Goal: Task Accomplishment & Management: Use online tool/utility

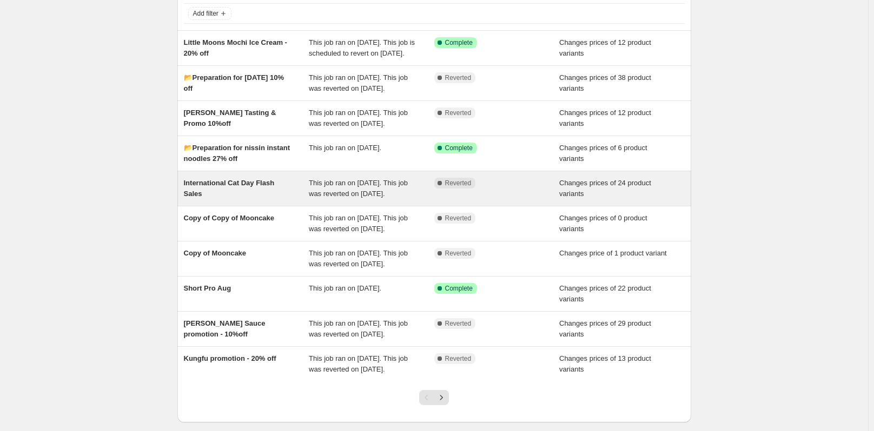
scroll to position [50, 0]
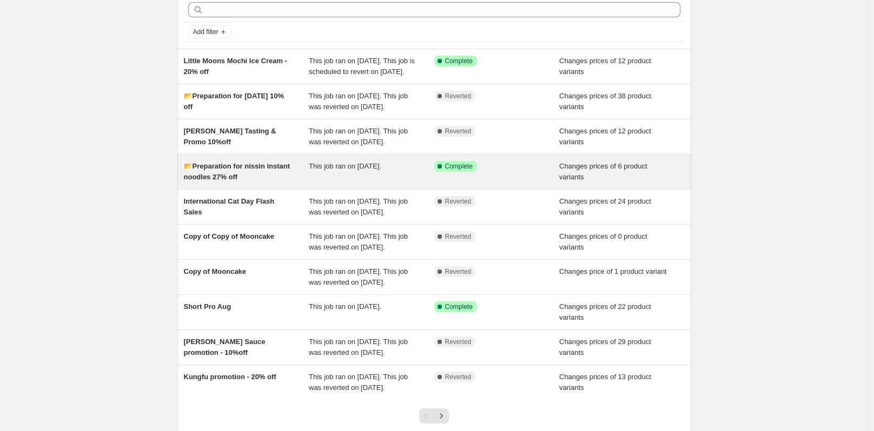
click at [246, 183] on div "📂Preparation for nissin instant noodles 27% off" at bounding box center [246, 172] width 125 height 22
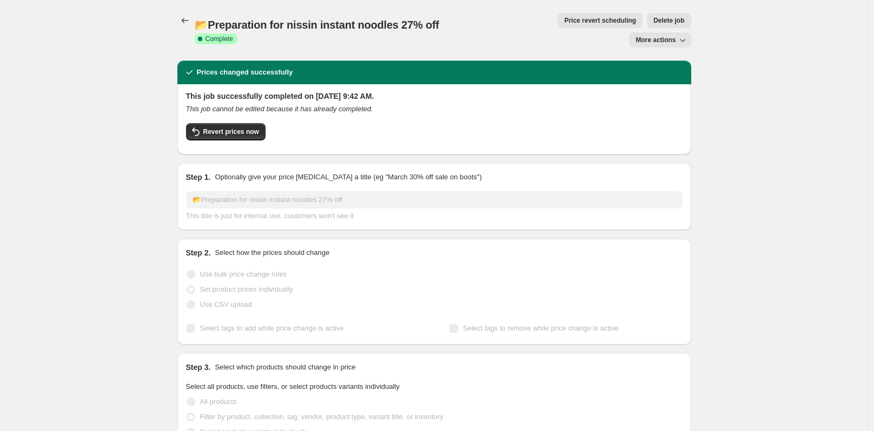
select select "collection"
click at [241, 128] on span "Revert prices now" at bounding box center [231, 132] width 56 height 9
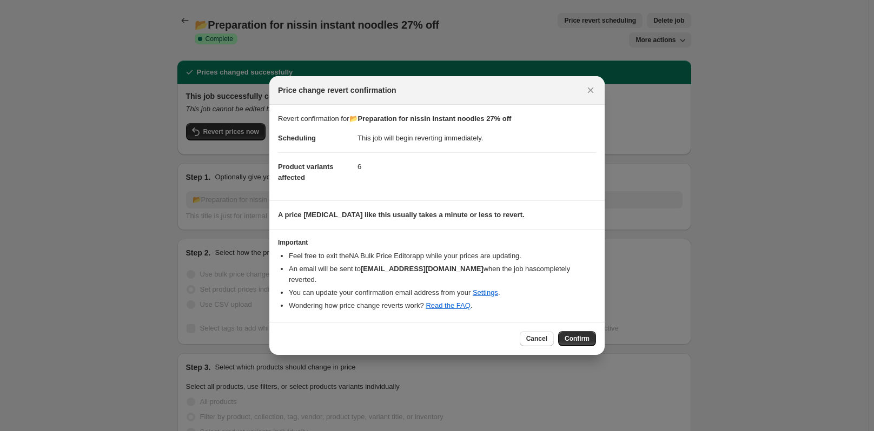
drag, startPoint x: 582, startPoint y: 332, endPoint x: 567, endPoint y: 323, distance: 17.7
click at [579, 335] on span "Confirm" at bounding box center [576, 339] width 25 height 9
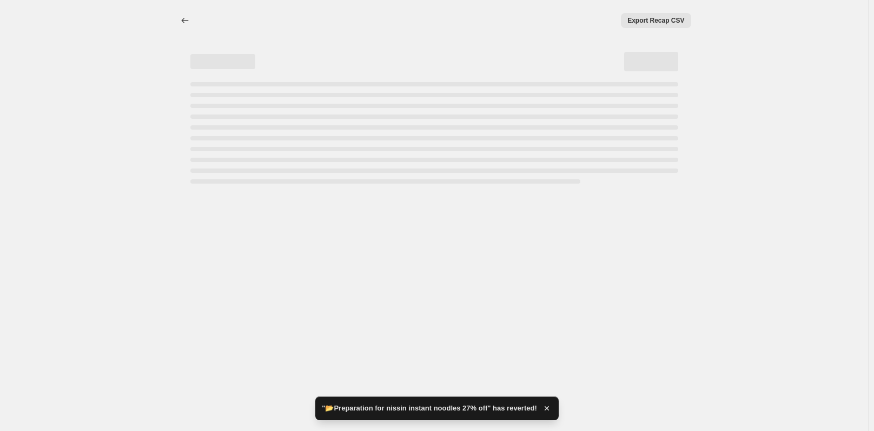
select select "collection"
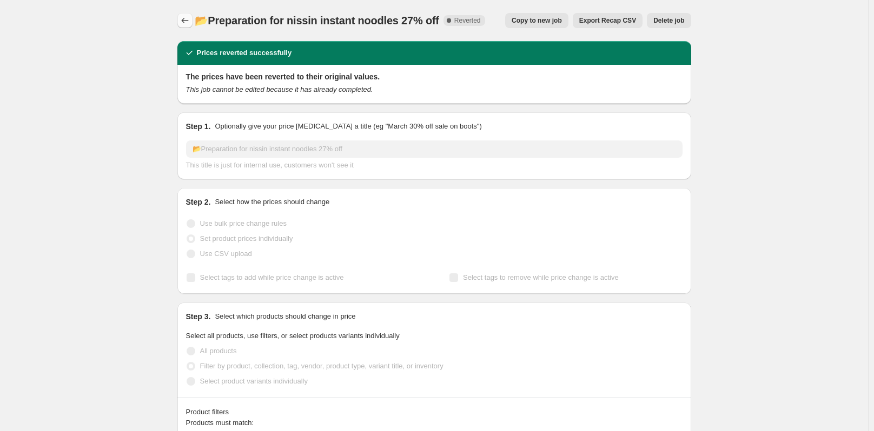
click at [183, 18] on icon "Price change jobs" at bounding box center [184, 20] width 11 height 11
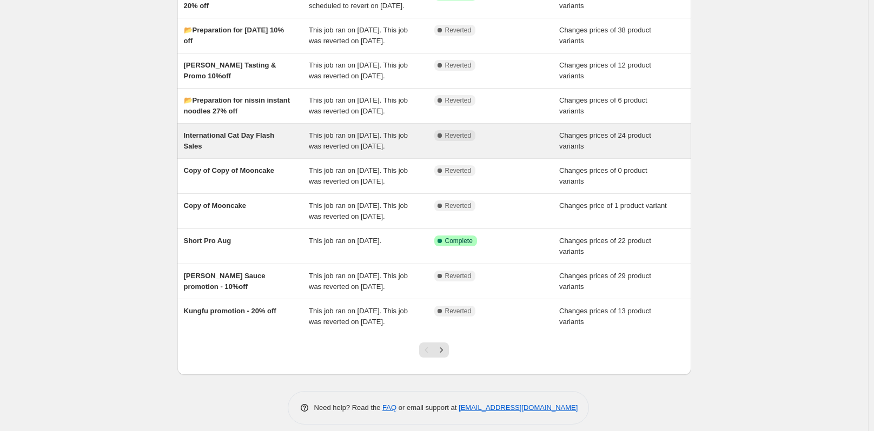
scroll to position [115, 0]
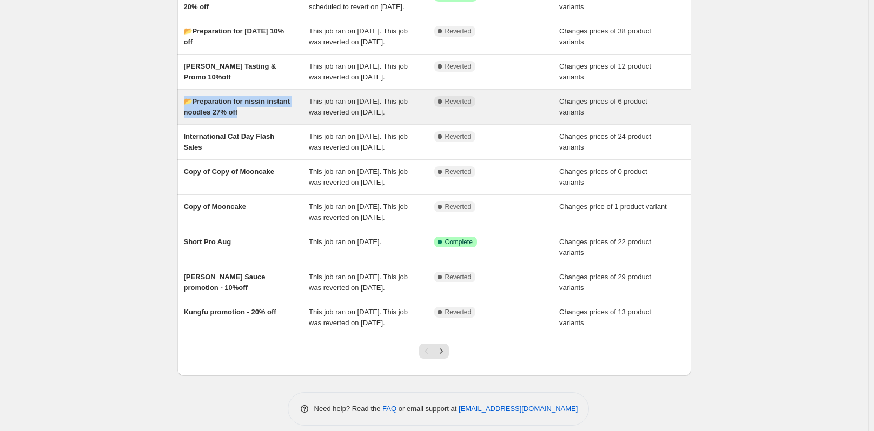
drag, startPoint x: 232, startPoint y: 147, endPoint x: 186, endPoint y: 134, distance: 48.3
click at [186, 118] on div "📂Preparation for nissin instant noodles 27% off" at bounding box center [246, 107] width 125 height 22
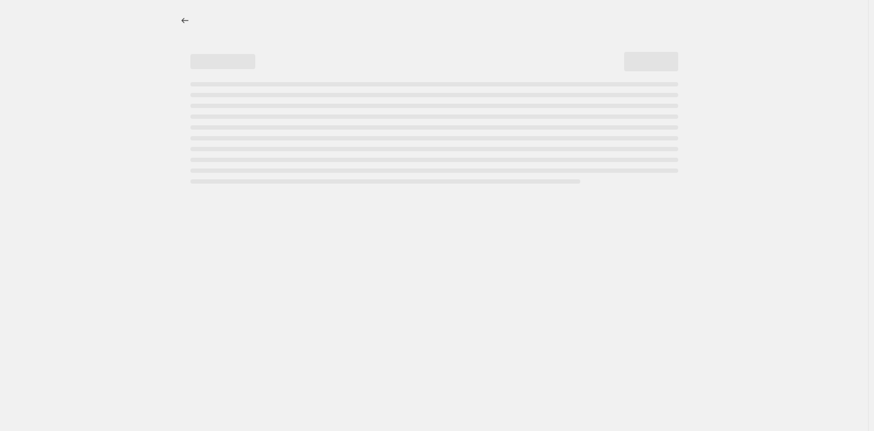
select select "collection"
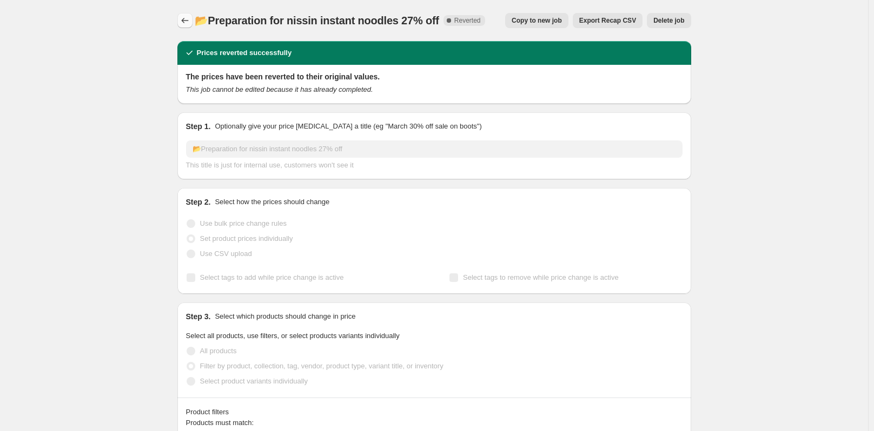
click at [184, 18] on icon "Price change jobs" at bounding box center [184, 20] width 11 height 11
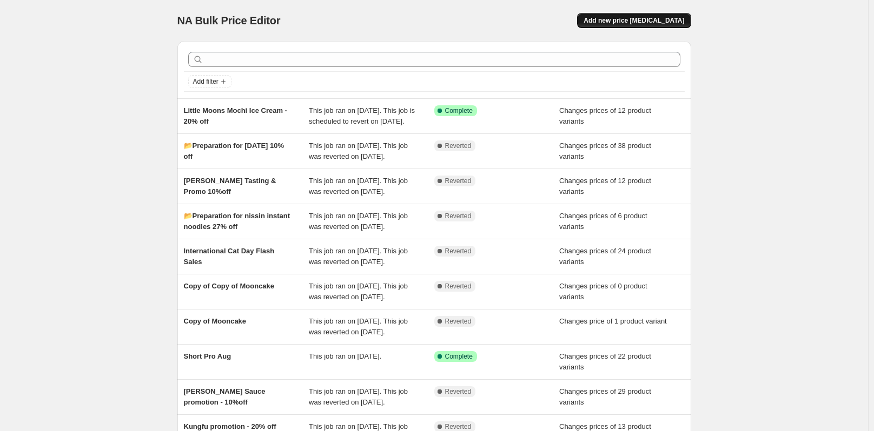
click at [666, 22] on span "Add new price [MEDICAL_DATA]" at bounding box center [633, 20] width 101 height 9
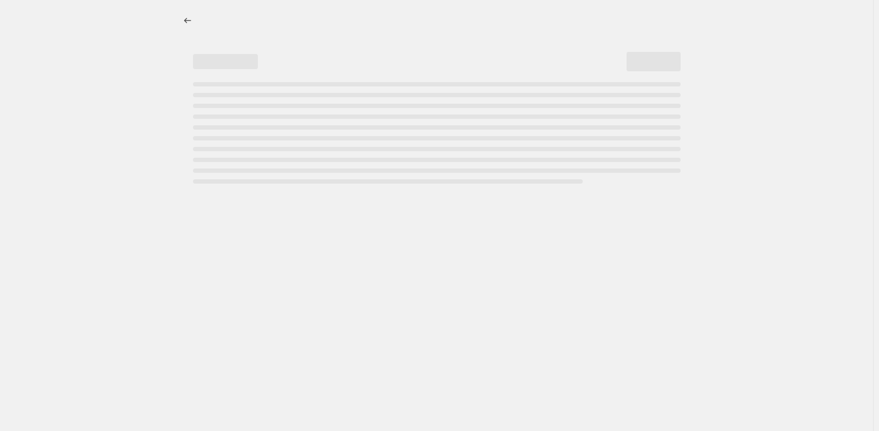
select select "percentage"
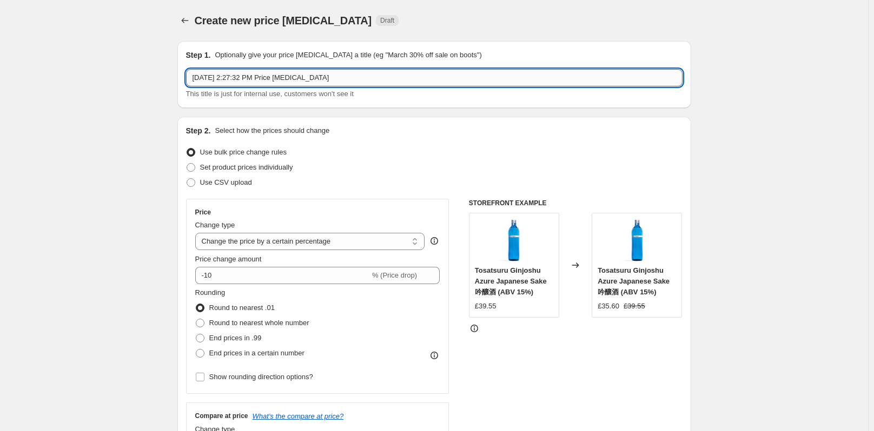
click at [314, 74] on input "Sep 15, 2025, 2:27:32 PM Price change job" at bounding box center [434, 77] width 496 height 17
drag, startPoint x: 342, startPoint y: 75, endPoint x: 127, endPoint y: 94, distance: 215.5
click at [251, 76] on input "text" at bounding box center [434, 77] width 496 height 17
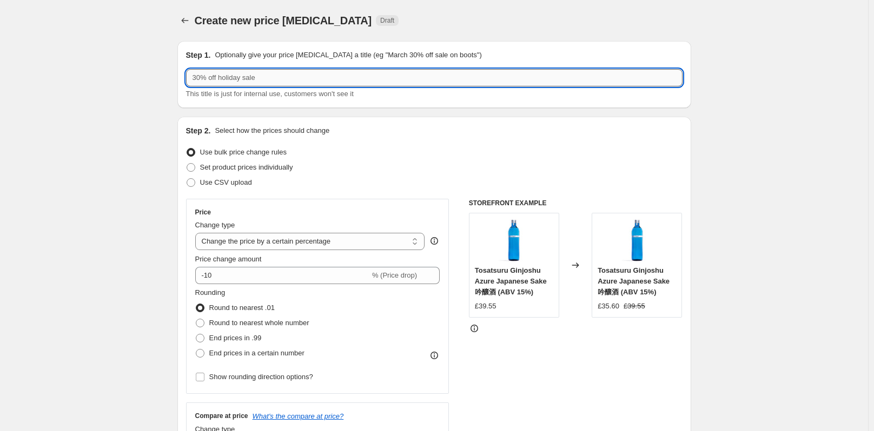
click at [251, 76] on input "text" at bounding box center [434, 77] width 496 height 17
type input "p"
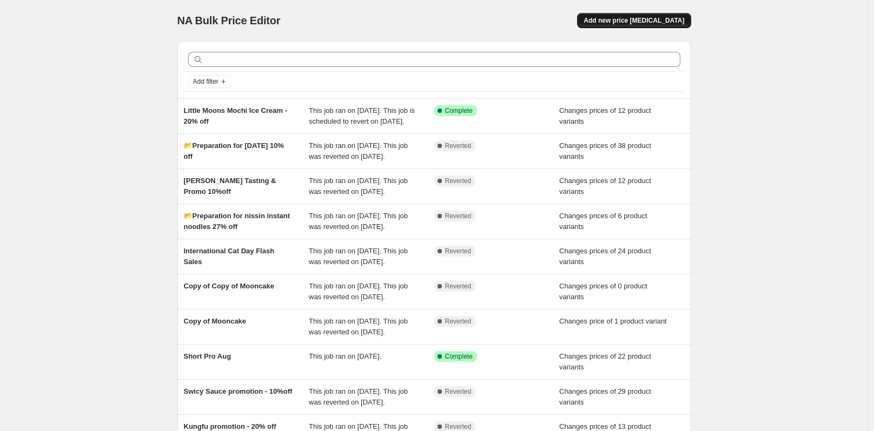
click at [670, 22] on span "Add new price [MEDICAL_DATA]" at bounding box center [633, 20] width 101 height 9
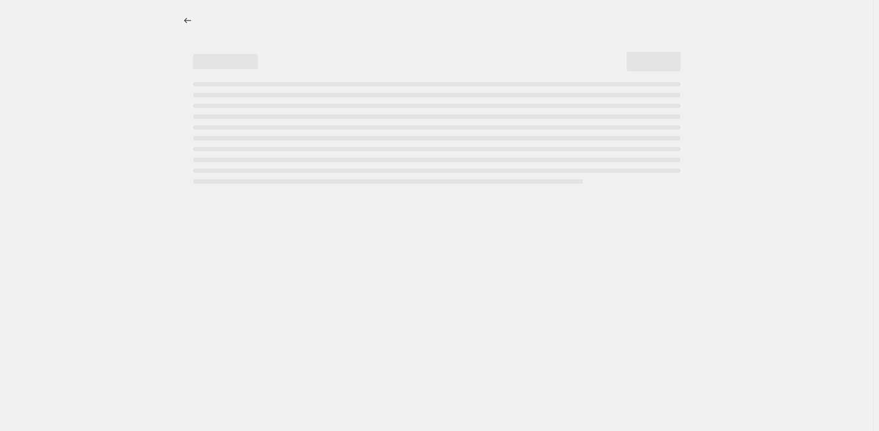
select select "percentage"
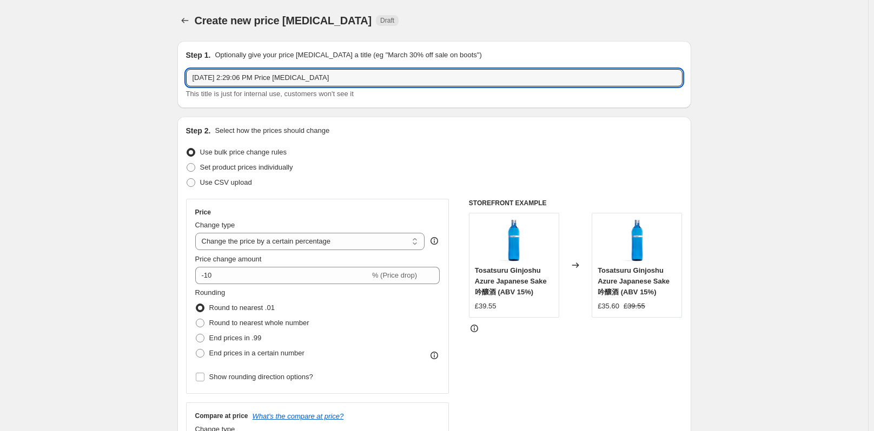
drag, startPoint x: 339, startPoint y: 72, endPoint x: 160, endPoint y: 68, distance: 179.0
paste input "📂Preparation for Back to uni promotion Up to 50% Off ([DATE] – [DATE])"
type input "📂Preparation for Back to uni promotion Up to 50% Off ([DATE] – [DATE])"
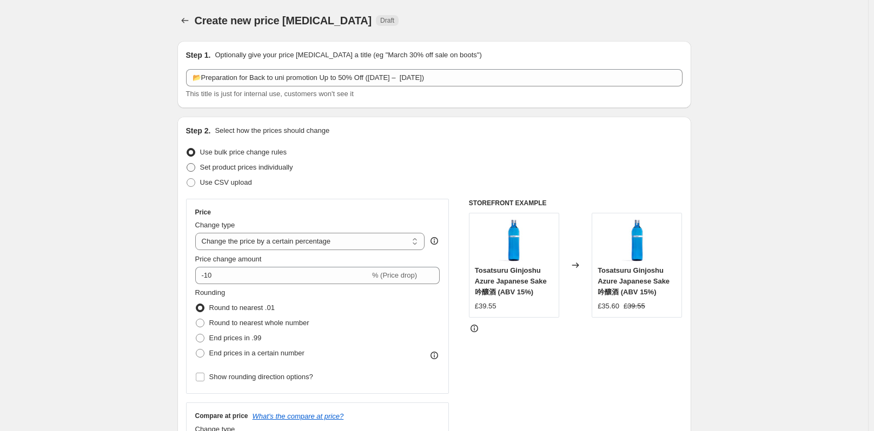
click at [192, 165] on span at bounding box center [191, 167] width 9 height 9
click at [187, 164] on input "Set product prices individually" at bounding box center [187, 163] width 1 height 1
radio input "true"
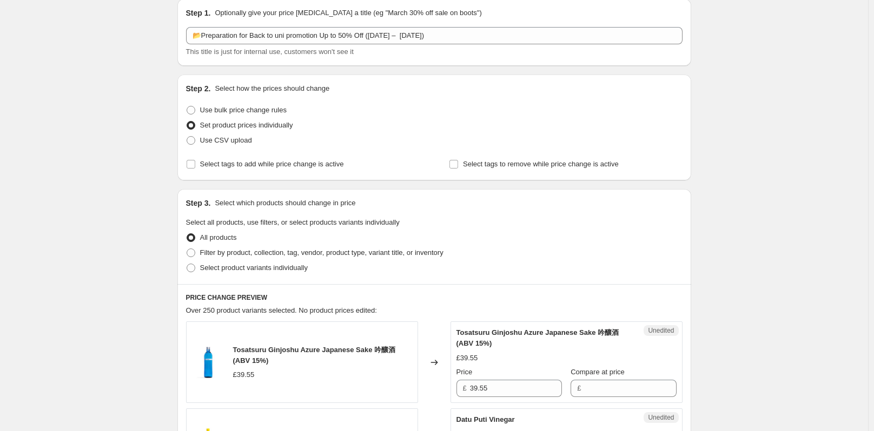
scroll to position [54, 0]
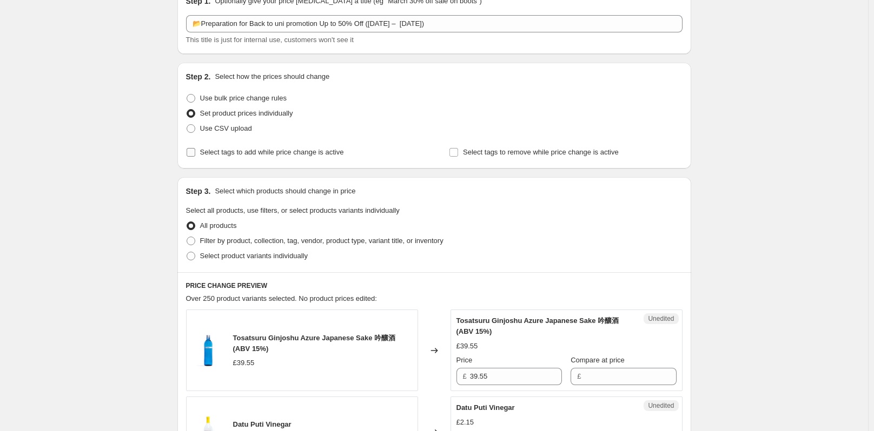
click at [193, 156] on input "Select tags to add while price change is active" at bounding box center [191, 152] width 9 height 9
checkbox input "true"
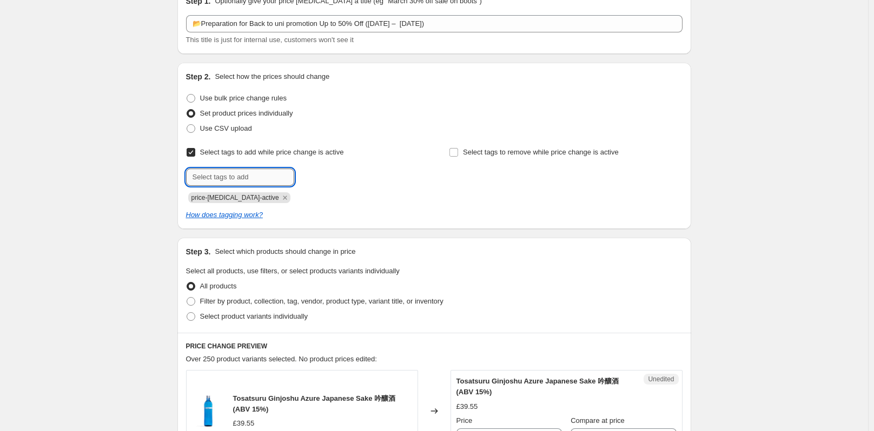
click at [233, 174] on input "text" at bounding box center [240, 177] width 108 height 17
click at [225, 170] on input "text" at bounding box center [240, 177] width 108 height 17
paste input "Freshers’ Welcome Gift! Up to 50% OFF!"
type input "Freshers’ Welcome Gift! Up to 50% OFF!"
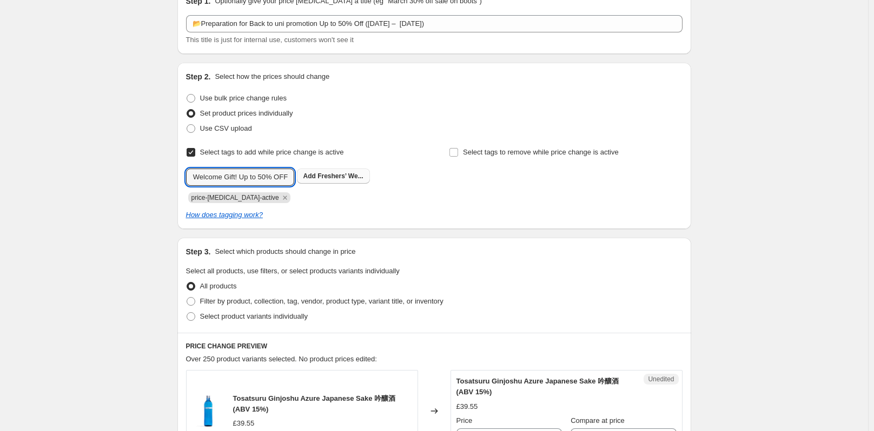
scroll to position [0, 0]
click at [338, 178] on span "Freshers’ We..." at bounding box center [340, 176] width 46 height 8
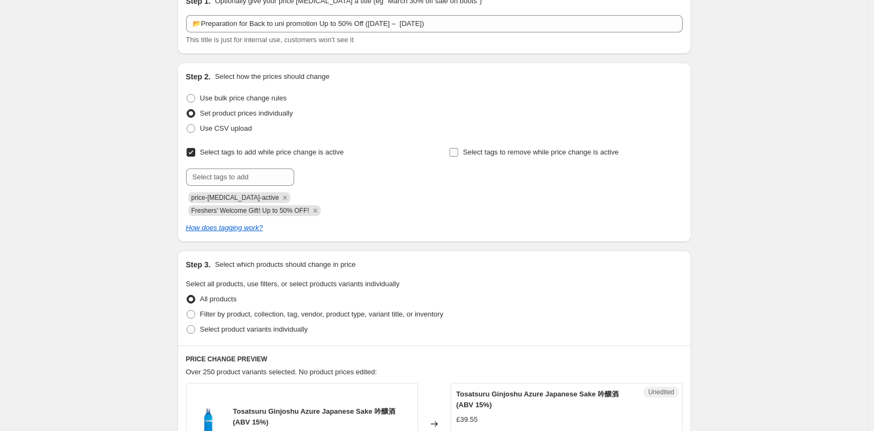
click at [455, 154] on input "Select tags to remove while price change is active" at bounding box center [453, 152] width 9 height 9
checkbox input "true"
click at [502, 172] on input "text" at bounding box center [503, 177] width 108 height 17
paste input "Freshers’ Welcome Gift! Up to 50% OFF!"
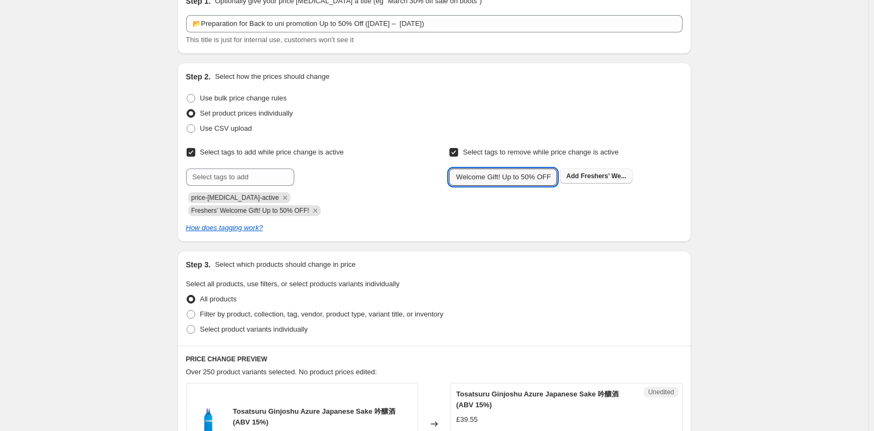
type input "Freshers’ Welcome Gift! Up to 50% OFF!"
click at [599, 179] on span "Freshers’ We..." at bounding box center [604, 176] width 46 height 8
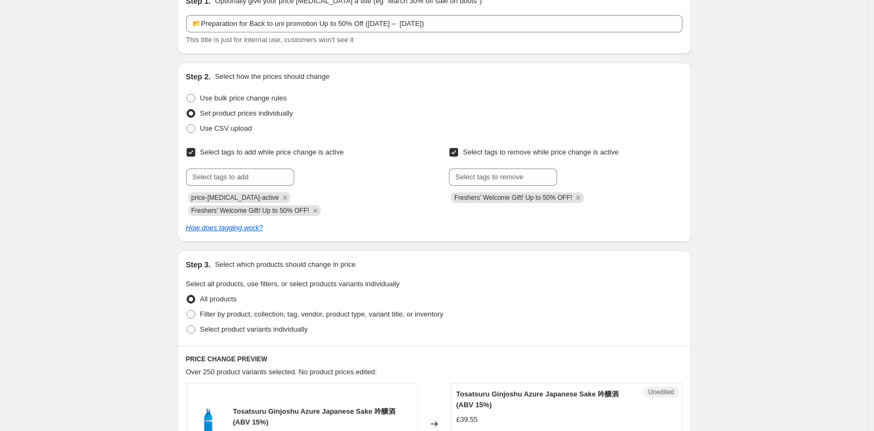
scroll to position [162, 0]
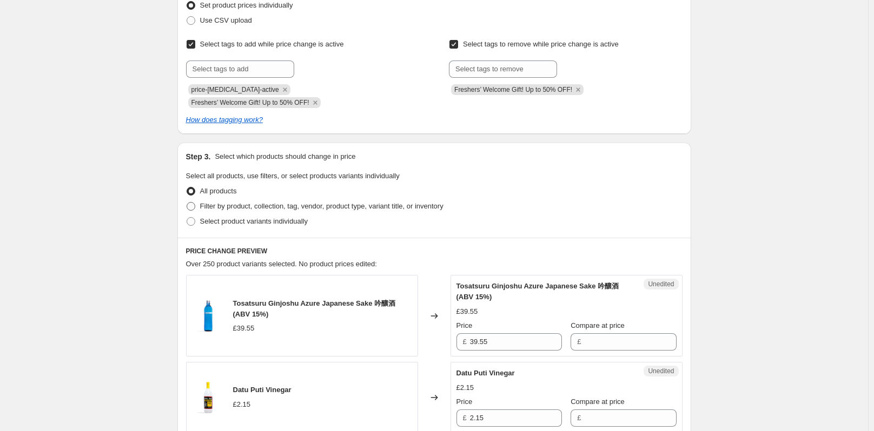
click at [195, 202] on span at bounding box center [191, 206] width 9 height 9
click at [187, 202] on input "Filter by product, collection, tag, vendor, product type, variant title, or inv…" at bounding box center [187, 202] width 1 height 1
radio input "true"
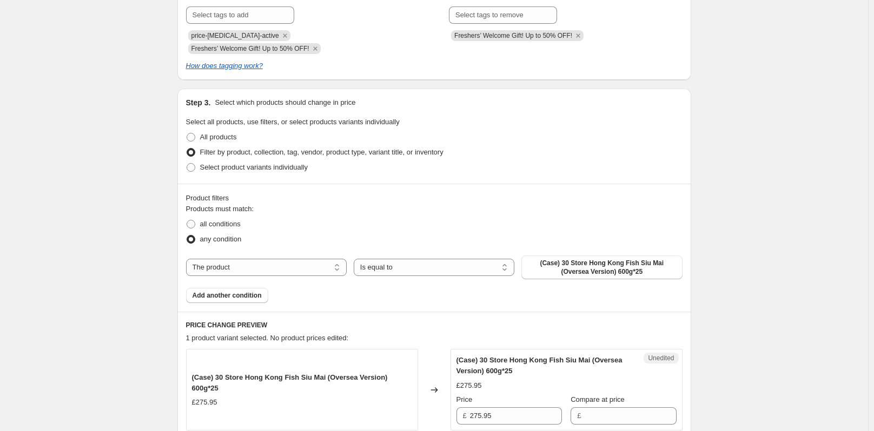
scroll to position [270, 0]
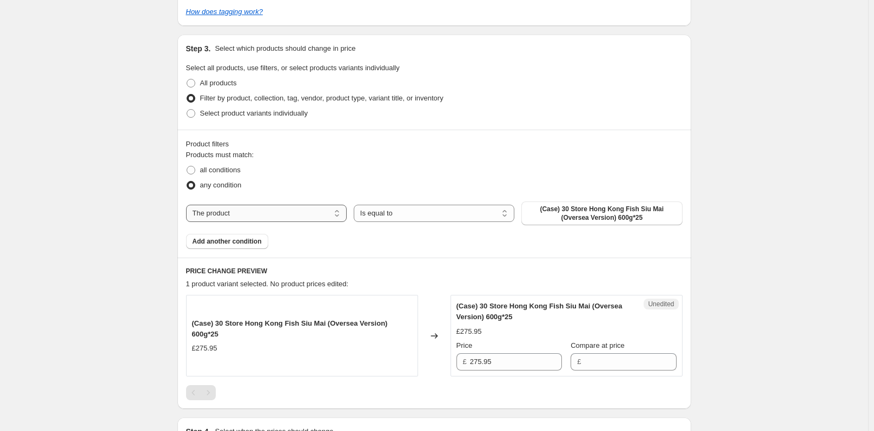
click at [308, 205] on select "The product The product's collection The product's tag The product's vendor The…" at bounding box center [266, 213] width 161 height 17
select select "collection"
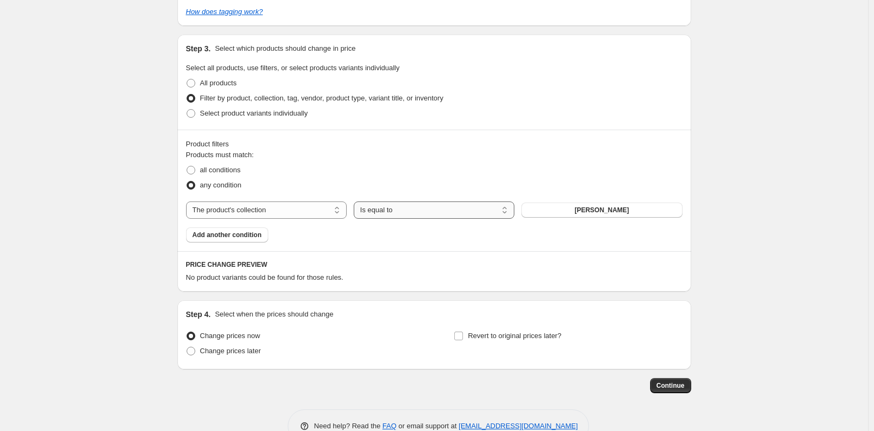
click at [387, 202] on select "Is equal to Is not equal to" at bounding box center [434, 210] width 161 height 17
click at [307, 202] on select "The product The product's collection The product's tag The product's vendor The…" at bounding box center [266, 210] width 161 height 17
click at [188, 202] on select "The product The product's collection The product's tag The product's vendor The…" at bounding box center [266, 210] width 161 height 17
click at [574, 203] on button "ajinomoto gyoza" at bounding box center [601, 210] width 161 height 15
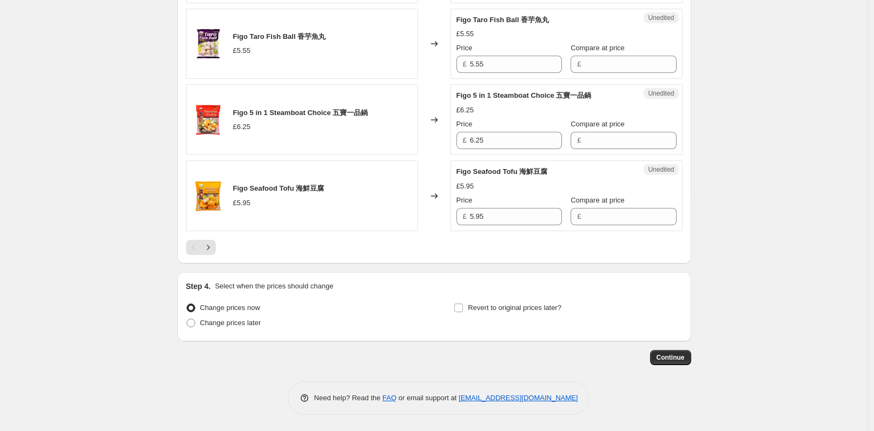
scroll to position [1903, 0]
click at [211, 246] on icon "Next" at bounding box center [208, 247] width 11 height 11
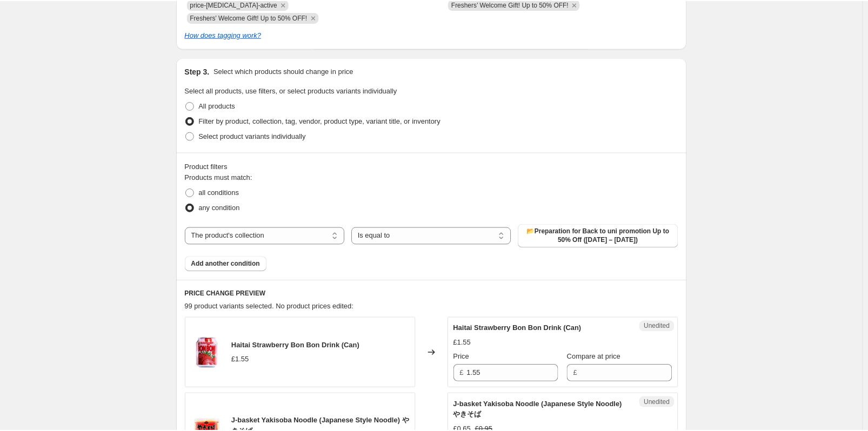
scroll to position [249, 0]
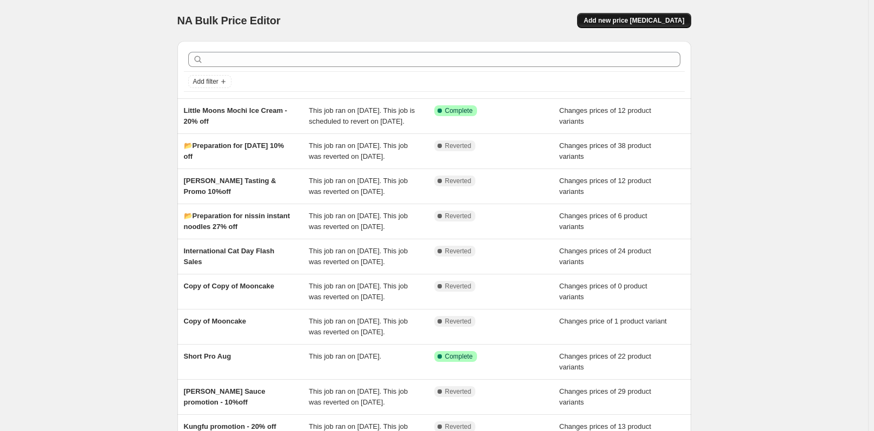
click at [639, 18] on span "Add new price [MEDICAL_DATA]" at bounding box center [633, 20] width 101 height 9
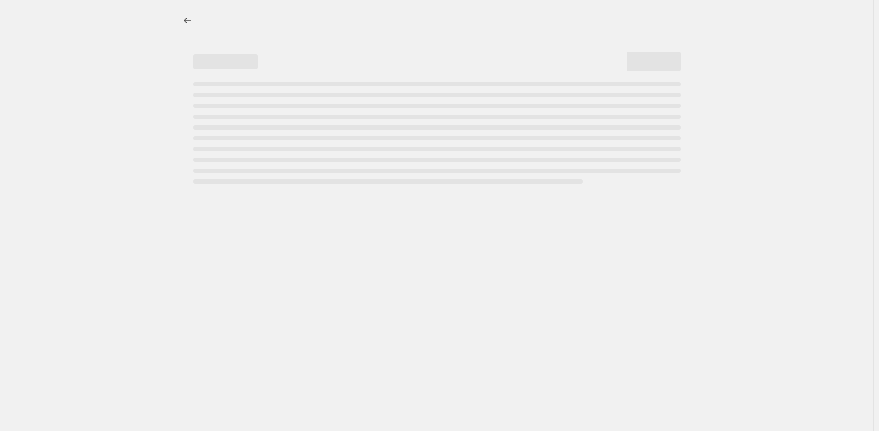
select select "percentage"
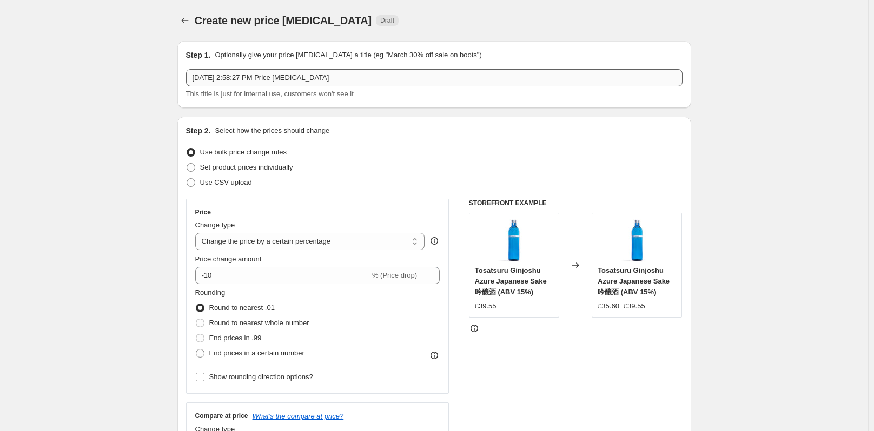
click at [273, 77] on input "Sep 15, 2025, 2:58:27 PM Price change job" at bounding box center [434, 77] width 496 height 17
click at [314, 68] on div "Step 1. Optionally give your price change job a title (eg "March 30% off sale o…" at bounding box center [434, 75] width 496 height 50
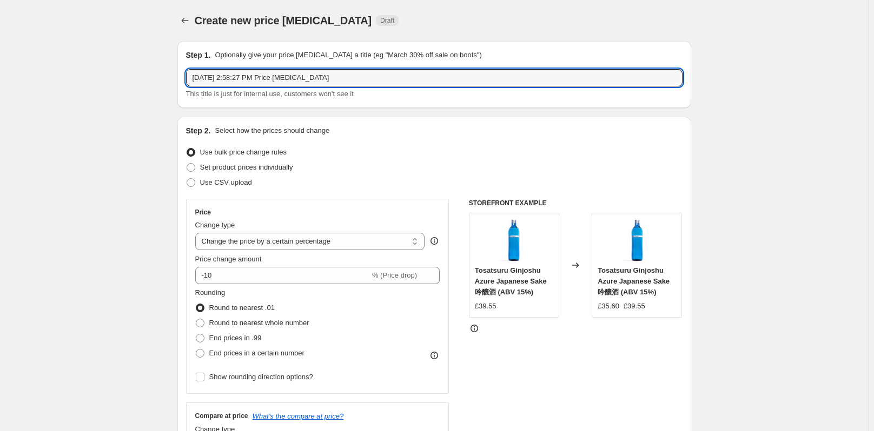
drag, startPoint x: 336, startPoint y: 78, endPoint x: 70, endPoint y: 84, distance: 266.6
paste input "Freshers’ Welcome Gift! Up to 50% OFF!"
type input "Freshers’ Welcome Gift! Up to 50% OFF!"
drag, startPoint x: 335, startPoint y: 76, endPoint x: 178, endPoint y: 73, distance: 156.8
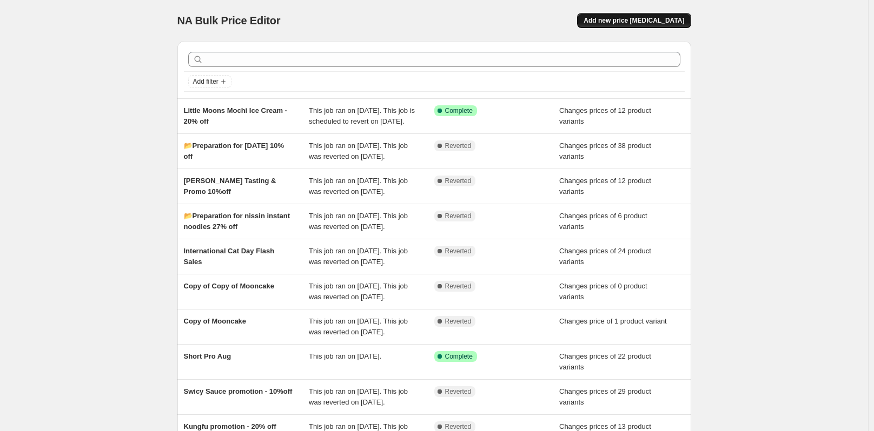
click at [665, 20] on span "Add new price [MEDICAL_DATA]" at bounding box center [633, 20] width 101 height 9
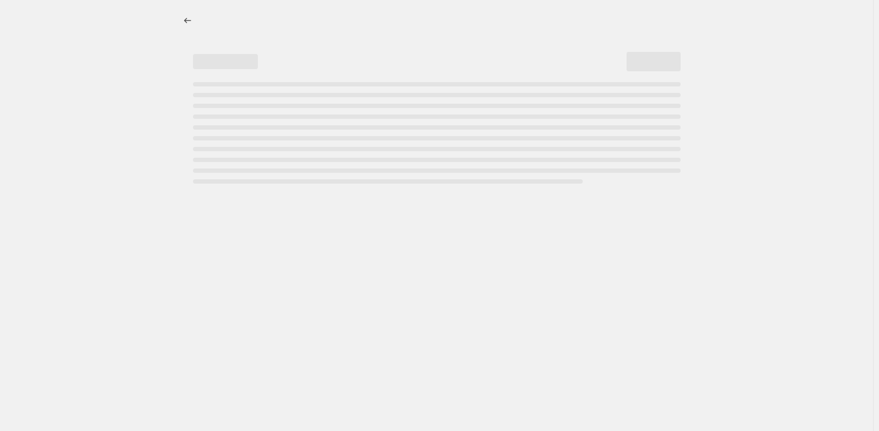
select select "percentage"
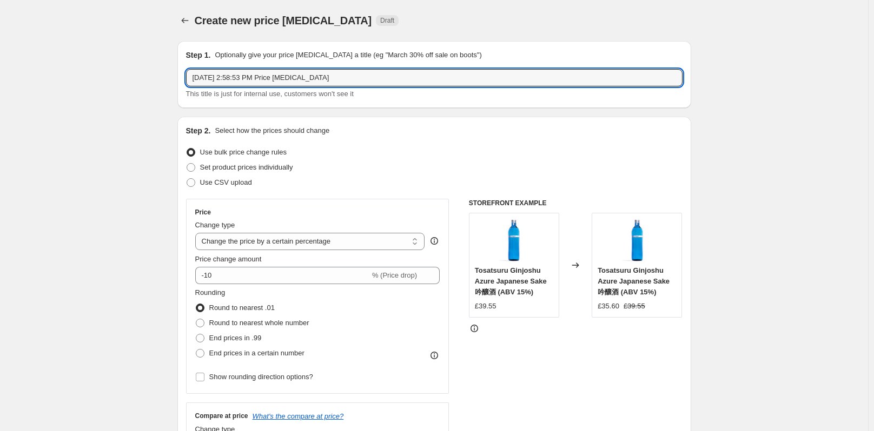
drag, startPoint x: 348, startPoint y: 74, endPoint x: 182, endPoint y: 81, distance: 166.1
click at [182, 81] on div "Step 1. Optionally give your price change job a title (eg "March 30% off sale o…" at bounding box center [434, 74] width 514 height 67
paste input "📂Preparation for Back to uni promotion Up to 50% Off (16 Sep – 31 Oct)"
type input "📂Preparation for Back to uni promotion Up to 50% Off (16 Sep – 31 Oct)"
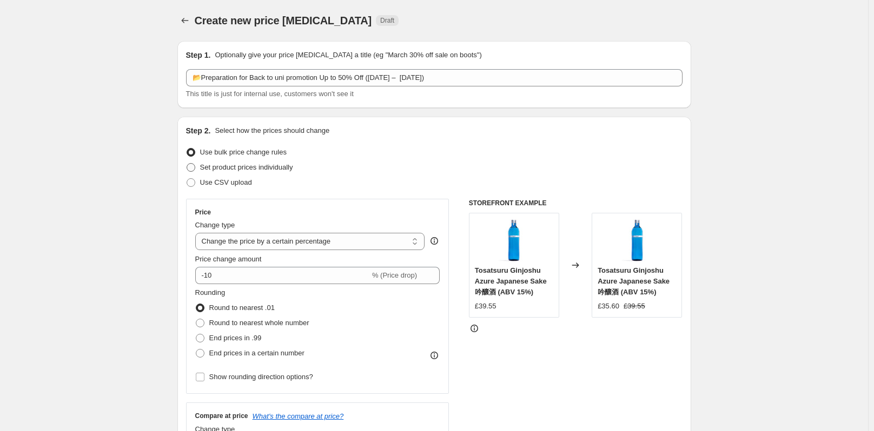
click at [255, 168] on span "Set product prices individually" at bounding box center [246, 167] width 93 height 8
click at [187, 164] on input "Set product prices individually" at bounding box center [187, 163] width 1 height 1
radio input "true"
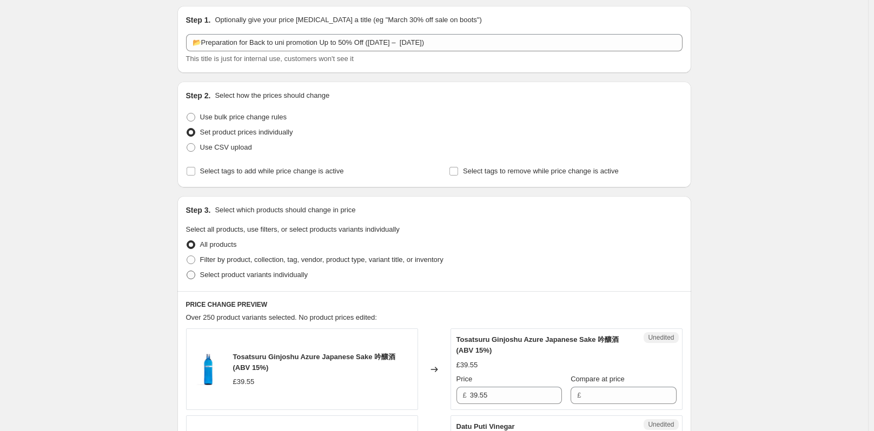
scroll to position [54, 0]
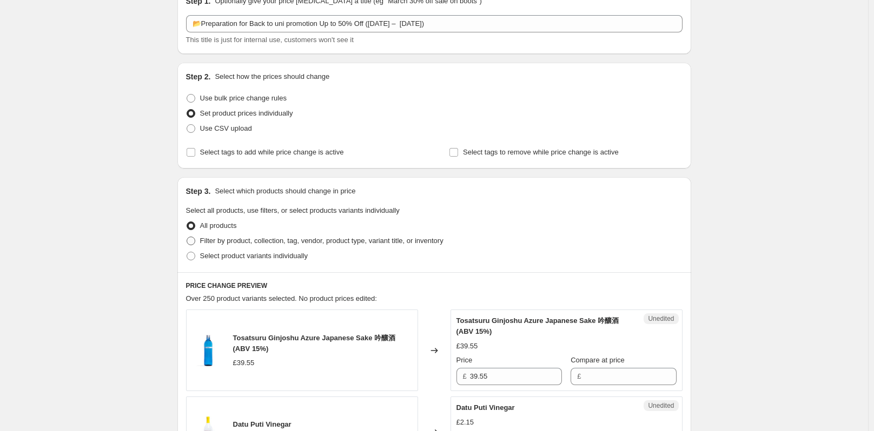
click at [192, 242] on span at bounding box center [191, 241] width 9 height 9
click at [187, 237] on input "Filter by product, collection, tag, vendor, product type, variant title, or inv…" at bounding box center [187, 237] width 1 height 1
radio input "true"
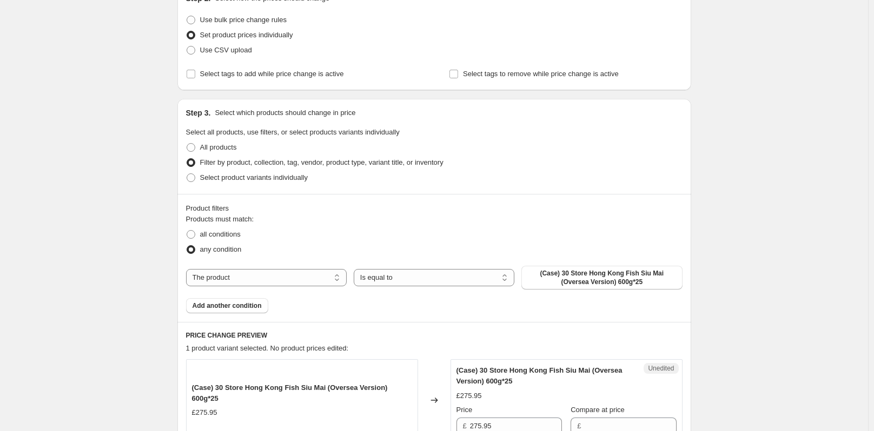
scroll to position [162, 0]
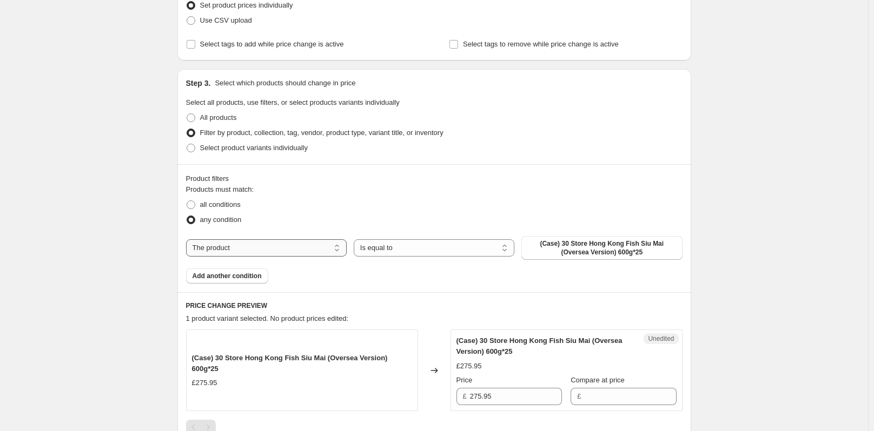
click at [285, 249] on select "The product The product's collection The product's tag The product's vendor The…" at bounding box center [266, 247] width 161 height 17
select select "collection"
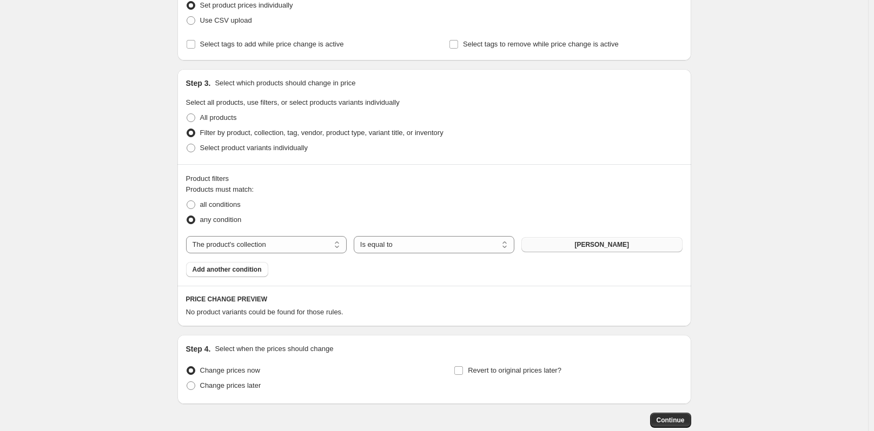
click at [591, 246] on span "ajinomoto gyoza" at bounding box center [601, 245] width 55 height 9
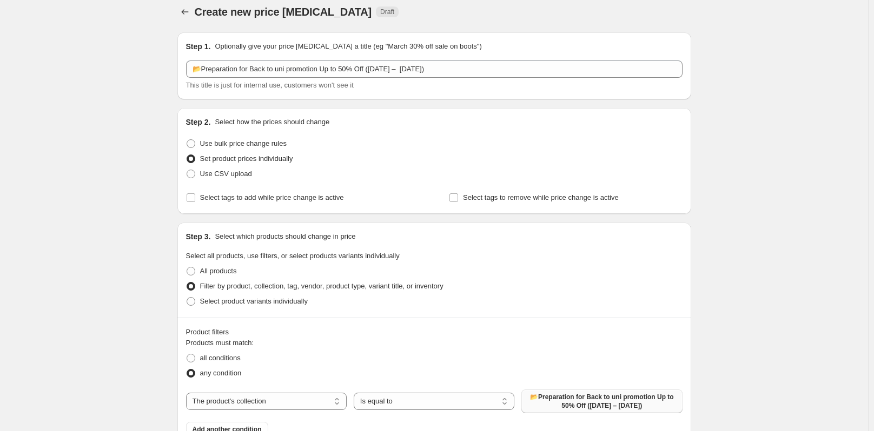
scroll to position [0, 0]
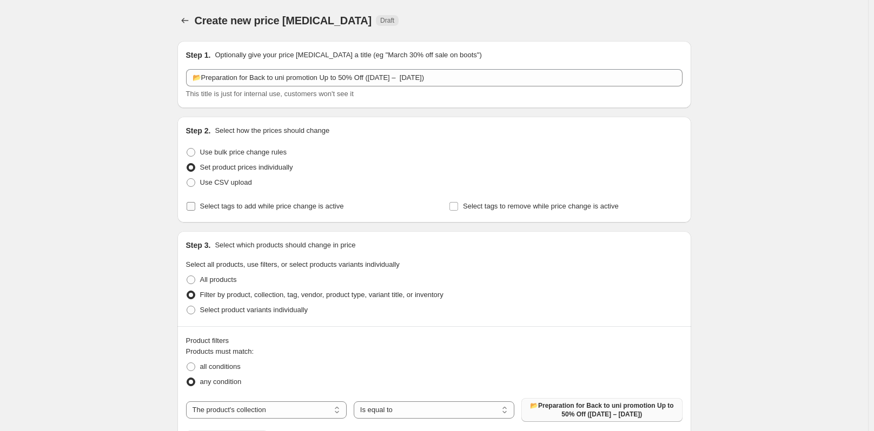
click at [235, 206] on span "Select tags to add while price change is active" at bounding box center [272, 206] width 144 height 8
click at [195, 206] on input "Select tags to add while price change is active" at bounding box center [191, 206] width 9 height 9
checkbox input "true"
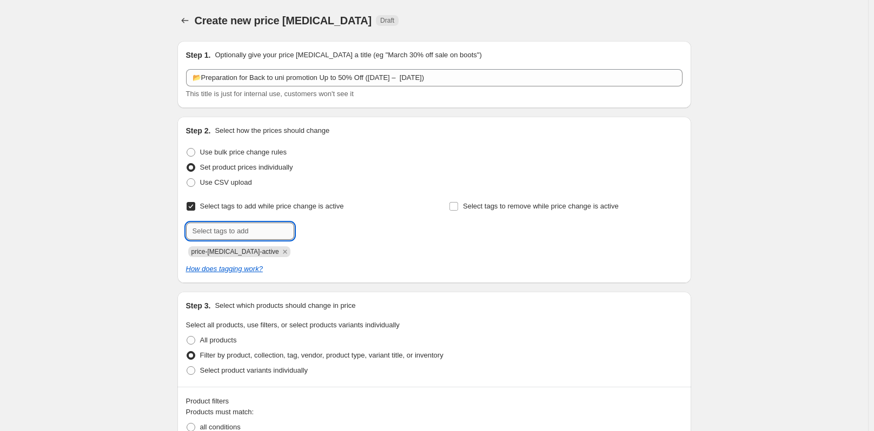
click at [237, 225] on input "text" at bounding box center [240, 231] width 108 height 17
paste input "Freshers’ Welcome Gift! Up to 50% OFF!"
type input "Freshers’ Welcome Gift! Up to 50% OFF!"
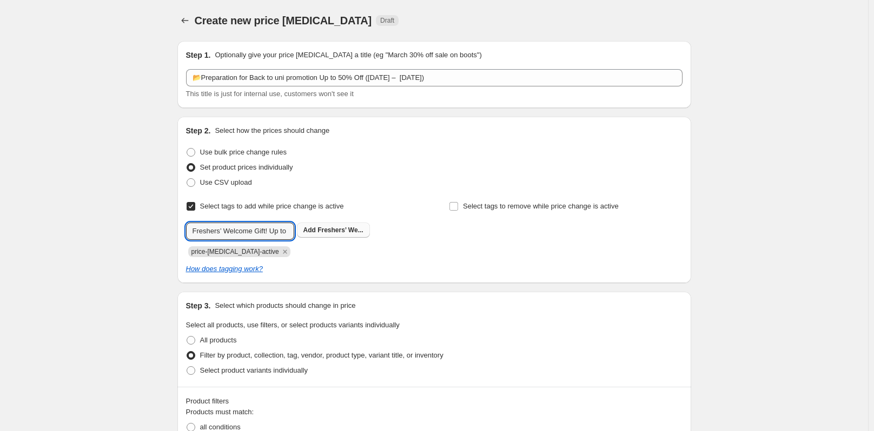
click at [330, 228] on span "Freshers’ We..." at bounding box center [340, 231] width 46 height 8
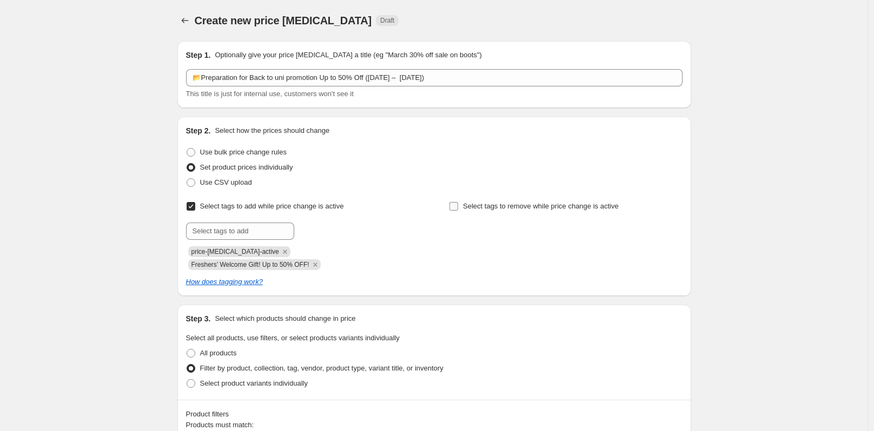
click at [453, 209] on input "Select tags to remove while price change is active" at bounding box center [453, 206] width 9 height 9
checkbox input "true"
click at [501, 236] on input "text" at bounding box center [503, 231] width 108 height 17
paste input "Freshers’ Welcome Gift! Up to 50% OFF!"
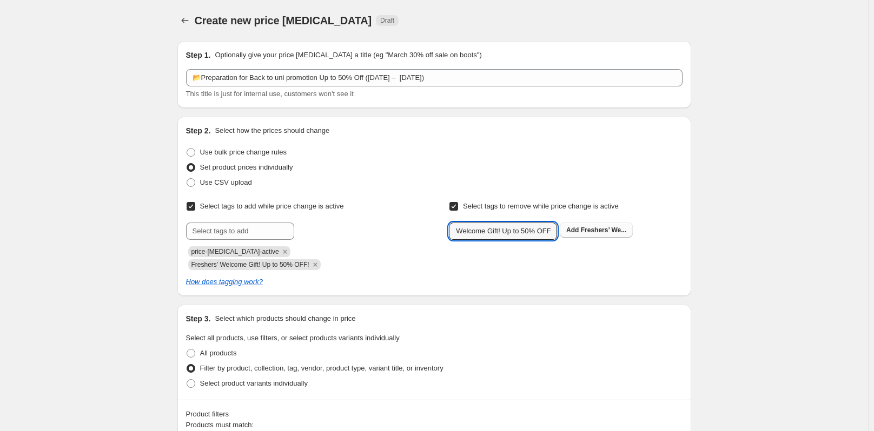
type input "Freshers’ Welcome Gift! Up to 50% OFF!"
click at [604, 226] on button "Add Freshers’ We..." at bounding box center [596, 230] width 73 height 15
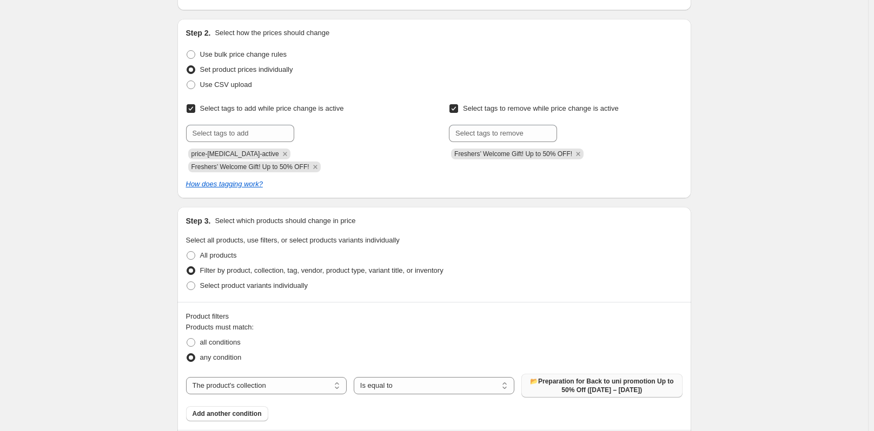
scroll to position [108, 0]
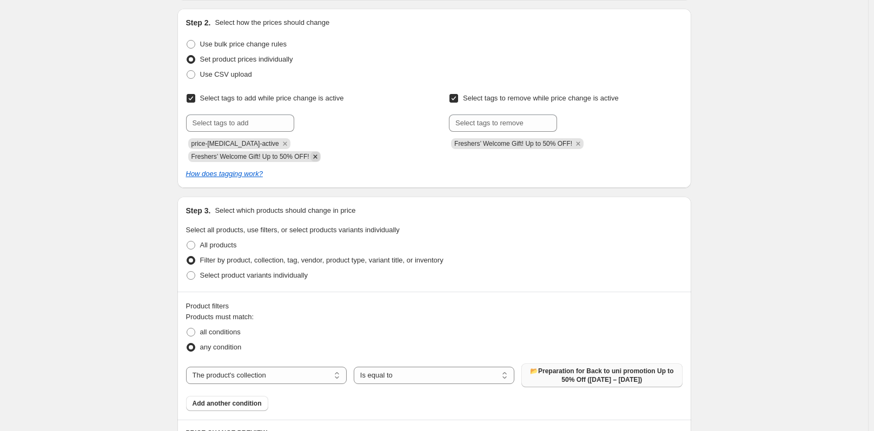
click at [317, 155] on icon "Remove Freshers’ Welcome Gift! Up to 50% OFF!" at bounding box center [315, 157] width 4 height 4
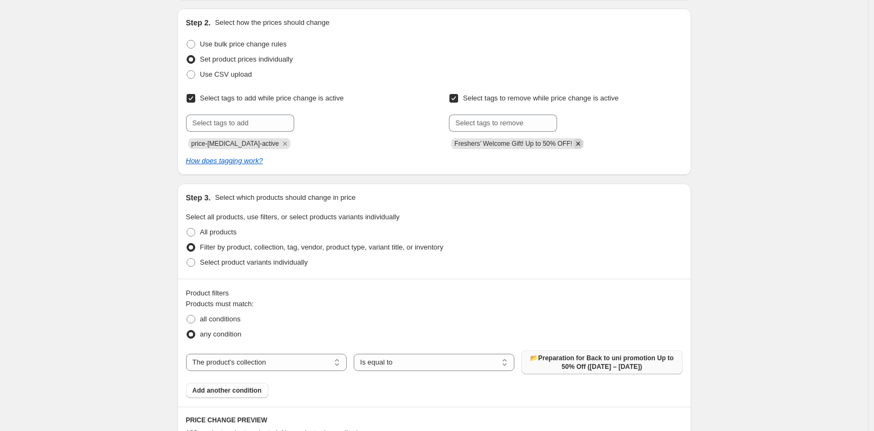
click at [578, 144] on icon "Remove Freshers’ Welcome Gift! Up to 50% OFF!" at bounding box center [578, 144] width 4 height 4
click at [280, 145] on icon "Remove price-change-job-active" at bounding box center [285, 144] width 10 height 10
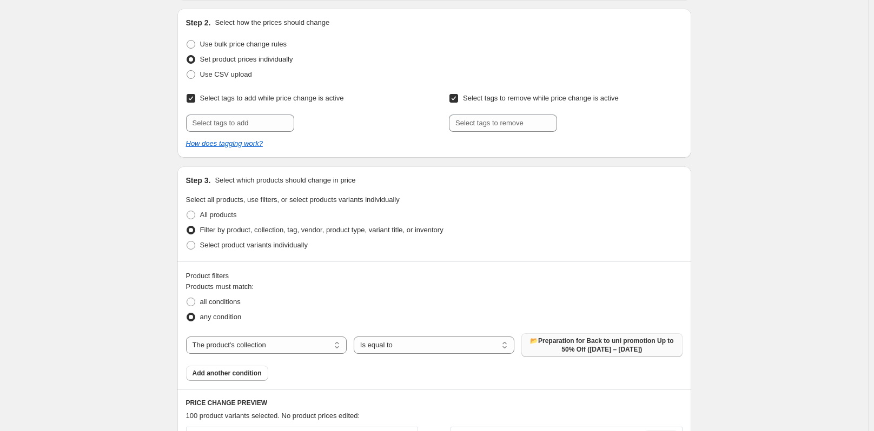
click at [193, 99] on input "Select tags to add while price change is active" at bounding box center [191, 98] width 9 height 9
checkbox input "false"
click at [458, 97] on input "Select tags to remove while price change is active" at bounding box center [453, 98] width 9 height 9
checkbox input "false"
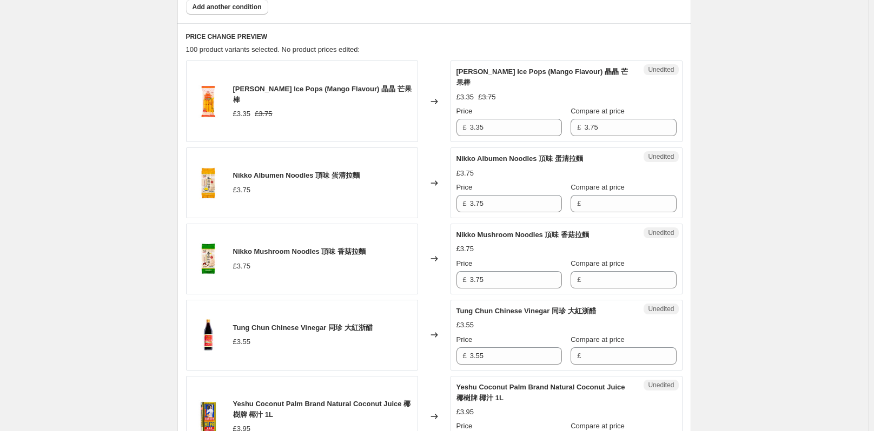
scroll to position [432, 0]
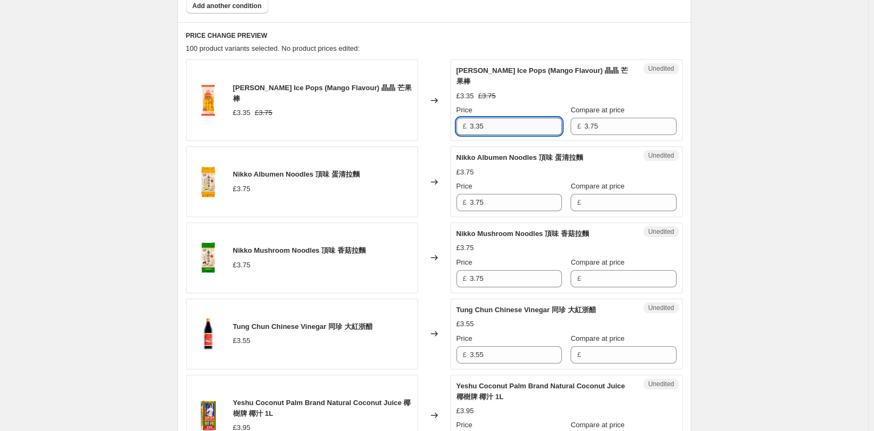
click at [501, 118] on input "3.35" at bounding box center [516, 126] width 92 height 17
drag, startPoint x: 501, startPoint y: 114, endPoint x: 473, endPoint y: 114, distance: 28.1
click at [473, 118] on input "3.35" at bounding box center [516, 126] width 92 height 17
type input "3.35"
type input "3.75"
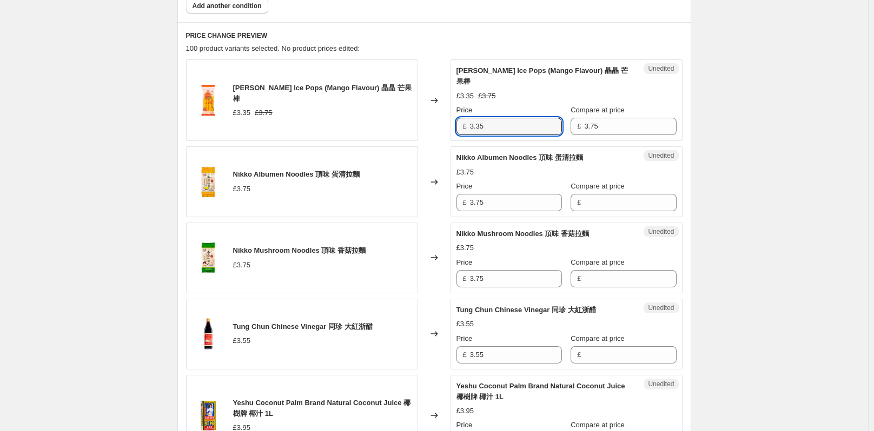
drag, startPoint x: 537, startPoint y: 116, endPoint x: 451, endPoint y: 119, distance: 86.0
click at [451, 119] on div "Jin Jin Ice Pops (Mango Flavour) 晶晶 芒果棒 £3.35 £3.75 Changed to Unedited Jin Jin…" at bounding box center [434, 100] width 496 height 82
type input "1.68"
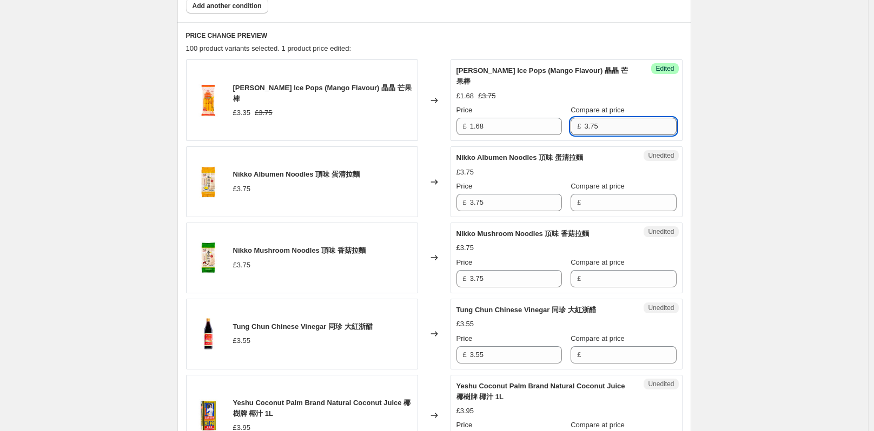
click at [585, 118] on input "3.75" at bounding box center [630, 126] width 92 height 17
type input "3.35"
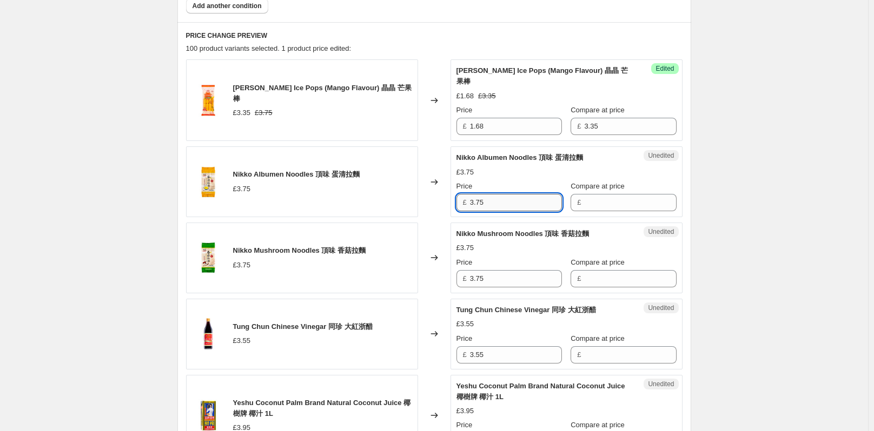
drag, startPoint x: 503, startPoint y: 190, endPoint x: 477, endPoint y: 194, distance: 26.2
click at [477, 194] on input "3.75" at bounding box center [516, 202] width 92 height 17
click at [501, 194] on input "3.75" at bounding box center [516, 202] width 92 height 17
type input "753."
click at [495, 194] on input "753." at bounding box center [516, 202] width 92 height 17
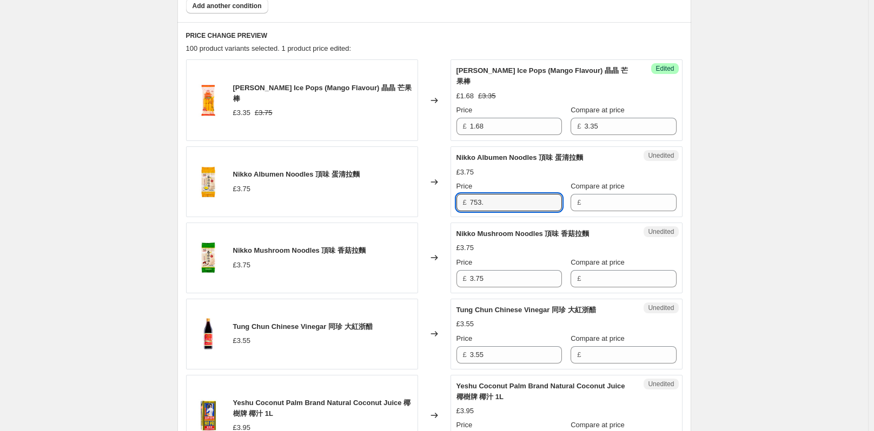
drag, startPoint x: 493, startPoint y: 188, endPoint x: 471, endPoint y: 189, distance: 21.7
click at [471, 194] on div "£ 753." at bounding box center [508, 202] width 105 height 17
type input "3.38"
click at [593, 194] on input "Compare at price" at bounding box center [630, 202] width 92 height 17
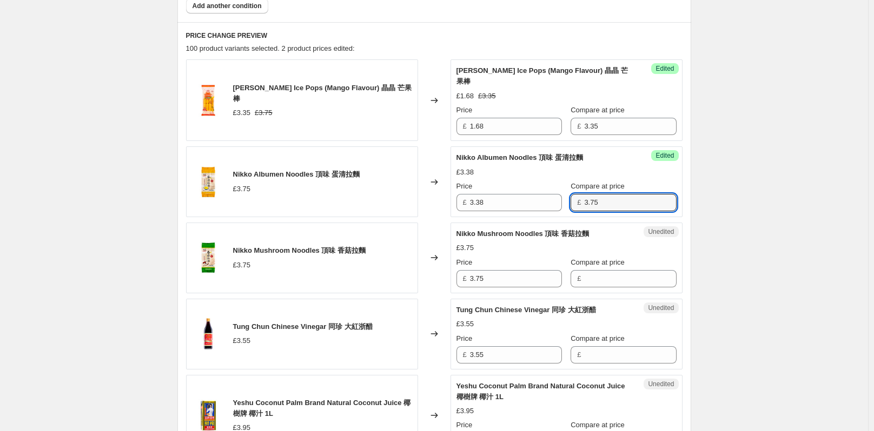
type input "3.75"
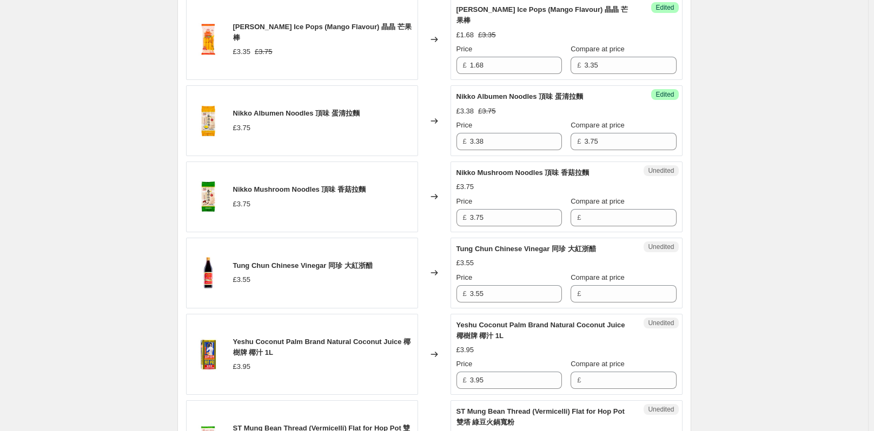
scroll to position [541, 0]
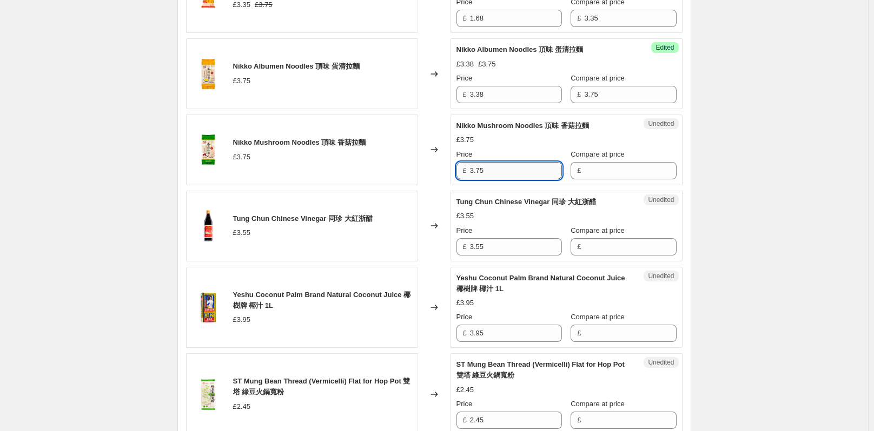
click at [501, 164] on input "3.75" at bounding box center [516, 170] width 92 height 17
drag, startPoint x: 485, startPoint y: 158, endPoint x: 468, endPoint y: 158, distance: 17.3
click at [468, 162] on div "£ 3.75" at bounding box center [508, 170] width 105 height 17
type input "3.75"
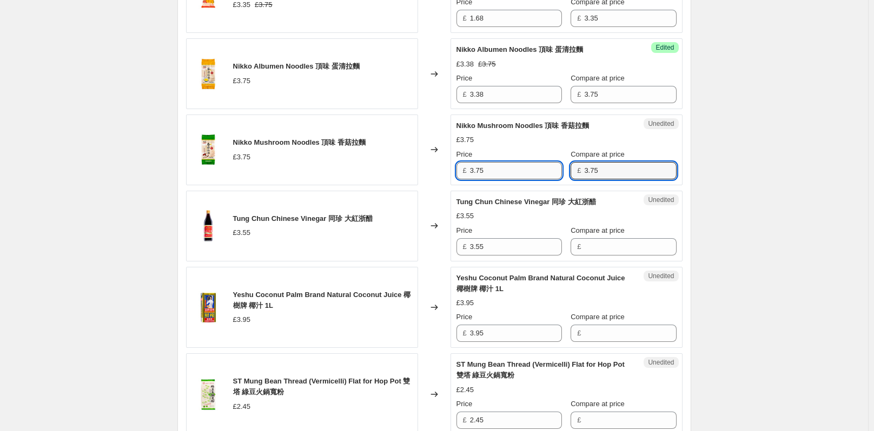
click at [491, 167] on input "3.75" at bounding box center [516, 170] width 92 height 17
type input "3.38"
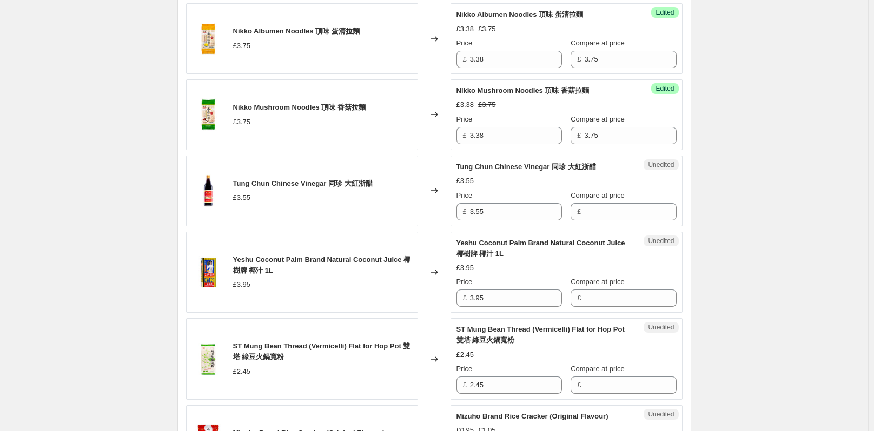
scroll to position [595, 0]
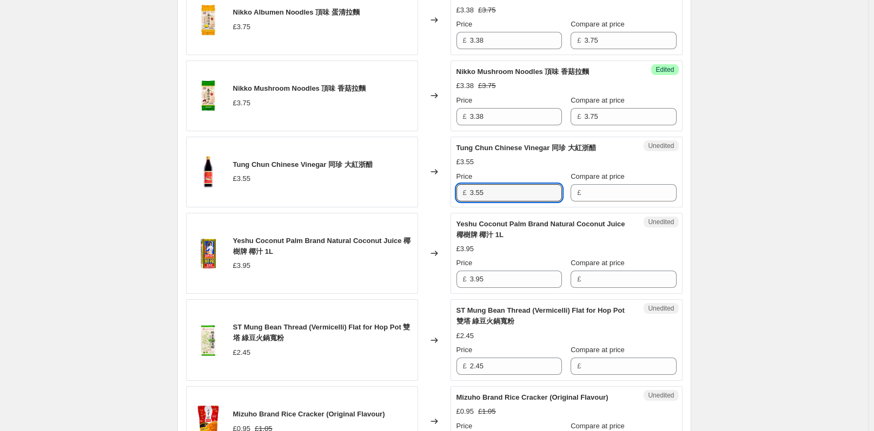
drag, startPoint x: 504, startPoint y: 176, endPoint x: 468, endPoint y: 176, distance: 35.7
click at [468, 184] on div "£ 3.55" at bounding box center [508, 192] width 105 height 17
type input "3.55"
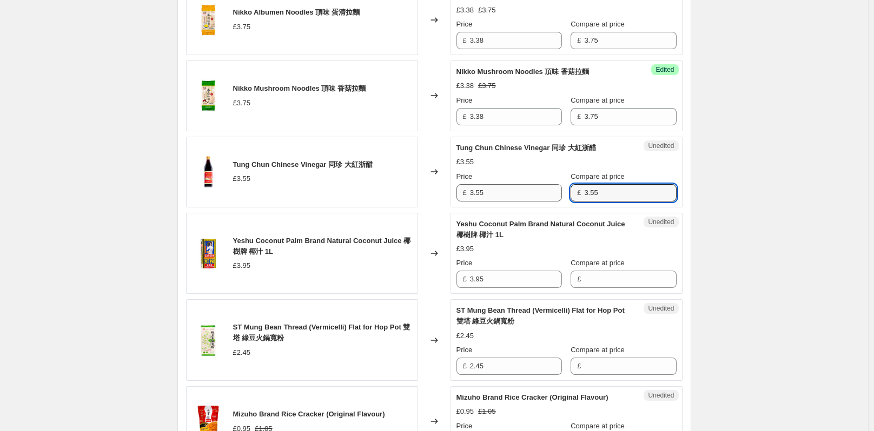
type input "3.55"
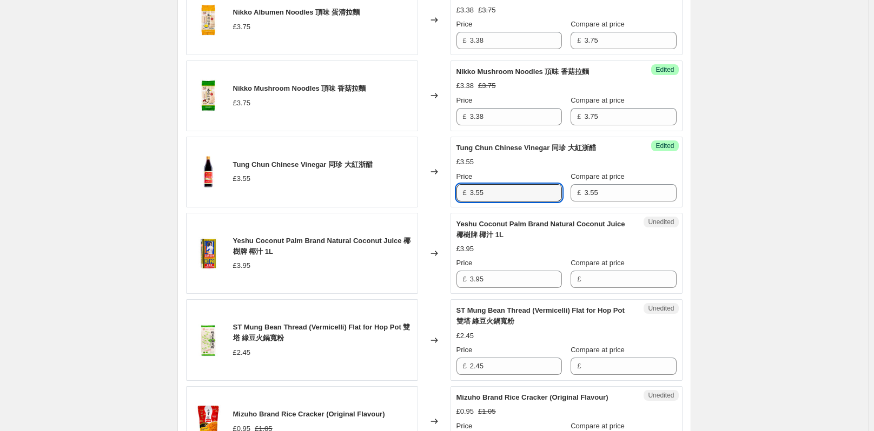
drag, startPoint x: 502, startPoint y: 186, endPoint x: 437, endPoint y: 192, distance: 65.1
click at [437, 192] on div "Tung Chun Chinese Vinegar 同珍 大紅浙醋 £3.55 Changed to Success Edited Tung Chun Chi…" at bounding box center [434, 172] width 496 height 71
type input "2.84"
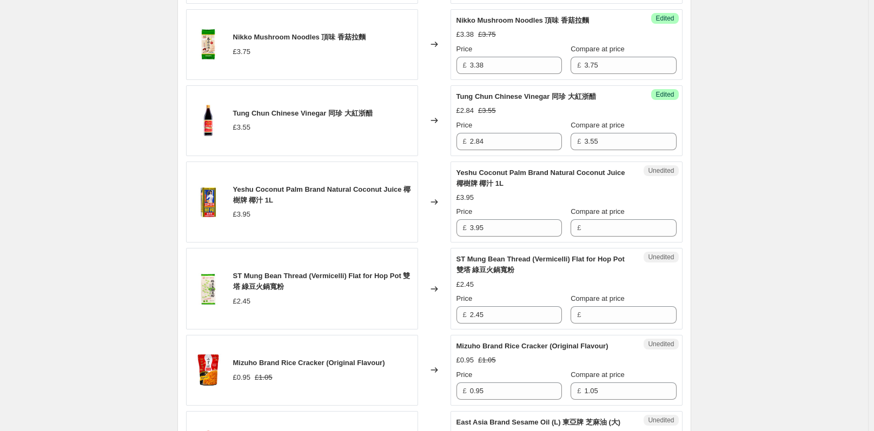
scroll to position [703, 0]
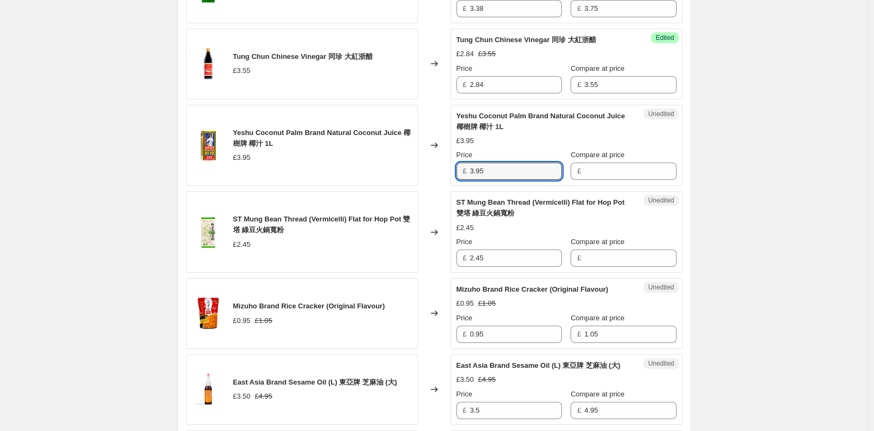
drag, startPoint x: 493, startPoint y: 159, endPoint x: 464, endPoint y: 161, distance: 28.2
click at [464, 163] on div "£ 3.95" at bounding box center [508, 171] width 105 height 17
type input "3.95"
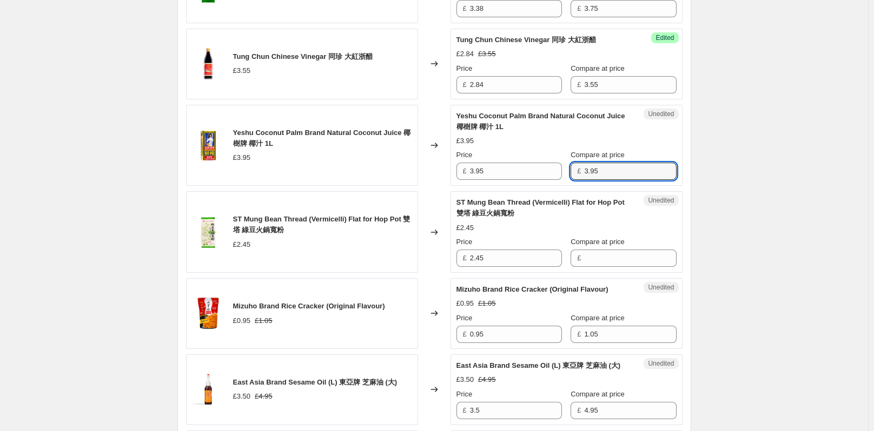
type input "3.95"
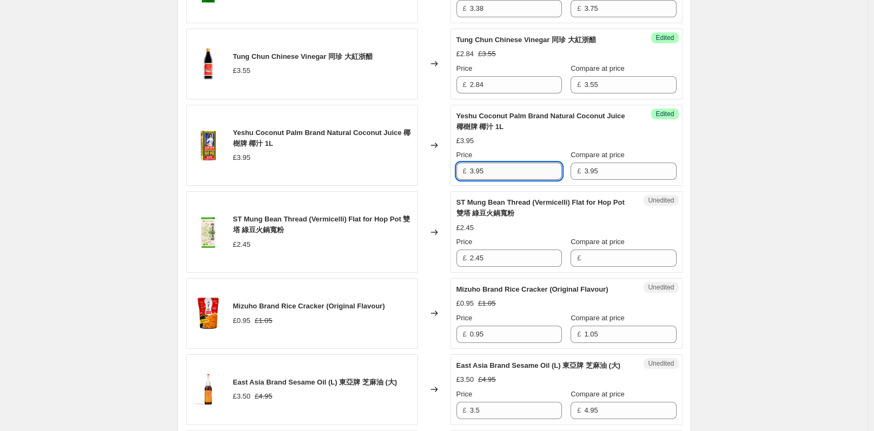
click at [496, 163] on input "3.95" at bounding box center [516, 171] width 92 height 17
type input "3.16"
click at [747, 225] on div "Create new price change job. This page is ready Create new price change job Dra…" at bounding box center [434, 423] width 868 height 2252
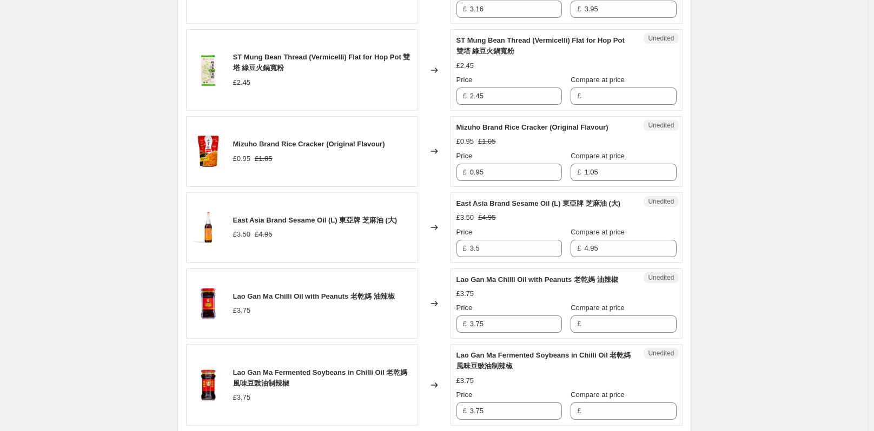
scroll to position [811, 0]
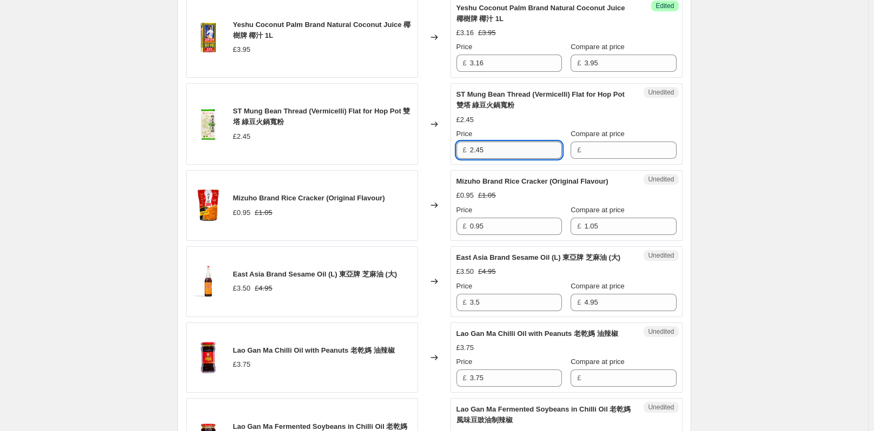
click at [538, 142] on input "2.45" at bounding box center [516, 150] width 92 height 17
drag, startPoint x: 493, startPoint y: 138, endPoint x: 468, endPoint y: 138, distance: 24.9
click at [468, 142] on div "£ 2.45" at bounding box center [508, 150] width 105 height 17
type input "2.45"
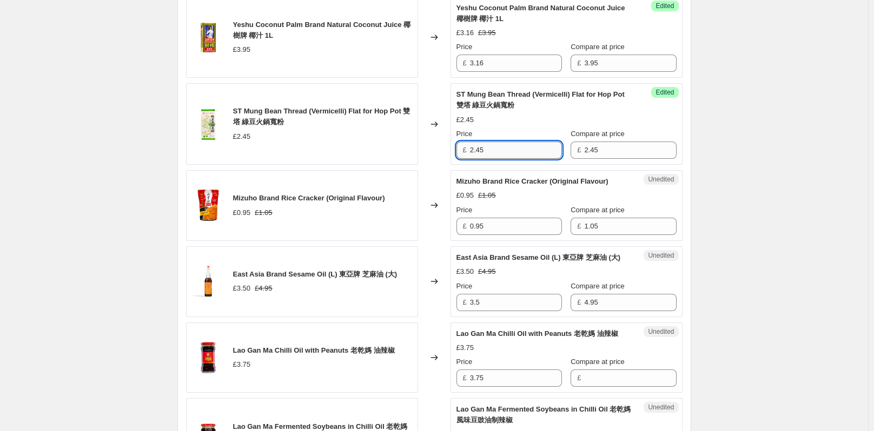
click at [526, 142] on input "2.45" at bounding box center [516, 150] width 92 height 17
type input "2.21"
click at [751, 123] on div "Create new price change job. This page is ready Create new price change job Dra…" at bounding box center [434, 315] width 868 height 2252
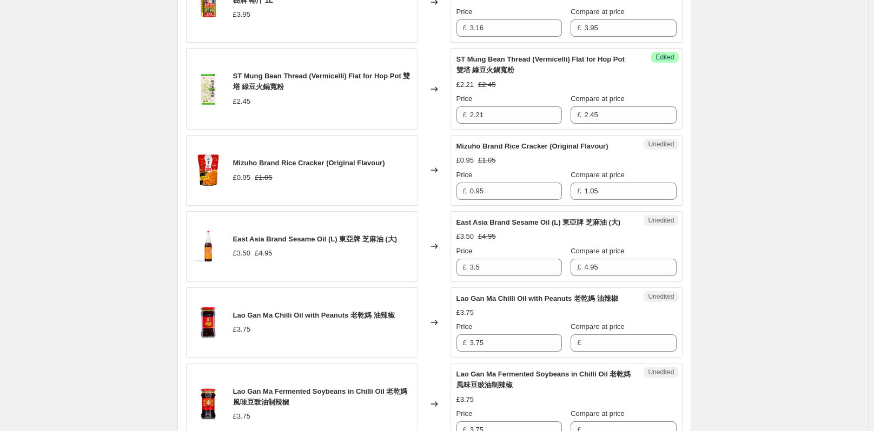
scroll to position [865, 0]
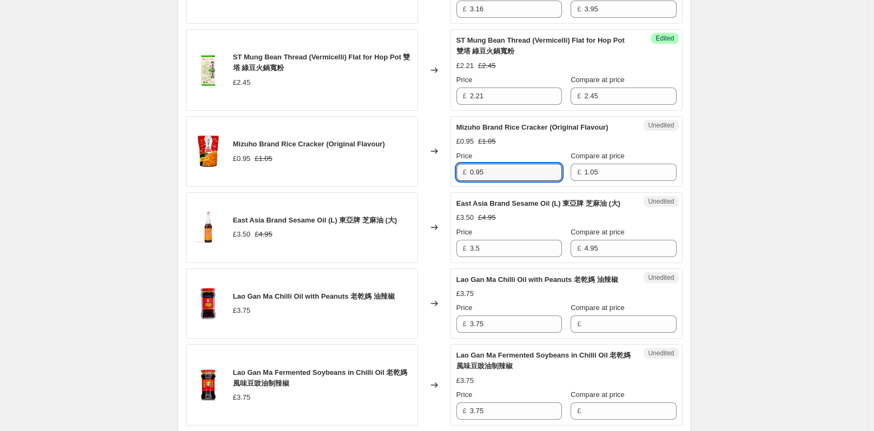
drag, startPoint x: 489, startPoint y: 163, endPoint x: 464, endPoint y: 165, distance: 25.5
click at [464, 165] on div "£ 0.95" at bounding box center [508, 172] width 105 height 17
type input "0.95"
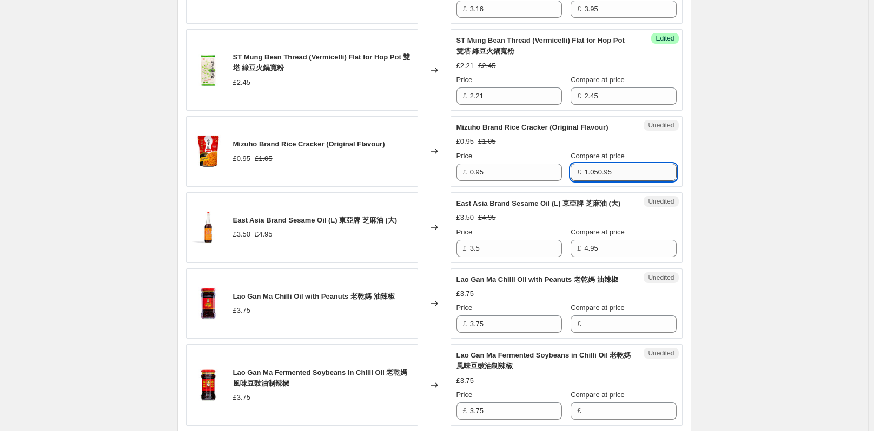
click at [589, 164] on input "1.050.95" at bounding box center [630, 172] width 92 height 17
type input "0.95"
click at [522, 167] on input "0.95" at bounding box center [516, 172] width 92 height 17
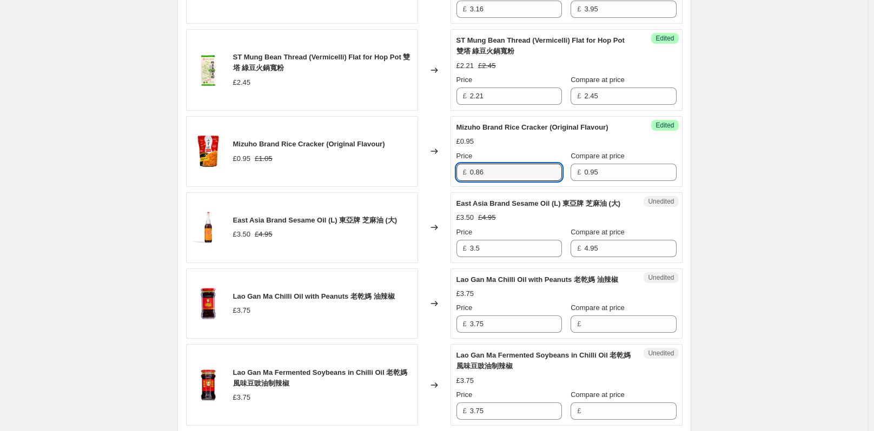
type input "0.86"
click at [784, 183] on div "Create new price change job. This page is ready Create new price change job Dra…" at bounding box center [434, 261] width 868 height 2252
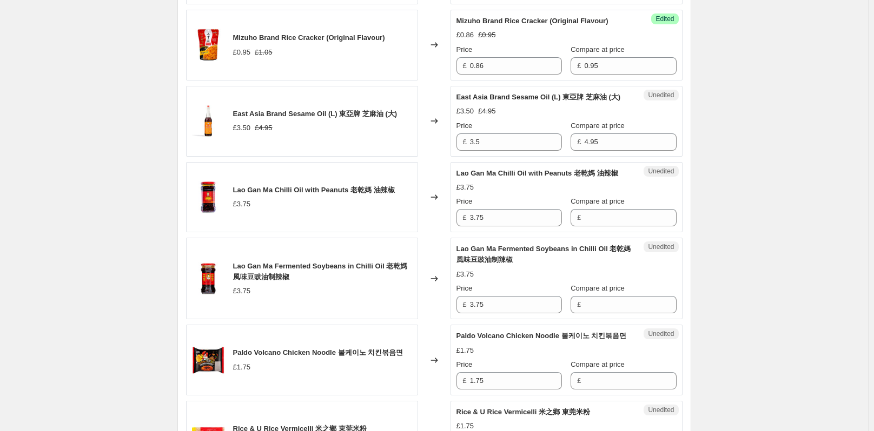
scroll to position [973, 0]
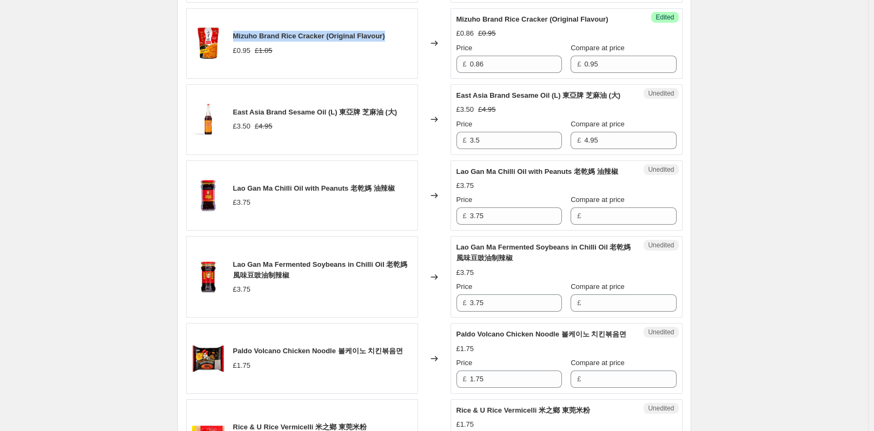
drag, startPoint x: 388, startPoint y: 25, endPoint x: 234, endPoint y: 24, distance: 154.1
click at [234, 24] on div "Mizuho Brand Rice Cracker (Original Flavour) £0.95 £1.05" at bounding box center [302, 43] width 232 height 71
copy span "Mizuho Brand Rice Cracker (Original Flavour)"
click at [718, 62] on div "Create new price change job. This page is ready Create new price change job Dra…" at bounding box center [434, 153] width 868 height 2252
drag, startPoint x: 404, startPoint y: 109, endPoint x: 397, endPoint y: 109, distance: 7.0
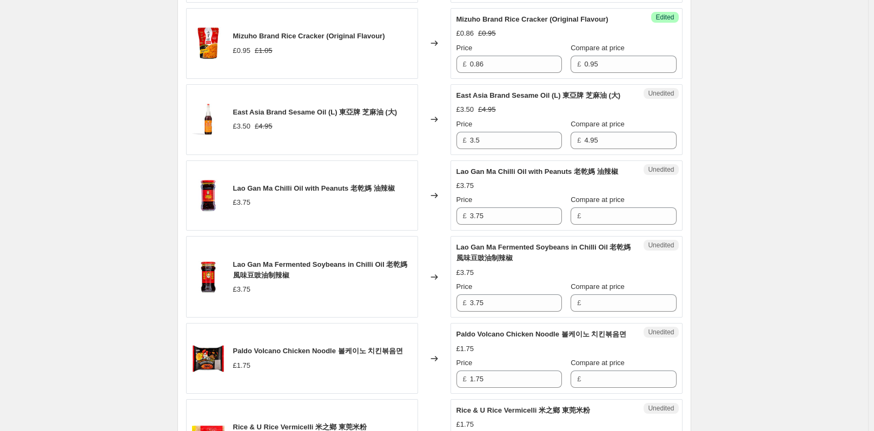
click at [397, 109] on div "East Asia Brand Sesame Oil (L) 東亞牌 芝麻油 (大) £3.50 £4.95" at bounding box center [302, 119] width 232 height 71
drag, startPoint x: 399, startPoint y: 109, endPoint x: 249, endPoint y: 103, distance: 150.4
click at [224, 101] on div "East Asia Brand Sesame Oil (L) 東亞牌 芝麻油 (大) £3.50 £4.95" at bounding box center [302, 119] width 232 height 71
copy div "East Asia Brand Sesame Oil (L) 東亞牌 芝麻油 (大)"
click at [501, 143] on input "3.5" at bounding box center [516, 140] width 92 height 17
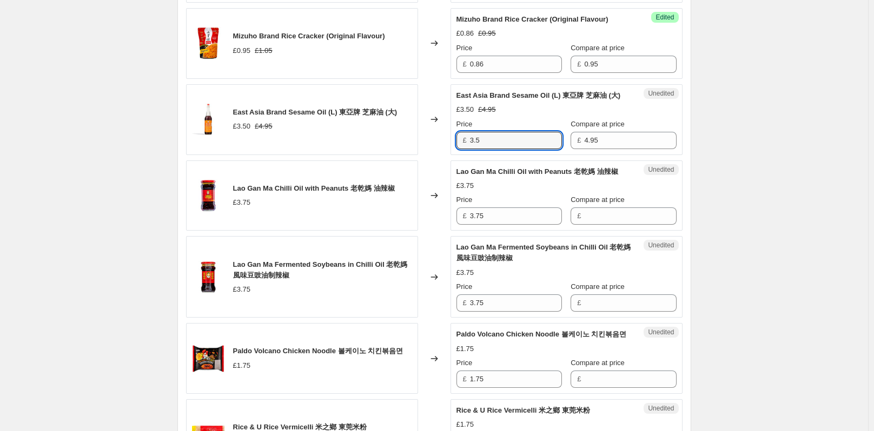
drag, startPoint x: 499, startPoint y: 143, endPoint x: 469, endPoint y: 142, distance: 30.3
click at [469, 142] on div "£ 3.5" at bounding box center [508, 140] width 105 height 17
type input "3.5"
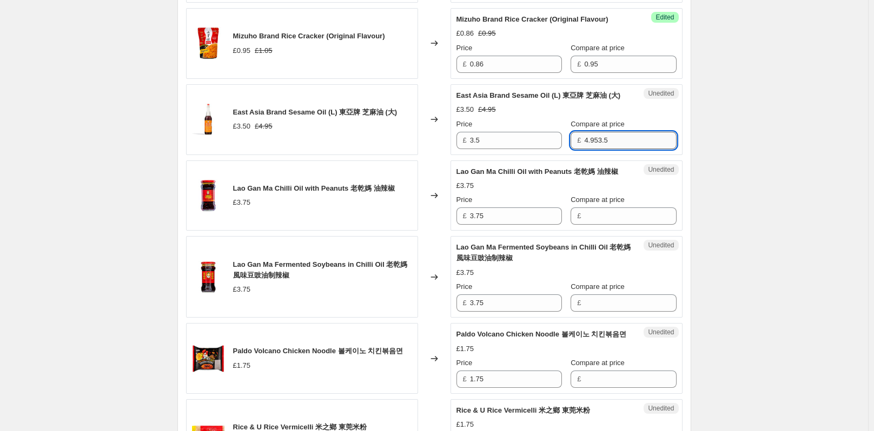
click at [584, 141] on input "4.953.5" at bounding box center [630, 140] width 92 height 17
click at [589, 139] on input "4.953.5" at bounding box center [630, 140] width 92 height 17
type input "3.5"
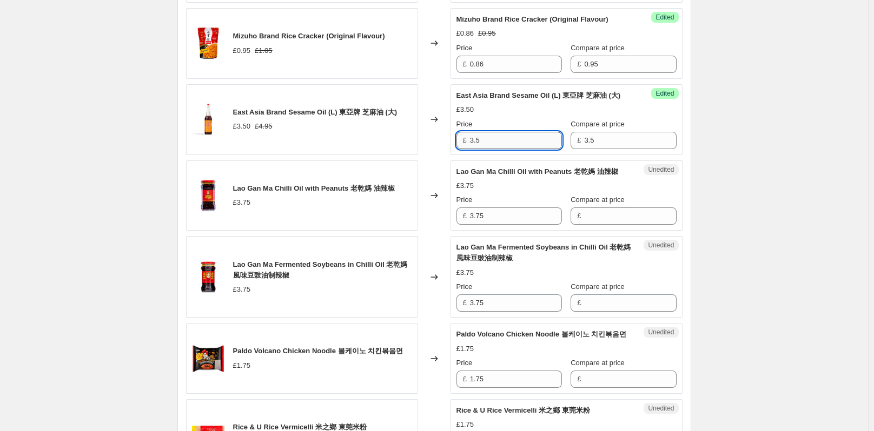
click at [520, 141] on input "3.5" at bounding box center [516, 140] width 92 height 17
type input "3.15"
click at [804, 176] on div "Create new price change job. This page is ready Create new price change job Dra…" at bounding box center [434, 153] width 868 height 2252
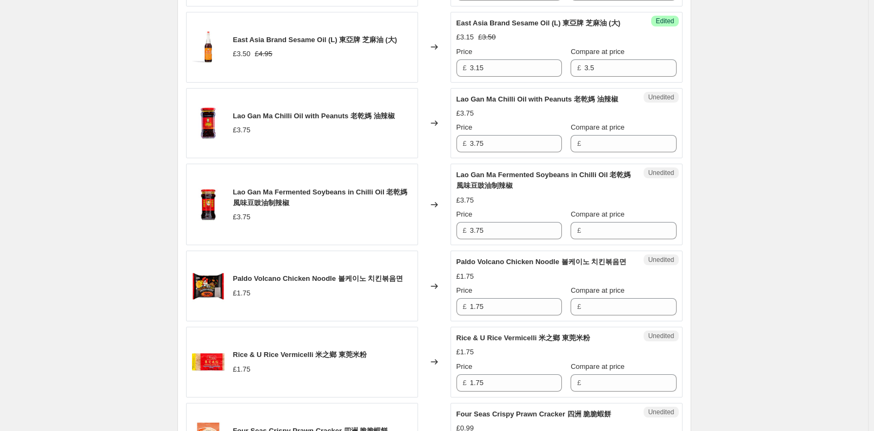
scroll to position [1081, 0]
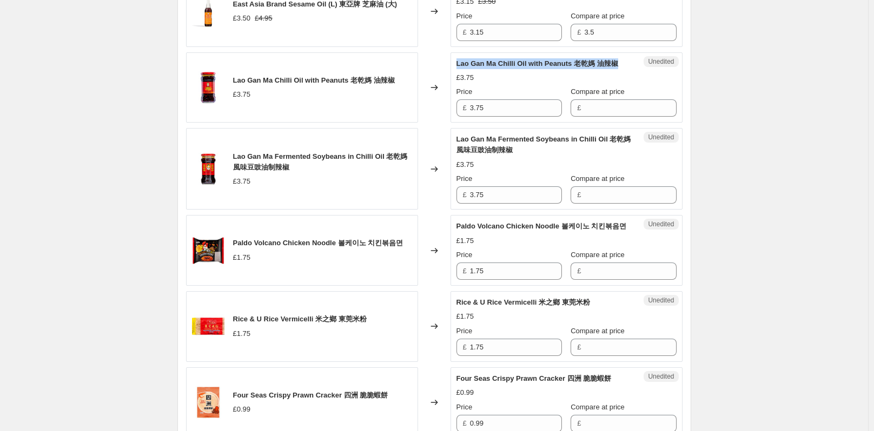
drag, startPoint x: 467, startPoint y: 74, endPoint x: 458, endPoint y: 65, distance: 12.6
click at [458, 65] on div "Lao Gan Ma Chilli Oil with Peanuts 老乾媽 油辣椒" at bounding box center [544, 63] width 177 height 11
copy span "Lao Gan Ma Chilli Oil with Peanuts 老乾媽 油辣椒"
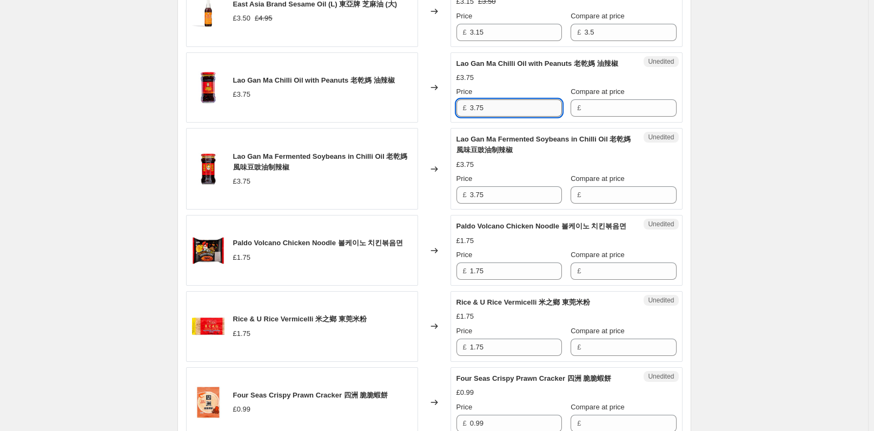
click at [497, 117] on input "3.75" at bounding box center [516, 107] width 92 height 17
drag, startPoint x: 497, startPoint y: 121, endPoint x: 469, endPoint y: 118, distance: 27.7
click at [467, 117] on div "£ 3.75" at bounding box center [508, 107] width 105 height 17
type input "3.75"
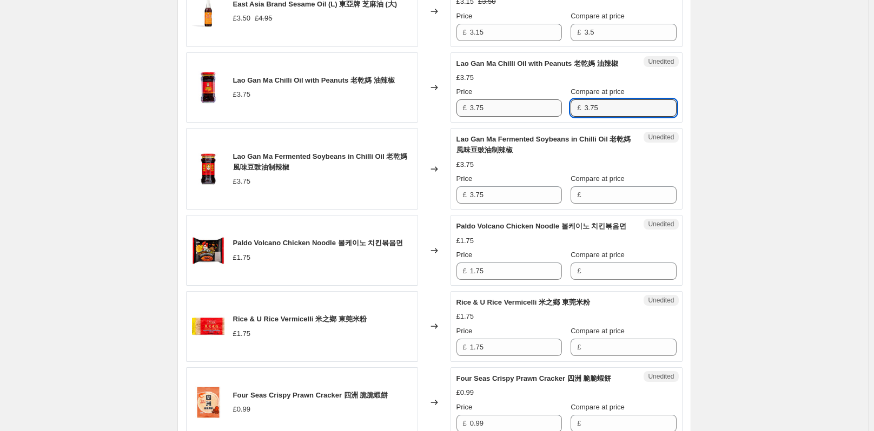
type input "3.75"
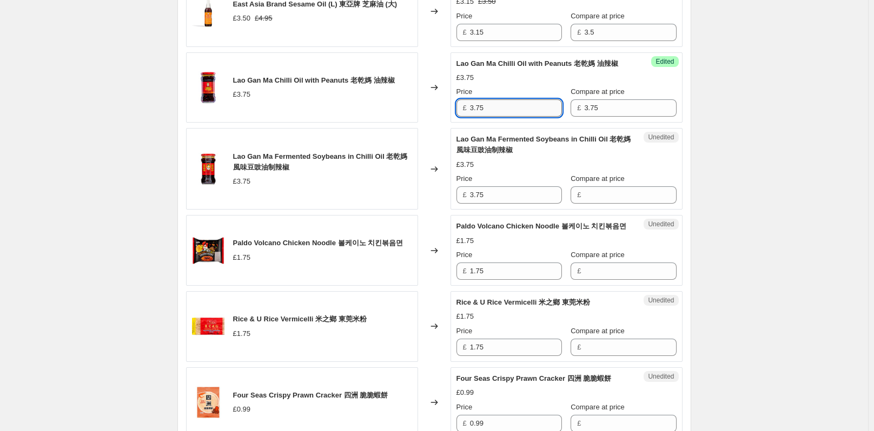
click at [495, 117] on input "3.75" at bounding box center [516, 107] width 92 height 17
type input "3.38"
click at [783, 117] on div "Create new price change job. This page is ready Create new price change job Dra…" at bounding box center [434, 45] width 868 height 2252
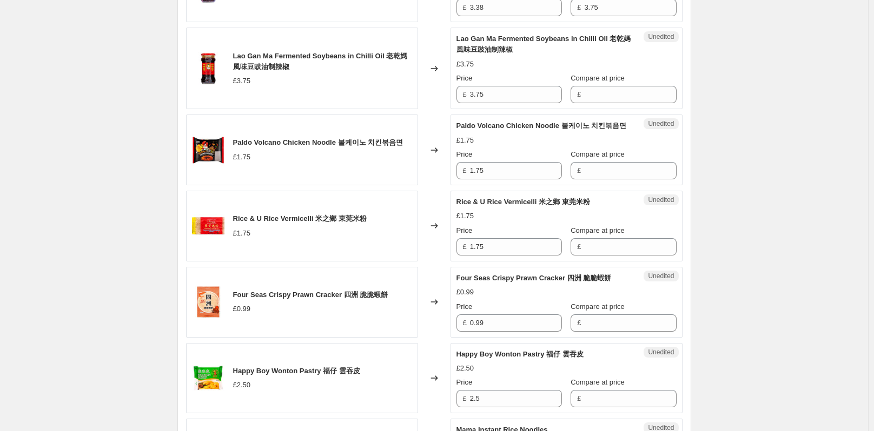
scroll to position [1135, 0]
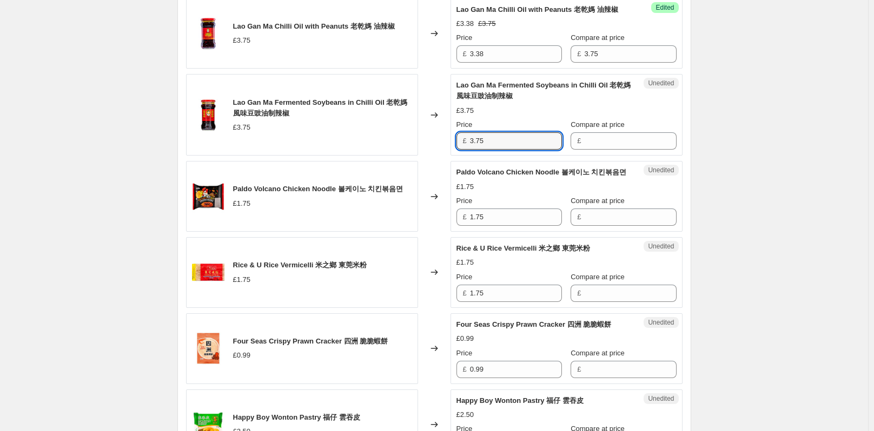
drag, startPoint x: 502, startPoint y: 148, endPoint x: 476, endPoint y: 147, distance: 26.0
click at [466, 148] on div "£ 3.75" at bounding box center [508, 140] width 105 height 17
type input "3.75"
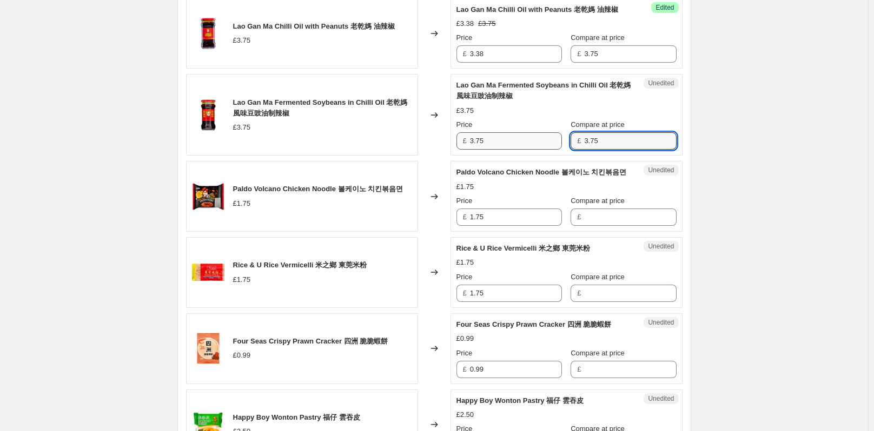
type input "3.75"
click at [503, 150] on input "3.75" at bounding box center [516, 140] width 92 height 17
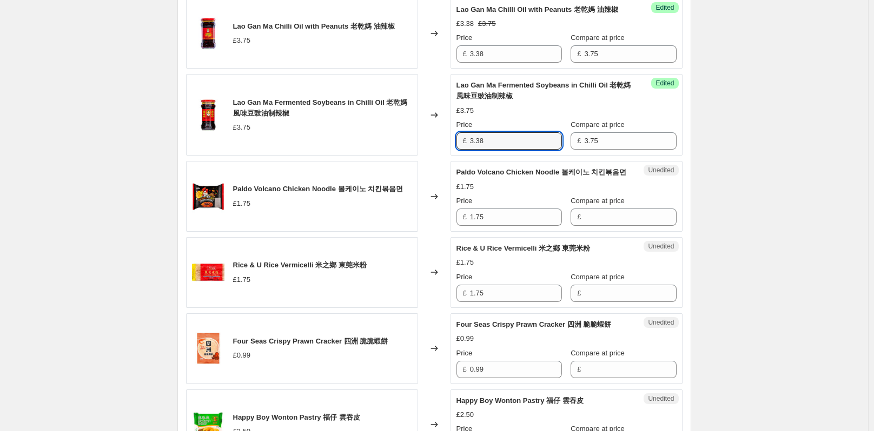
type input "3.38"
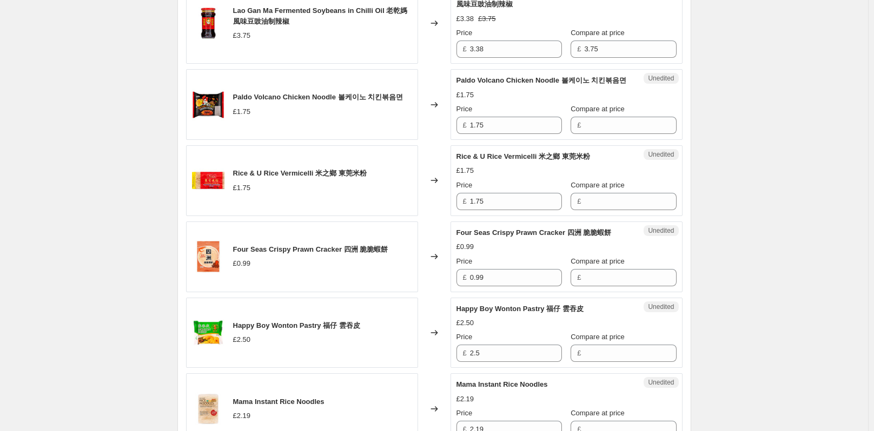
scroll to position [1243, 0]
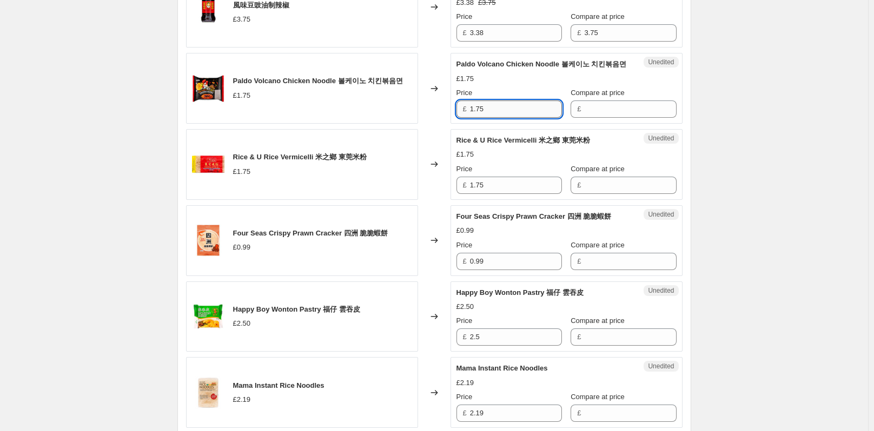
drag, startPoint x: 500, startPoint y: 129, endPoint x: 481, endPoint y: 130, distance: 19.5
click at [469, 118] on div "£ 1.75" at bounding box center [508, 109] width 105 height 17
type input "1.75"
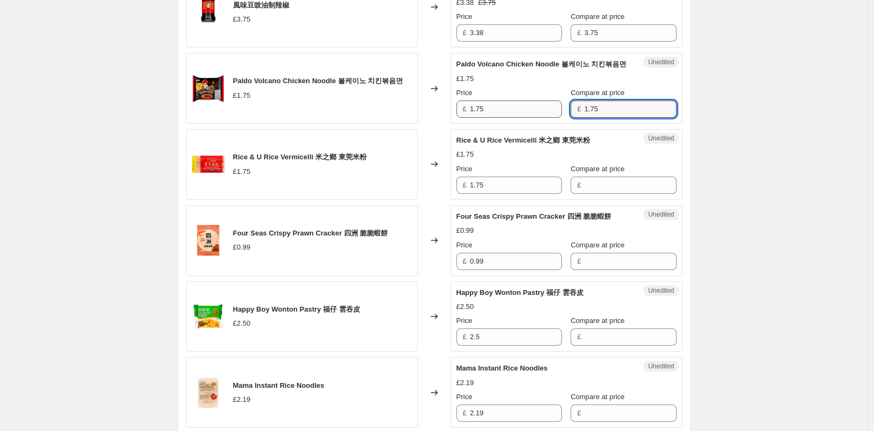
type input "1.75"
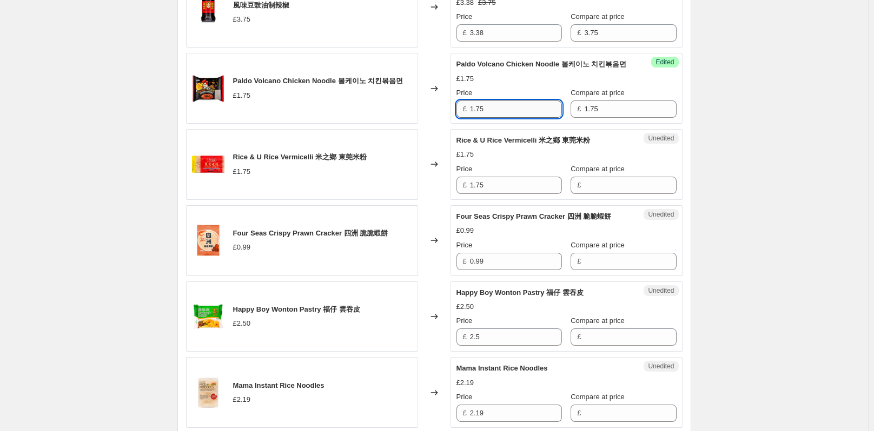
drag, startPoint x: 525, startPoint y: 128, endPoint x: 510, endPoint y: 130, distance: 15.2
click at [525, 118] on input "1.75" at bounding box center [516, 109] width 92 height 17
type input "1.58"
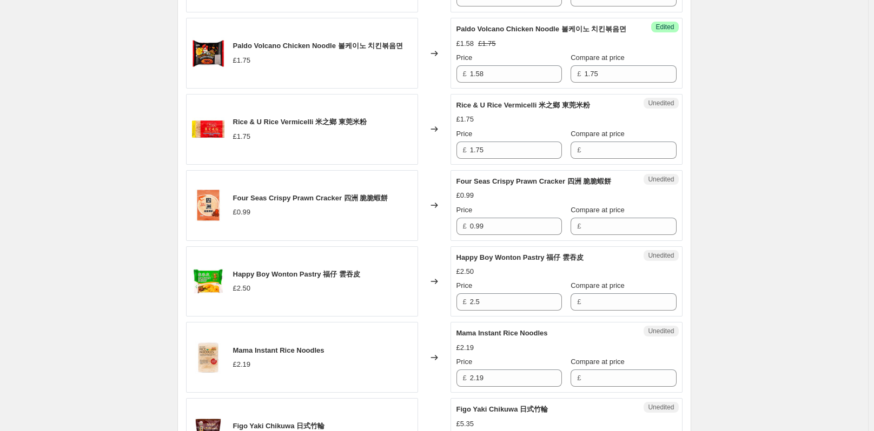
scroll to position [1297, 0]
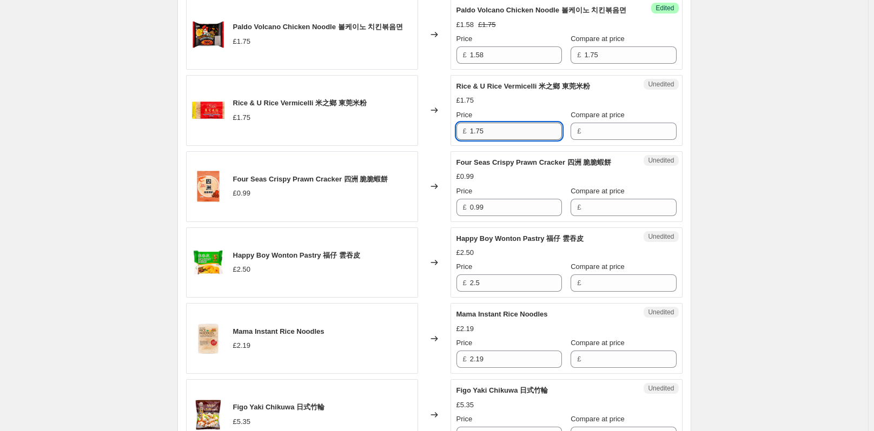
drag, startPoint x: 497, startPoint y: 157, endPoint x: 474, endPoint y: 155, distance: 23.9
click at [464, 140] on div "£ 1.75" at bounding box center [508, 131] width 105 height 17
type input "1.75"
click at [495, 140] on input "1.75" at bounding box center [516, 131] width 92 height 17
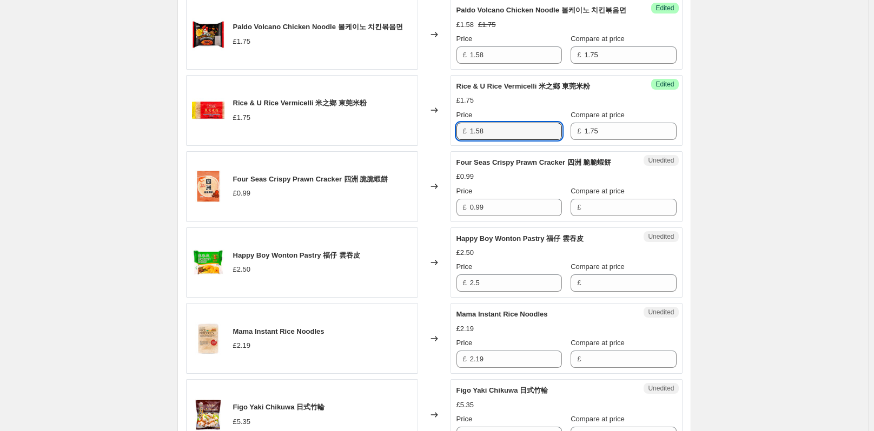
type input "1.58"
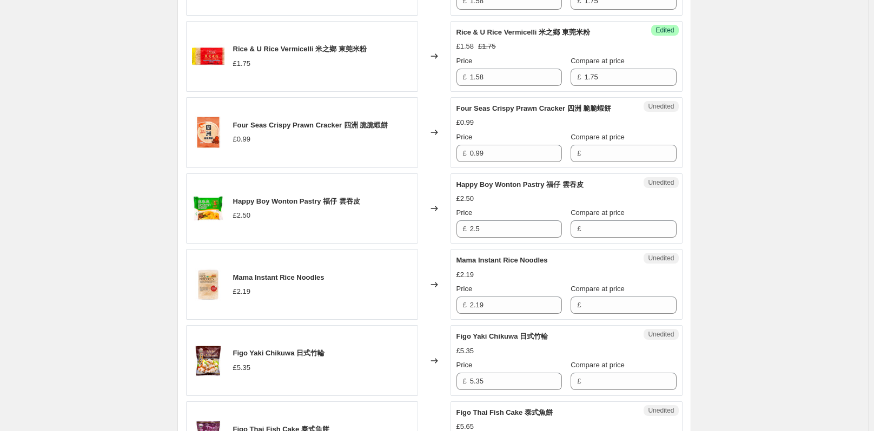
scroll to position [1406, 0]
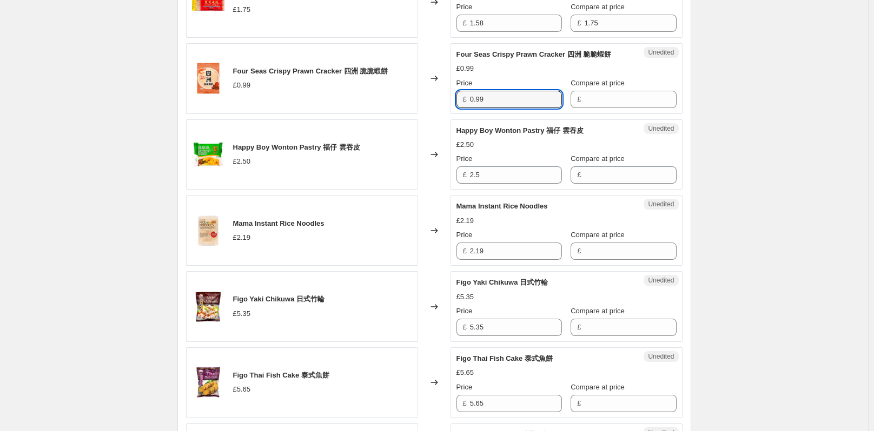
drag, startPoint x: 502, startPoint y: 123, endPoint x: 462, endPoint y: 123, distance: 40.5
click at [462, 108] on div "£ 0.99" at bounding box center [508, 99] width 105 height 17
type input "0.99"
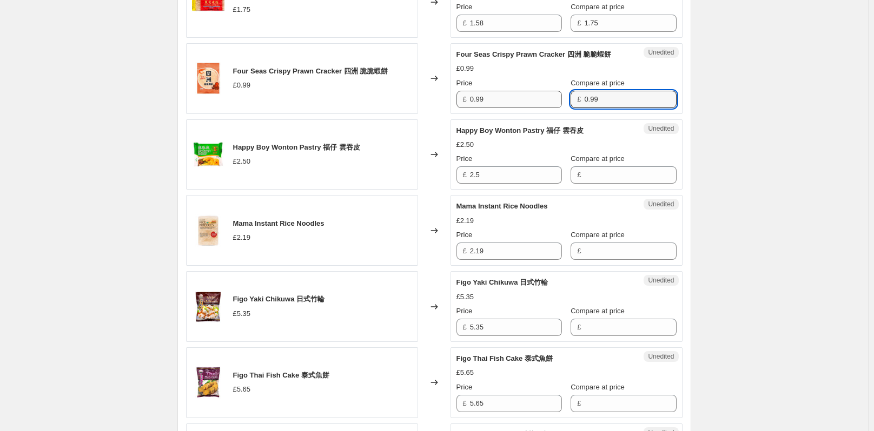
type input "0.99"
click at [480, 108] on input "0.99" at bounding box center [516, 99] width 92 height 17
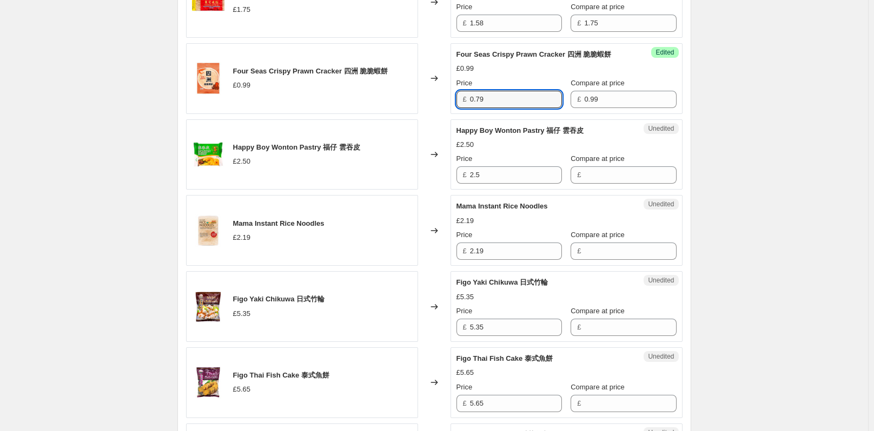
type input "0.79"
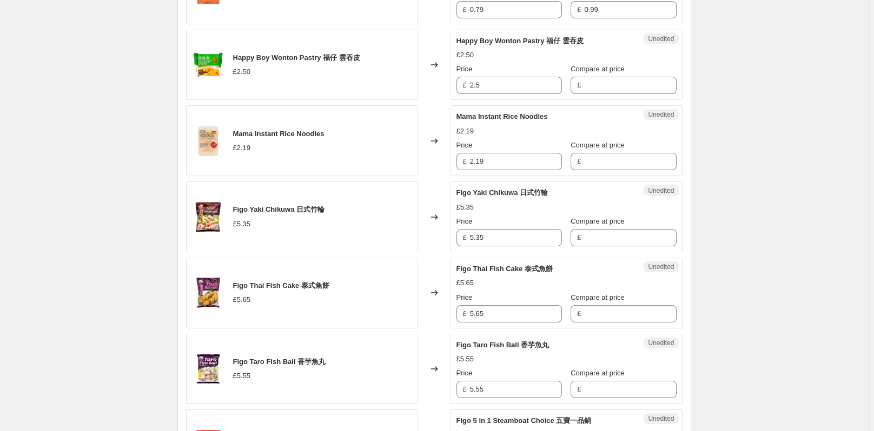
scroll to position [1514, 0]
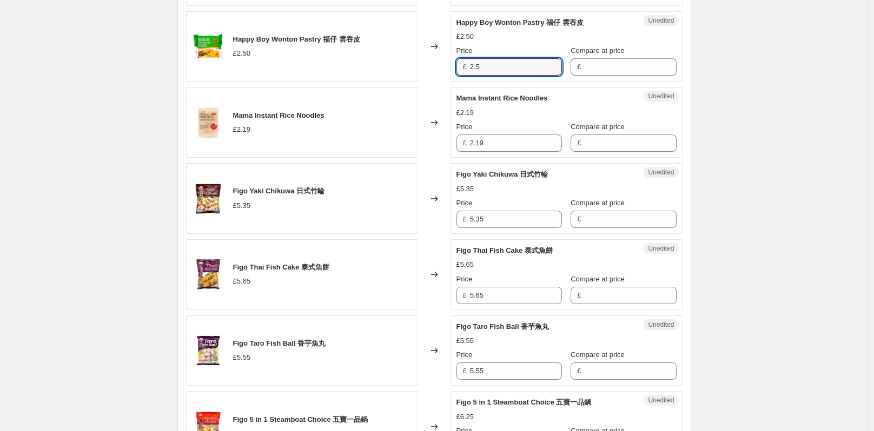
drag, startPoint x: 487, startPoint y: 86, endPoint x: 465, endPoint y: 87, distance: 21.6
click at [465, 76] on div "£ 2.5" at bounding box center [508, 66] width 105 height 17
type input "2.5"
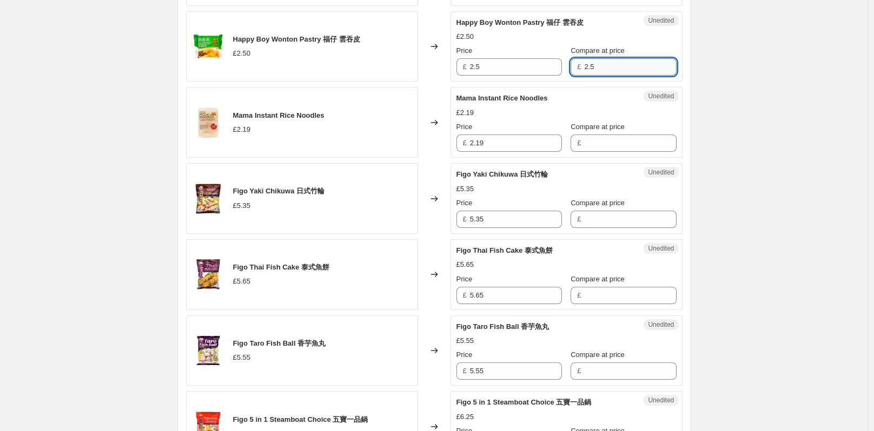
click at [593, 76] on input "2.5" at bounding box center [630, 66] width 92 height 17
type input "2.50"
click at [524, 76] on input "2.5" at bounding box center [516, 66] width 92 height 17
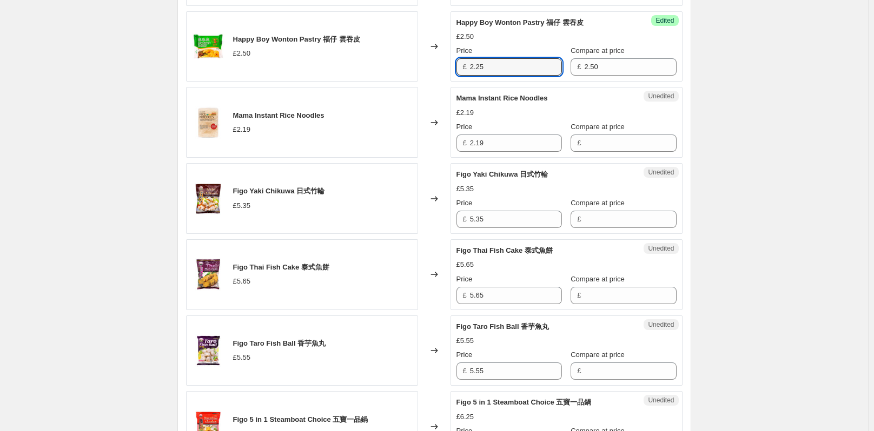
type input "2.25"
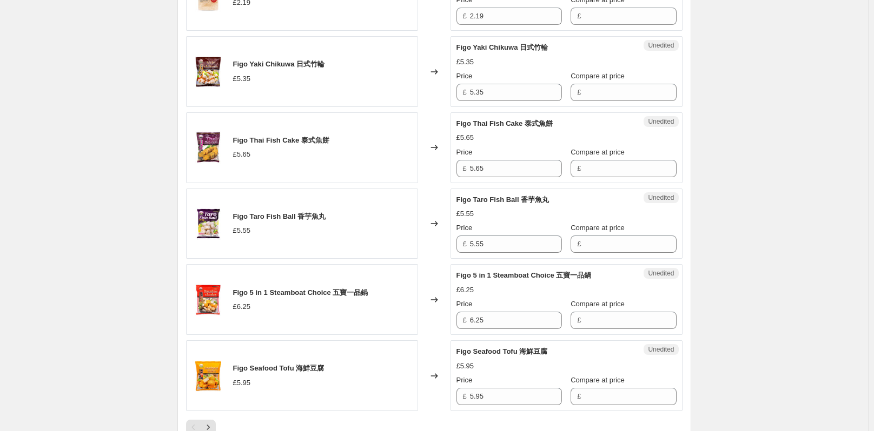
scroll to position [1622, 0]
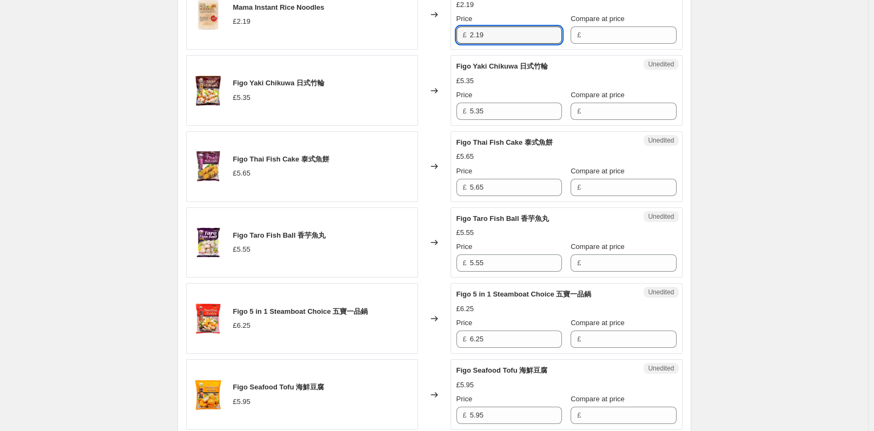
drag, startPoint x: 501, startPoint y: 57, endPoint x: 468, endPoint y: 55, distance: 32.5
click at [468, 44] on div "£ 2.19" at bounding box center [508, 34] width 105 height 17
type input "2.19"
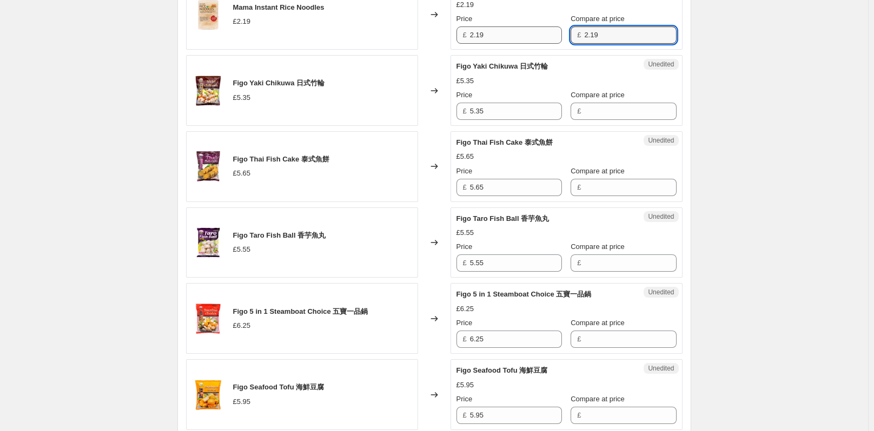
type input "2.19"
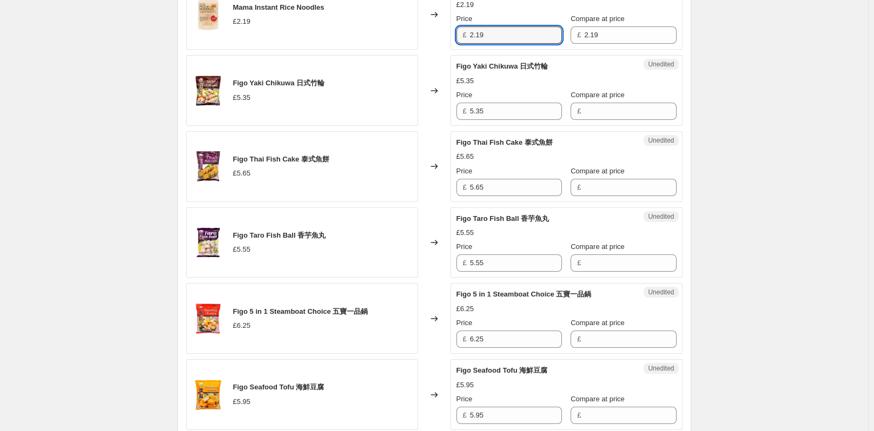
drag, startPoint x: 513, startPoint y: 58, endPoint x: 452, endPoint y: 59, distance: 60.6
click at [452, 50] on div "Mama Instant Rice Noodles £2.19 Changed to Success Edited Mama Instant Rice Noo…" at bounding box center [434, 14] width 496 height 71
type input "1.75"
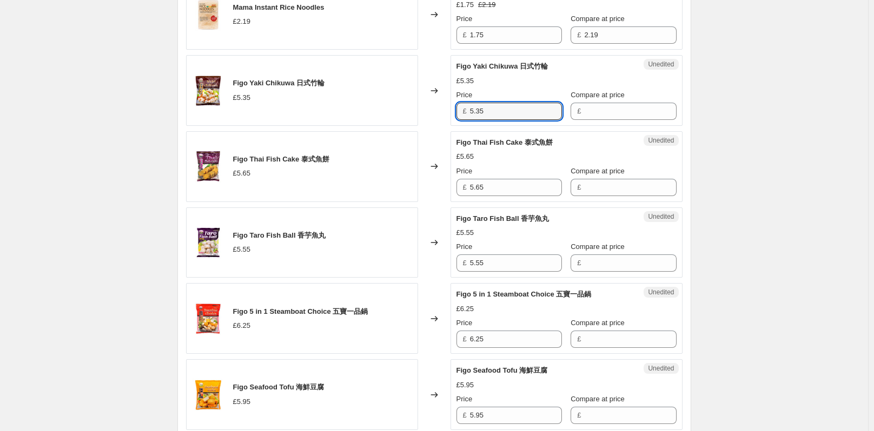
drag, startPoint x: 491, startPoint y: 132, endPoint x: 465, endPoint y: 132, distance: 25.4
click at [465, 120] on div "£ 5.35" at bounding box center [508, 111] width 105 height 17
type input "5.35"
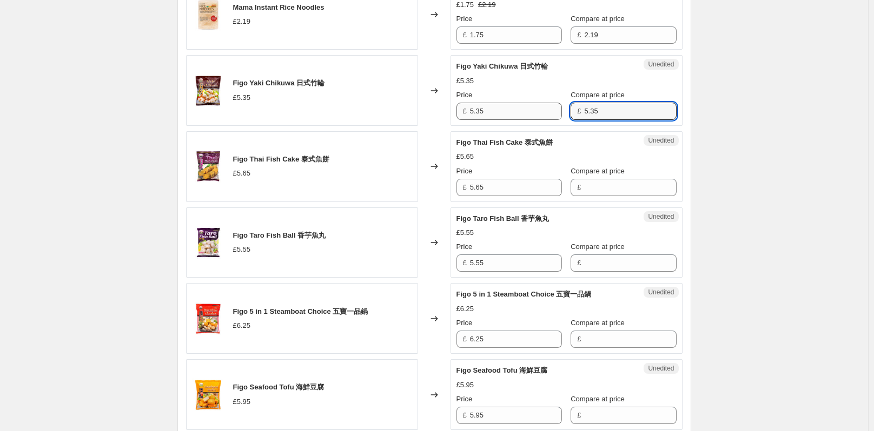
type input "5.35"
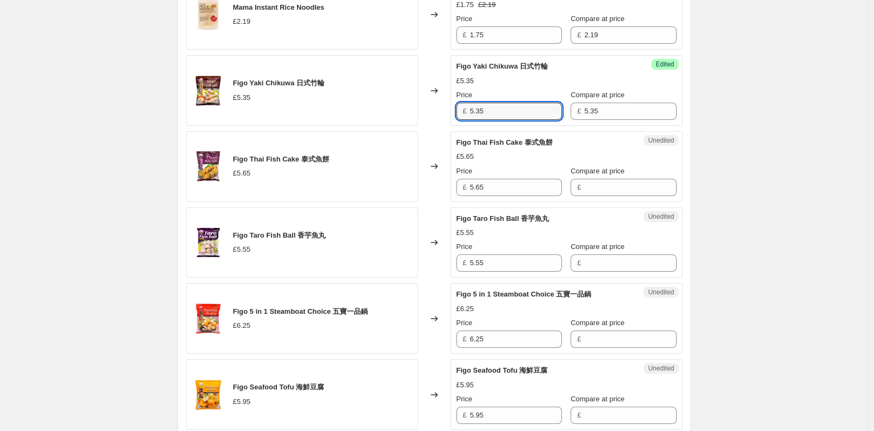
drag, startPoint x: 522, startPoint y: 128, endPoint x: 440, endPoint y: 137, distance: 82.1
click at [459, 120] on div "£ 5.35" at bounding box center [508, 111] width 105 height 17
type input "4.82"
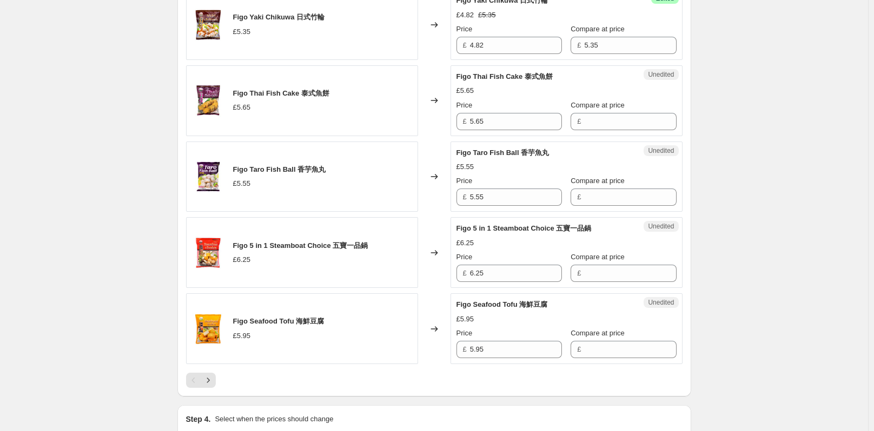
scroll to position [1676, 0]
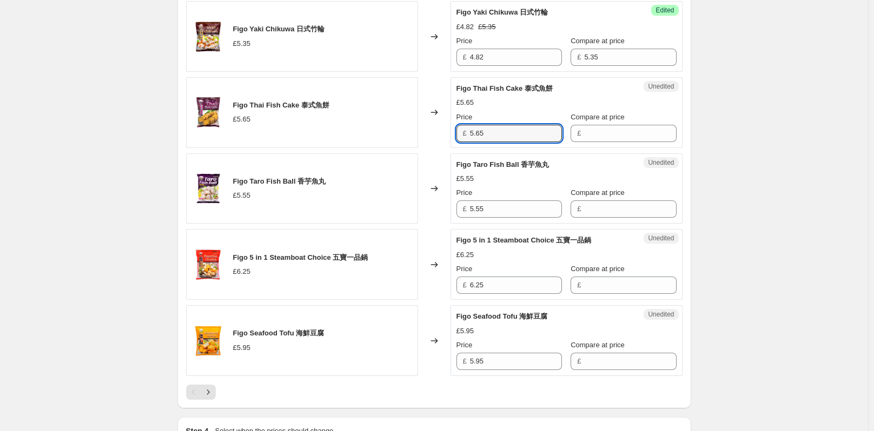
drag, startPoint x: 487, startPoint y: 156, endPoint x: 471, endPoint y: 156, distance: 15.1
click at [471, 142] on div "£ 5.65" at bounding box center [508, 133] width 105 height 17
type input "5.65"
click at [513, 142] on input "5.65" at bounding box center [516, 133] width 92 height 17
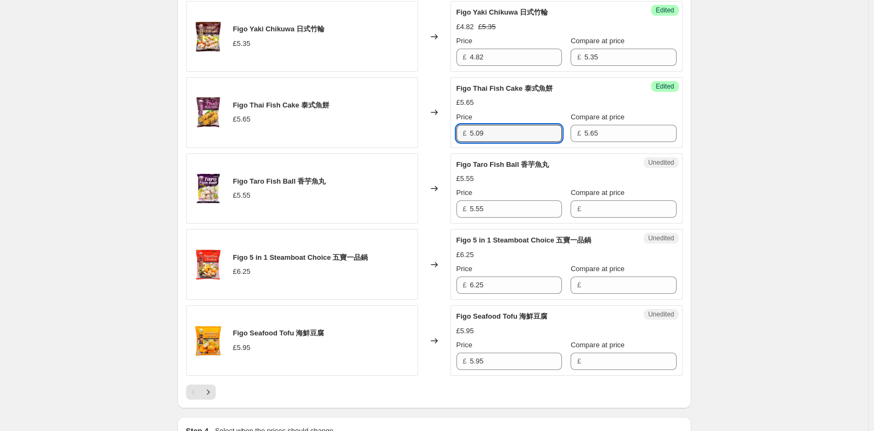
type input "5.09"
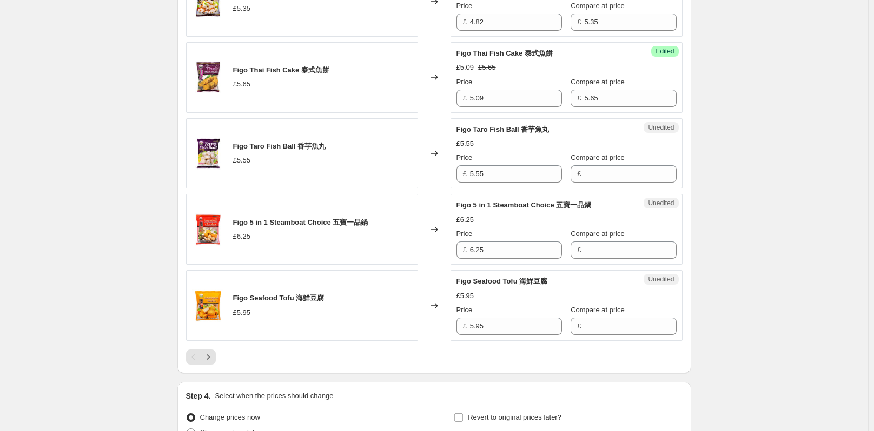
scroll to position [1730, 0]
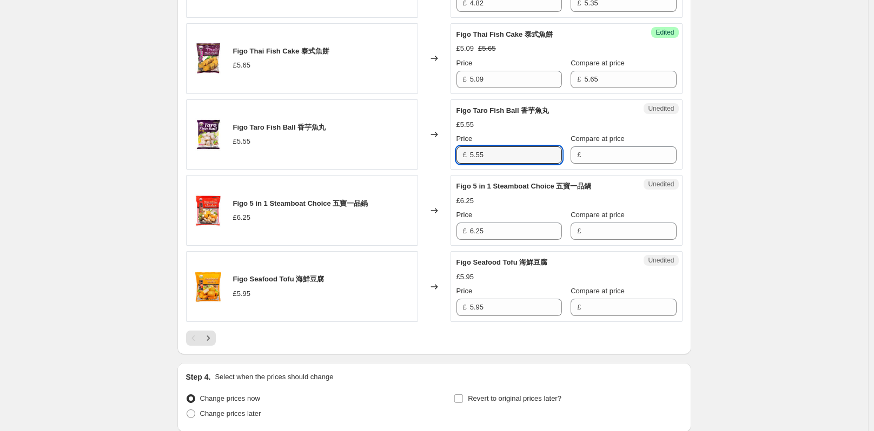
drag, startPoint x: 489, startPoint y: 179, endPoint x: 467, endPoint y: 177, distance: 22.2
click at [467, 164] on div "£ 5.55" at bounding box center [508, 155] width 105 height 17
type input "5.55"
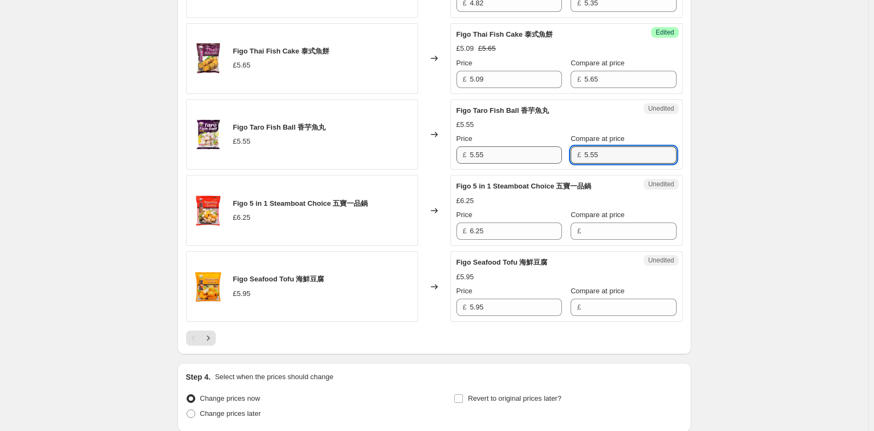
type input "5.55"
click at [511, 164] on input "5.55" at bounding box center [516, 155] width 92 height 17
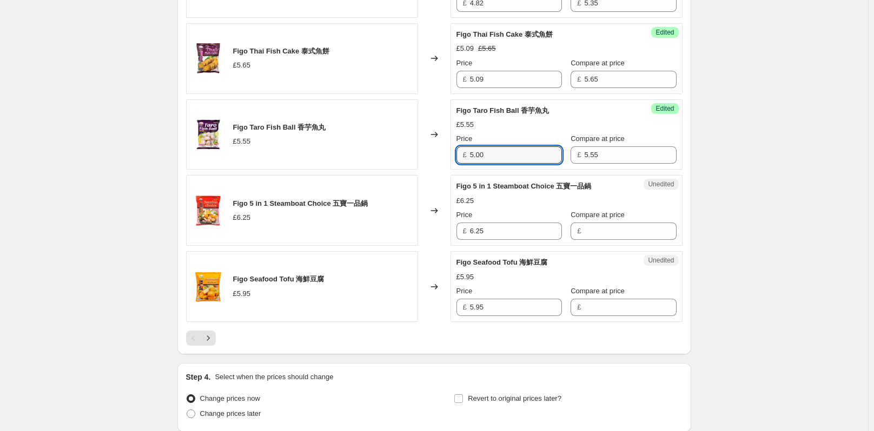
type input "5.00"
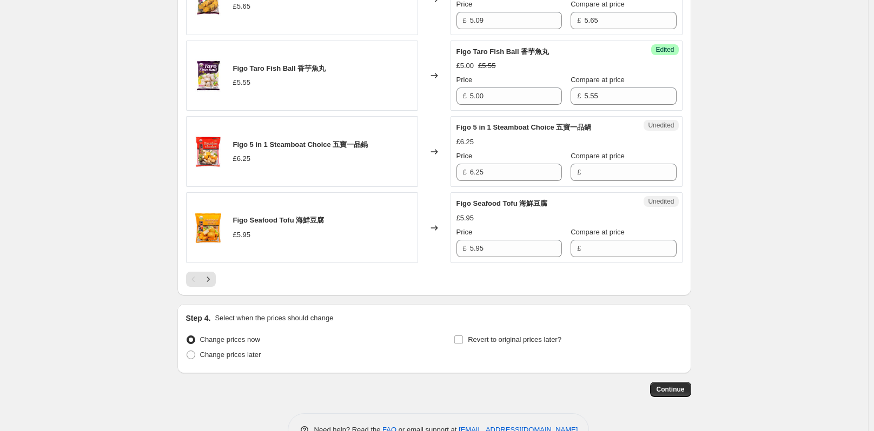
scroll to position [1842, 0]
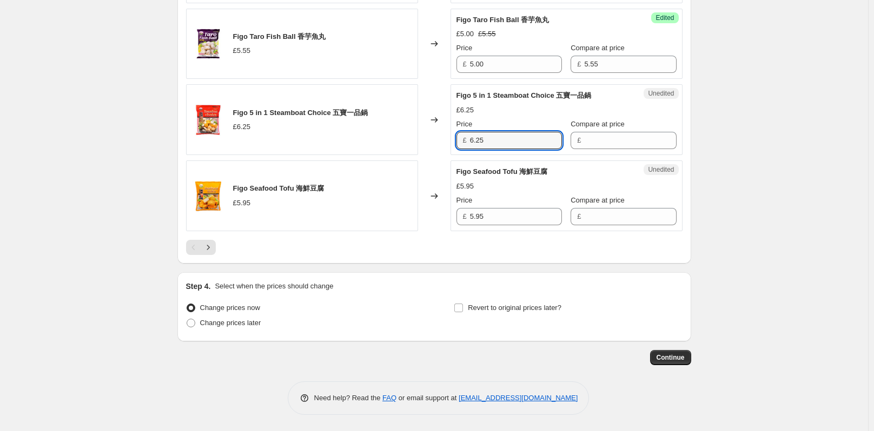
drag, startPoint x: 499, startPoint y: 138, endPoint x: 465, endPoint y: 136, distance: 33.6
click at [465, 136] on div "£ 6.25" at bounding box center [508, 140] width 105 height 17
type input "6.25"
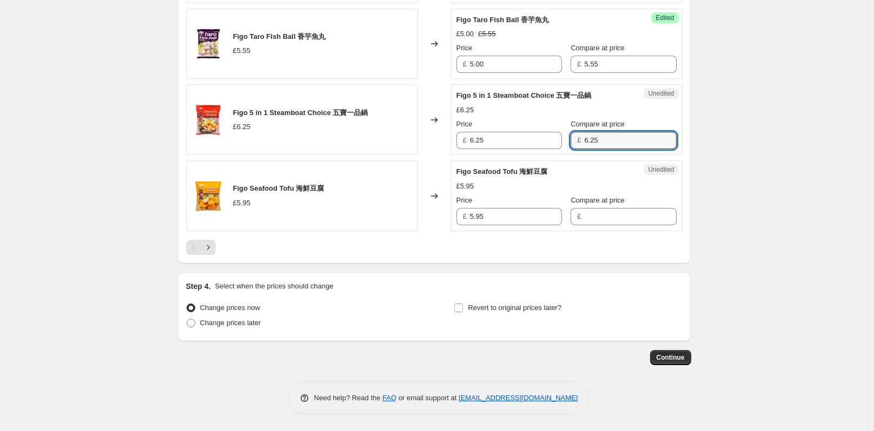
type input "6.25"
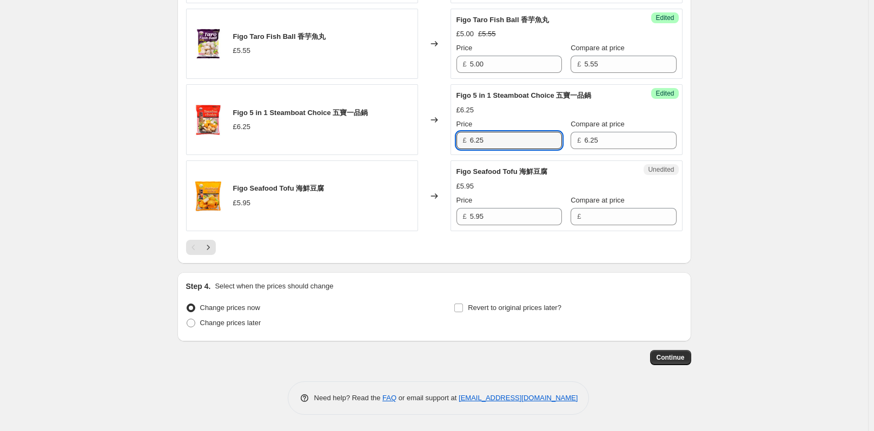
drag, startPoint x: 504, startPoint y: 145, endPoint x: 460, endPoint y: 143, distance: 44.4
click at [460, 143] on div "£ 6.25" at bounding box center [508, 140] width 105 height 17
type input "5.63"
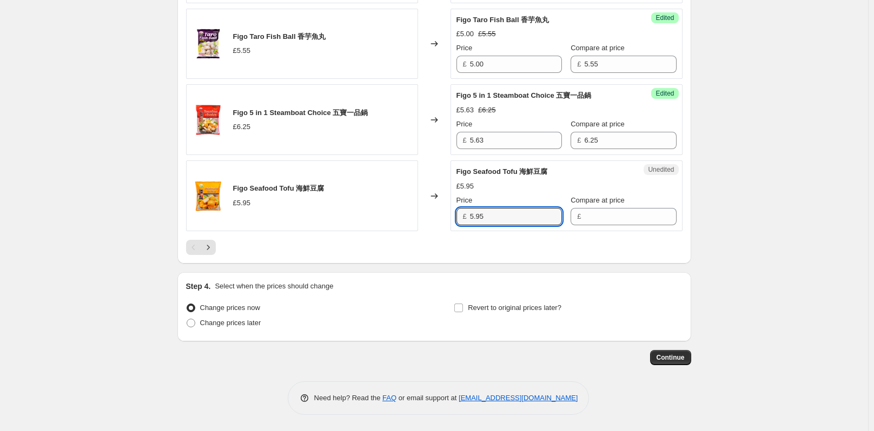
drag, startPoint x: 473, startPoint y: 217, endPoint x: 467, endPoint y: 217, distance: 6.5
click at [467, 217] on div "£ 5.95" at bounding box center [508, 216] width 105 height 17
type input "5.95"
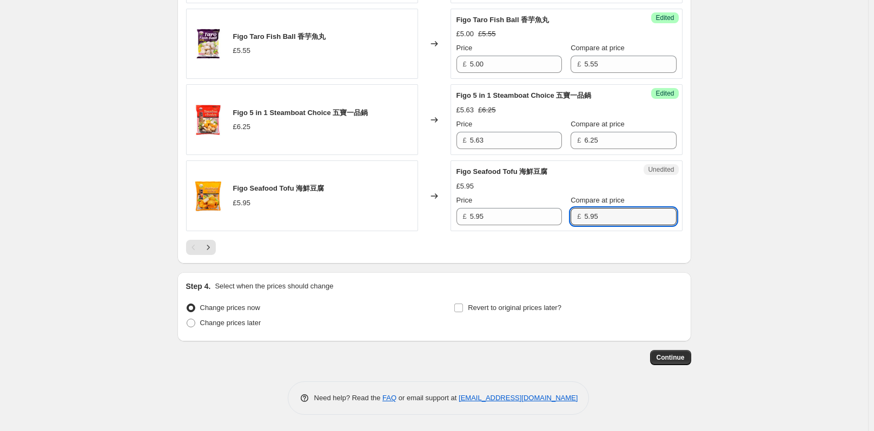
type input "5.95"
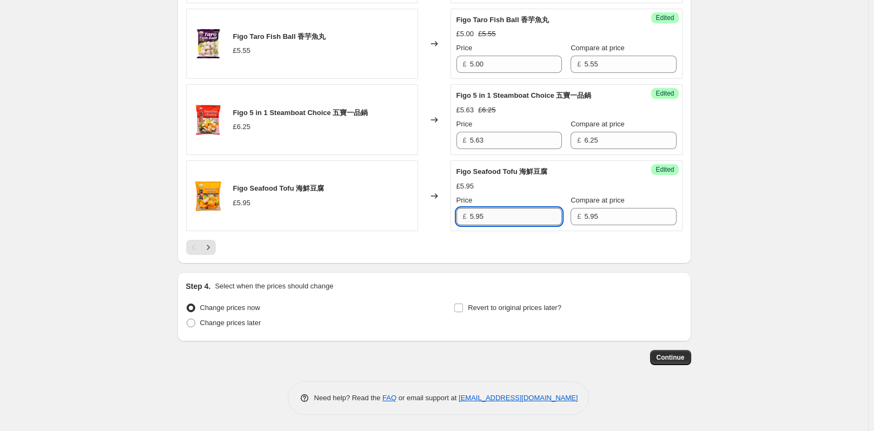
click at [497, 214] on input "5.95" at bounding box center [516, 216] width 92 height 17
type input "5.36"
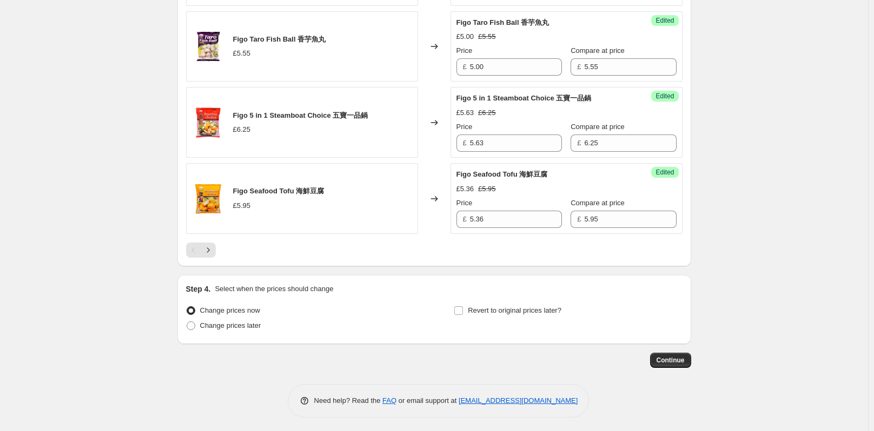
scroll to position [1838, 0]
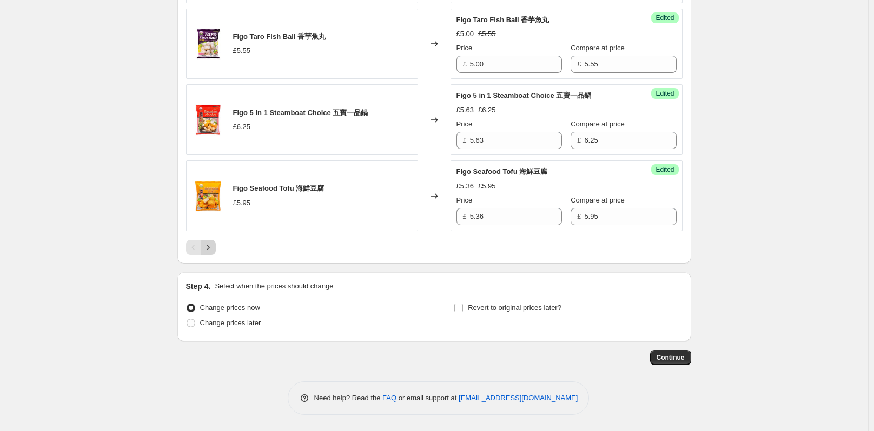
click at [214, 250] on icon "Next" at bounding box center [208, 247] width 11 height 11
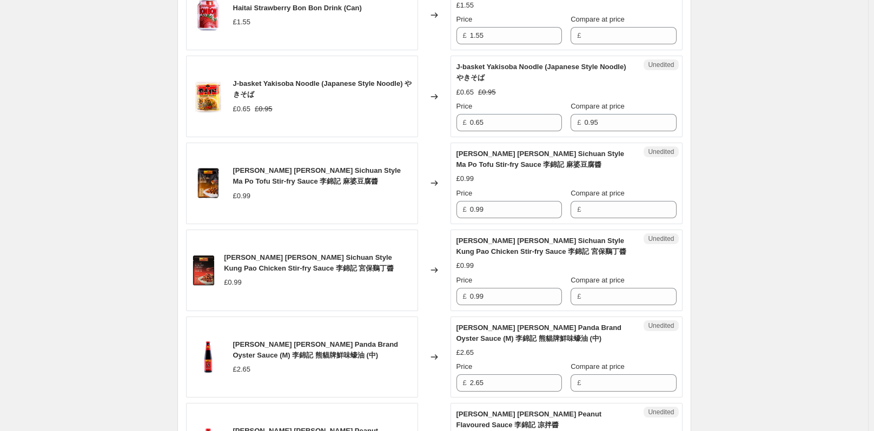
scroll to position [458, 0]
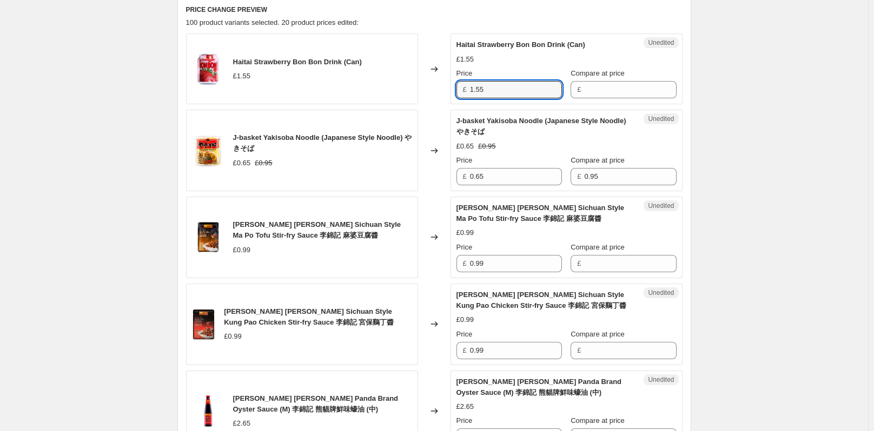
drag, startPoint x: 500, startPoint y: 88, endPoint x: 468, endPoint y: 88, distance: 32.4
click at [468, 88] on div "£ 1.55" at bounding box center [508, 89] width 105 height 17
type input "1.55"
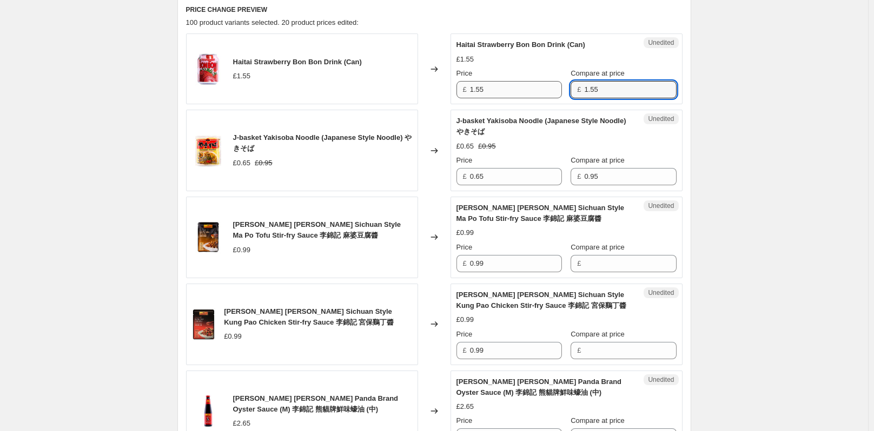
type input "1.55"
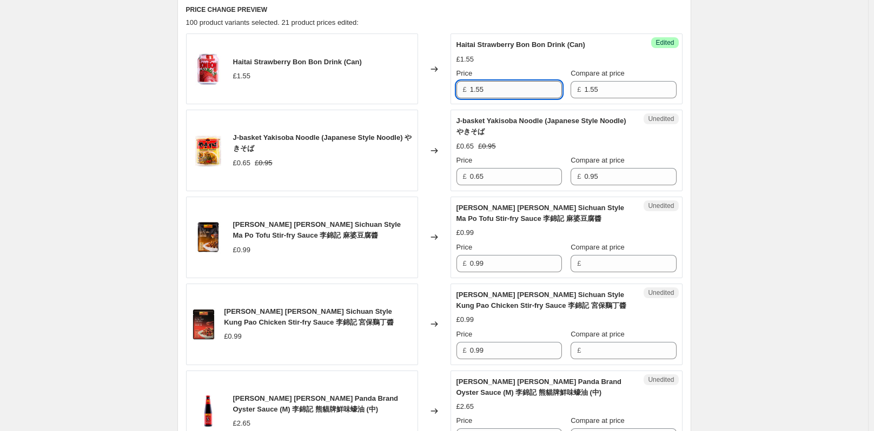
click at [515, 94] on input "1.55" at bounding box center [516, 89] width 92 height 17
type input "1.09"
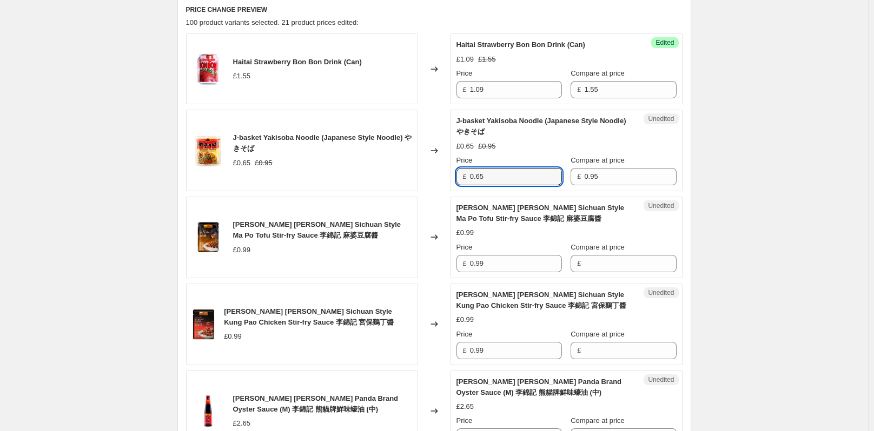
drag, startPoint x: 494, startPoint y: 176, endPoint x: 462, endPoint y: 179, distance: 32.6
click at [462, 179] on div "£ 0.65" at bounding box center [508, 176] width 105 height 17
click at [502, 173] on input "0.65" at bounding box center [516, 176] width 92 height 17
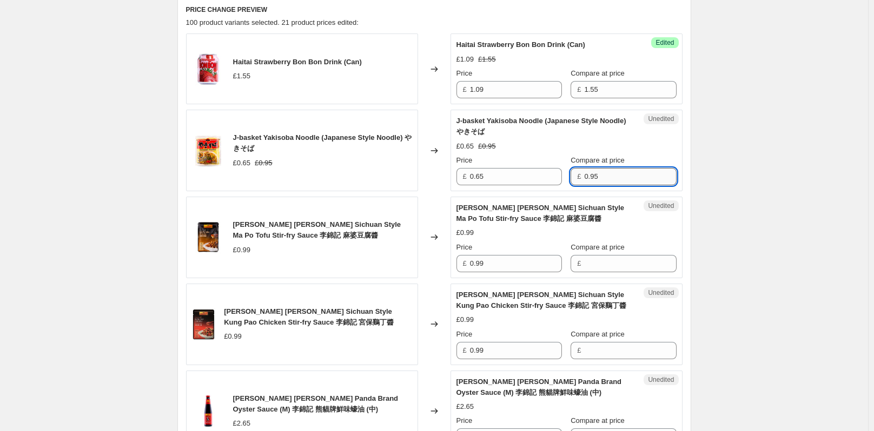
drag, startPoint x: 593, startPoint y: 180, endPoint x: 581, endPoint y: 178, distance: 12.6
click at [584, 178] on input "0.95" at bounding box center [630, 176] width 92 height 17
type input "0.65"
click at [528, 179] on input "0.65" at bounding box center [516, 176] width 92 height 17
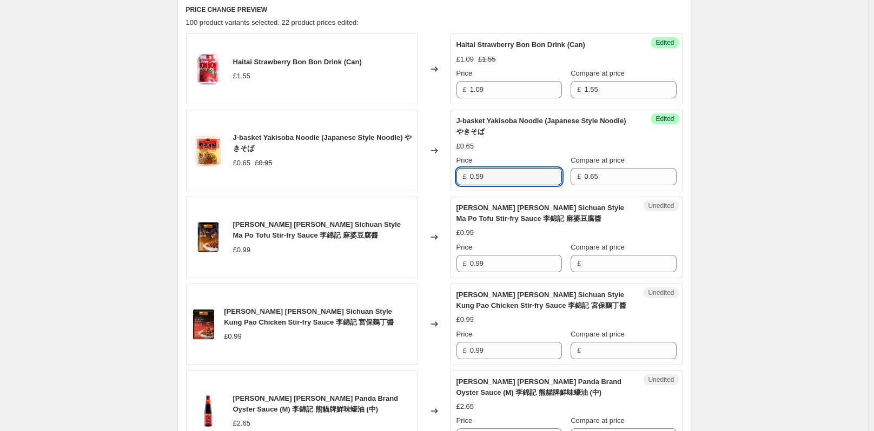
type input "0.59"
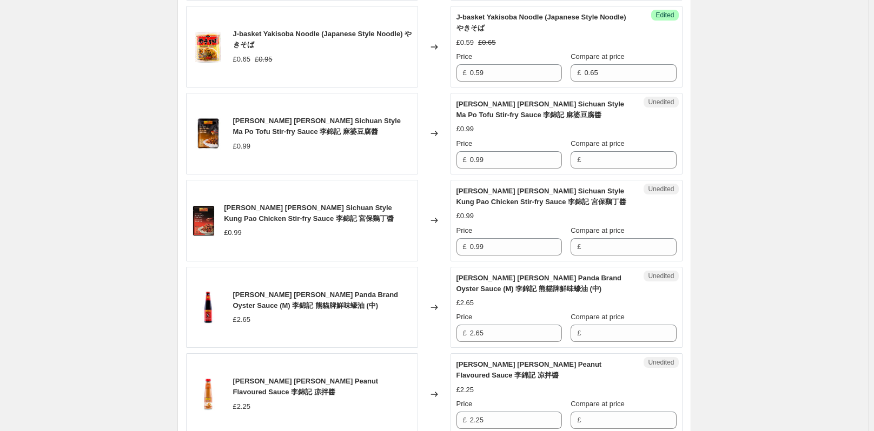
scroll to position [567, 0]
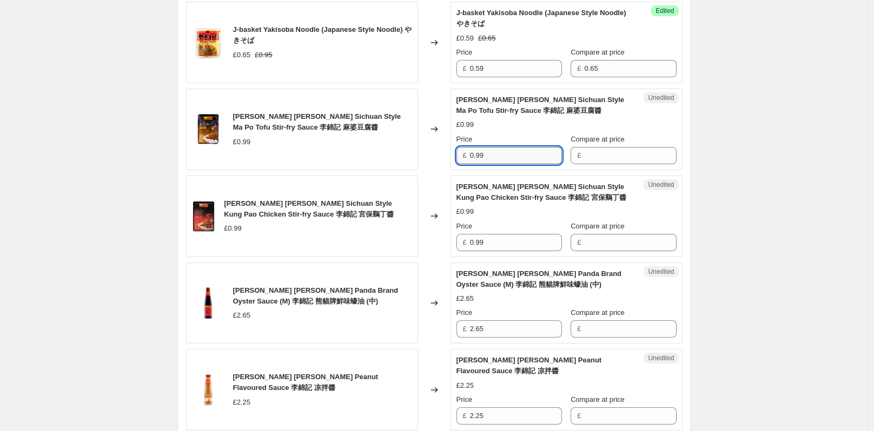
drag, startPoint x: 487, startPoint y: 155, endPoint x: 477, endPoint y: 158, distance: 10.1
click at [471, 158] on div "£ 0.99" at bounding box center [508, 155] width 105 height 17
type input "0.99"
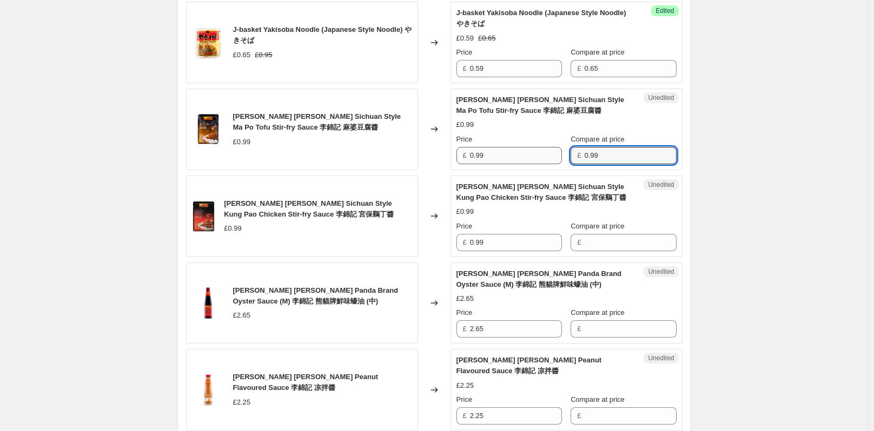
type input "0.99"
click at [481, 158] on input "0.99" at bounding box center [516, 155] width 92 height 17
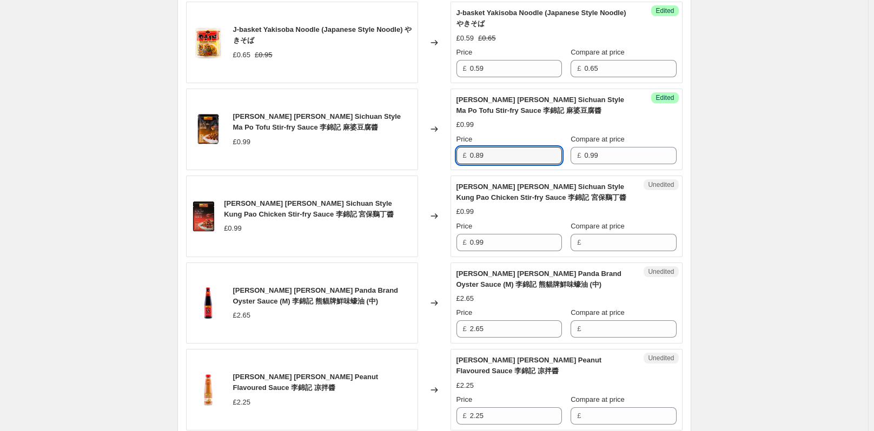
type input "0.89"
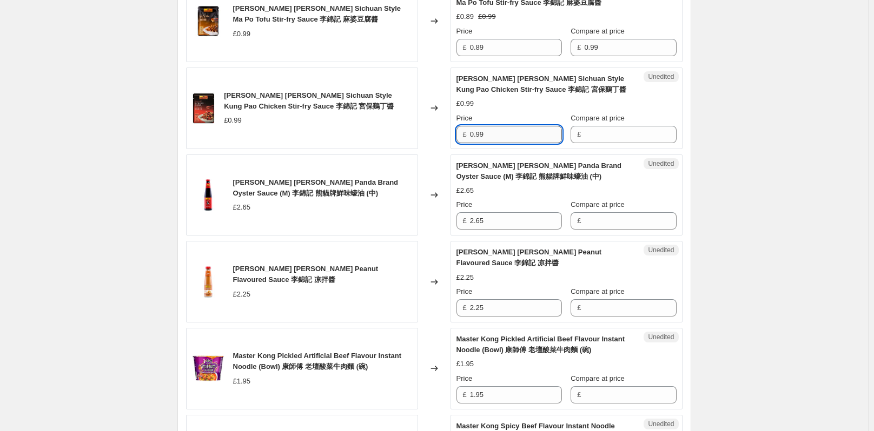
drag, startPoint x: 495, startPoint y: 136, endPoint x: 474, endPoint y: 136, distance: 21.6
click at [474, 136] on input "0.99" at bounding box center [516, 134] width 92 height 17
type input "0.99"
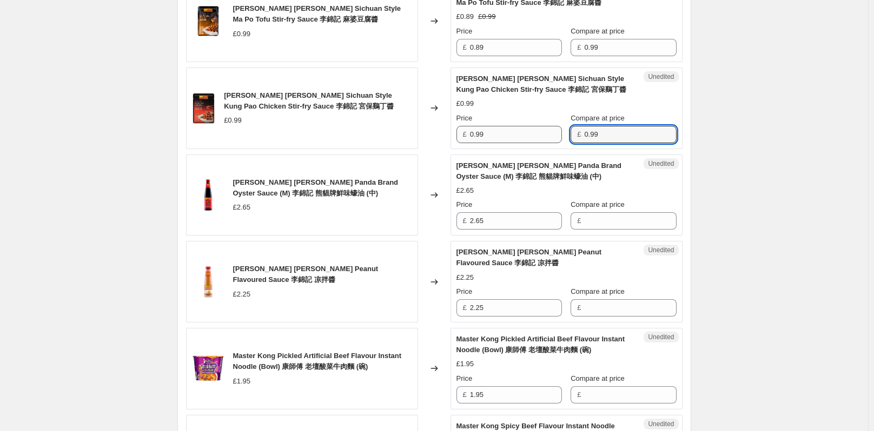
type input "0.99"
click at [482, 132] on input "0.99" at bounding box center [516, 134] width 92 height 17
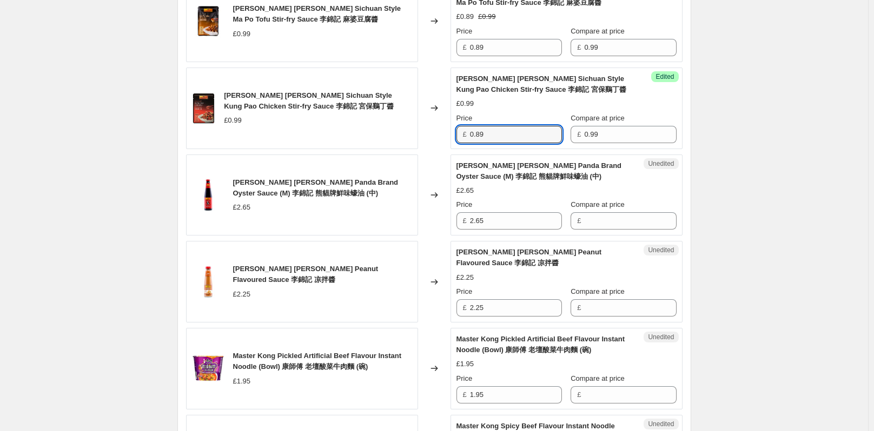
type input "0.89"
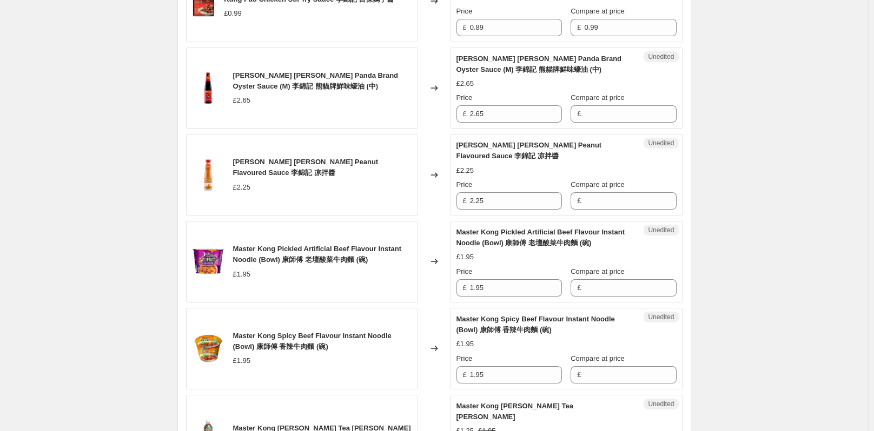
scroll to position [783, 0]
drag, startPoint x: 485, startPoint y: 112, endPoint x: 458, endPoint y: 112, distance: 27.0
click at [458, 112] on div "£ 2.65" at bounding box center [508, 112] width 105 height 17
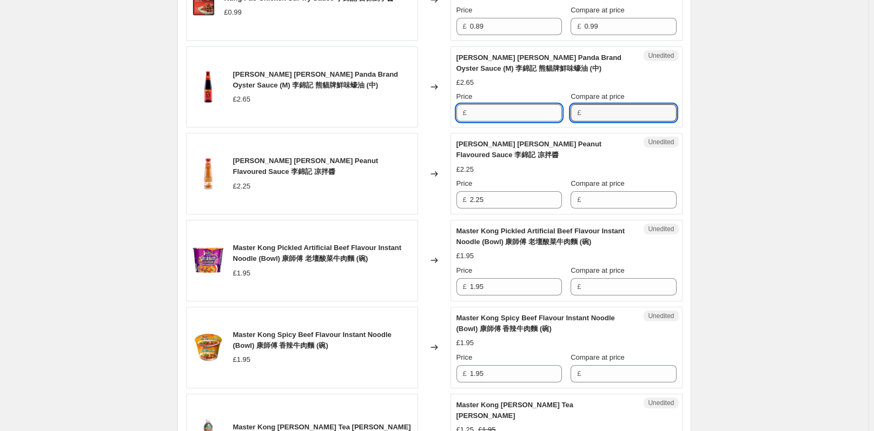
type input "2.65"
click at [498, 115] on input "2.65" at bounding box center [516, 112] width 92 height 17
type input "2.39"
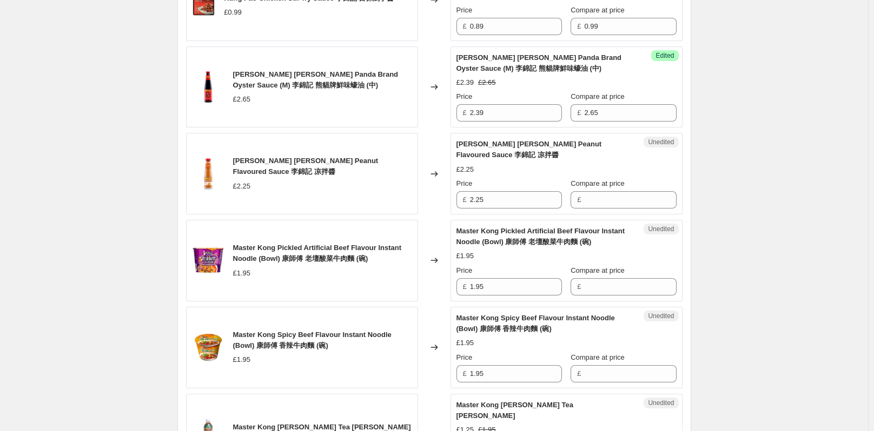
click at [831, 162] on div "Create new price change job. This page is ready Create new price change job Dra…" at bounding box center [434, 408] width 868 height 2382
drag, startPoint x: 502, startPoint y: 197, endPoint x: 467, endPoint y: 197, distance: 34.6
click at [467, 197] on div "£ 2.25" at bounding box center [508, 199] width 105 height 17
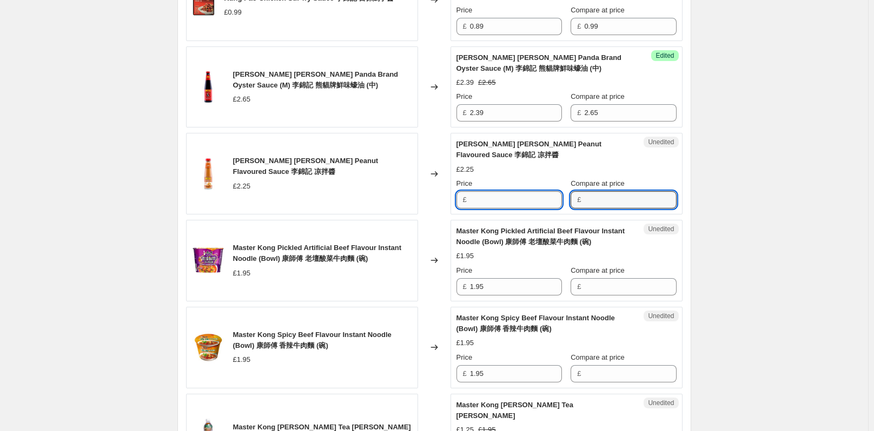
type input "2.25"
drag, startPoint x: 495, startPoint y: 205, endPoint x: 481, endPoint y: 208, distance: 14.4
click at [494, 204] on input "2.25" at bounding box center [516, 199] width 92 height 17
type input "2.03"
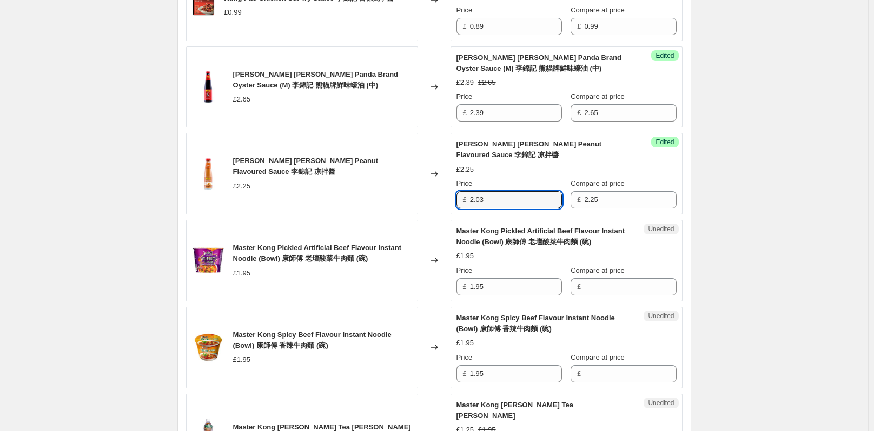
click at [789, 263] on div "Create new price change job. This page is ready Create new price change job Dra…" at bounding box center [434, 408] width 868 height 2382
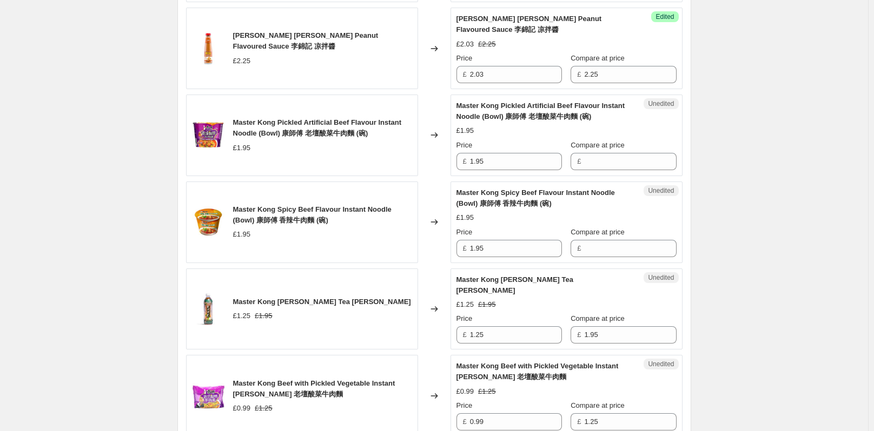
scroll to position [945, 0]
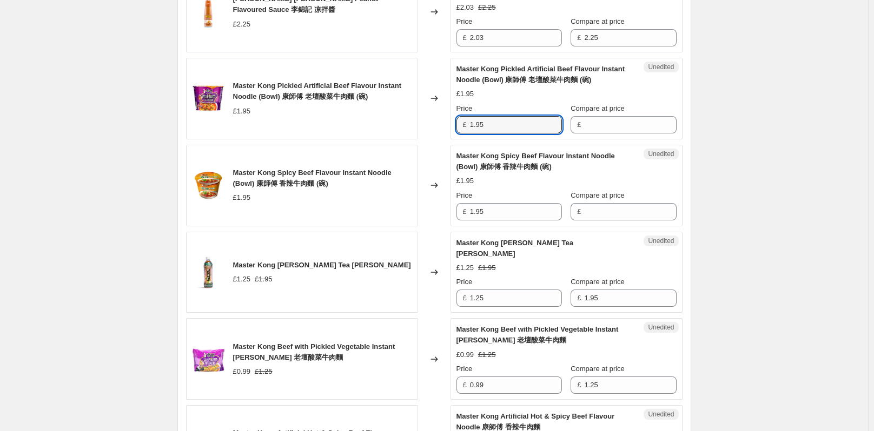
drag, startPoint x: 488, startPoint y: 124, endPoint x: 470, endPoint y: 124, distance: 17.8
click at [470, 124] on div "£ 1.95" at bounding box center [508, 124] width 105 height 17
type input "1.95"
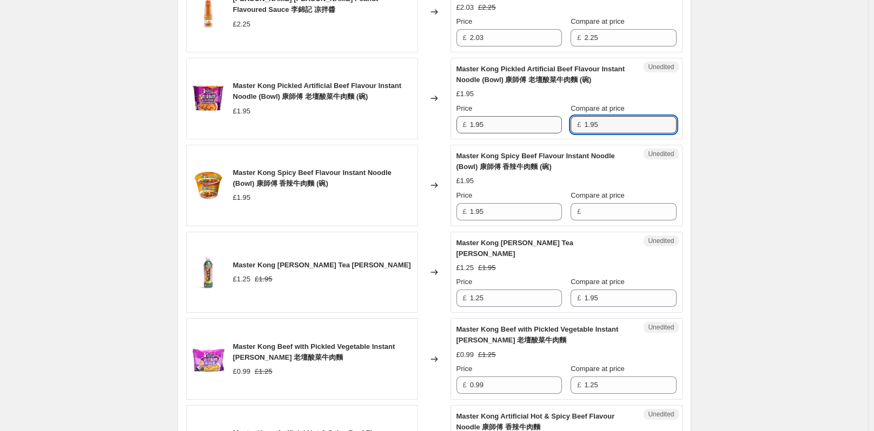
type input "1.95"
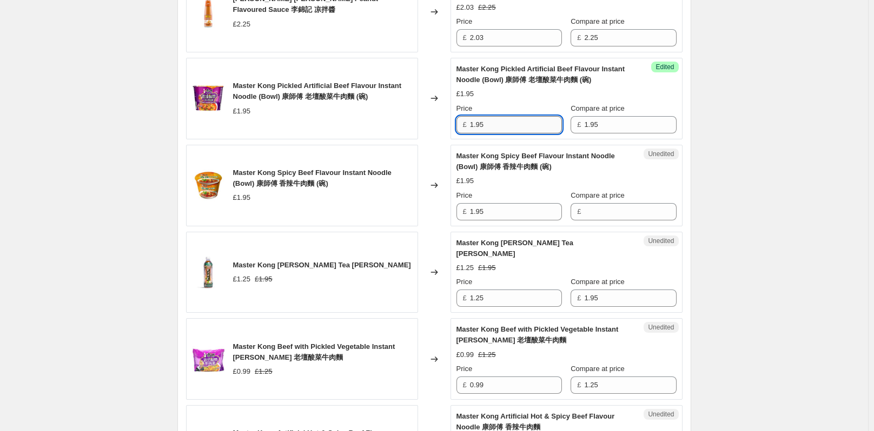
click at [497, 129] on input "1.95" at bounding box center [516, 124] width 92 height 17
type input "1.76"
click at [762, 183] on div "Create new price change job. This page is ready Create new price change job Dra…" at bounding box center [434, 246] width 868 height 2382
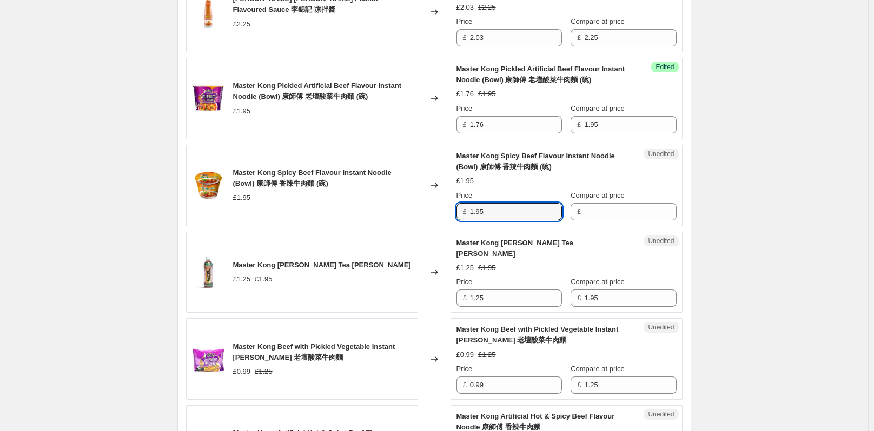
drag, startPoint x: 502, startPoint y: 213, endPoint x: 461, endPoint y: 215, distance: 41.1
click at [461, 215] on div "£ 1.95" at bounding box center [508, 211] width 105 height 17
type input "1.95"
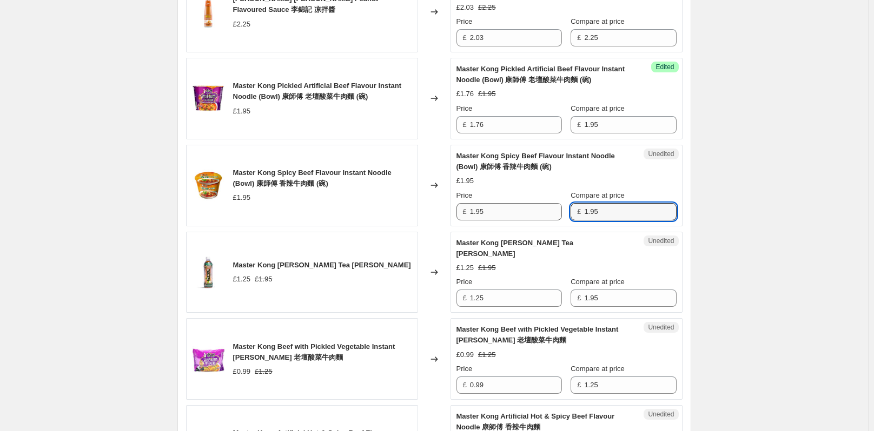
type input "1.95"
click at [497, 213] on input "1.95" at bounding box center [516, 211] width 92 height 17
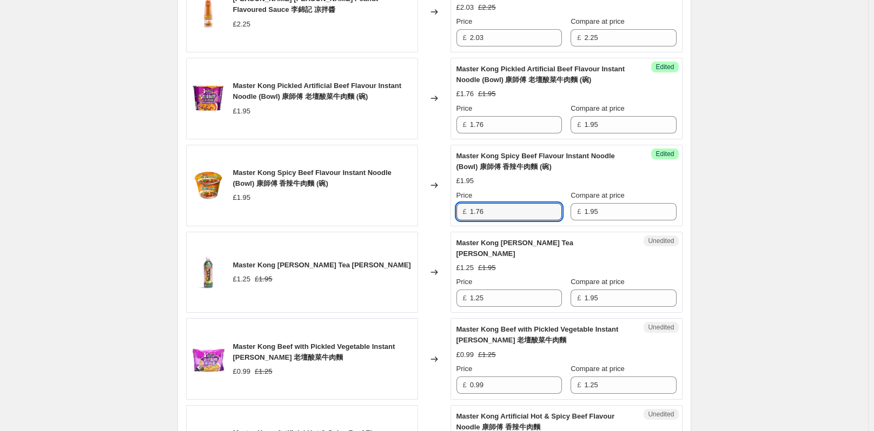
type input "1.76"
click at [794, 258] on div "Create new price change job. This page is ready Create new price change job Dra…" at bounding box center [434, 246] width 868 height 2382
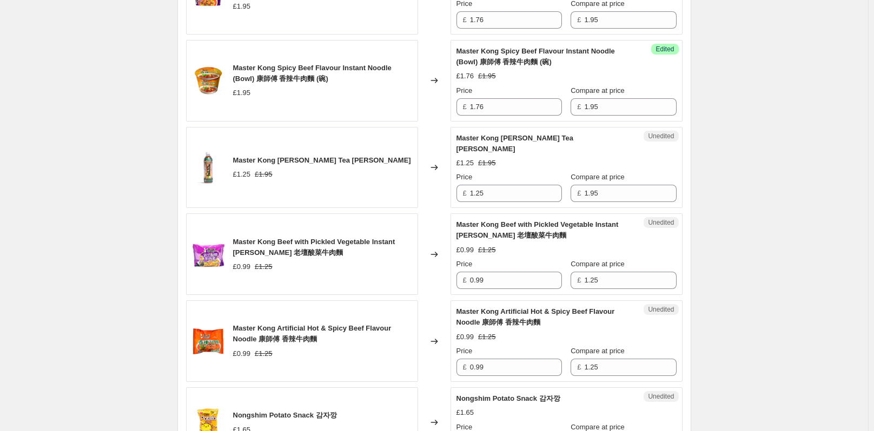
scroll to position [1053, 0]
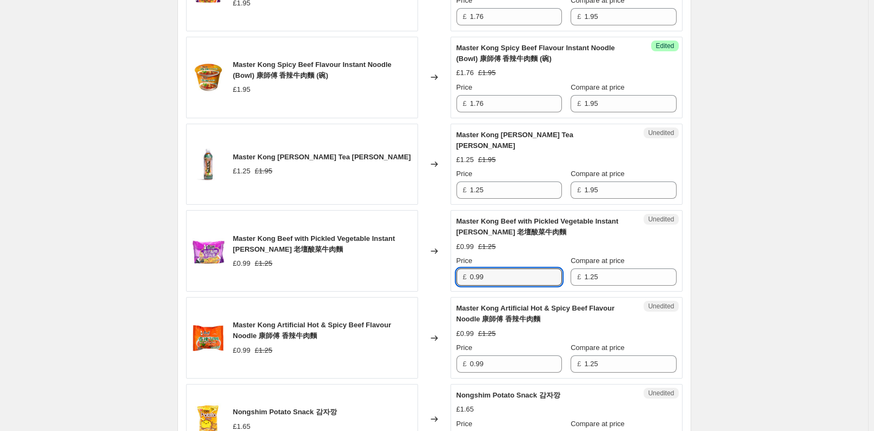
drag, startPoint x: 491, startPoint y: 276, endPoint x: 455, endPoint y: 273, distance: 35.8
click at [455, 273] on div "Unedited Master Kong Beef with Pickled Vegetable Instant Noodles 康師傅 老壇酸菜牛肉麵 £0…" at bounding box center [566, 251] width 232 height 82
type input "0.99"
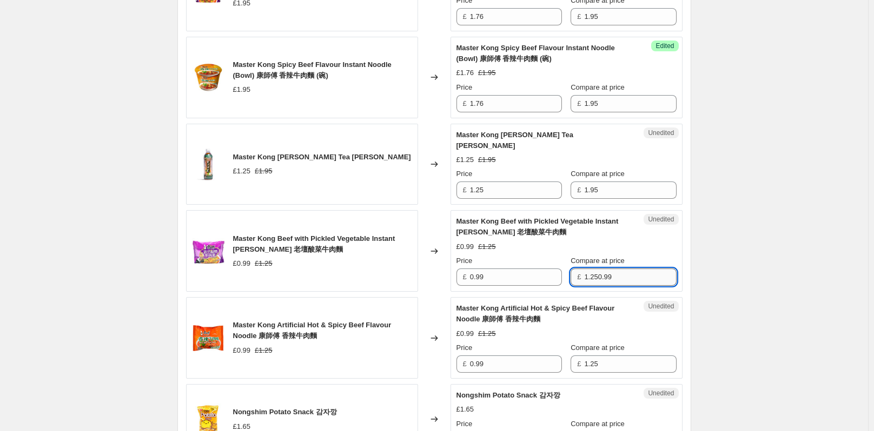
click at [602, 278] on input "1.250.99" at bounding box center [630, 277] width 92 height 17
click at [600, 278] on input "1.250.99" at bounding box center [630, 277] width 92 height 17
type input "0.99"
click at [531, 284] on input "0.99" at bounding box center [516, 277] width 92 height 17
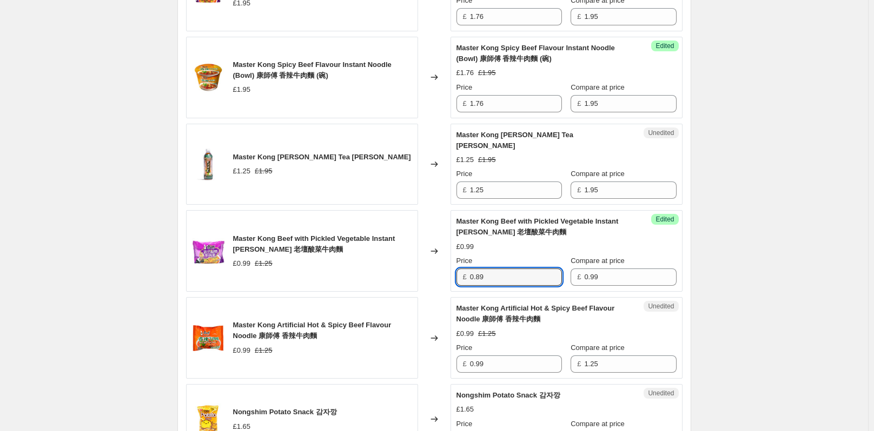
type input "0.89"
click at [541, 292] on div "Success Edited Master Kong Beef with Pickled Vegetable Instant Noodles 康師傅 老壇酸菜…" at bounding box center [566, 251] width 232 height 82
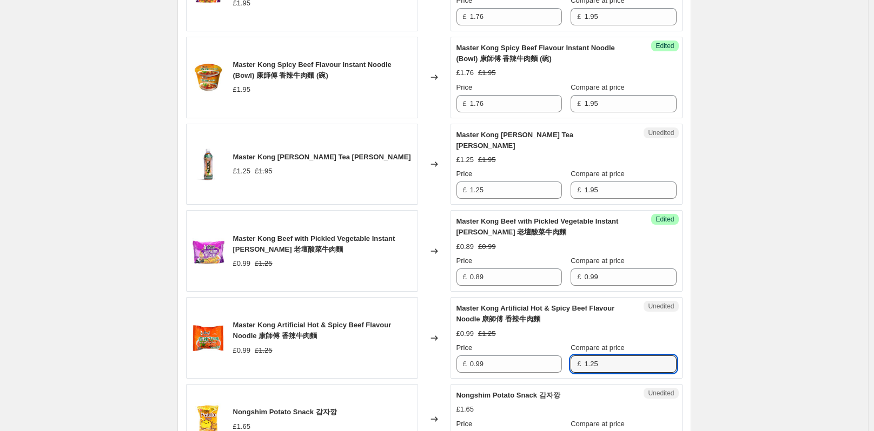
drag, startPoint x: 615, startPoint y: 363, endPoint x: 575, endPoint y: 363, distance: 40.5
click at [575, 363] on div "£ 1.25" at bounding box center [622, 364] width 105 height 17
type input "0.99"
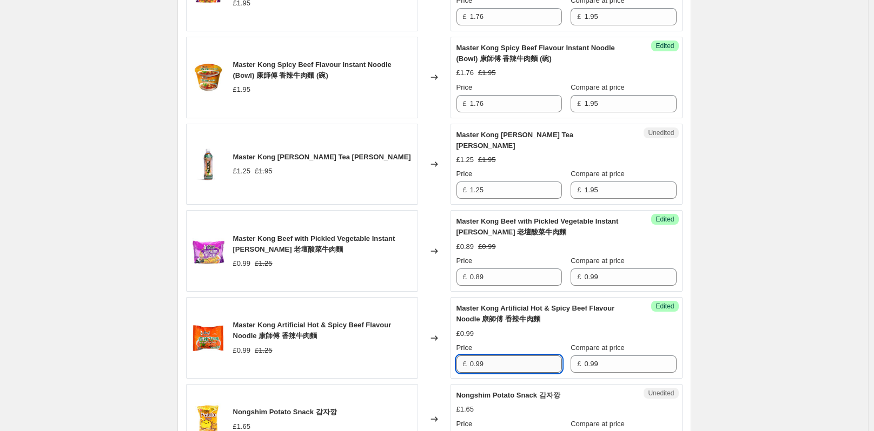
click at [482, 368] on input "0.99" at bounding box center [516, 364] width 92 height 17
type input "0.89"
click at [745, 349] on div "Create new price change job. This page is ready Create new price change job Dra…" at bounding box center [434, 138] width 868 height 2382
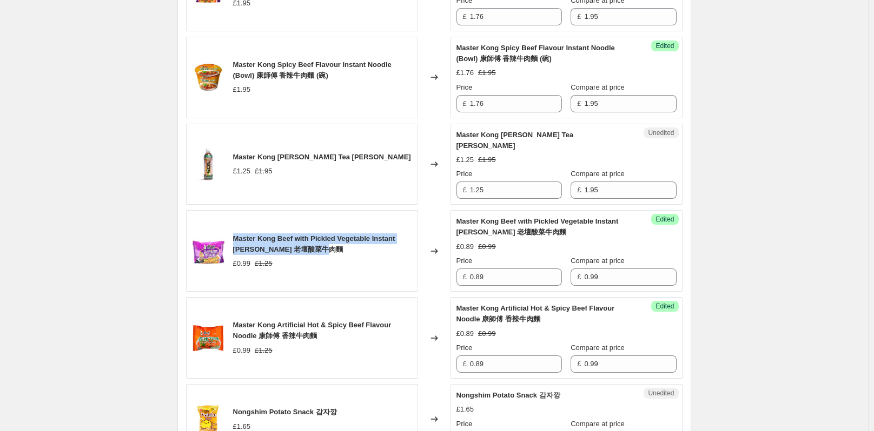
drag, startPoint x: 352, startPoint y: 250, endPoint x: 238, endPoint y: 236, distance: 115.0
click at [238, 236] on div "Master Kong Beef with Pickled Vegetable Instant [PERSON_NAME] 老壇酸菜牛肉麵" at bounding box center [322, 245] width 179 height 22
copy span "Master Kong Beef with Pickled Vegetable Instant [PERSON_NAME] 老壇酸菜牛肉麵"
click at [741, 246] on div "Create new price change job. This page is ready Create new price change job Dra…" at bounding box center [434, 138] width 868 height 2382
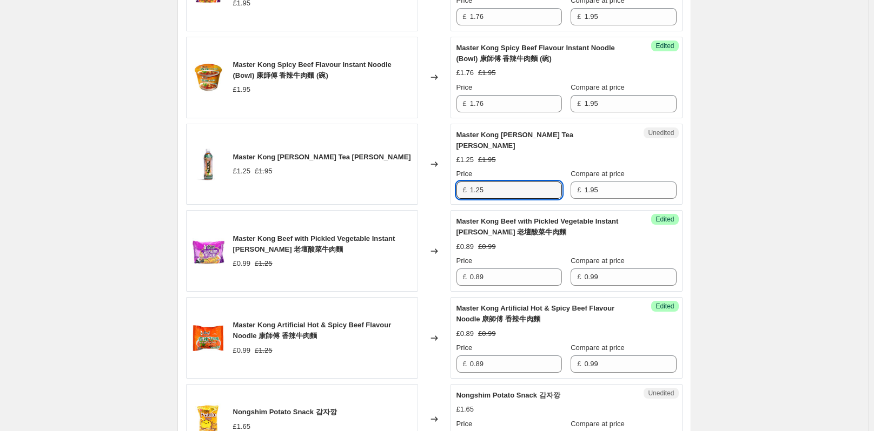
drag, startPoint x: 491, startPoint y: 184, endPoint x: 471, endPoint y: 184, distance: 19.5
click at [471, 184] on div "£ 1.25" at bounding box center [508, 190] width 105 height 17
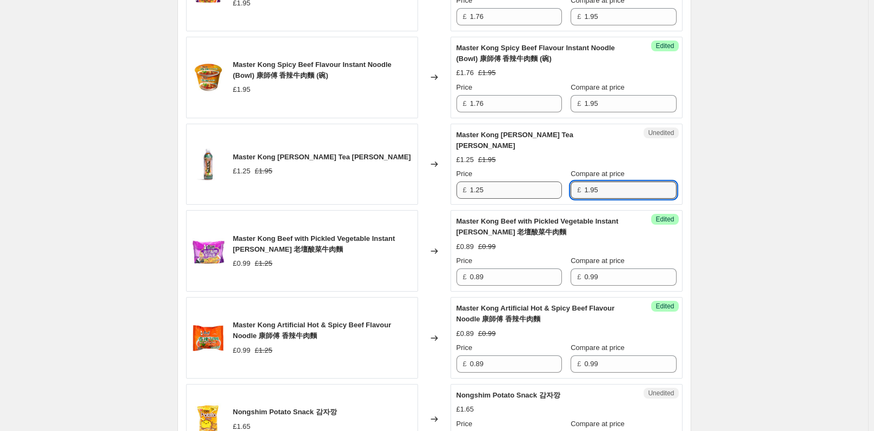
drag, startPoint x: 592, startPoint y: 194, endPoint x: 550, endPoint y: 187, distance: 42.1
click at [550, 187] on div "Price £ 1.25 Compare at price £ 1.95" at bounding box center [566, 184] width 220 height 30
click at [517, 187] on input "1.25" at bounding box center [516, 190] width 92 height 17
drag, startPoint x: 489, startPoint y: 200, endPoint x: 474, endPoint y: 200, distance: 14.6
click at [474, 200] on div "Success Edited Master Kong Jasmine Green Tea 康師傅 茉莉清茶 £1.25 Price £ 1.25 Compar…" at bounding box center [566, 165] width 232 height 82
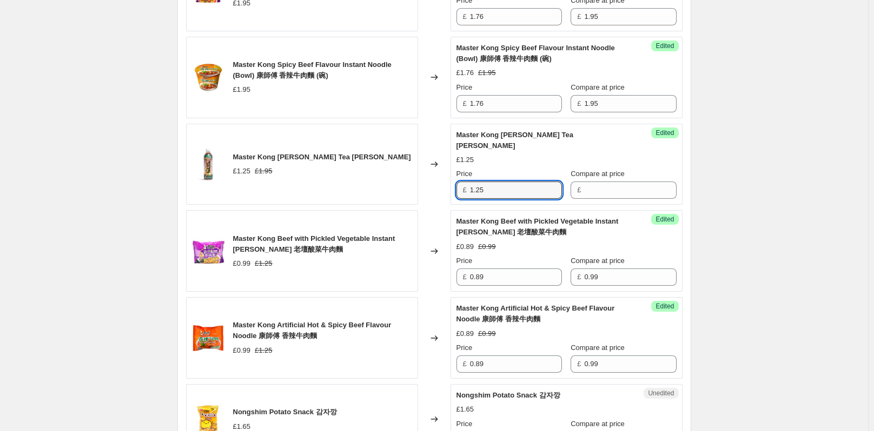
drag, startPoint x: 490, startPoint y: 191, endPoint x: 464, endPoint y: 191, distance: 25.9
click at [464, 191] on div "£ 1.25" at bounding box center [508, 190] width 105 height 17
type input "1.25"
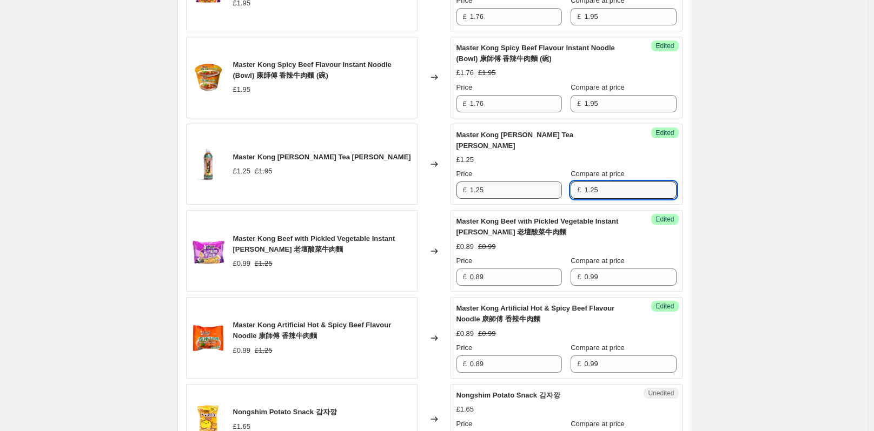
type input "1.25"
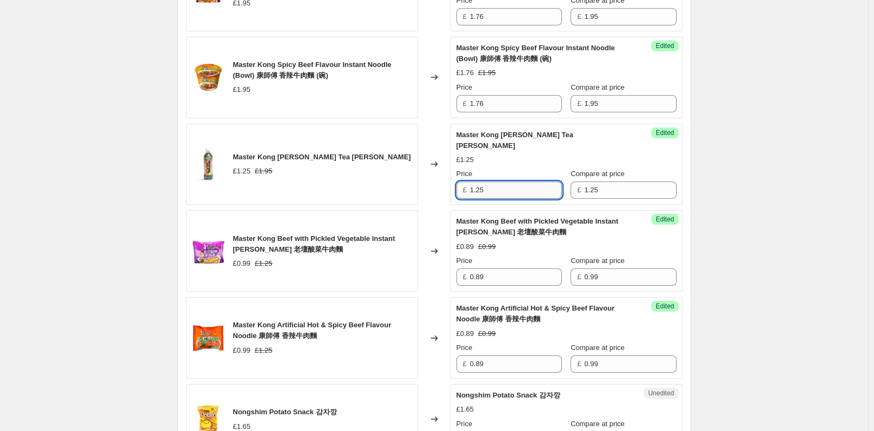
click at [533, 191] on input "1.25" at bounding box center [516, 190] width 92 height 17
type input "1.00"
drag, startPoint x: 784, startPoint y: 191, endPoint x: 755, endPoint y: 192, distance: 29.2
click at [783, 191] on div "Create new price change job. This page is ready Create new price change job Dra…" at bounding box center [434, 138] width 868 height 2382
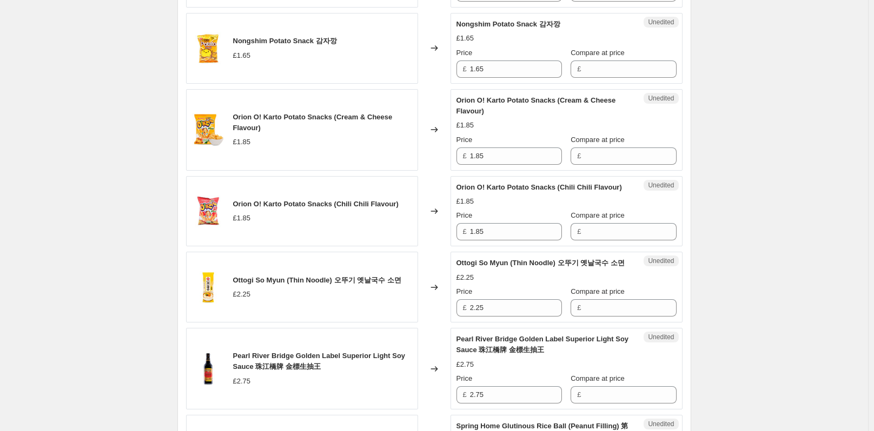
scroll to position [1432, 0]
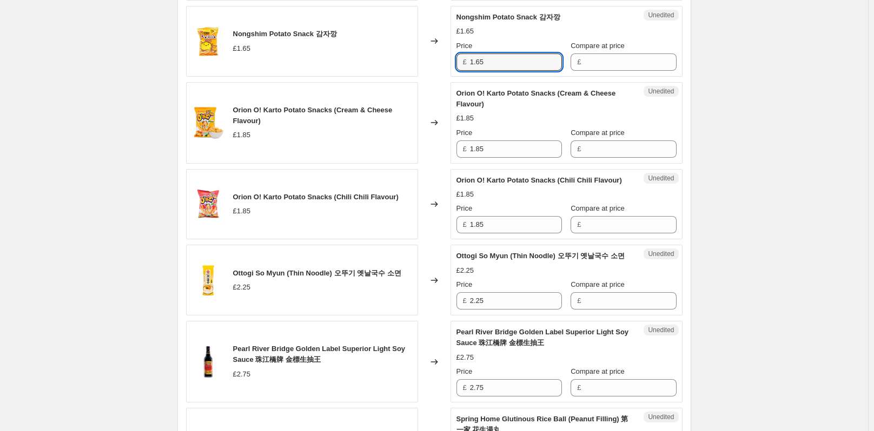
drag, startPoint x: 491, startPoint y: 65, endPoint x: 471, endPoint y: 59, distance: 20.7
click at [464, 62] on div "£ 1.65" at bounding box center [508, 62] width 105 height 17
type input "1.65"
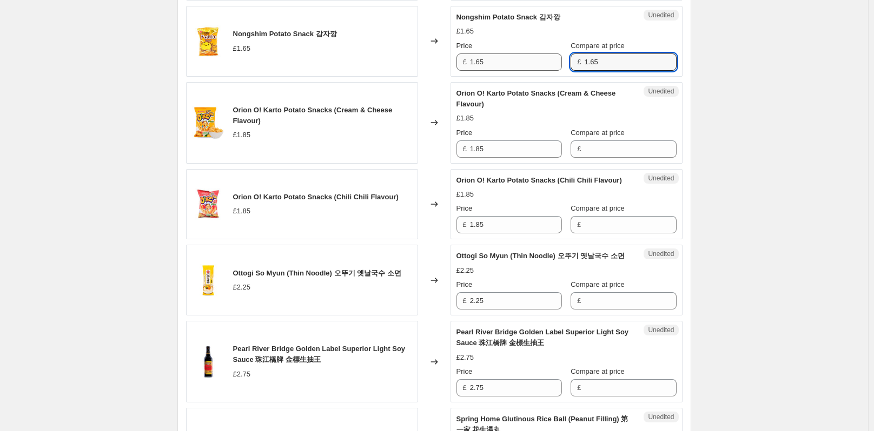
type input "1.65"
click at [530, 59] on input "1.65" at bounding box center [516, 62] width 92 height 17
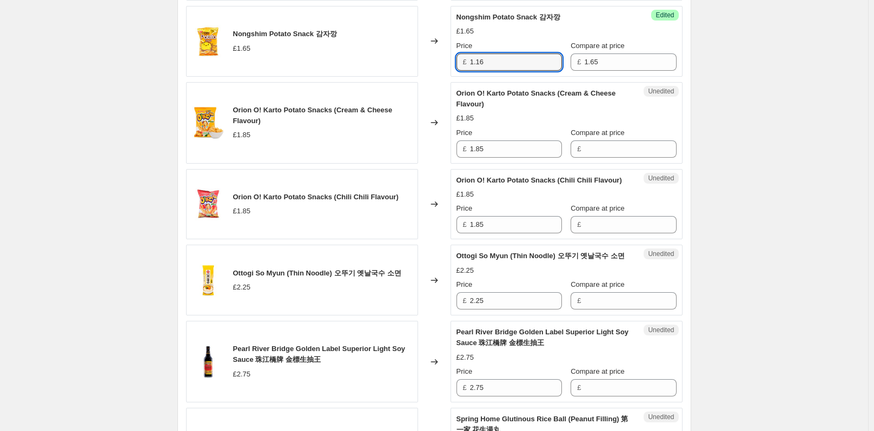
type input "1.16"
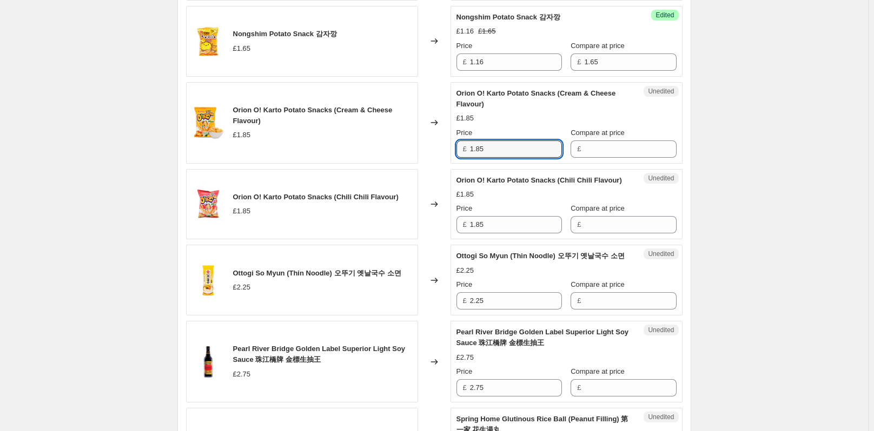
drag, startPoint x: 487, startPoint y: 147, endPoint x: 461, endPoint y: 147, distance: 26.0
click at [461, 147] on div "£ 1.85" at bounding box center [508, 149] width 105 height 17
type input "1.85"
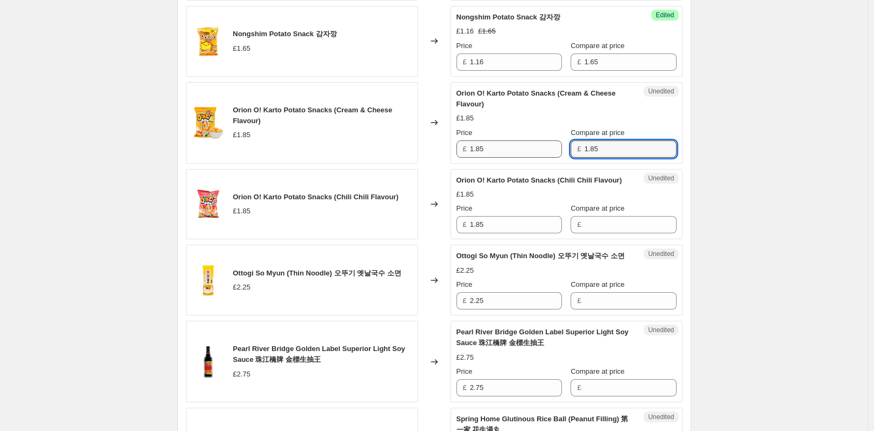
type input "1.85"
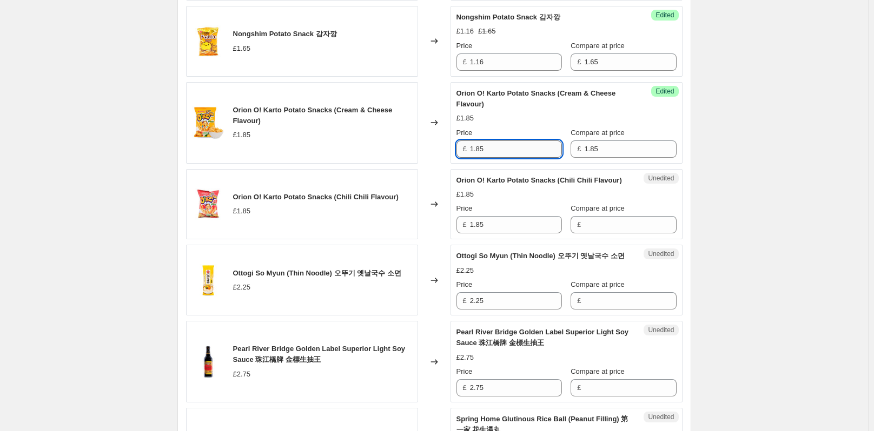
click at [535, 145] on input "1.85" at bounding box center [516, 149] width 92 height 17
type input "1.48"
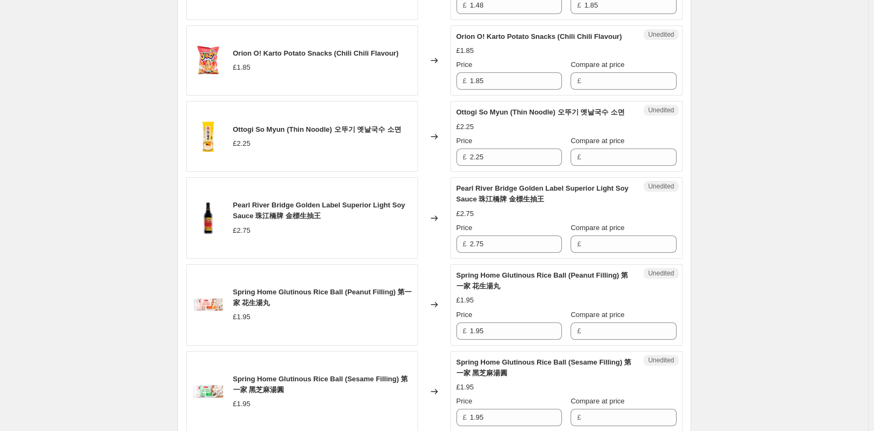
scroll to position [1594, 0]
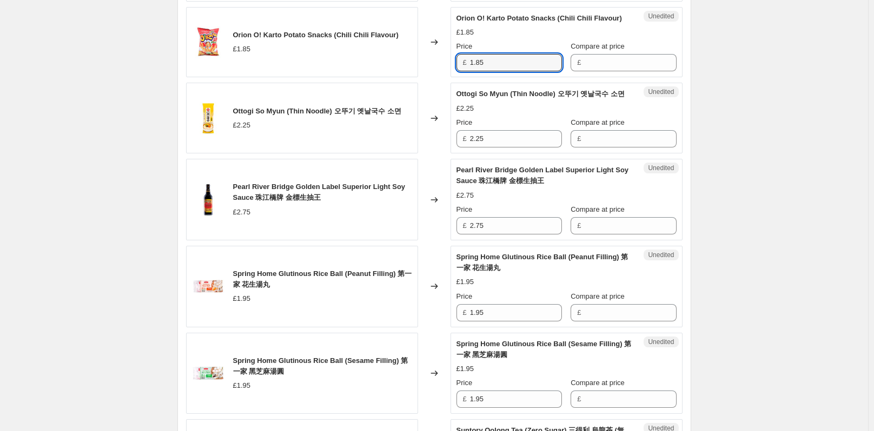
drag, startPoint x: 490, startPoint y: 73, endPoint x: 467, endPoint y: 74, distance: 23.3
click at [467, 71] on div "£ 1.85" at bounding box center [508, 62] width 105 height 17
type input "1.85"
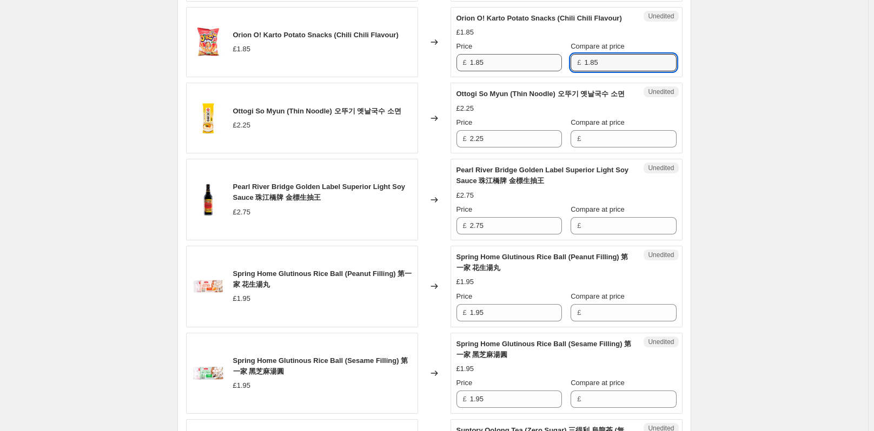
type input "1.85"
click at [489, 71] on input "1.85" at bounding box center [516, 62] width 92 height 17
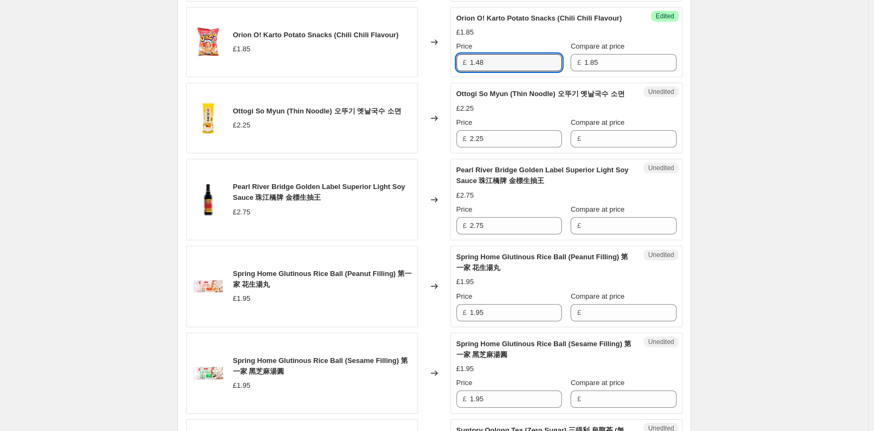
type input "1.48"
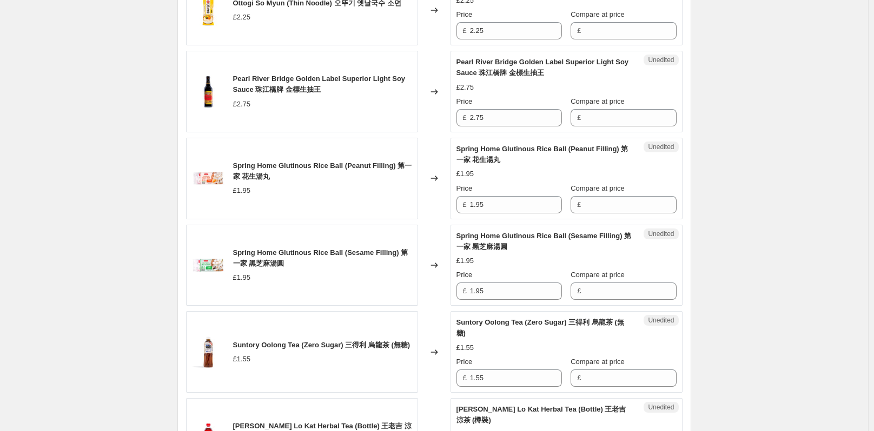
scroll to position [1648, 0]
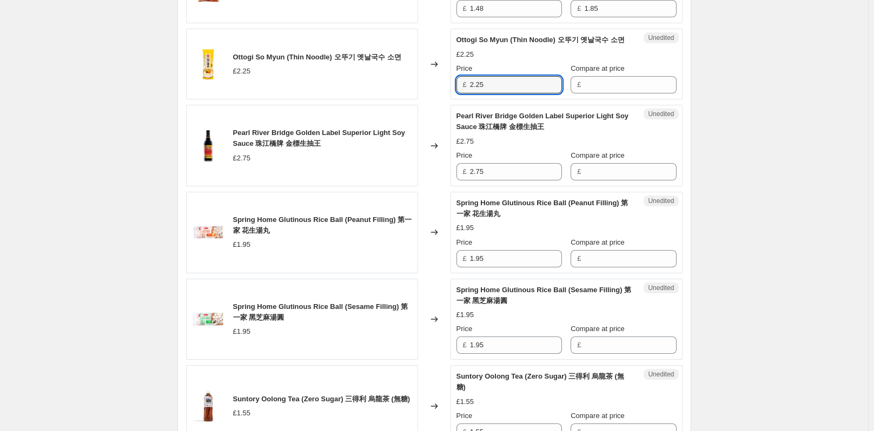
drag, startPoint x: 494, startPoint y: 108, endPoint x: 470, endPoint y: 108, distance: 24.3
click at [470, 94] on div "£ 2.25" at bounding box center [508, 84] width 105 height 17
type input "2.25"
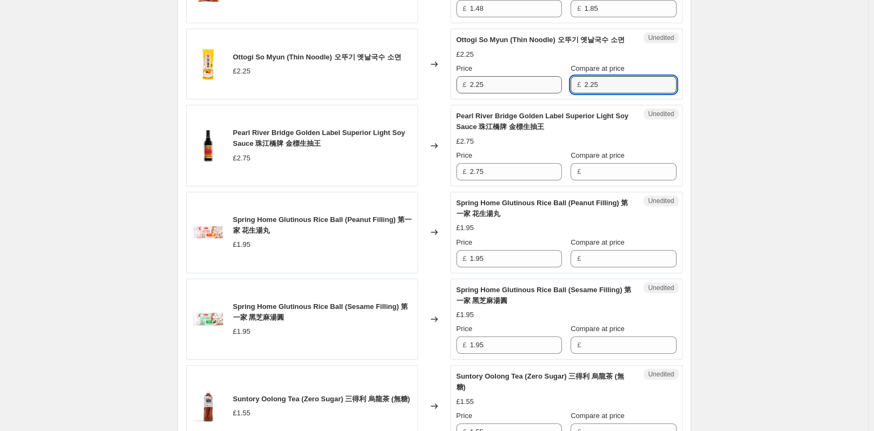
type input "2.25"
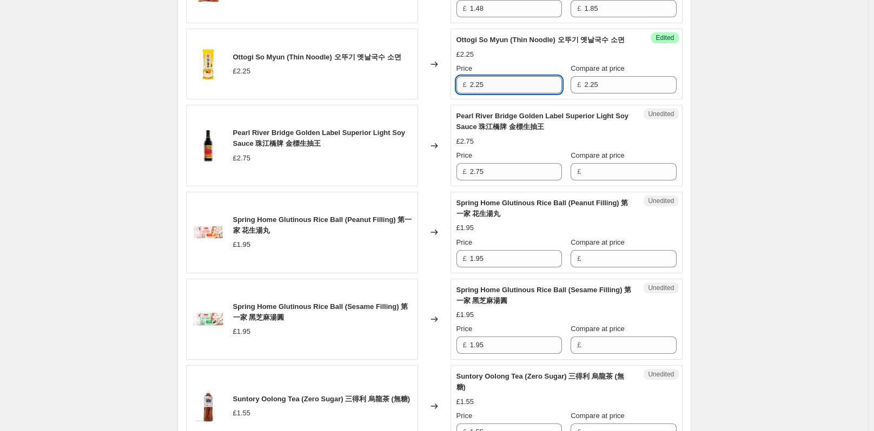
click at [513, 94] on input "2.25" at bounding box center [516, 84] width 92 height 17
type input "2.03"
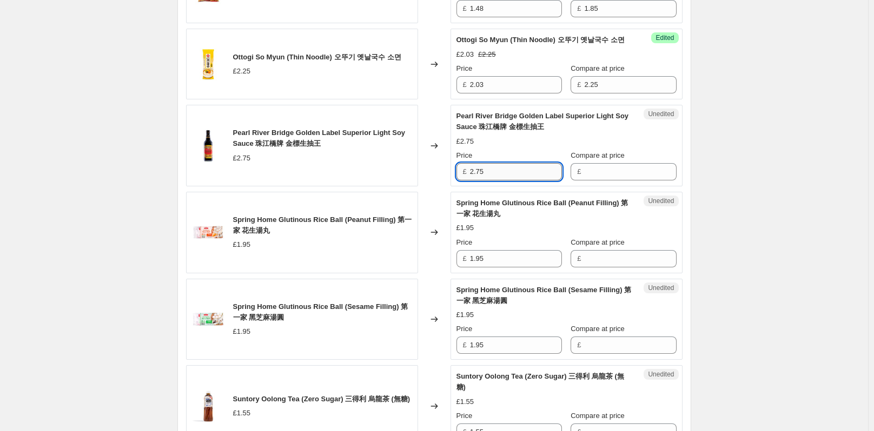
drag, startPoint x: 501, startPoint y: 192, endPoint x: 474, endPoint y: 192, distance: 27.0
click at [474, 181] on input "2.75" at bounding box center [516, 171] width 92 height 17
type input "2.75"
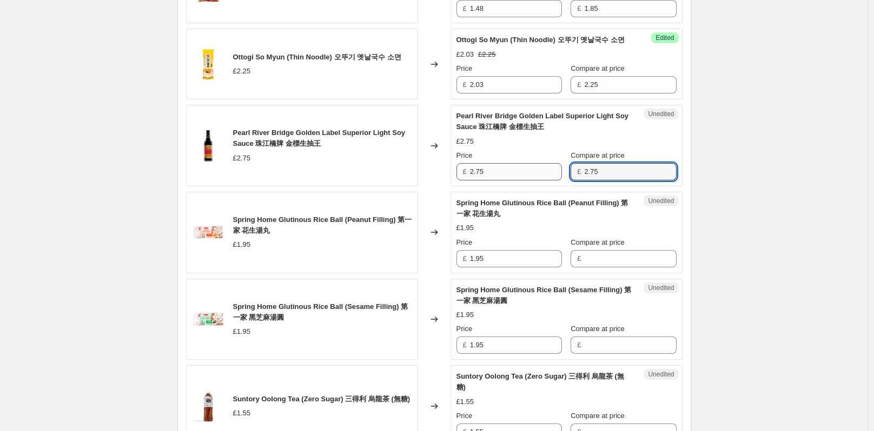
type input "2.75"
click at [497, 181] on input "2.75" at bounding box center [516, 171] width 92 height 17
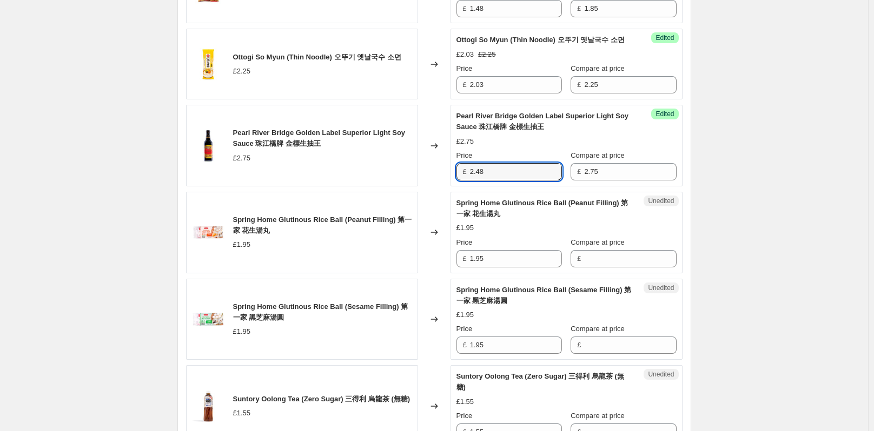
type input "2.48"
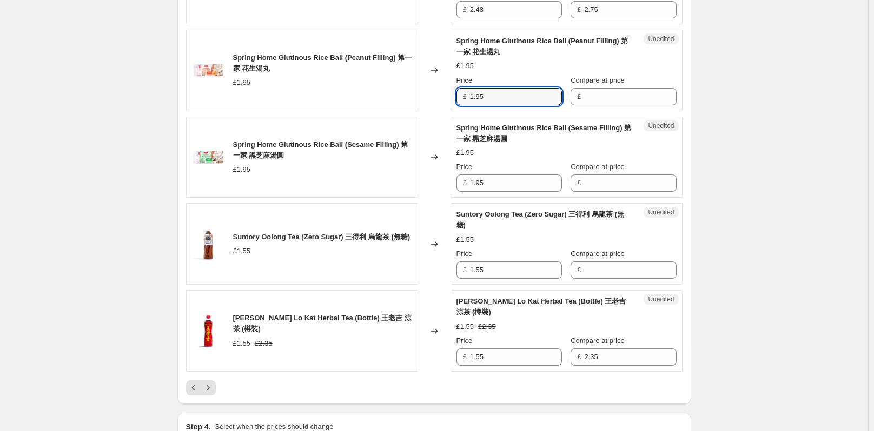
drag, startPoint x: 496, startPoint y: 117, endPoint x: 462, endPoint y: 117, distance: 34.1
click at [462, 105] on div "£ 1.95" at bounding box center [508, 96] width 105 height 17
type input "1.95"
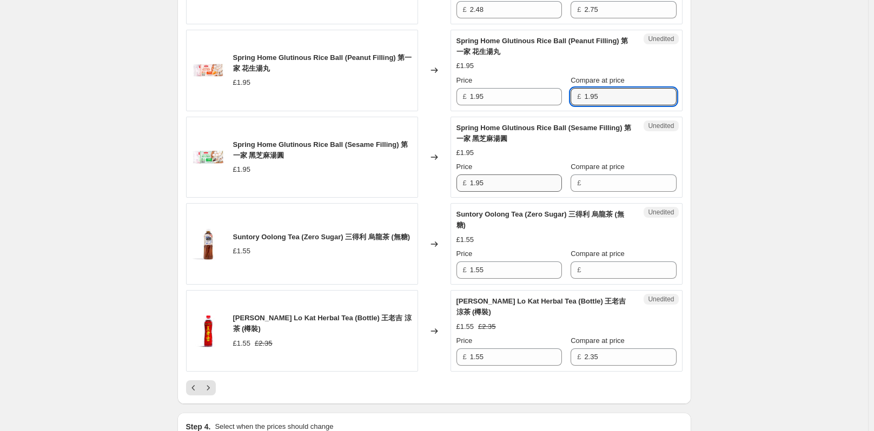
type input "1.95"
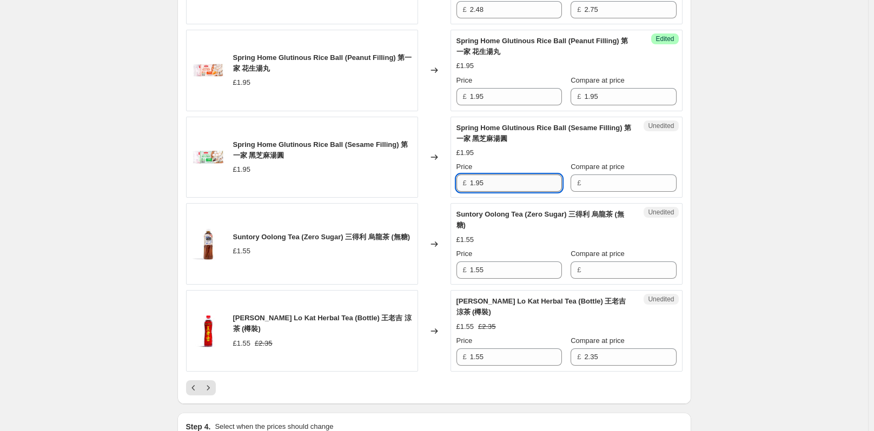
drag, startPoint x: 506, startPoint y: 197, endPoint x: 472, endPoint y: 197, distance: 34.1
click at [472, 192] on input "1.95" at bounding box center [516, 183] width 92 height 17
type input "1.95"
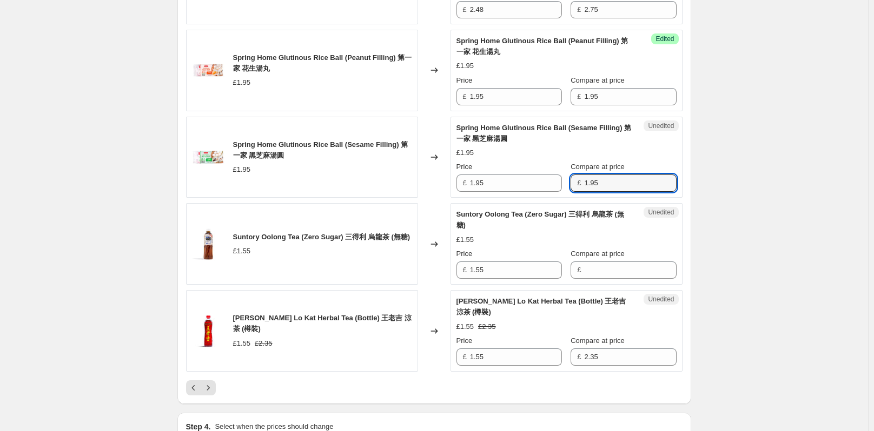
type input "1.95"
click at [498, 105] on input "1.95" at bounding box center [516, 96] width 92 height 17
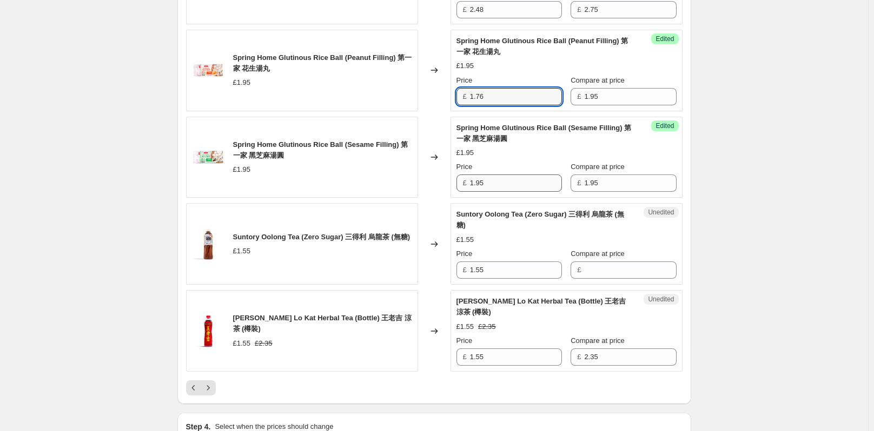
type input "1.76"
click at [531, 192] on input "1.95" at bounding box center [516, 183] width 92 height 17
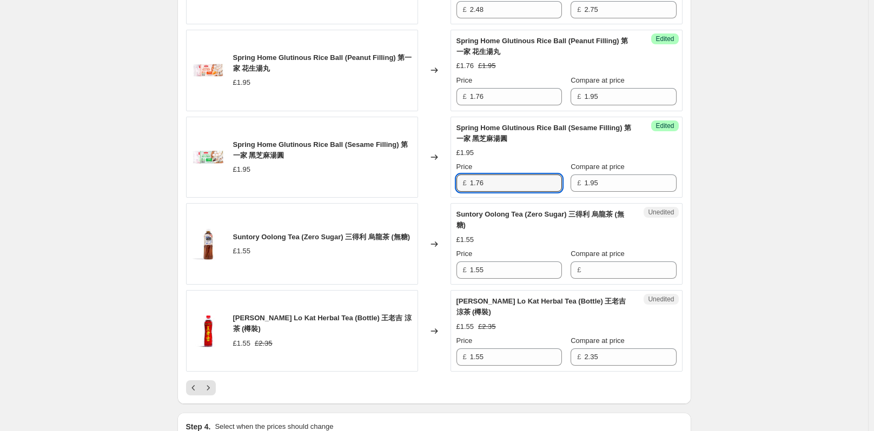
type input "1.76"
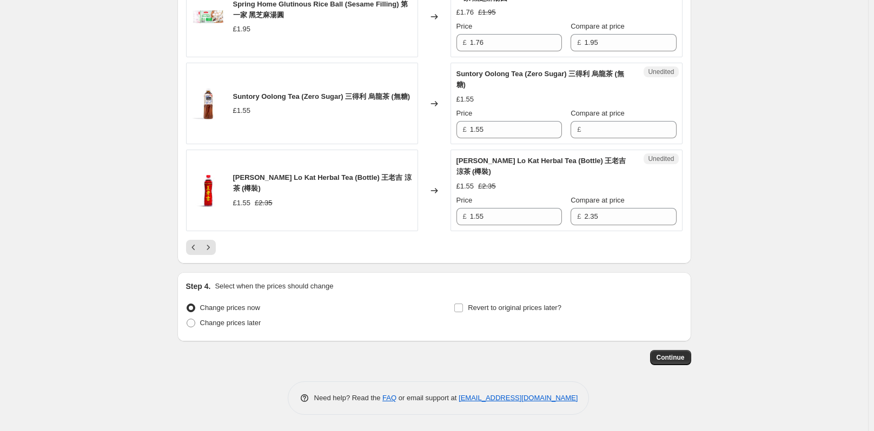
scroll to position [1972, 0]
drag, startPoint x: 510, startPoint y: 135, endPoint x: 468, endPoint y: 135, distance: 41.6
click at [468, 135] on div "£ 1.55" at bounding box center [508, 129] width 105 height 17
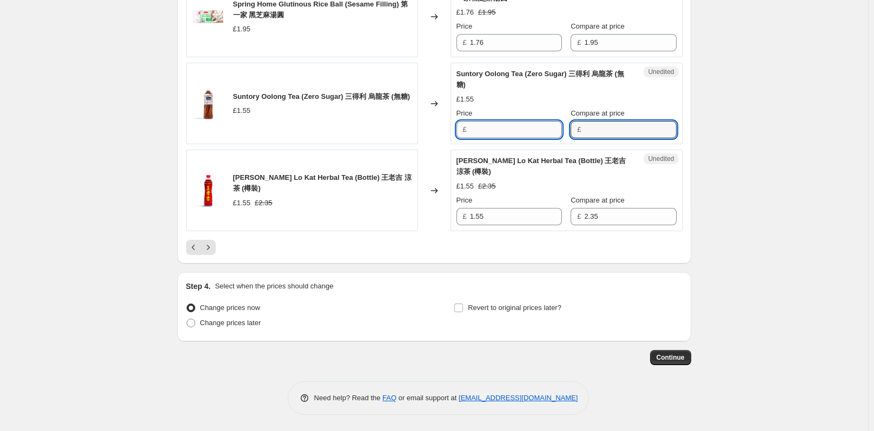
type input "1.55"
click at [489, 131] on input "1.55" at bounding box center [516, 129] width 92 height 17
type input "1.40"
click at [528, 181] on div "£1.55 £2.35" at bounding box center [566, 186] width 220 height 11
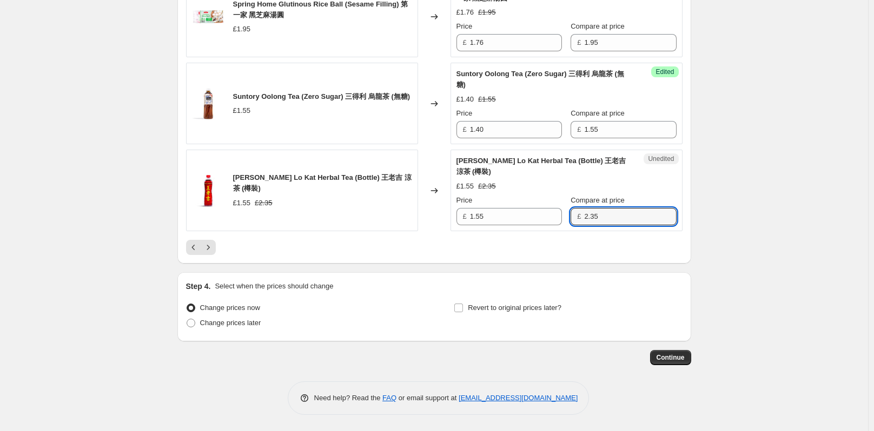
drag, startPoint x: 600, startPoint y: 211, endPoint x: 563, endPoint y: 217, distance: 37.3
click at [570, 217] on div "£ 2.35" at bounding box center [622, 216] width 105 height 17
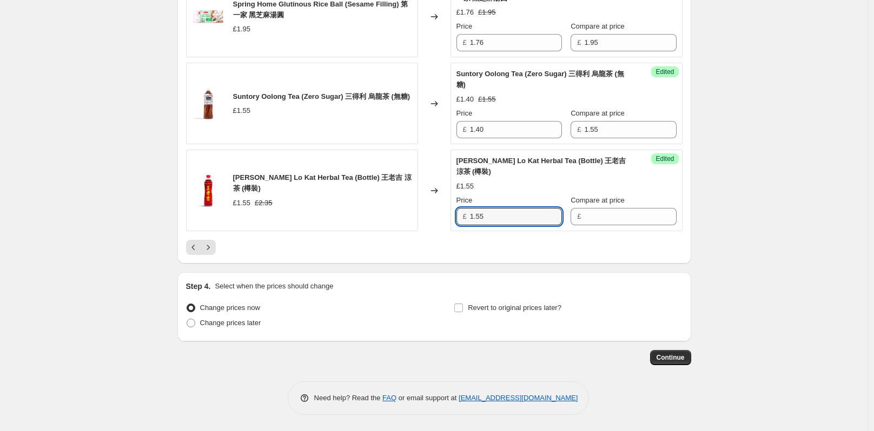
drag, startPoint x: 498, startPoint y: 216, endPoint x: 467, endPoint y: 216, distance: 31.4
click at [467, 216] on div "£ 1.55" at bounding box center [508, 216] width 105 height 17
type input "1.55"
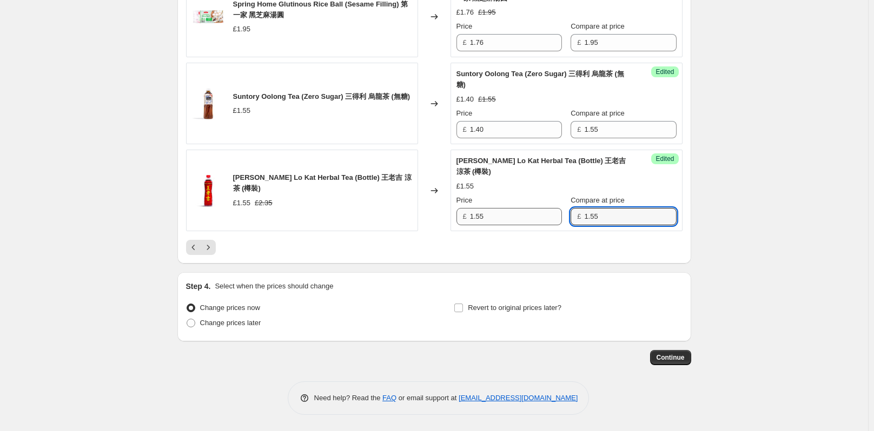
type input "1.55"
click at [516, 218] on input "1.55" at bounding box center [516, 216] width 92 height 17
click at [608, 209] on input "1.55" at bounding box center [630, 216] width 92 height 17
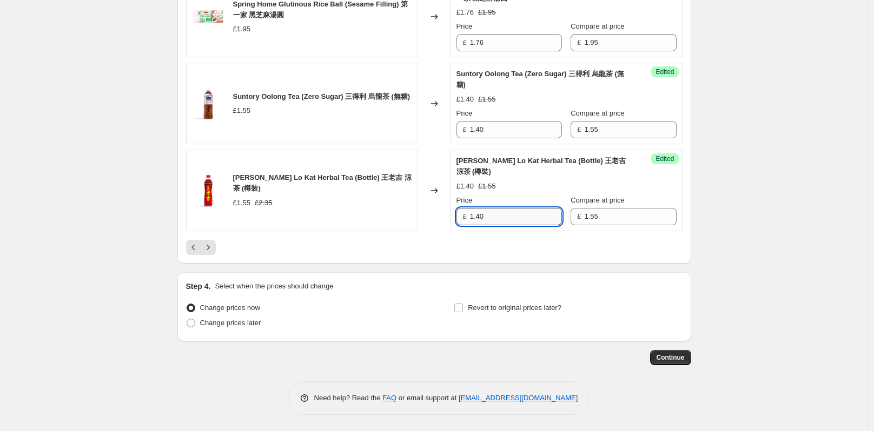
click at [530, 224] on input "1.40" at bounding box center [516, 216] width 92 height 17
type input "1.24"
click at [214, 249] on icon "Next" at bounding box center [208, 247] width 11 height 11
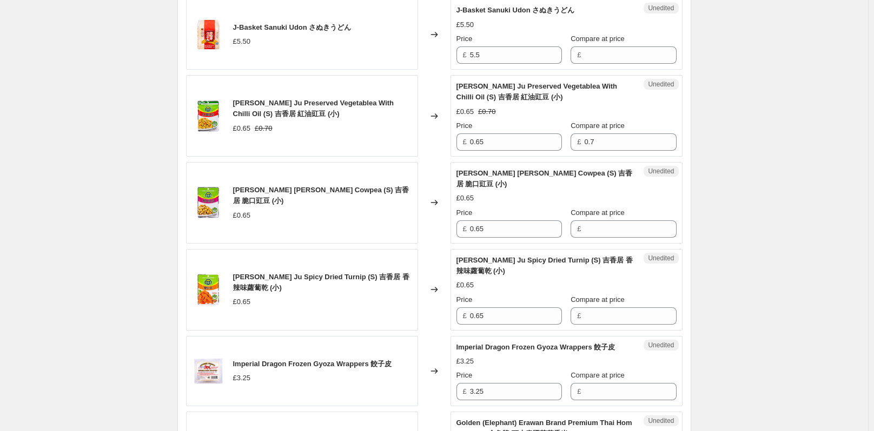
scroll to position [437, 0]
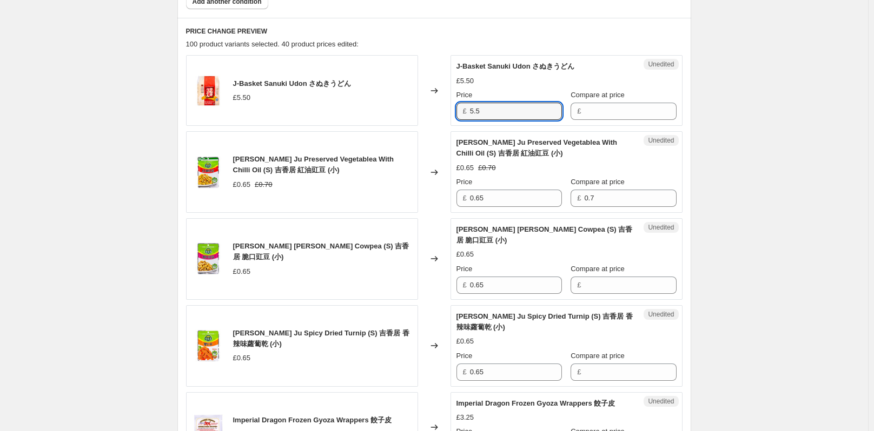
drag, startPoint x: 490, startPoint y: 111, endPoint x: 463, endPoint y: 113, distance: 27.7
click at [463, 113] on div "£ 5.5" at bounding box center [508, 111] width 105 height 17
type input "5.5"
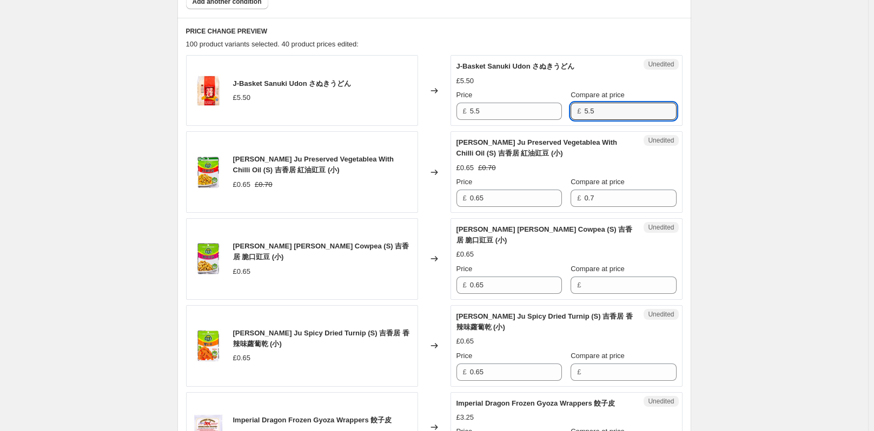
type input "5.5"
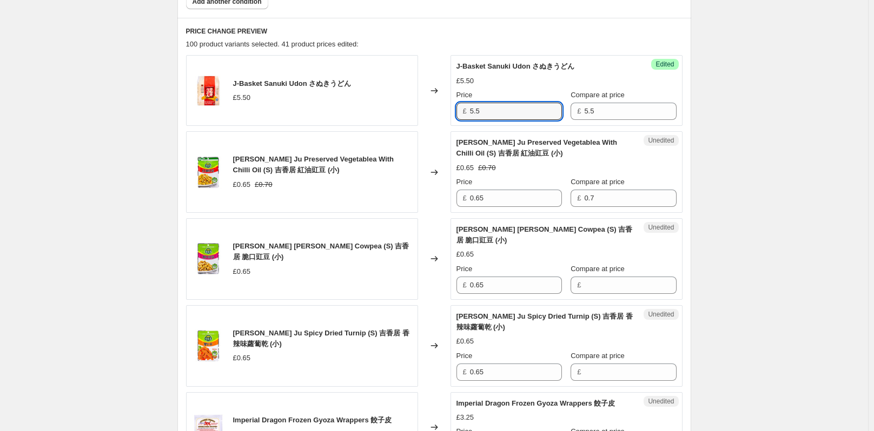
drag, startPoint x: 470, startPoint y: 111, endPoint x: 449, endPoint y: 114, distance: 20.8
click at [449, 114] on div "J-Basket Sanuki Udon さぬきうどん £5.50 Changed to Success Edited J-Basket Sanuki Udo…" at bounding box center [434, 90] width 496 height 71
type input "4.95"
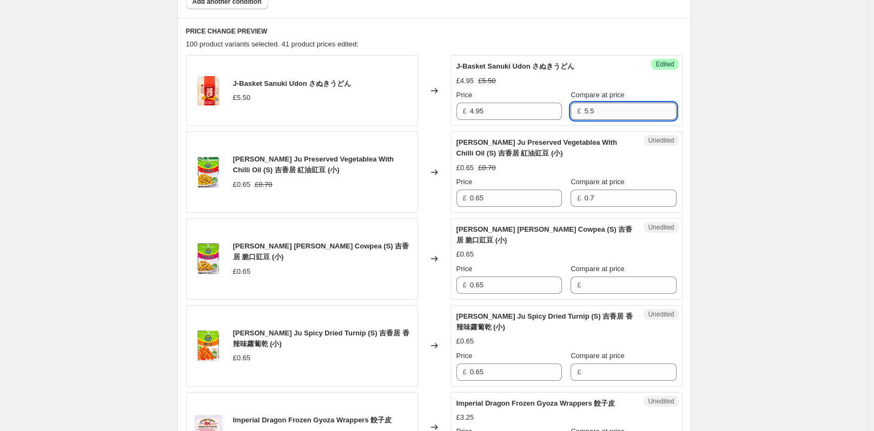
click at [614, 109] on input "5.5" at bounding box center [630, 111] width 92 height 17
type input "5.50"
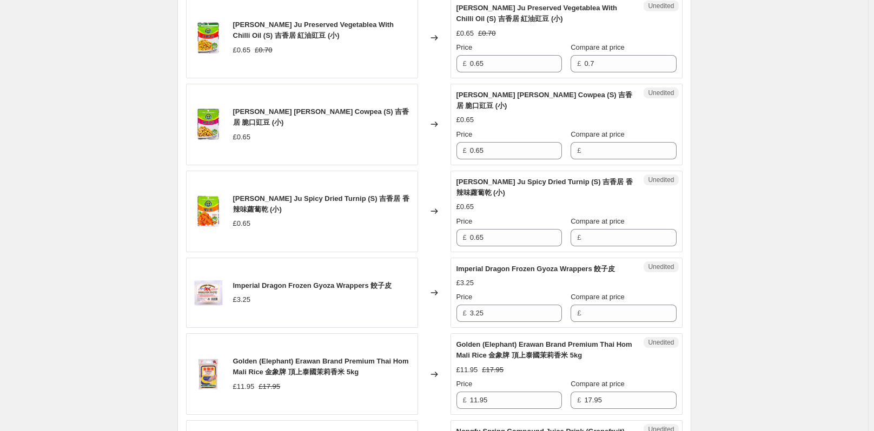
scroll to position [545, 0]
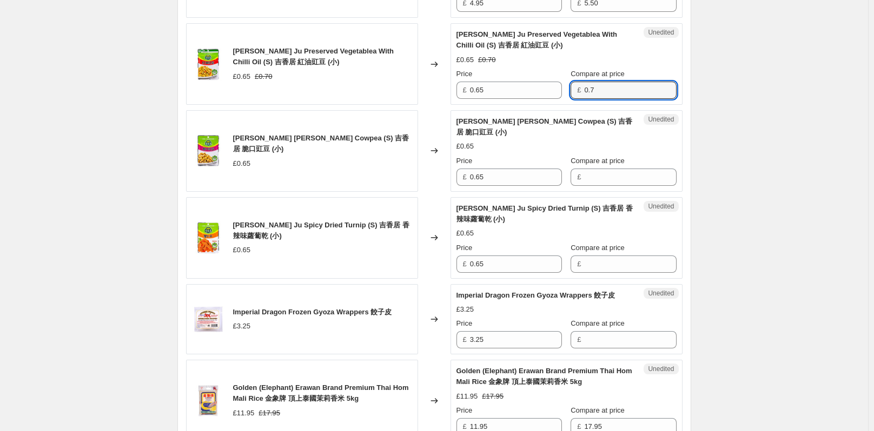
drag, startPoint x: 609, startPoint y: 90, endPoint x: 584, endPoint y: 88, distance: 25.0
click at [584, 88] on div "£ 0.7" at bounding box center [622, 90] width 105 height 17
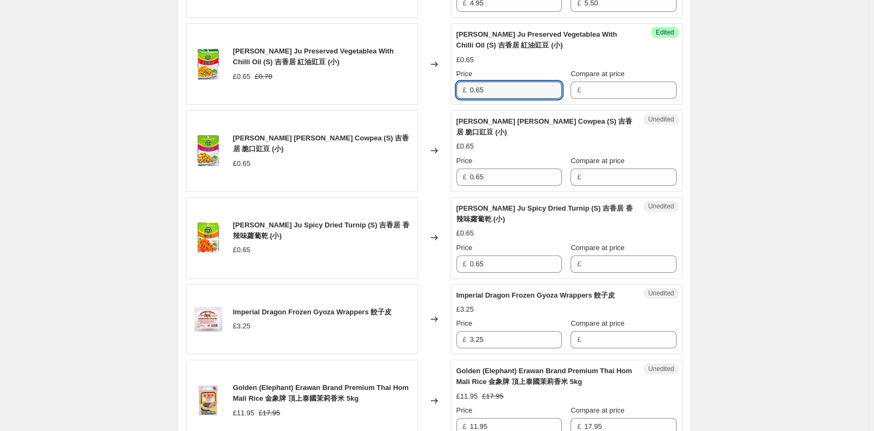
drag, startPoint x: 499, startPoint y: 93, endPoint x: 464, endPoint y: 94, distance: 35.1
click at [464, 94] on div "£ 0.65" at bounding box center [508, 90] width 105 height 17
type input "0.65"
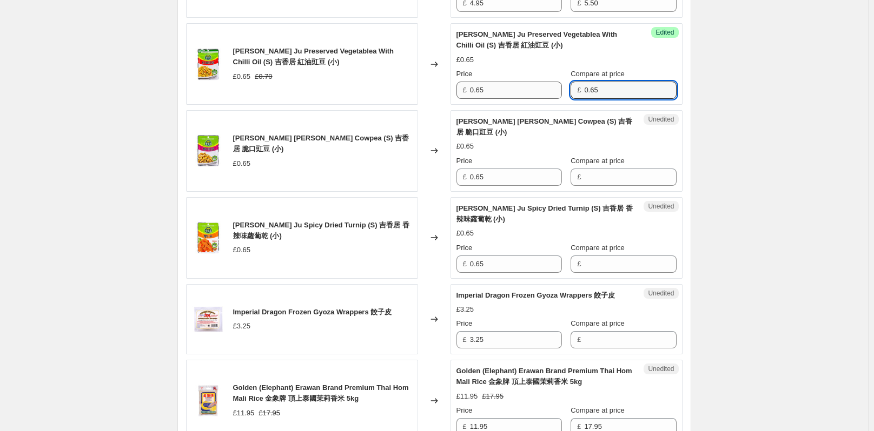
type input "0.65"
click at [531, 83] on input "0.65" at bounding box center [516, 90] width 92 height 17
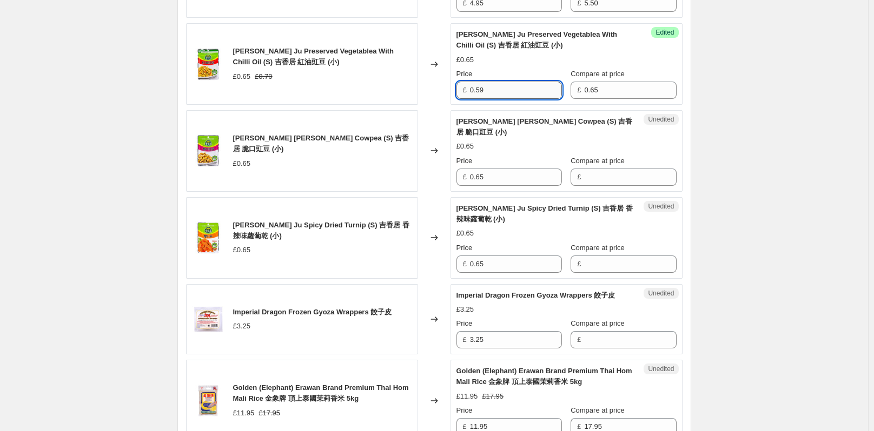
drag, startPoint x: 496, startPoint y: 90, endPoint x: 473, endPoint y: 90, distance: 22.7
click at [473, 90] on input "0.59" at bounding box center [516, 90] width 92 height 17
type input "0.59"
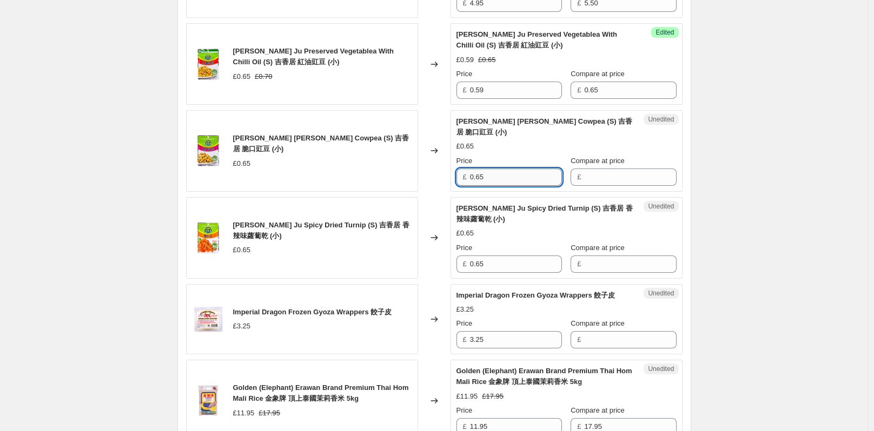
drag, startPoint x: 498, startPoint y: 175, endPoint x: 473, endPoint y: 179, distance: 25.9
click at [473, 179] on input "0.65" at bounding box center [516, 177] width 92 height 17
type input "0.65"
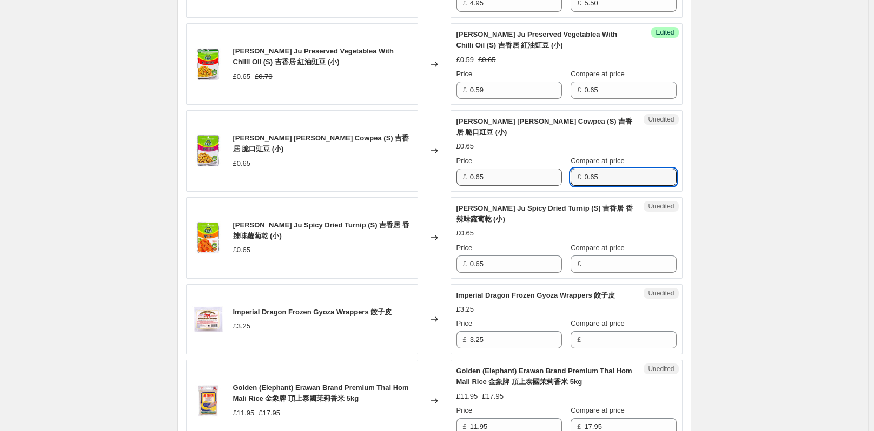
type input "0.65"
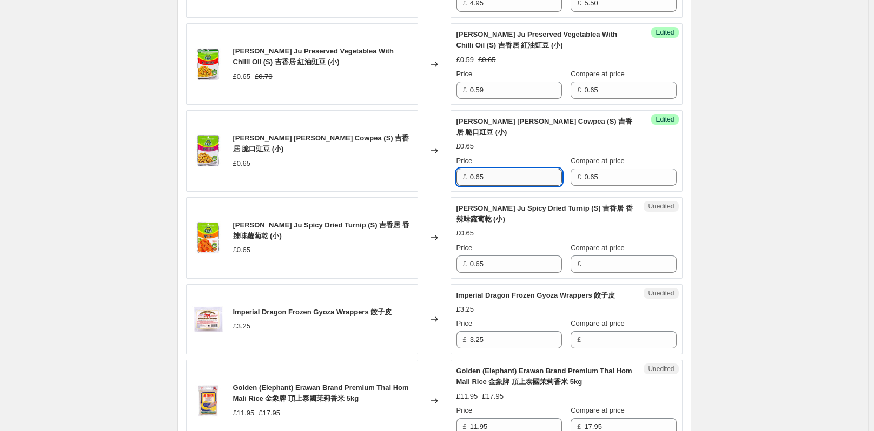
drag, startPoint x: 515, startPoint y: 179, endPoint x: 474, endPoint y: 176, distance: 41.2
click at [465, 177] on div "£ 0.65" at bounding box center [508, 177] width 105 height 17
paste input "59"
type input "0.59"
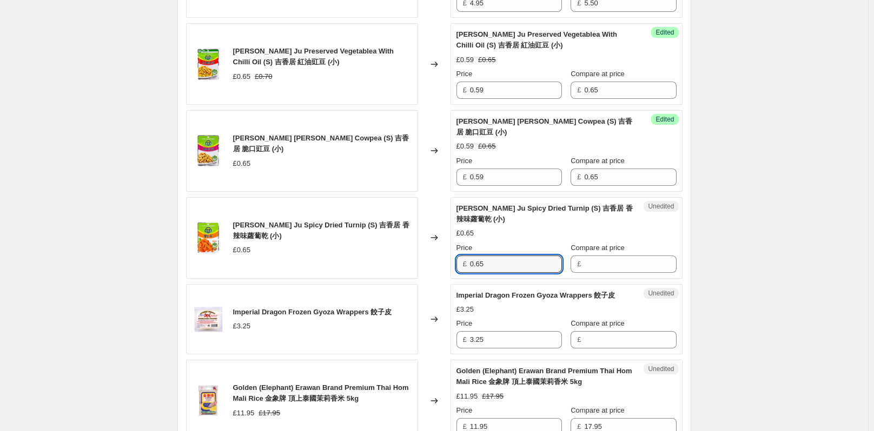
drag, startPoint x: 493, startPoint y: 264, endPoint x: 462, endPoint y: 266, distance: 30.9
click at [462, 266] on div "£ 0.65" at bounding box center [508, 264] width 105 height 17
type input "0.65"
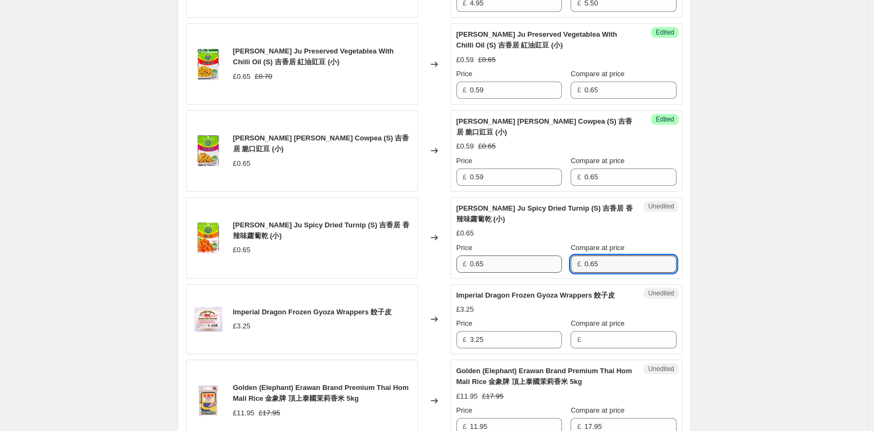
type input "0.65"
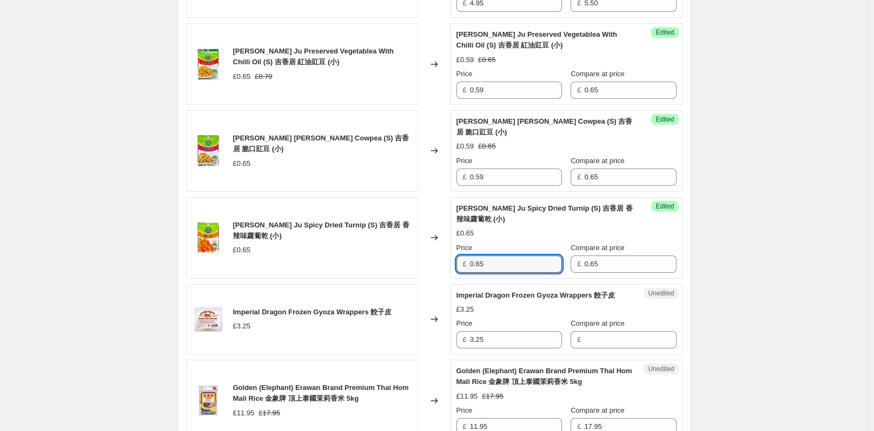
drag, startPoint x: 496, startPoint y: 271, endPoint x: 464, endPoint y: 271, distance: 31.9
click at [464, 271] on div "£ 0.65" at bounding box center [508, 264] width 105 height 17
paste input "59"
type input "0.59"
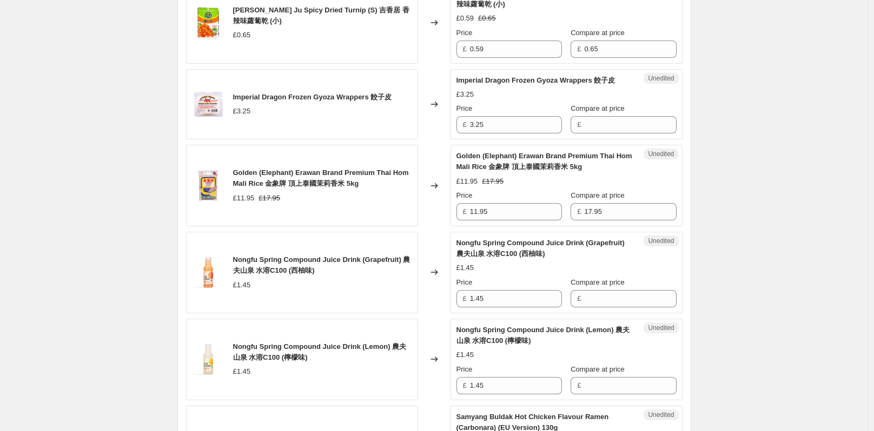
scroll to position [761, 0]
drag, startPoint x: 501, startPoint y: 129, endPoint x: 474, endPoint y: 131, distance: 27.2
click at [464, 131] on div "£ 3.25" at bounding box center [508, 123] width 105 height 17
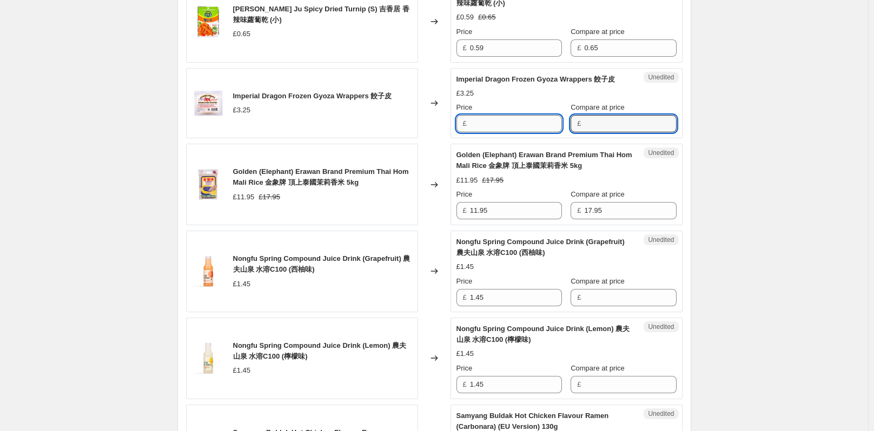
type input "3.25"
drag, startPoint x: 506, startPoint y: 139, endPoint x: 418, endPoint y: 147, distance: 87.9
click at [418, 139] on div "Imperial Dragon Frozen Gyoza Wrappers 餃子皮 £3.25 Changed to Success Edited Imper…" at bounding box center [434, 103] width 496 height 71
type input "2.93"
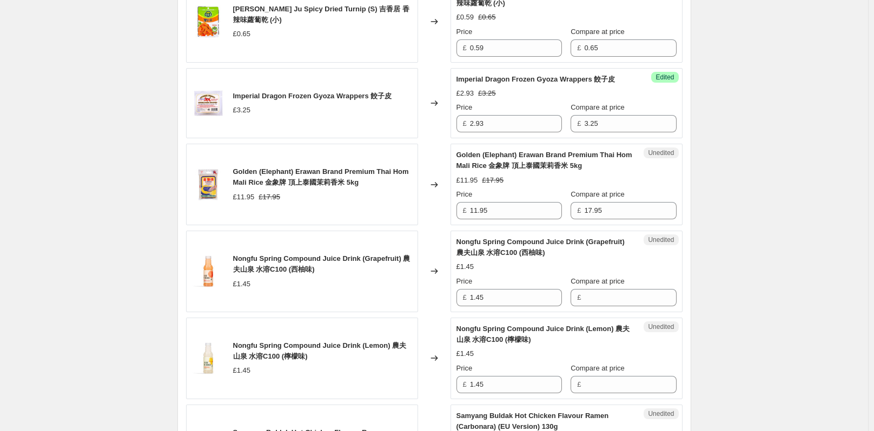
click at [859, 184] on div "Create new price change job. This page is ready Create new price change job Dra…" at bounding box center [434, 424] width 868 height 2371
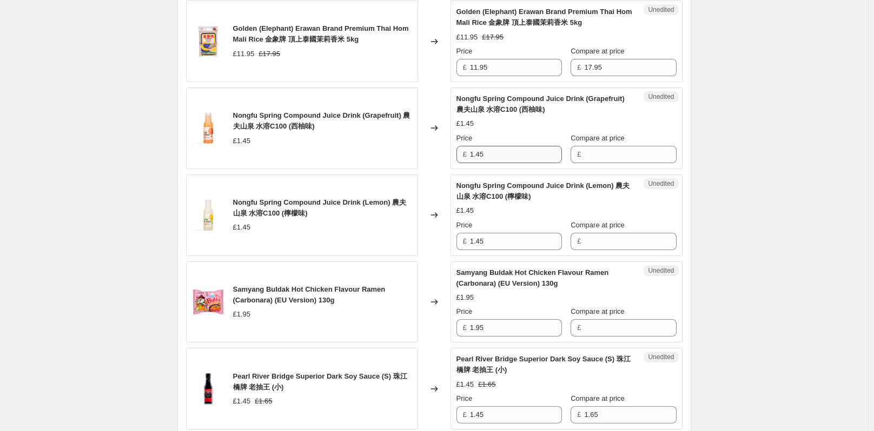
scroll to position [923, 0]
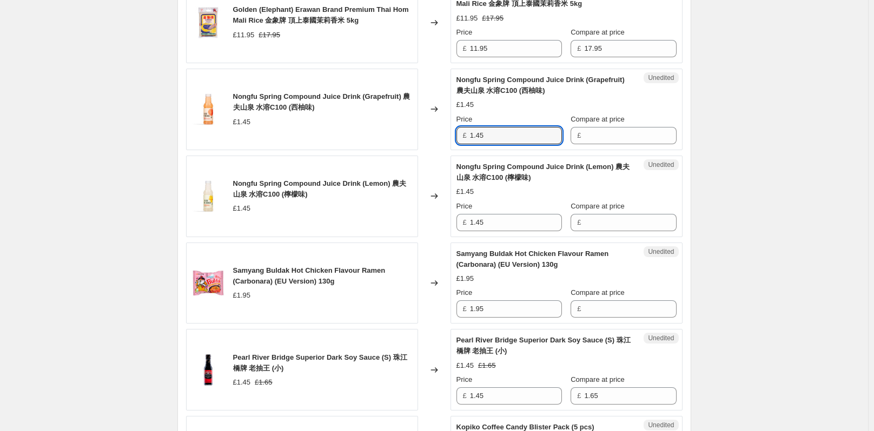
drag, startPoint x: 495, startPoint y: 149, endPoint x: 471, endPoint y: 147, distance: 23.3
click at [471, 144] on div "£ 1.45" at bounding box center [508, 135] width 105 height 17
type input "1.45"
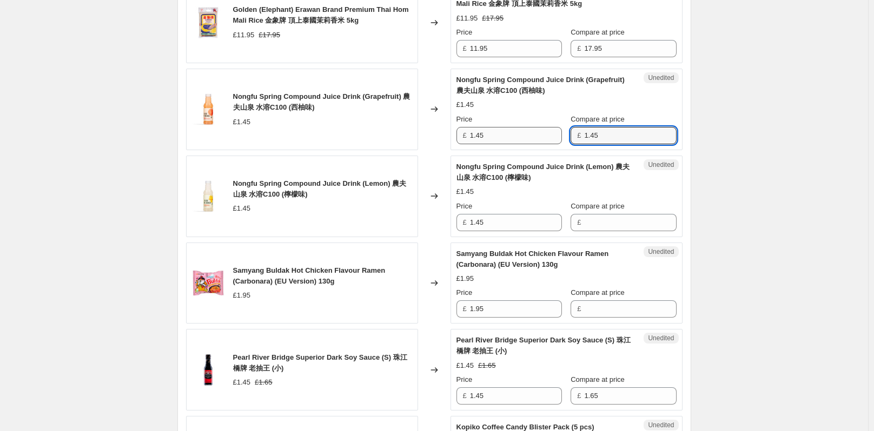
type input "1.45"
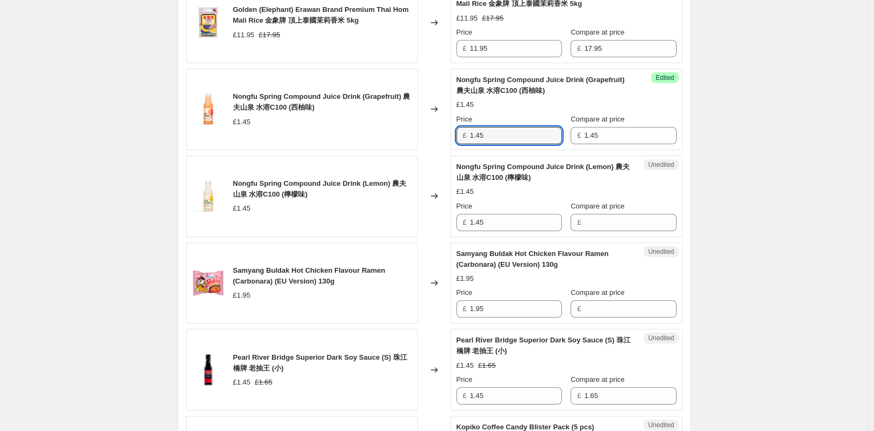
drag, startPoint x: 499, startPoint y: 144, endPoint x: 422, endPoint y: 164, distance: 79.9
click at [422, 164] on div "J-Basket Sanuki Udon さぬきうどん £5.50 Changed to Success Edited J-Basket Sanuki Udo…" at bounding box center [434, 408] width 496 height 1679
type input "1.45"
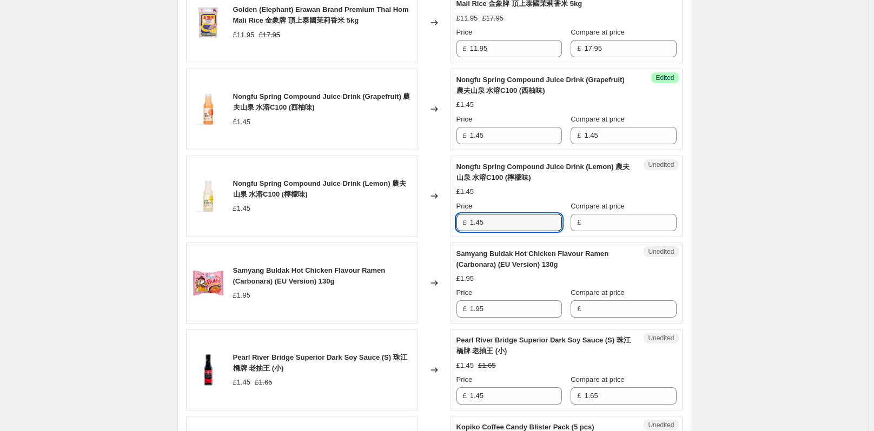
drag, startPoint x: 498, startPoint y: 234, endPoint x: 466, endPoint y: 232, distance: 32.5
click at [466, 231] on div "£ 1.45" at bounding box center [508, 222] width 105 height 17
type input "1.45"
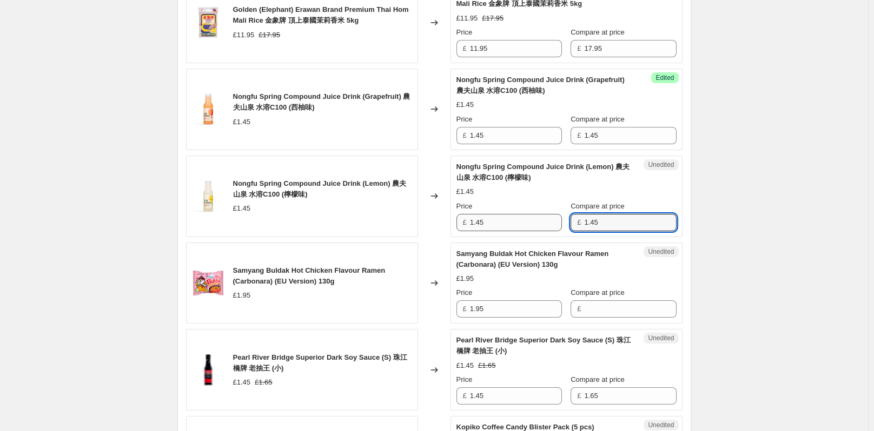
type input "1.45"
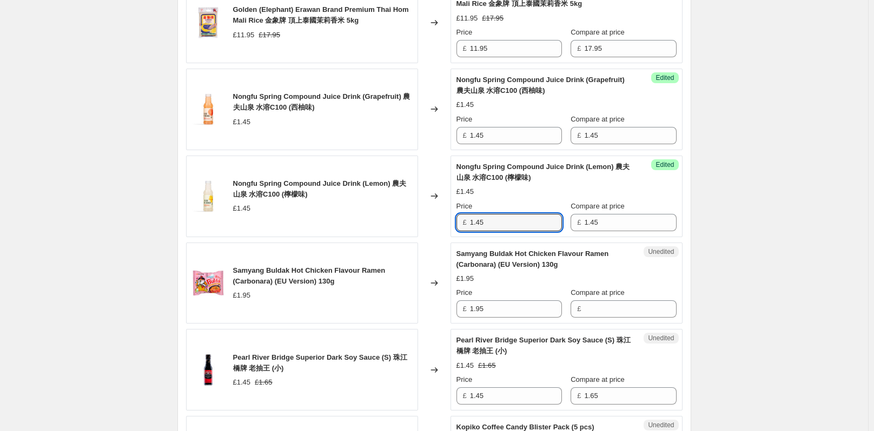
drag, startPoint x: 504, startPoint y: 234, endPoint x: 450, endPoint y: 236, distance: 54.1
click at [450, 236] on div "Nongfu Spring Compound Juice Drink (Lemon) 農夫山泉 水溶C100 (檸檬味) £1.45 Changed to S…" at bounding box center [434, 197] width 496 height 82
type input "1.45"
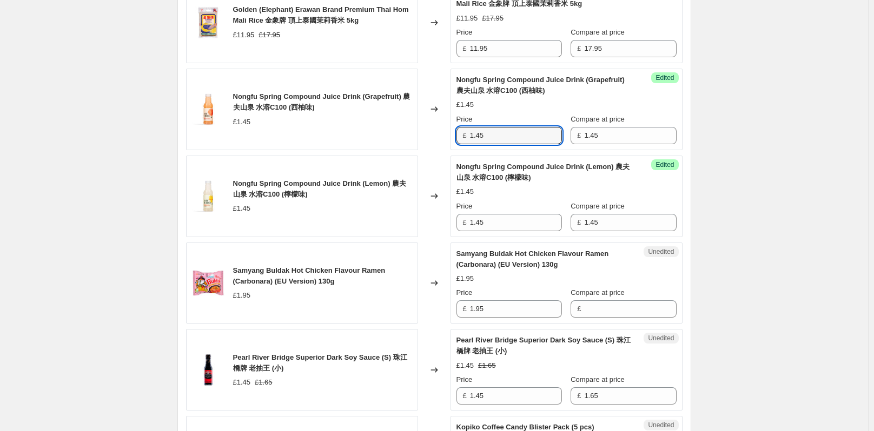
drag, startPoint x: 503, startPoint y: 143, endPoint x: 465, endPoint y: 150, distance: 38.6
click at [465, 144] on div "£ 1.45" at bounding box center [508, 135] width 105 height 17
type input "1.16"
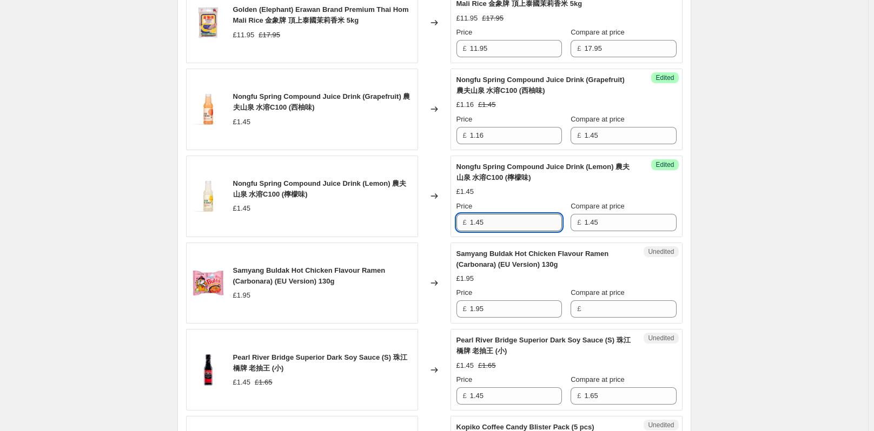
click at [489, 227] on input "1.45" at bounding box center [516, 222] width 92 height 17
type input "1.16"
click at [770, 205] on div "Create new price change job. This page is ready Create new price change job Dra…" at bounding box center [434, 262] width 868 height 2371
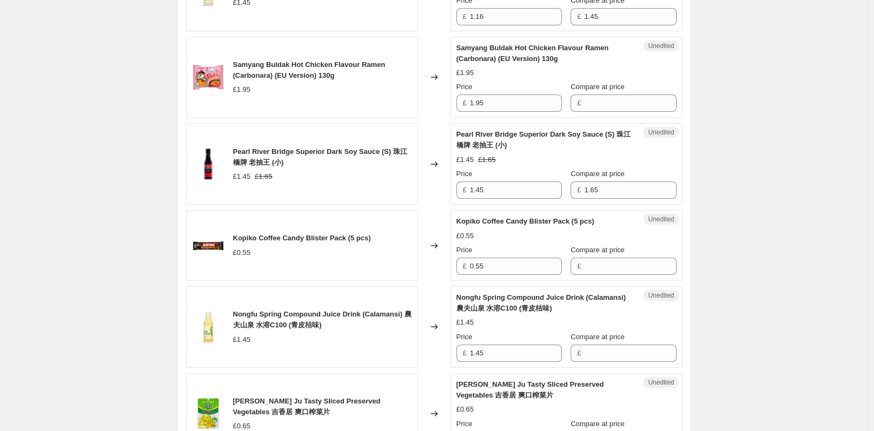
scroll to position [1140, 0]
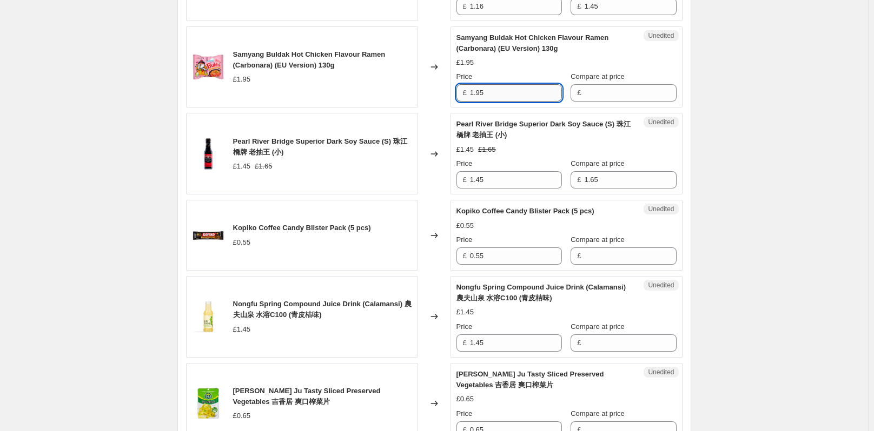
drag, startPoint x: 490, startPoint y: 110, endPoint x: 473, endPoint y: 105, distance: 17.5
click at [471, 102] on div "£ 1.95" at bounding box center [508, 92] width 105 height 17
type input "1.95"
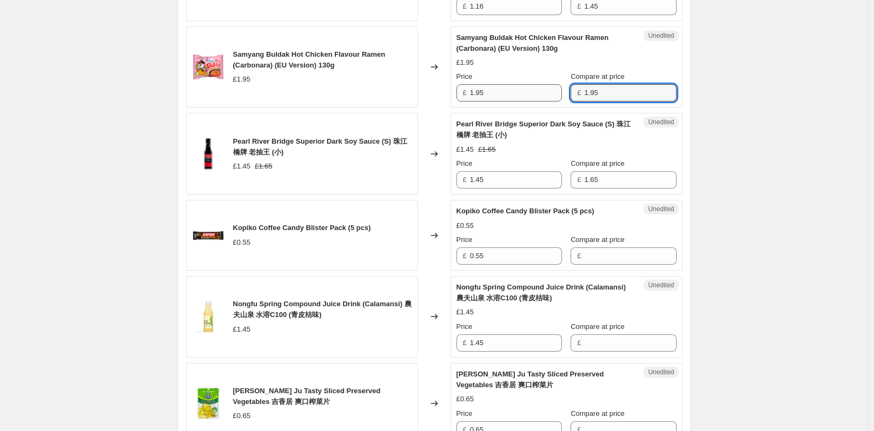
type input "1.95"
click at [522, 102] on input "1.95" at bounding box center [516, 92] width 92 height 17
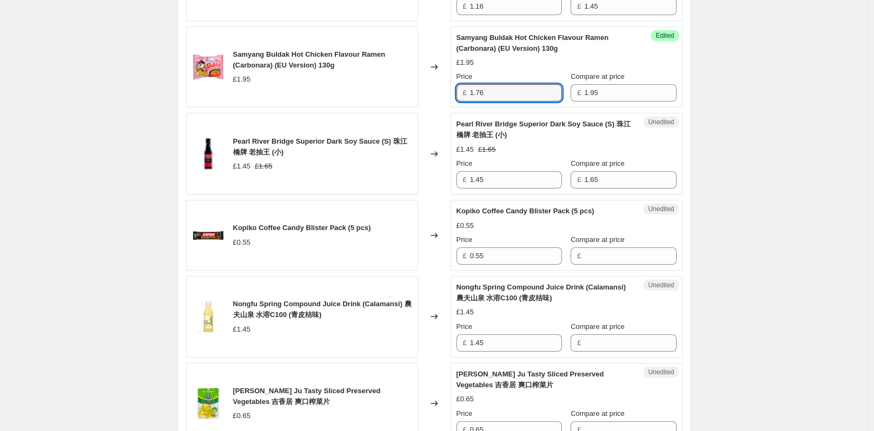
type input "1.76"
click at [733, 173] on div "Create new price change job. This page is ready Create new price change job Dra…" at bounding box center [434, 45] width 868 height 2371
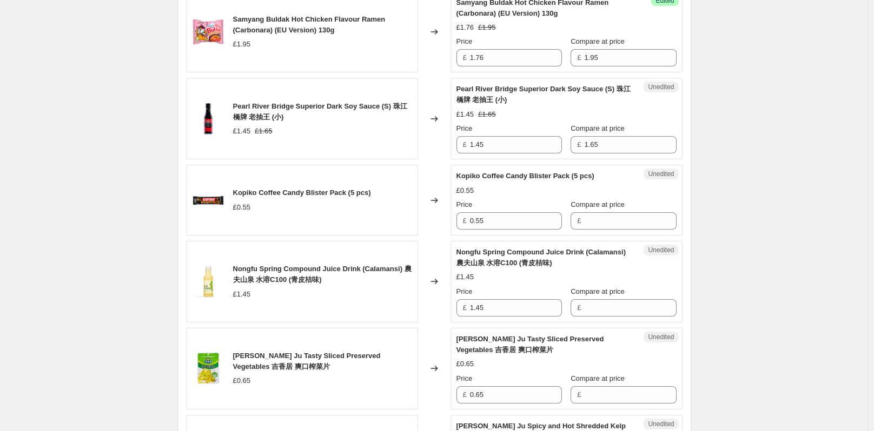
scroll to position [1194, 0]
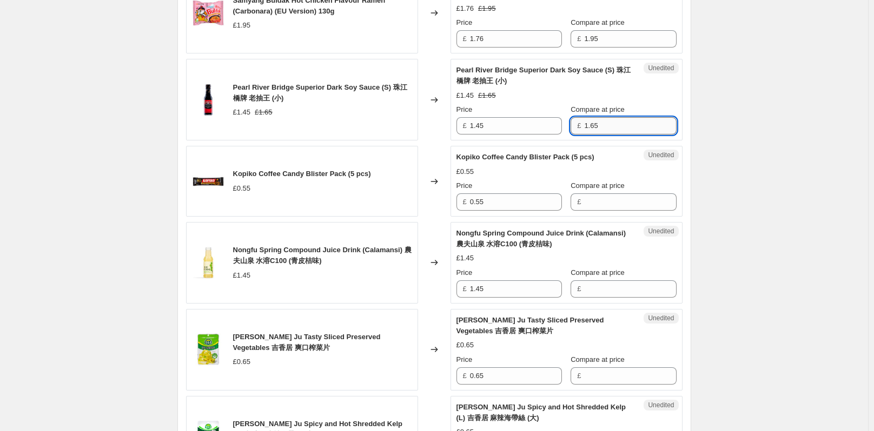
click at [607, 135] on input "1.65" at bounding box center [630, 125] width 92 height 17
type input "1.45"
click at [535, 135] on input "1.45" at bounding box center [516, 125] width 92 height 17
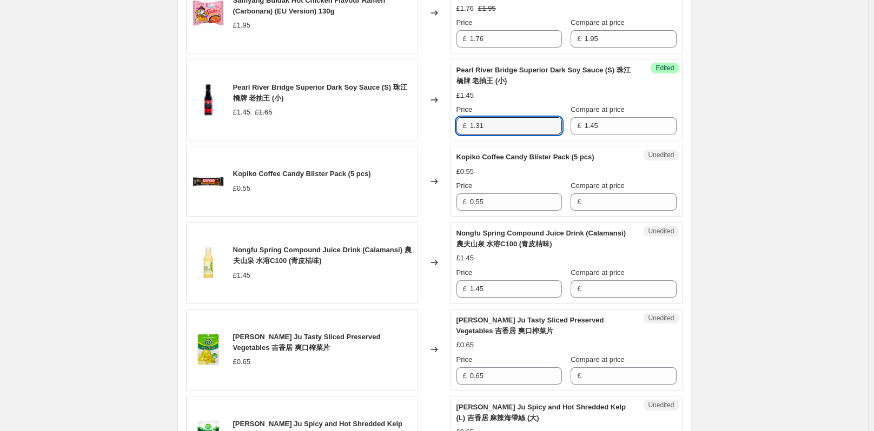
type input "1.31"
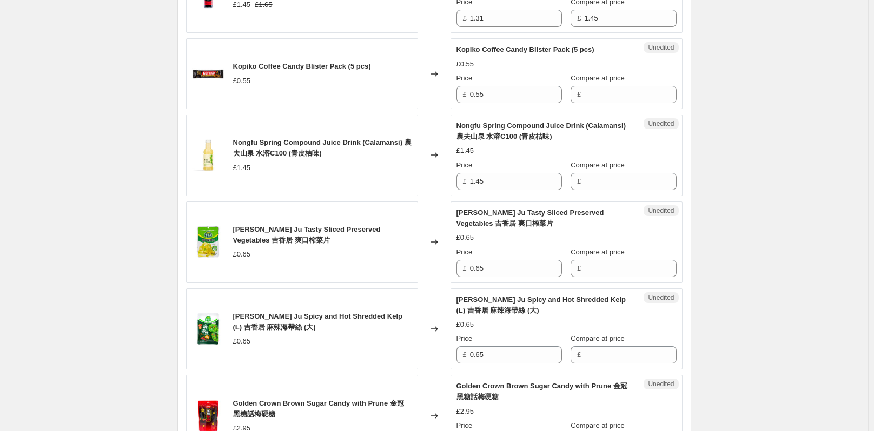
scroll to position [1302, 0]
drag, startPoint x: 491, startPoint y: 105, endPoint x: 464, endPoint y: 105, distance: 27.0
click at [464, 103] on div "£ 0.55" at bounding box center [508, 93] width 105 height 17
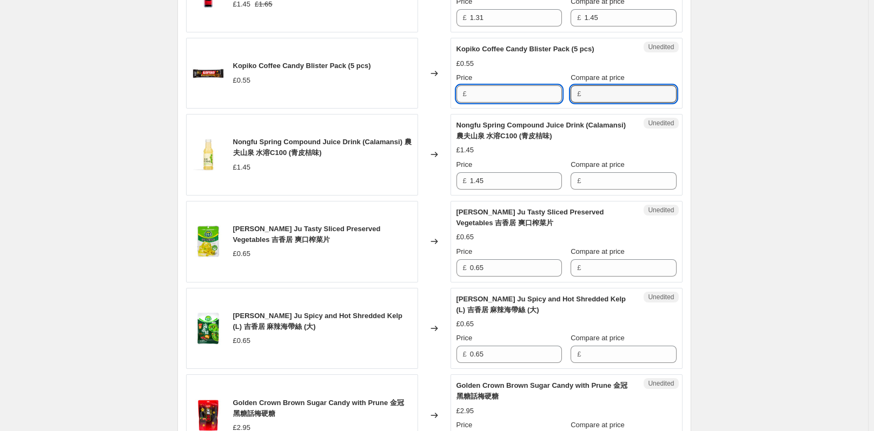
type input "0.55"
click at [504, 103] on input "0.55" at bounding box center [516, 93] width 92 height 17
type input "0.28"
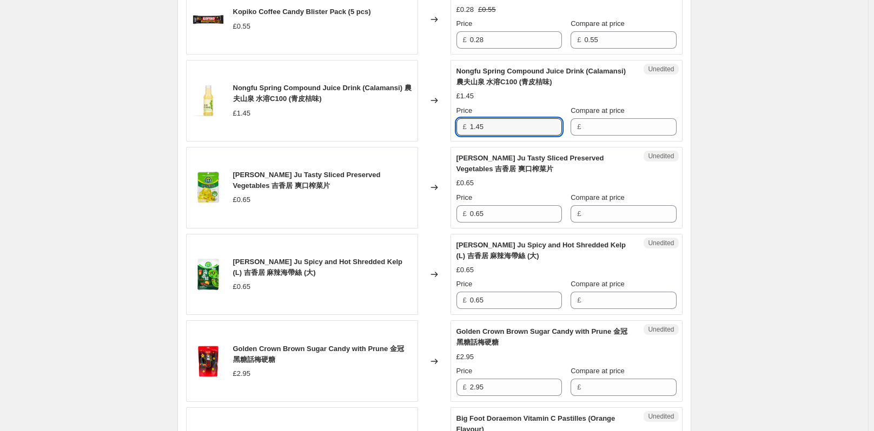
drag, startPoint x: 504, startPoint y: 140, endPoint x: 468, endPoint y: 143, distance: 35.8
click at [468, 136] on div "£ 1.45" at bounding box center [508, 126] width 105 height 17
type input "1.45"
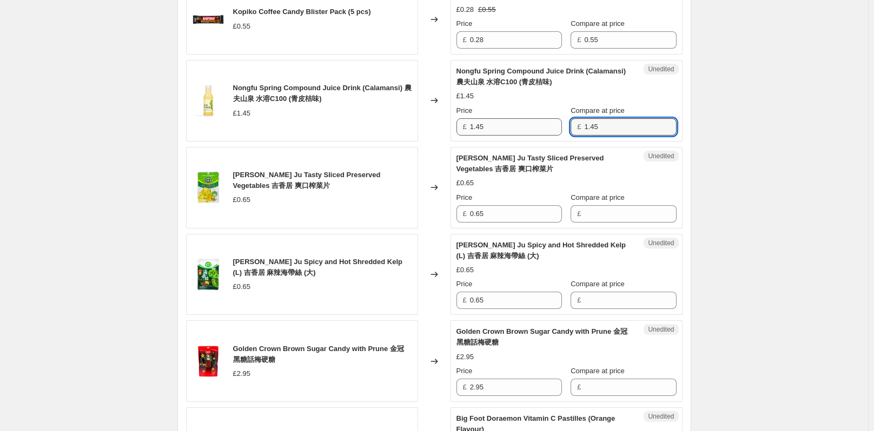
type input "1.45"
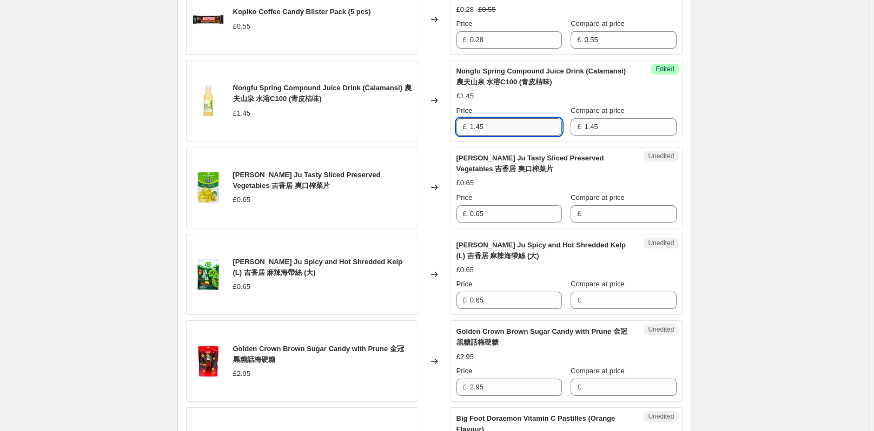
click at [514, 135] on input "1.45" at bounding box center [516, 126] width 92 height 17
type input "1.16"
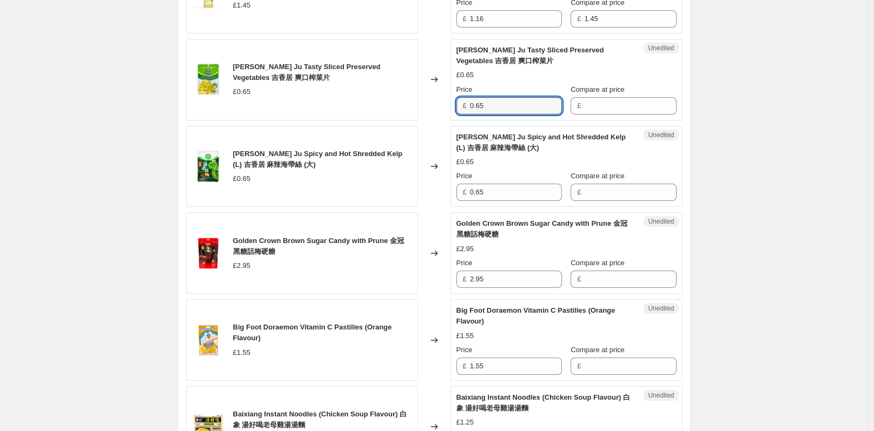
drag, startPoint x: 498, startPoint y: 118, endPoint x: 468, endPoint y: 117, distance: 29.7
click at [468, 115] on div "£ 0.65" at bounding box center [508, 105] width 105 height 17
type input "0.65"
click at [516, 112] on input "0.65" at bounding box center [516, 105] width 92 height 17
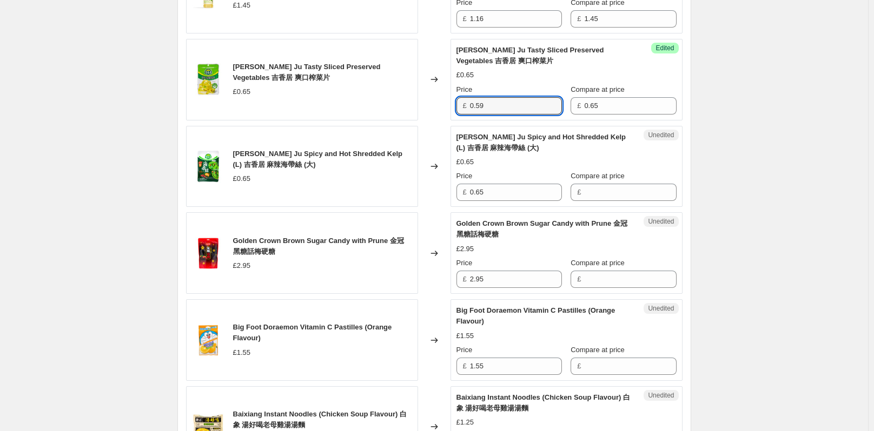
type input "0.59"
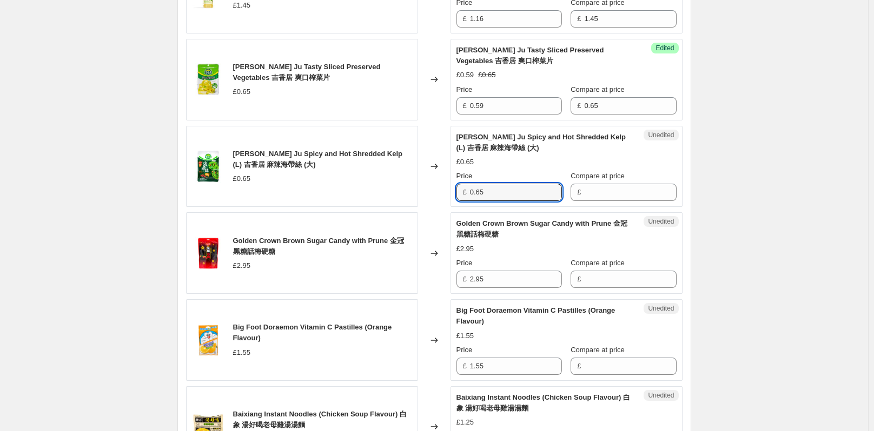
drag, startPoint x: 487, startPoint y: 200, endPoint x: 469, endPoint y: 201, distance: 18.4
click at [469, 201] on div "£ 0.65" at bounding box center [508, 192] width 105 height 17
type input "0.65"
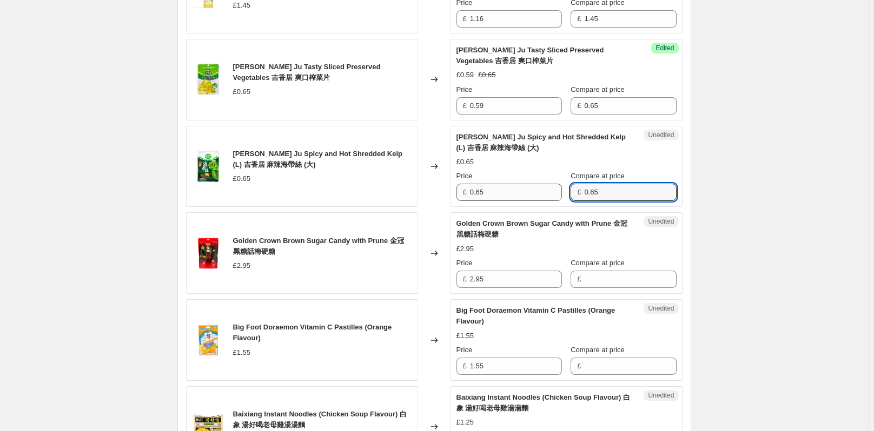
type input "0.65"
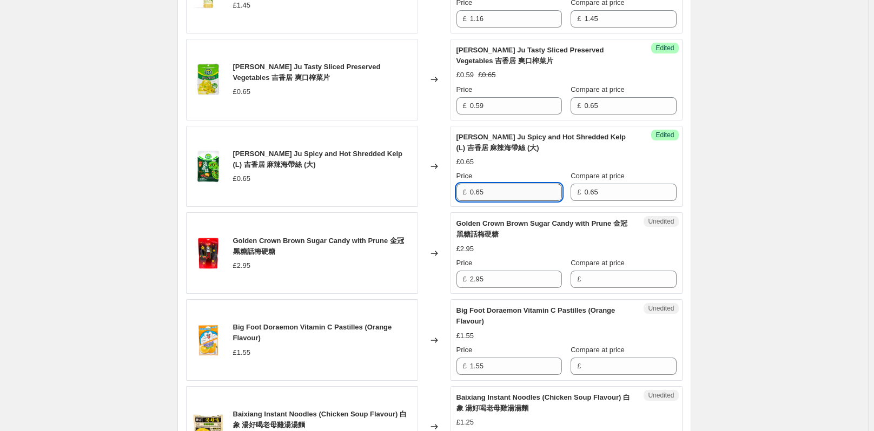
click at [528, 201] on input "0.65" at bounding box center [516, 192] width 92 height 17
type input "0.59"
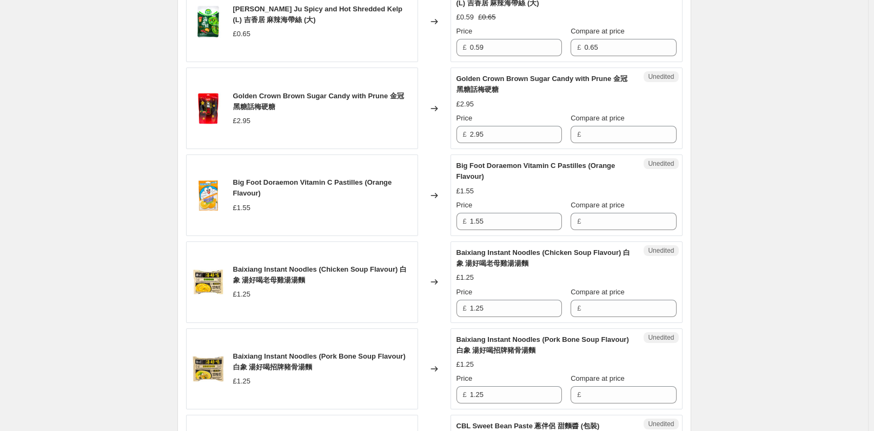
scroll to position [1626, 0]
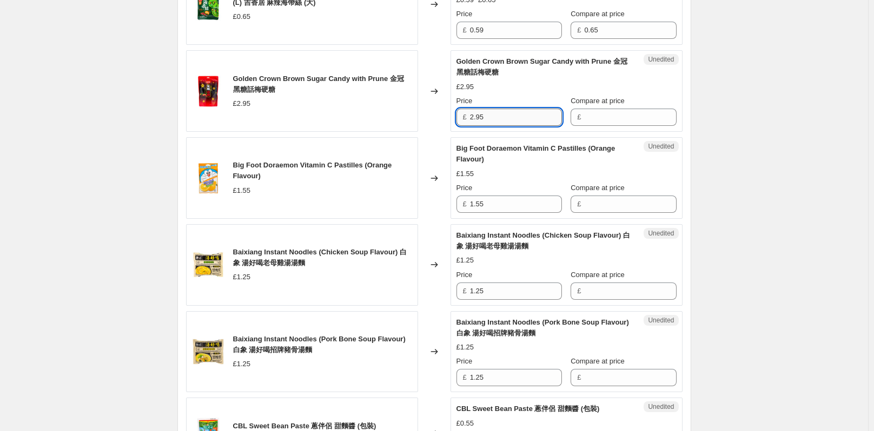
drag, startPoint x: 496, startPoint y: 134, endPoint x: 474, endPoint y: 132, distance: 22.3
click at [474, 126] on input "2.95" at bounding box center [516, 117] width 92 height 17
type input "2.95"
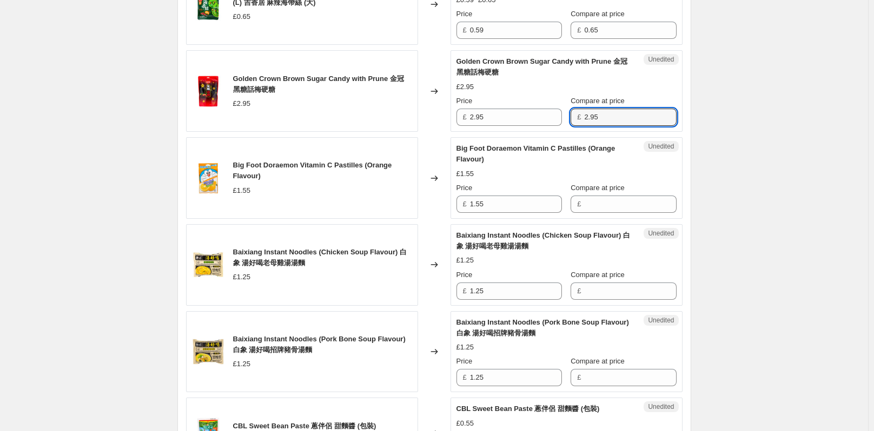
type input "2.95"
click at [514, 118] on div "Price £ 2.95" at bounding box center [508, 111] width 105 height 30
click at [509, 132] on div "Success Edited Golden Crown Brown Sugar Candy with Prune 金冠 黑糖話梅硬糖 £2.95 Price …" at bounding box center [566, 91] width 232 height 82
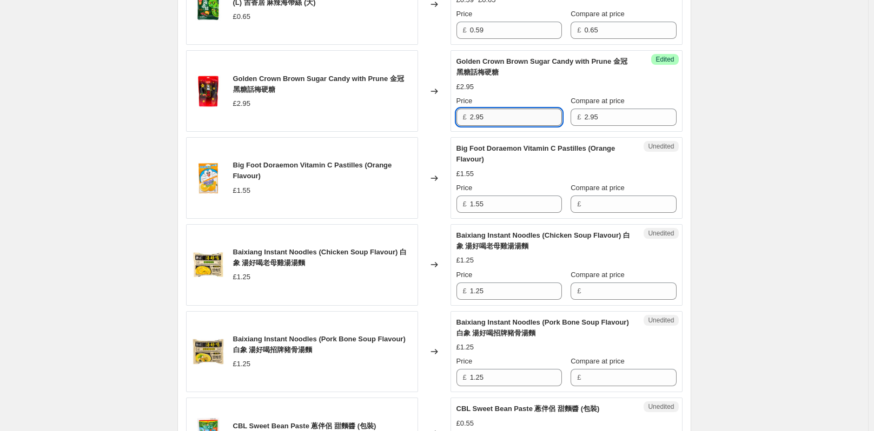
click at [509, 126] on input "2.95" at bounding box center [516, 117] width 92 height 17
type input "2.66"
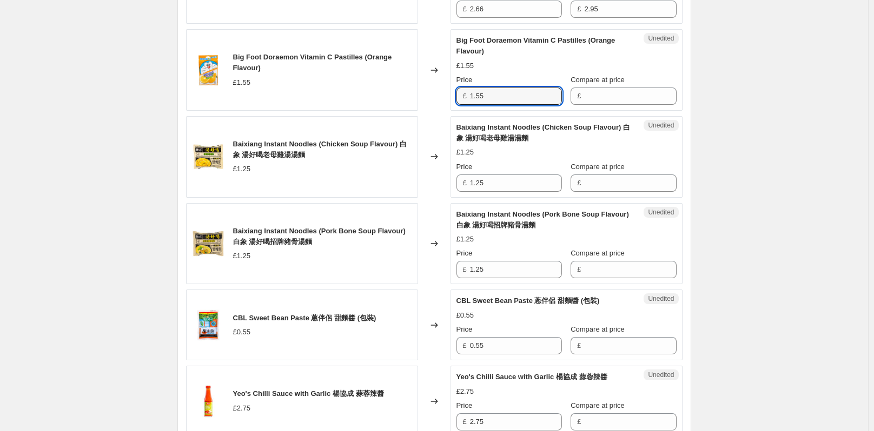
drag, startPoint x: 492, startPoint y: 107, endPoint x: 464, endPoint y: 107, distance: 27.6
click at [464, 105] on div "£ 1.55" at bounding box center [508, 96] width 105 height 17
type input "1.55"
click at [528, 104] on input "1.55" at bounding box center [516, 96] width 92 height 17
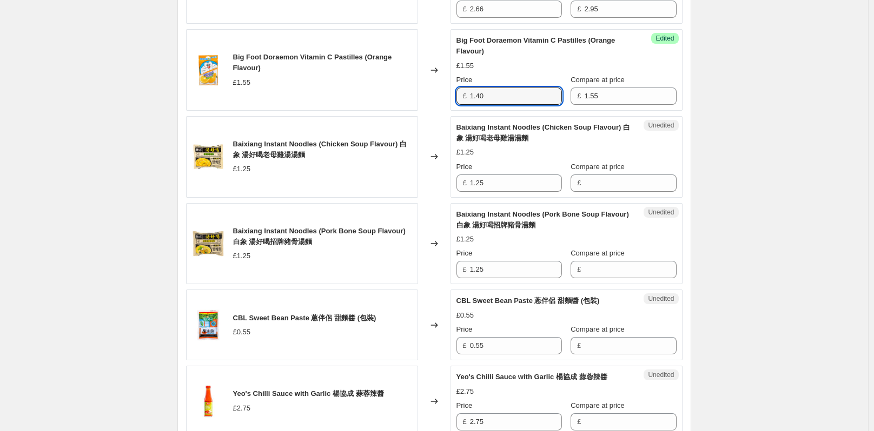
type input "1.40"
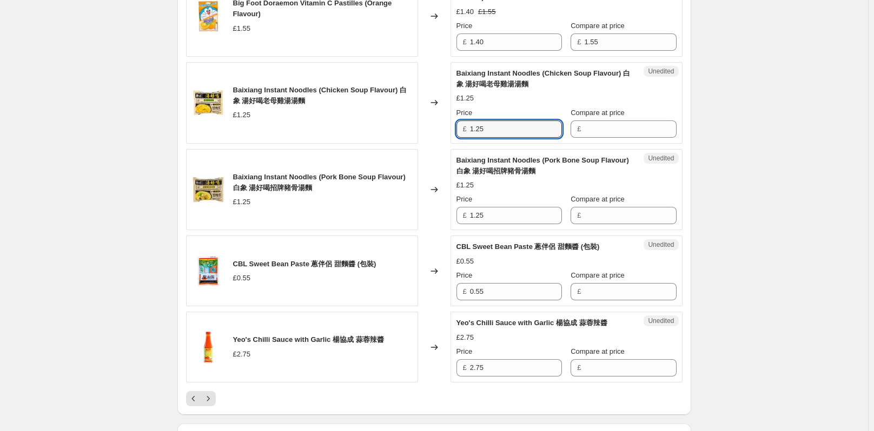
drag, startPoint x: 493, startPoint y: 136, endPoint x: 453, endPoint y: 139, distance: 40.1
click at [453, 139] on div "Unedited Baixiang Instant Noodles (Chicken Soup Flavour) 白象 湯好喝老母雞湯湯麵 £1.25 Pri…" at bounding box center [566, 103] width 232 height 82
type input "1.25"
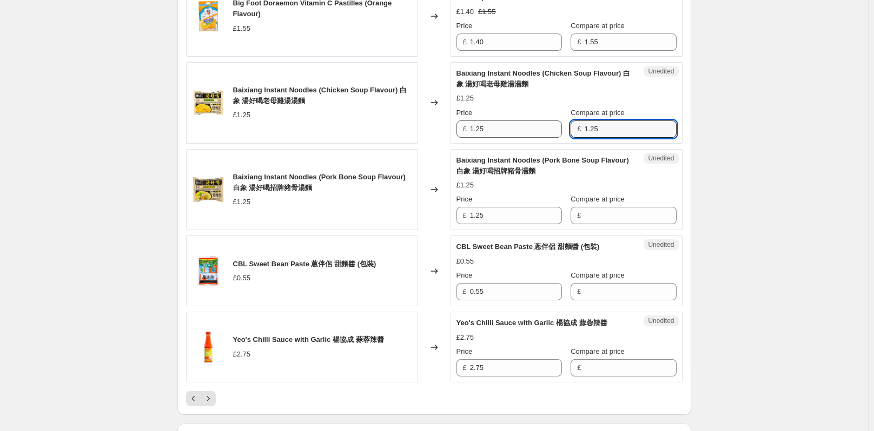
type input "1.25"
click at [520, 138] on input "1.25" at bounding box center [516, 129] width 92 height 17
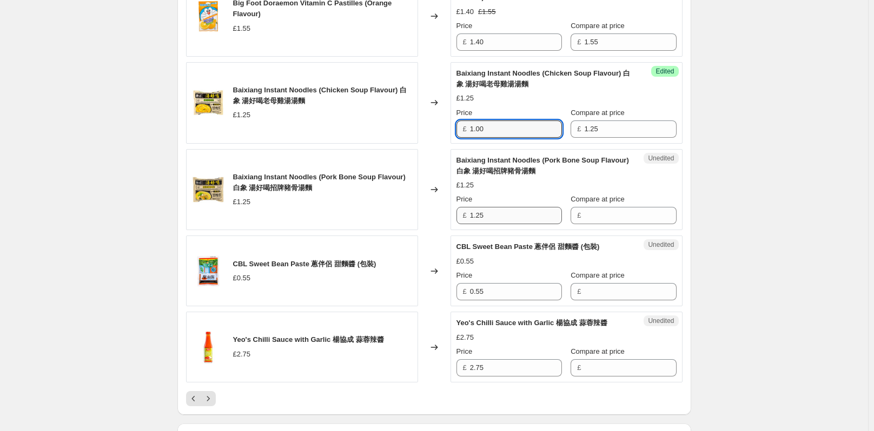
type input "1.00"
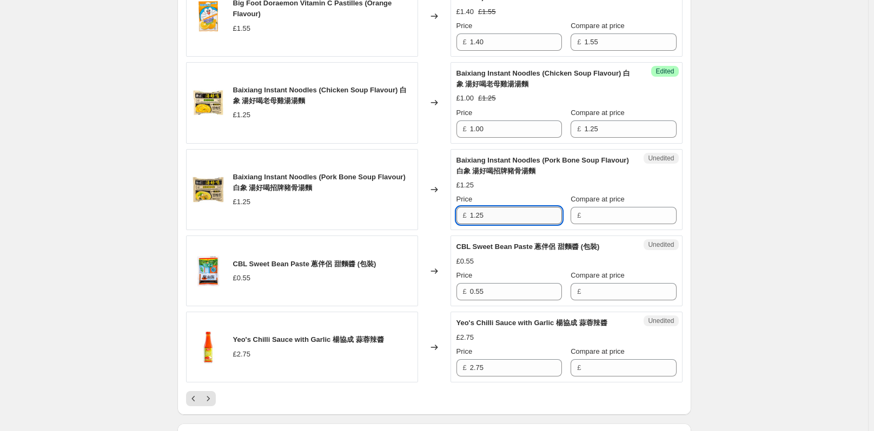
click at [529, 224] on input "1.25" at bounding box center [516, 215] width 92 height 17
drag, startPoint x: 492, startPoint y: 231, endPoint x: 475, endPoint y: 225, distance: 17.6
click at [454, 229] on div "Unedited Baixiang Instant Noodles (Pork Bone Soup Flavour) 白象 湯好喝招牌豬骨湯麵 £1.25 P…" at bounding box center [566, 190] width 232 height 82
type input "1.25"
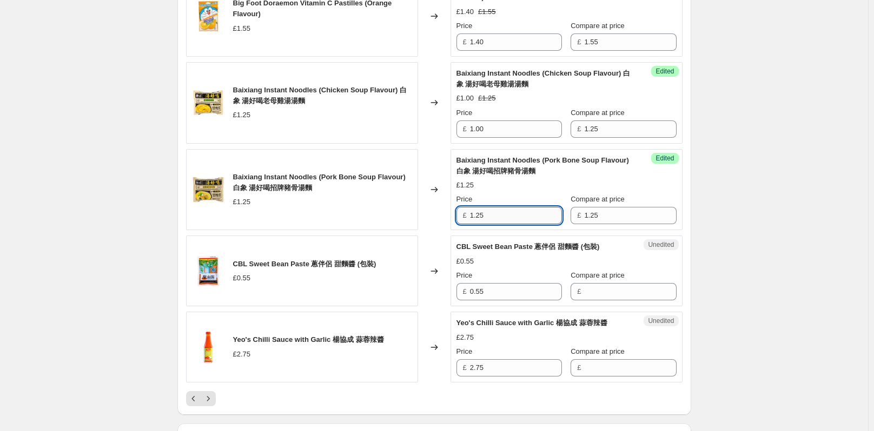
click at [526, 224] on input "1.25" at bounding box center [516, 215] width 92 height 17
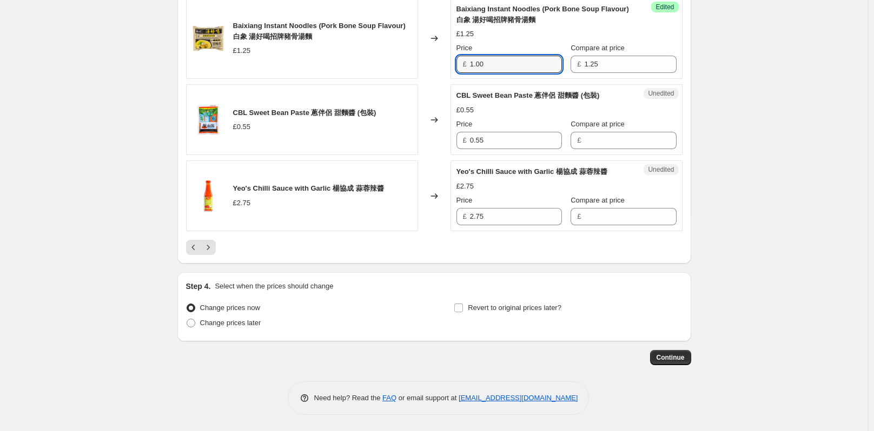
type input "1.00"
drag, startPoint x: 751, startPoint y: 206, endPoint x: 747, endPoint y: 166, distance: 40.3
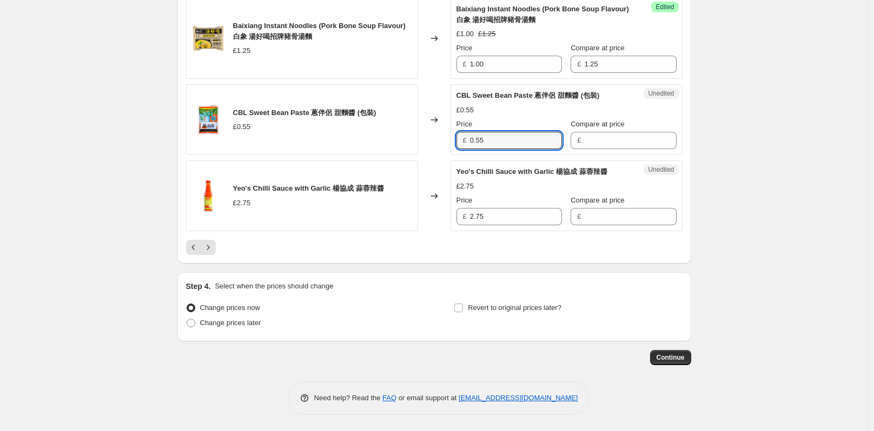
drag, startPoint x: 491, startPoint y: 139, endPoint x: 462, endPoint y: 141, distance: 29.8
click at [462, 141] on div "£ 0.55" at bounding box center [508, 140] width 105 height 17
type input "0.55"
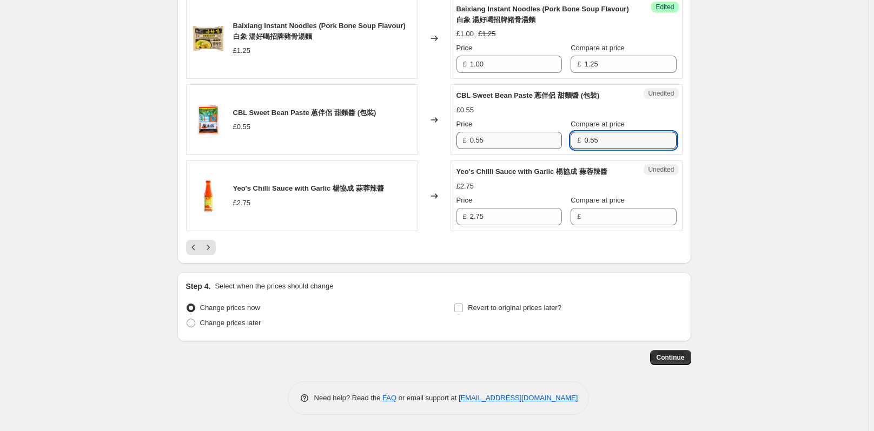
type input "0.55"
click at [507, 140] on input "0.55" at bounding box center [516, 140] width 92 height 17
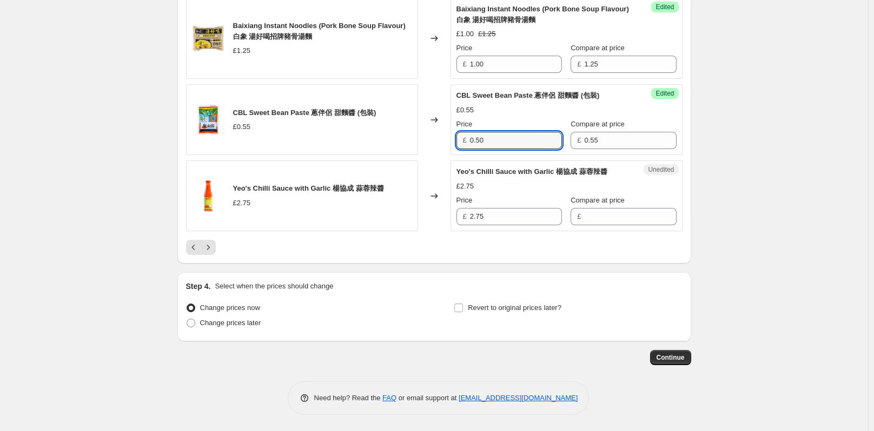
type input "0.50"
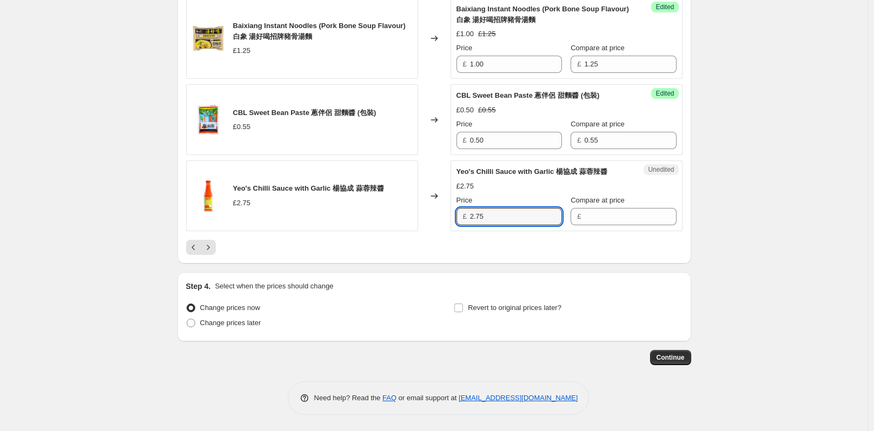
drag, startPoint x: 502, startPoint y: 221, endPoint x: 470, endPoint y: 219, distance: 32.5
click at [470, 219] on div "£ 2.75" at bounding box center [508, 216] width 105 height 17
type input "2.75"
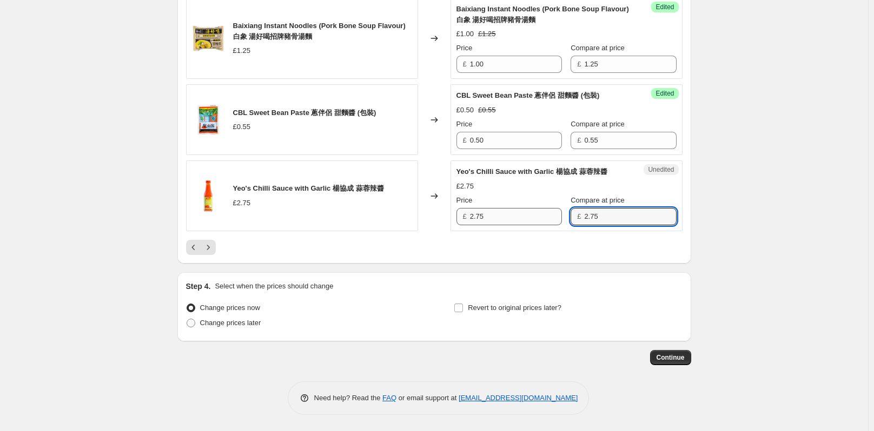
type input "2.75"
click at [511, 221] on input "2.75" at bounding box center [516, 216] width 92 height 17
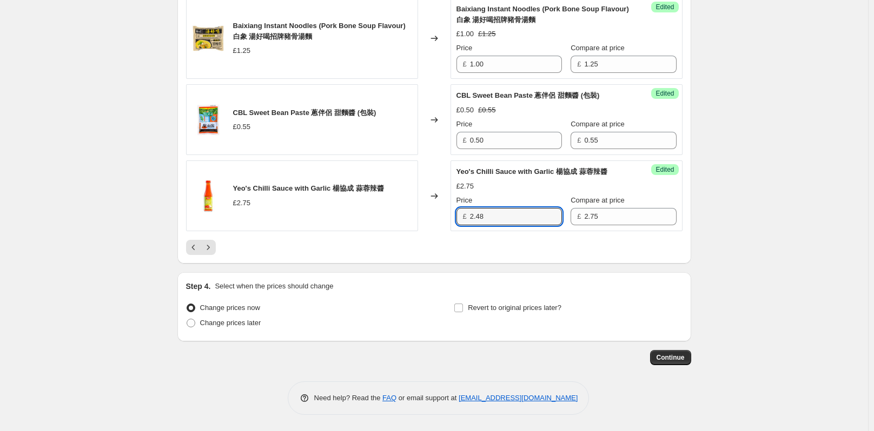
type input "2.48"
click at [209, 249] on icon "Next" at bounding box center [208, 247] width 3 height 5
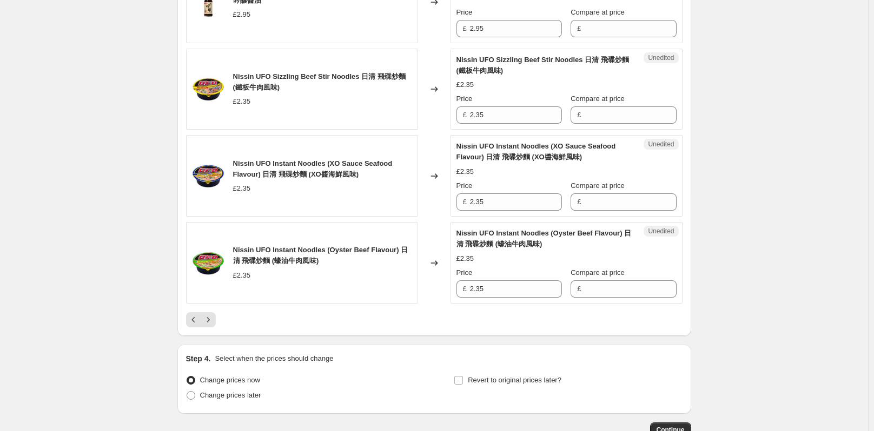
scroll to position [1918, 0]
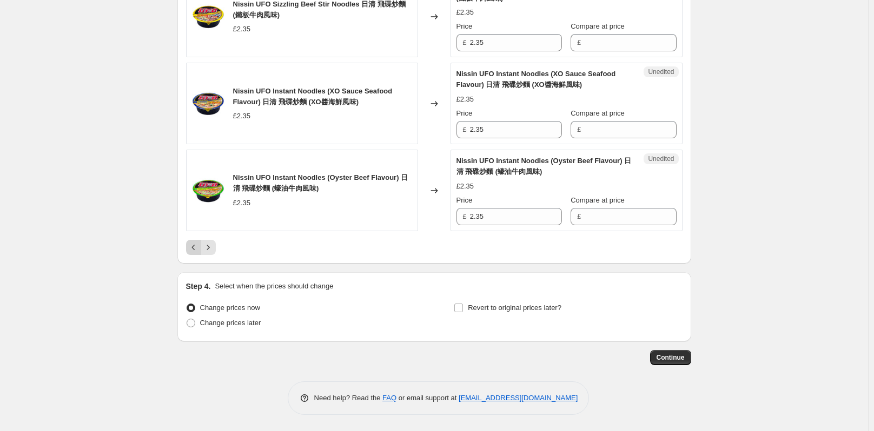
click at [198, 248] on icon "Previous" at bounding box center [193, 247] width 11 height 11
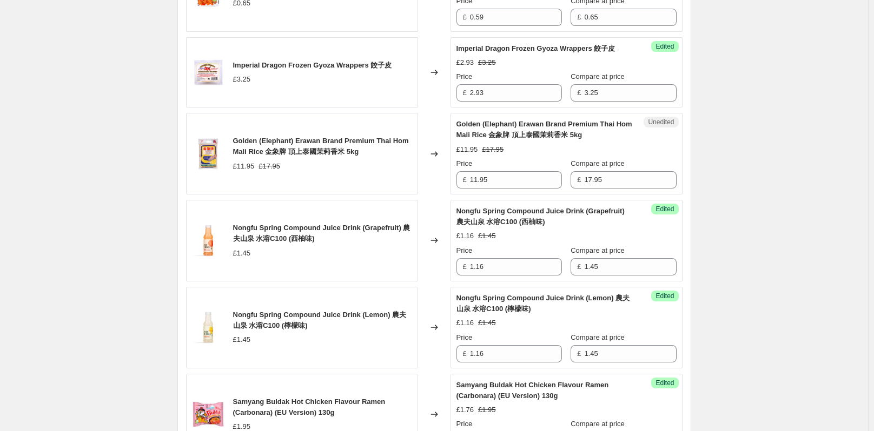
scroll to position [783, 0]
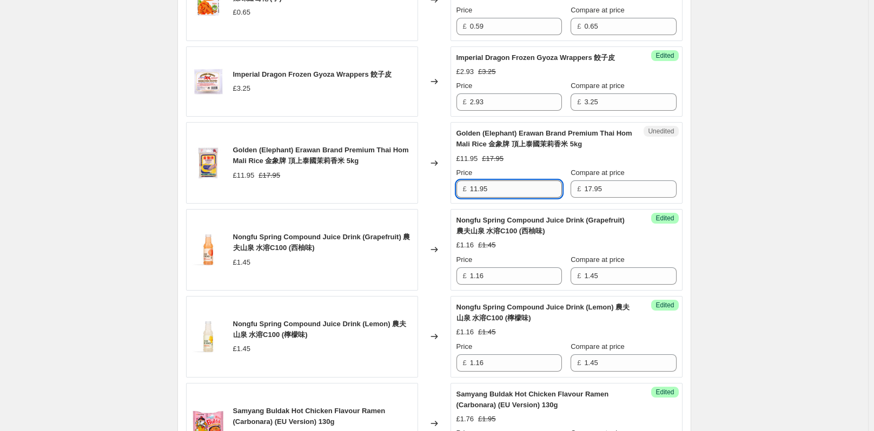
click at [520, 196] on input "11.95" at bounding box center [516, 189] width 92 height 17
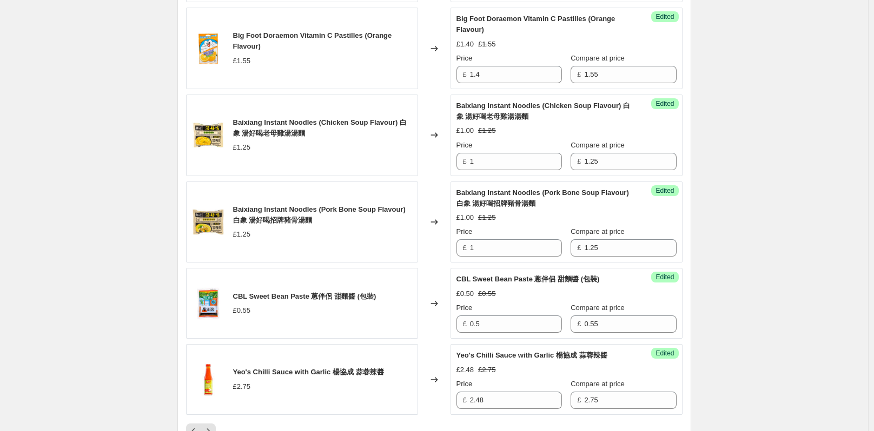
scroll to position [1951, 0]
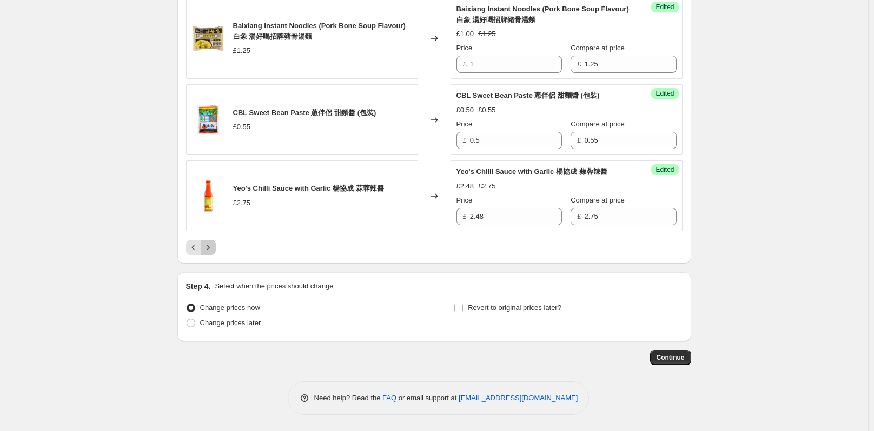
click at [207, 249] on icon "Next" at bounding box center [208, 247] width 11 height 11
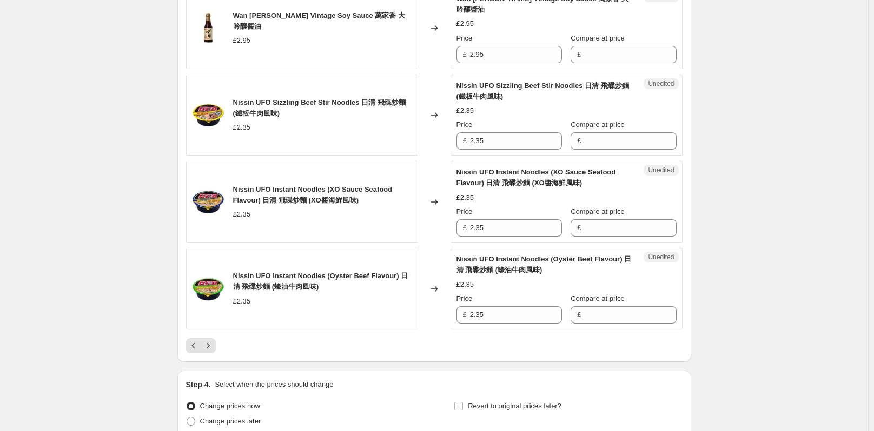
scroll to position [1810, 0]
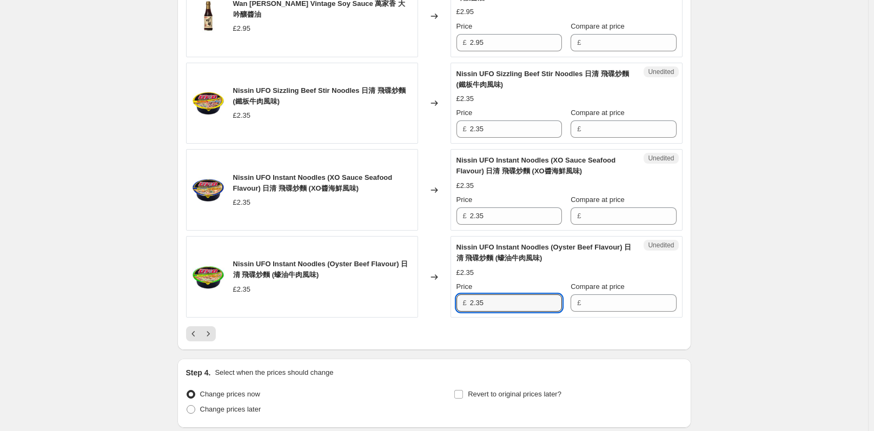
drag, startPoint x: 495, startPoint y: 327, endPoint x: 462, endPoint y: 327, distance: 33.0
click at [462, 312] on div "£ 2.35" at bounding box center [508, 303] width 105 height 17
type input "2.35"
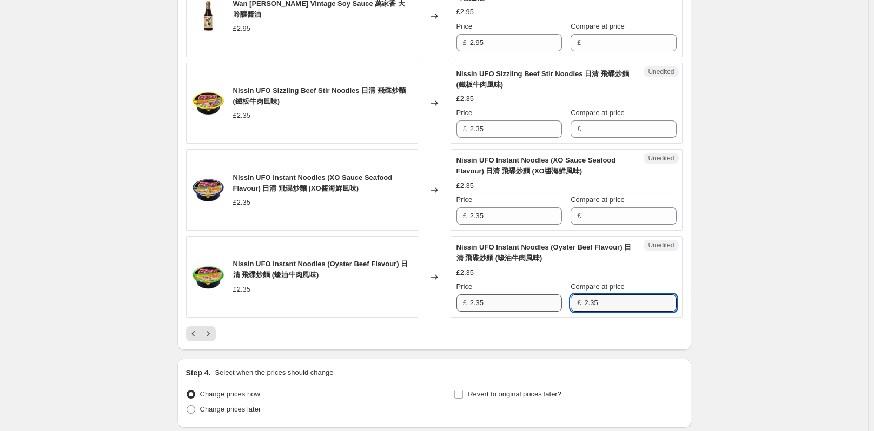
type input "2.35"
click at [512, 312] on input "2.35" at bounding box center [516, 303] width 92 height 17
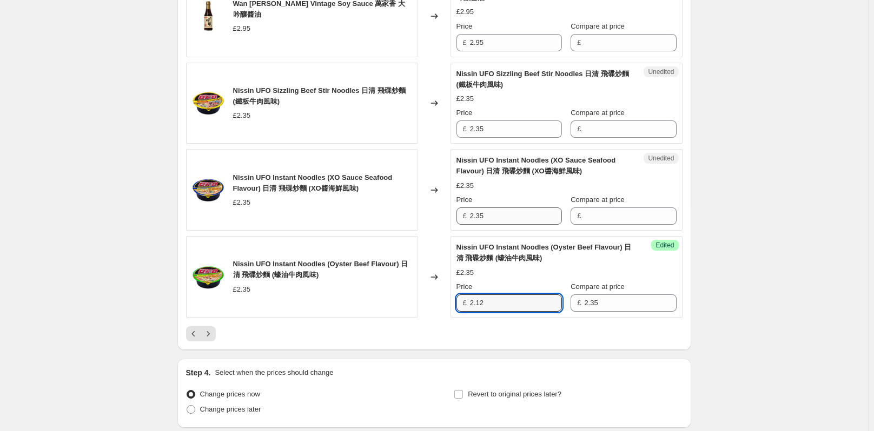
type input "2.12"
click at [503, 225] on input "2.35" at bounding box center [516, 216] width 92 height 17
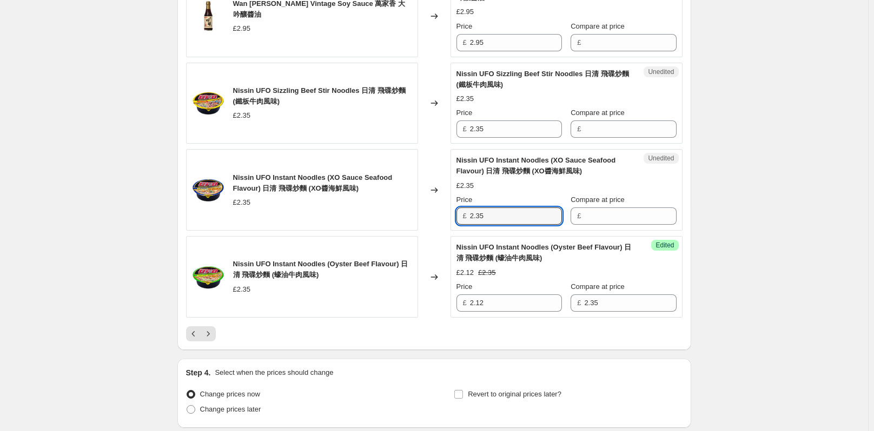
drag, startPoint x: 490, startPoint y: 240, endPoint x: 471, endPoint y: 237, distance: 18.7
click at [466, 225] on div "£ 2.35" at bounding box center [508, 216] width 105 height 17
type input "2.35"
click at [516, 225] on input "2.35" at bounding box center [516, 216] width 92 height 17
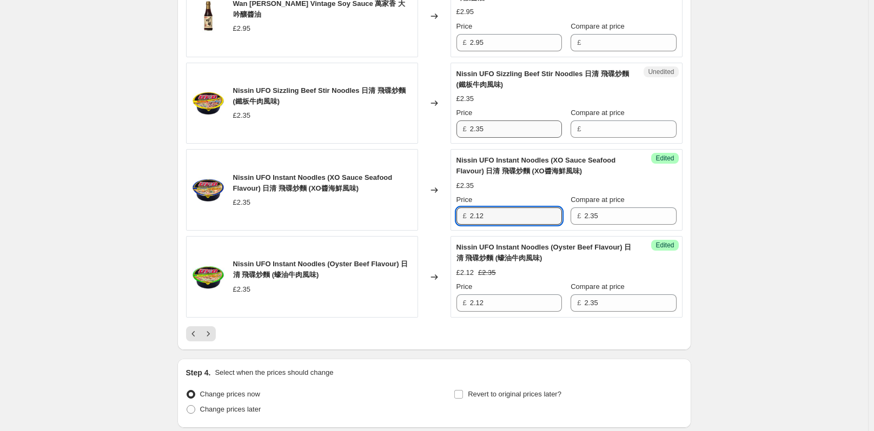
type input "2.12"
click at [507, 138] on input "2.35" at bounding box center [516, 129] width 92 height 17
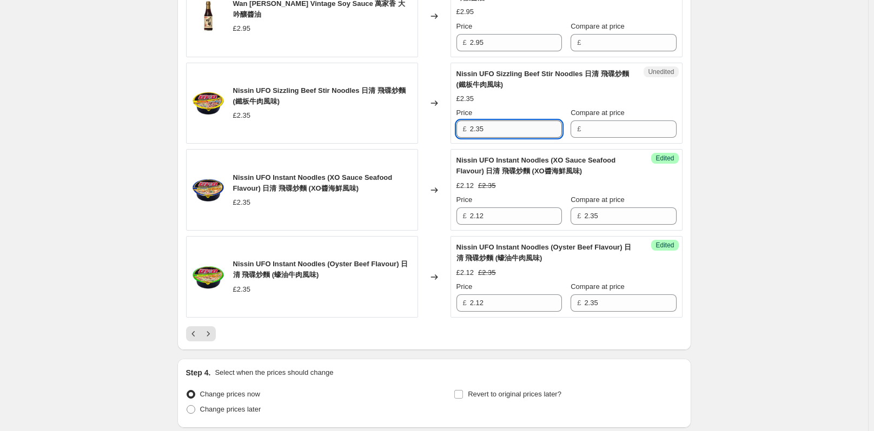
drag, startPoint x: 505, startPoint y: 150, endPoint x: 473, endPoint y: 150, distance: 33.0
click at [473, 138] on input "2.35" at bounding box center [516, 129] width 92 height 17
click at [484, 138] on input "2.35" at bounding box center [516, 129] width 92 height 17
drag, startPoint x: 493, startPoint y: 151, endPoint x: 471, endPoint y: 151, distance: 21.6
click at [471, 138] on div "£ 2.35" at bounding box center [508, 129] width 105 height 17
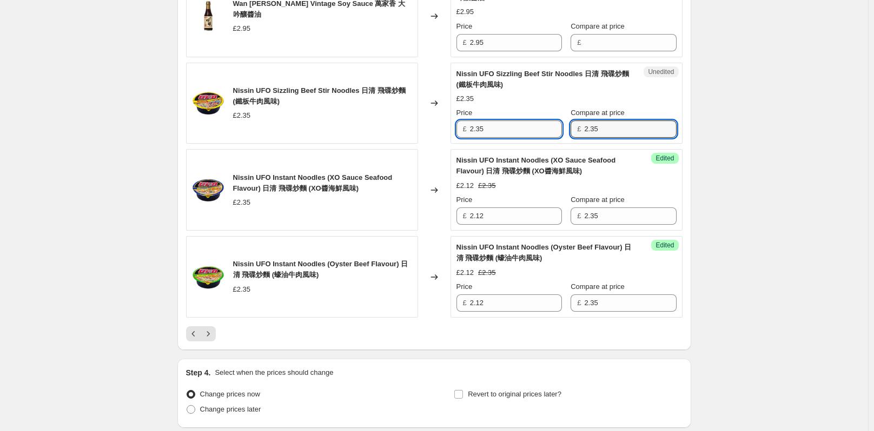
click at [532, 138] on input "2.35" at bounding box center [516, 129] width 92 height 17
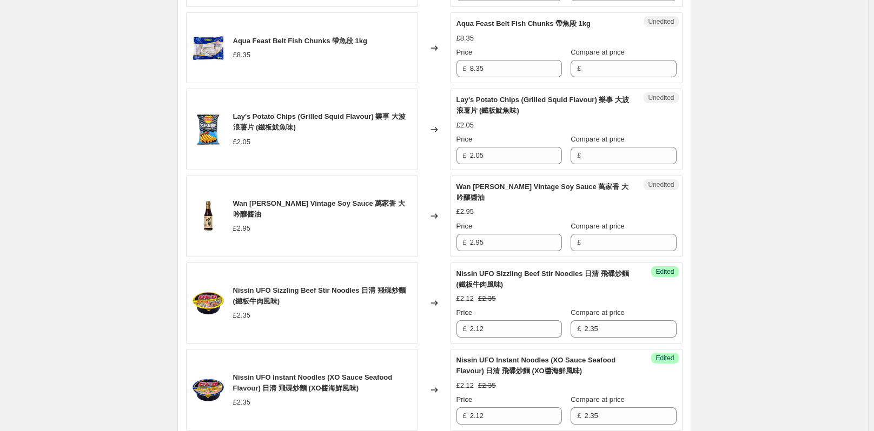
scroll to position [1594, 0]
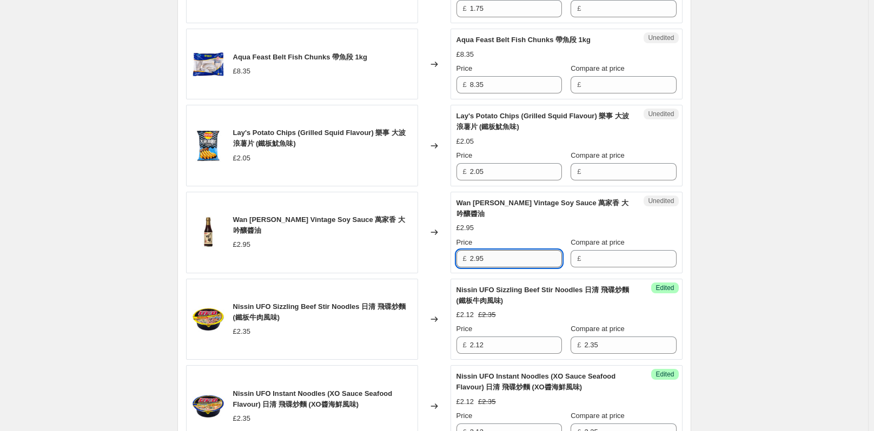
drag, startPoint x: 490, startPoint y: 282, endPoint x: 473, endPoint y: 282, distance: 17.3
click at [473, 268] on input "2.95" at bounding box center [516, 258] width 92 height 17
click at [499, 268] on input "2.95" at bounding box center [516, 258] width 92 height 17
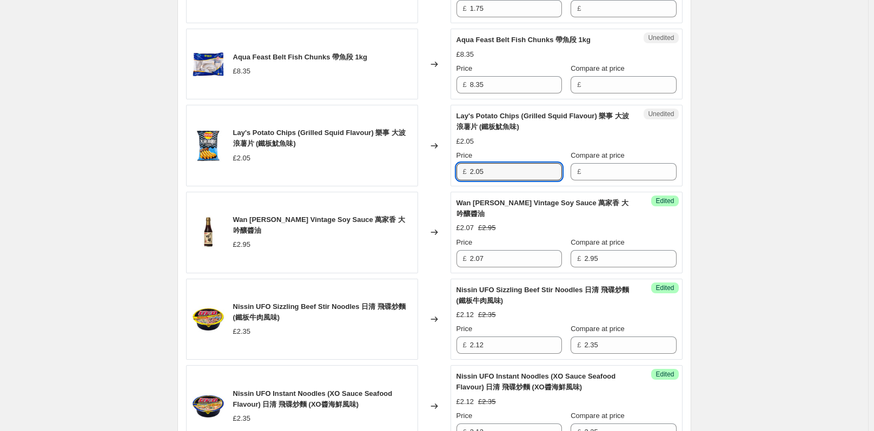
drag, startPoint x: 494, startPoint y: 198, endPoint x: 455, endPoint y: 198, distance: 38.9
click at [455, 187] on div "Unedited Lay's Potato Chips (Grilled Squid Flavour) 樂事 大波浪薯片 (鐵板魷魚味) £2.05 Pric…" at bounding box center [566, 146] width 232 height 82
drag, startPoint x: 481, startPoint y: 197, endPoint x: 429, endPoint y: 204, distance: 52.9
click at [429, 187] on div "Lay's Potato Chips (Grilled Squid Flavour) 樂事 大波浪薯片 (鐵板魷魚味) £2.05 Changed to Su…" at bounding box center [434, 146] width 496 height 82
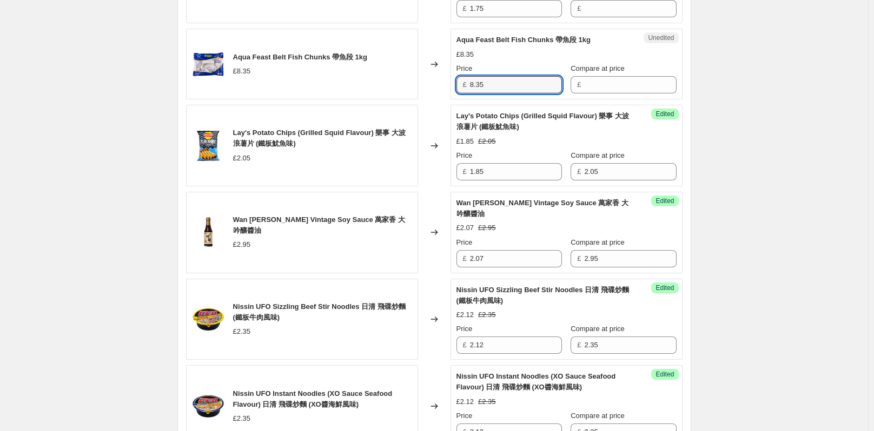
click at [450, 99] on div "Aqua Feast Belt Fish Chunks 帶魚段 1kg £8.35 Changed to Unedited Aqua Feast Belt F…" at bounding box center [434, 64] width 496 height 71
drag, startPoint x: 504, startPoint y: 102, endPoint x: 447, endPoint y: 116, distance: 58.9
click at [447, 99] on div "Aqua Feast Belt Fish Chunks 帶魚段 1kg £8.35 Changed to Success Edited Aqua Feast …" at bounding box center [434, 64] width 496 height 71
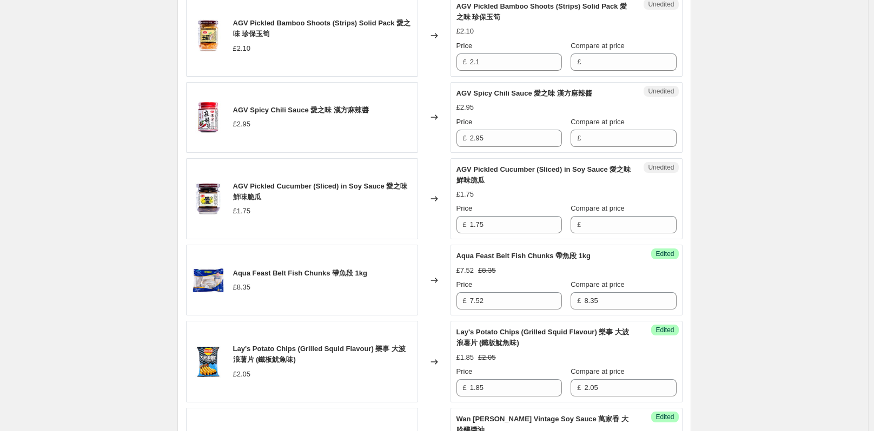
scroll to position [1323, 0]
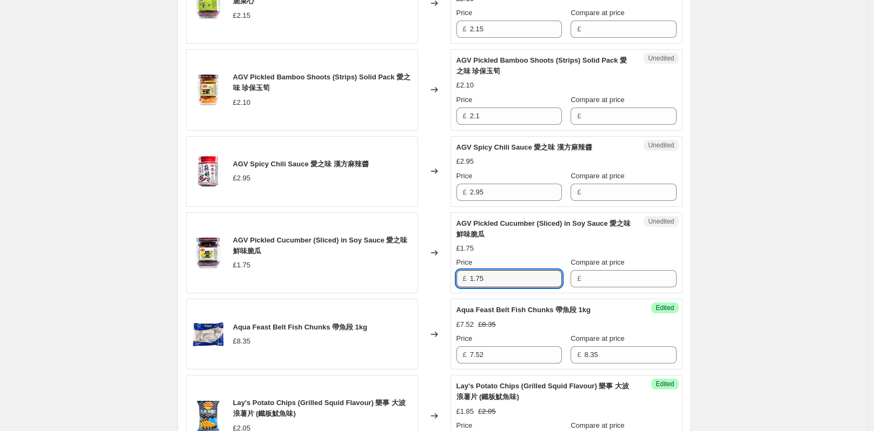
drag, startPoint x: 500, startPoint y: 302, endPoint x: 458, endPoint y: 312, distance: 42.9
click at [458, 294] on div "Unedited AGV Pickled Cucumber (Sliced) in Soy Sauce 愛之味 鮮味脆瓜 £1.75 Price £ 1.75…" at bounding box center [566, 253] width 232 height 82
click at [525, 288] on input "1.75" at bounding box center [516, 278] width 92 height 17
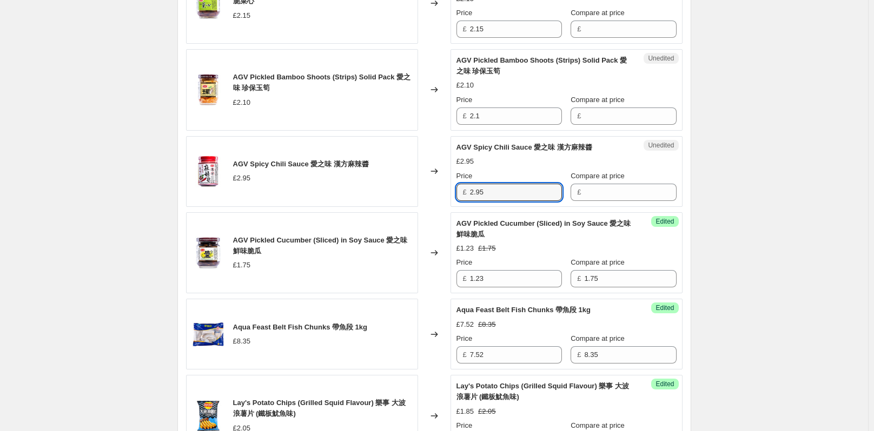
drag, startPoint x: 491, startPoint y: 218, endPoint x: 444, endPoint y: 212, distance: 47.9
click at [444, 207] on div "AGV Spicy Chili Sauce 愛之味 漢方麻辣醬 £2.95 Changed to Unedited AGV Spicy Chili Sauce…" at bounding box center [434, 171] width 496 height 71
click at [512, 201] on input "2.95" at bounding box center [516, 192] width 92 height 17
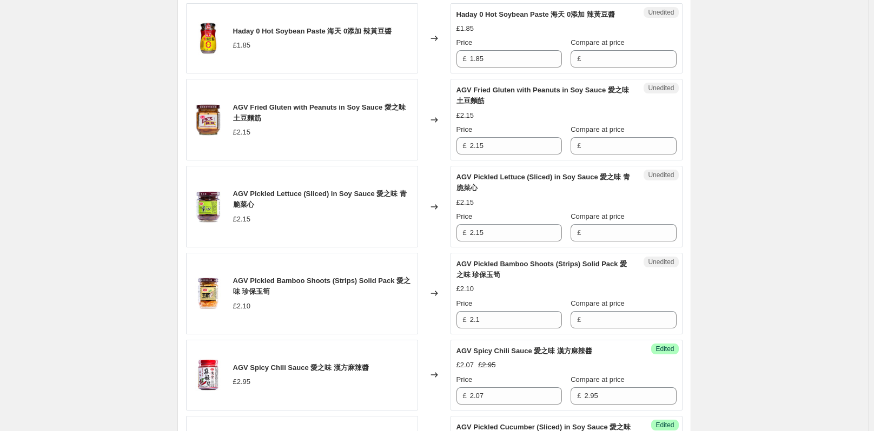
scroll to position [1107, 0]
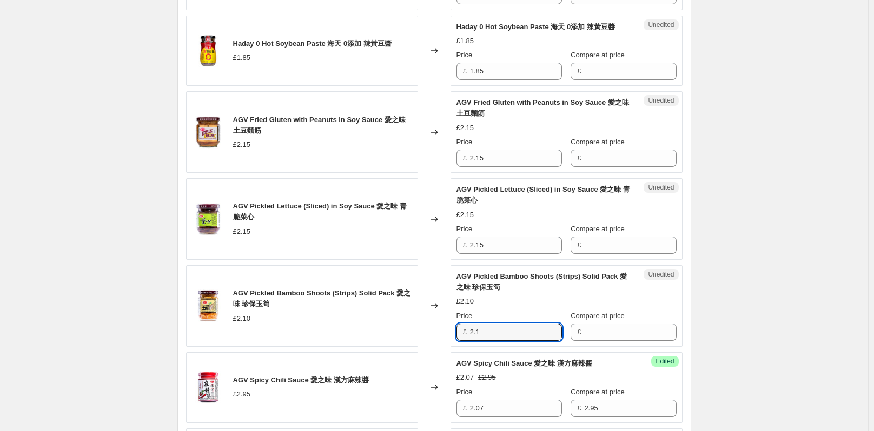
drag, startPoint x: 484, startPoint y: 354, endPoint x: 454, endPoint y: 356, distance: 30.9
click at [454, 347] on div "Unedited AGV Pickled Bamboo Shoots (Strips) Solid Pack 愛之味 珍保玉筍 £2.10 Price £ 2…" at bounding box center [566, 306] width 232 height 82
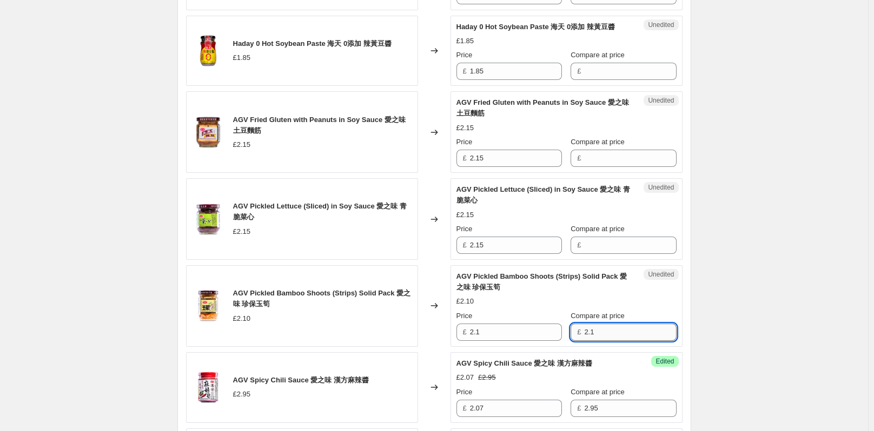
click at [600, 341] on input "2.1" at bounding box center [630, 332] width 92 height 17
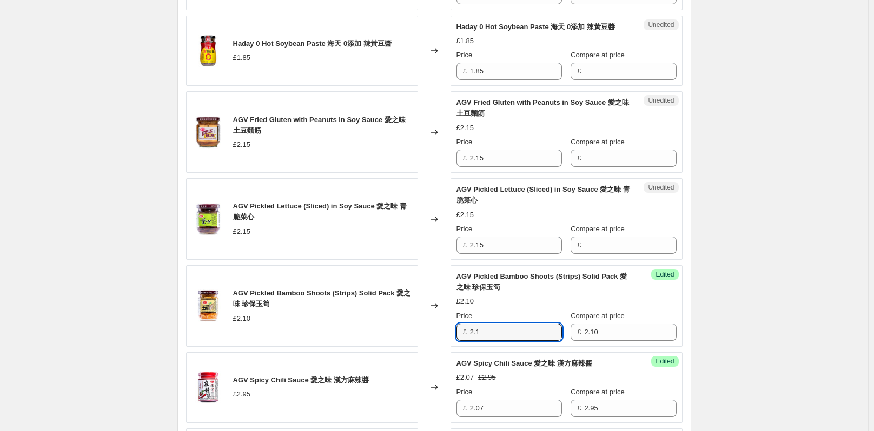
drag, startPoint x: 504, startPoint y: 357, endPoint x: 421, endPoint y: 355, distance: 83.3
click at [450, 347] on div "AGV Pickled Bamboo Shoots (Strips) Solid Pack 愛之味 珍保玉筍 £2.10 Changed to Success…" at bounding box center [434, 306] width 496 height 82
click at [749, 282] on div "Create new price change job. This page is ready Create new price change job Dra…" at bounding box center [434, 57] width 868 height 2328
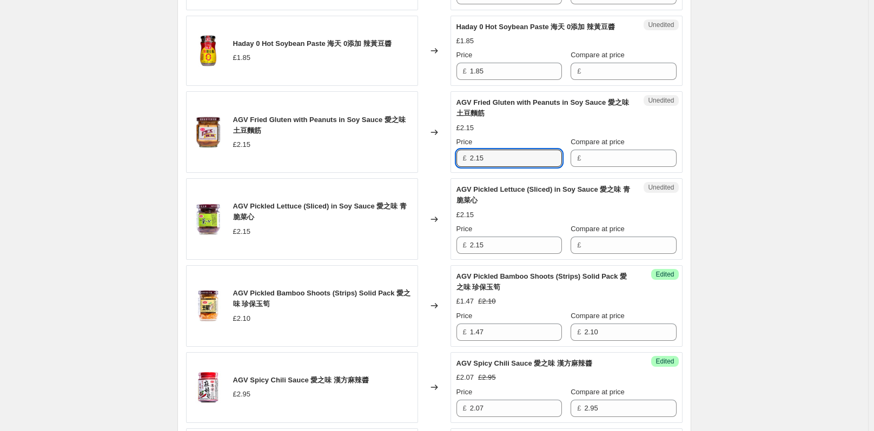
drag, startPoint x: 503, startPoint y: 178, endPoint x: 455, endPoint y: 182, distance: 47.7
click at [455, 173] on div "Unedited AGV Fried Gluten with Peanuts in Soy Sauce 愛之味 土豆麵筋 £2.15 Price £ 2.15…" at bounding box center [566, 132] width 232 height 82
drag, startPoint x: 516, startPoint y: 179, endPoint x: 443, endPoint y: 178, distance: 73.5
click at [443, 173] on div "AGV Fried Gluten with Peanuts in Soy Sauce 愛之味 土豆麵筋 £2.15 Changed to Success Ed…" at bounding box center [434, 132] width 496 height 82
click at [734, 172] on div "Create new price change job. This page is ready Create new price change job Dra…" at bounding box center [434, 57] width 868 height 2328
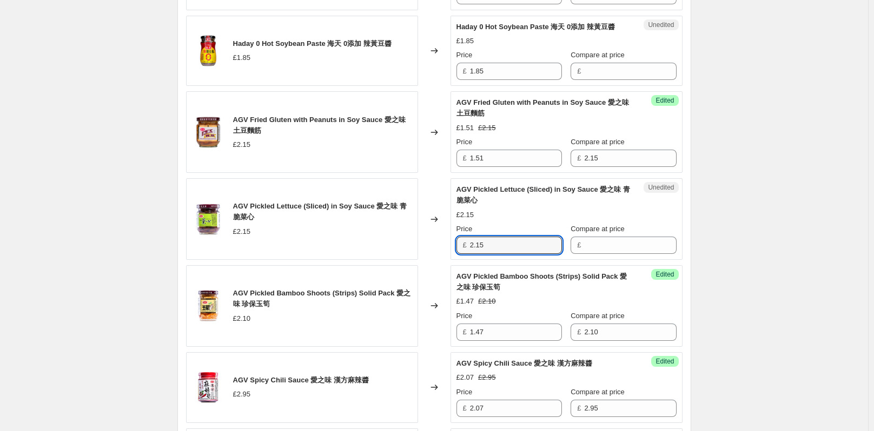
drag, startPoint x: 521, startPoint y: 270, endPoint x: 462, endPoint y: 265, distance: 59.1
click at [462, 254] on div "£ 2.15" at bounding box center [508, 245] width 105 height 17
drag, startPoint x: 497, startPoint y: 270, endPoint x: 425, endPoint y: 268, distance: 72.5
click at [425, 260] on div "AGV Pickled Lettuce (Sliced) in Soy Sauce 愛之味 青脆菜心 £2.15 Changed to Success Edi…" at bounding box center [434, 219] width 496 height 82
click at [791, 187] on div "Create new price change job. This page is ready Create new price change job Dra…" at bounding box center [434, 57] width 868 height 2328
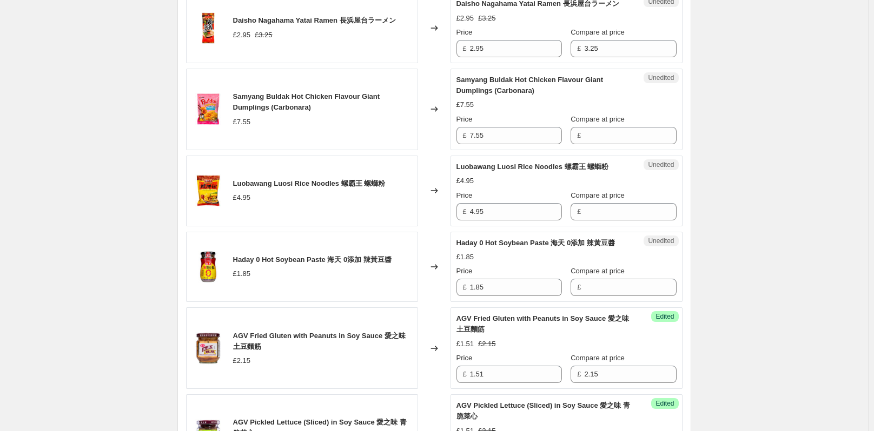
scroll to position [837, 0]
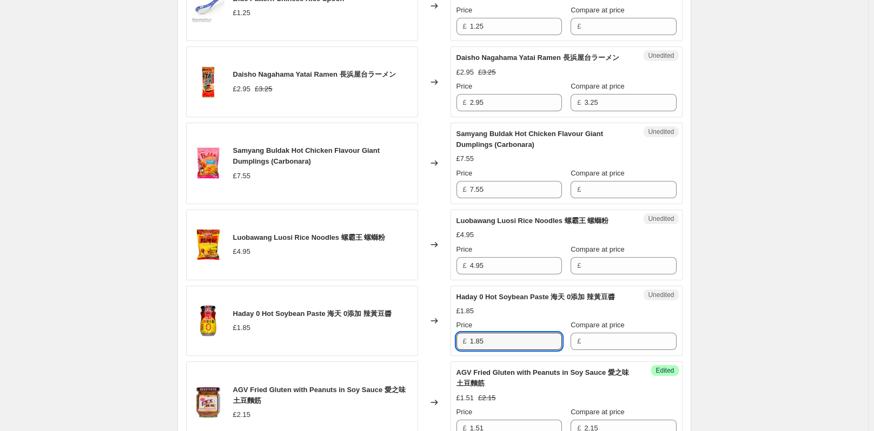
drag, startPoint x: 489, startPoint y: 359, endPoint x: 461, endPoint y: 363, distance: 28.4
click at [461, 350] on div "£ 1.85" at bounding box center [508, 341] width 105 height 17
drag, startPoint x: 465, startPoint y: 366, endPoint x: 449, endPoint y: 368, distance: 16.4
click at [449, 357] on div "Haday 0 Hot Soybean Paste 海天 0添加 辣黃豆醬 £1.85 Changed to Success Edited Haday 0 H…" at bounding box center [434, 321] width 496 height 71
click at [766, 342] on div "Create new price change job. This page is ready Create new price change job Dra…" at bounding box center [434, 327] width 868 height 2328
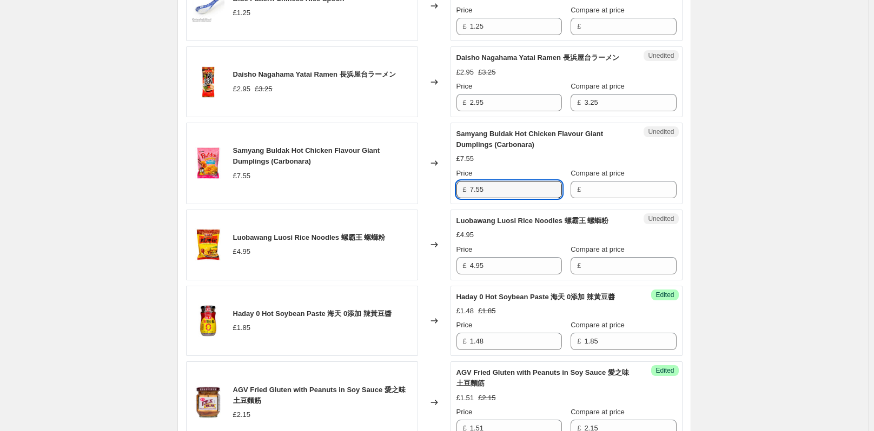
drag, startPoint x: 493, startPoint y: 196, endPoint x: 463, endPoint y: 196, distance: 29.7
click at [463, 196] on div "£ 7.55" at bounding box center [508, 189] width 105 height 17
drag, startPoint x: 368, startPoint y: 227, endPoint x: 347, endPoint y: 228, distance: 20.6
click at [782, 181] on div "Create new price change job. This page is ready Create new price change job Dra…" at bounding box center [434, 327] width 868 height 2328
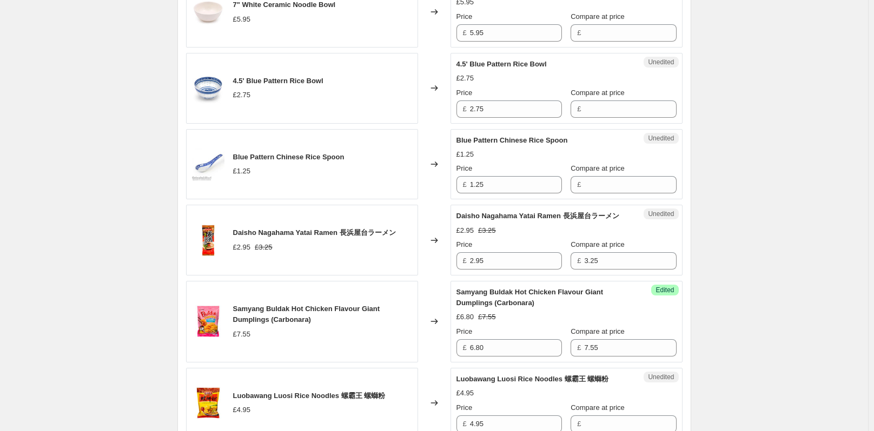
scroll to position [675, 0]
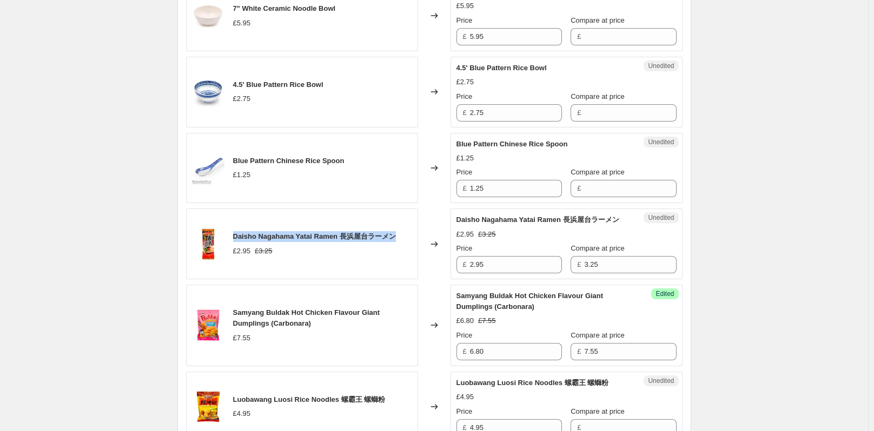
drag, startPoint x: 403, startPoint y: 241, endPoint x: 253, endPoint y: 240, distance: 150.3
click at [241, 238] on div "Daisho Nagahama Yatai Ramen 長浜屋台ラーメン £2.95 £3.25" at bounding box center [302, 244] width 232 height 71
copy span "aisho Nagahama Yatai Ramen 長浜屋台ラーメン"
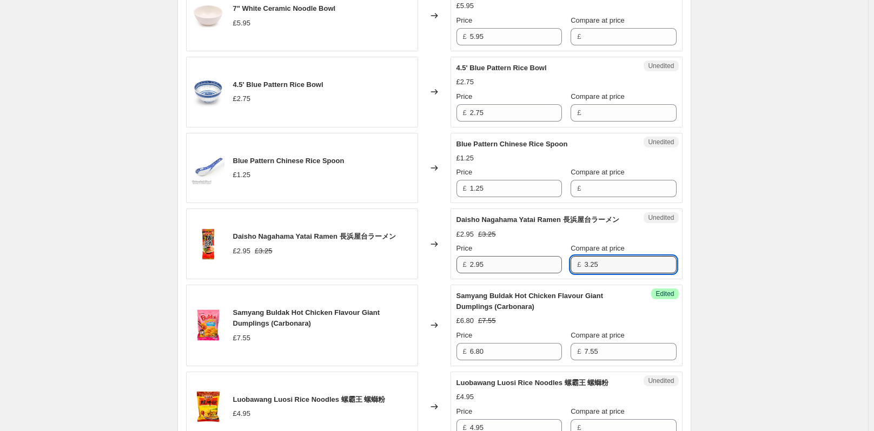
drag, startPoint x: 591, startPoint y: 278, endPoint x: 533, endPoint y: 268, distance: 59.4
click at [570, 274] on div "£ 3.25" at bounding box center [622, 264] width 105 height 17
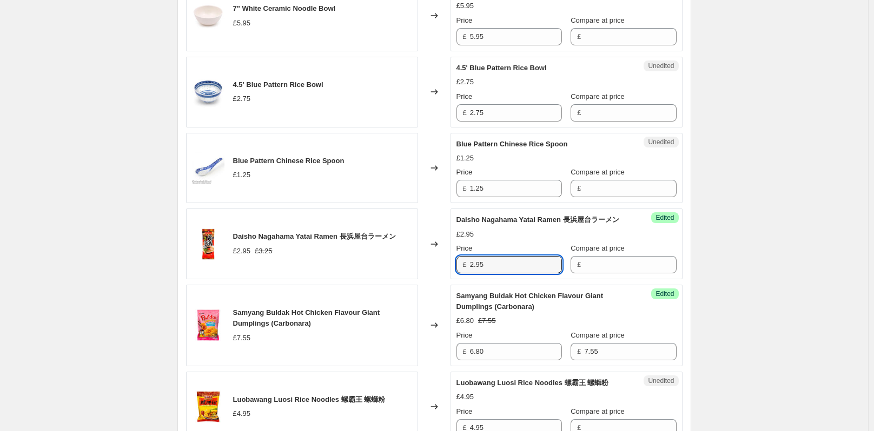
drag, startPoint x: 500, startPoint y: 272, endPoint x: 471, endPoint y: 276, distance: 28.9
click at [471, 274] on div "£ 2.95" at bounding box center [508, 264] width 105 height 17
drag, startPoint x: 506, startPoint y: 281, endPoint x: 459, endPoint y: 279, distance: 47.0
click at [464, 274] on div "£ 2.95" at bounding box center [508, 264] width 105 height 17
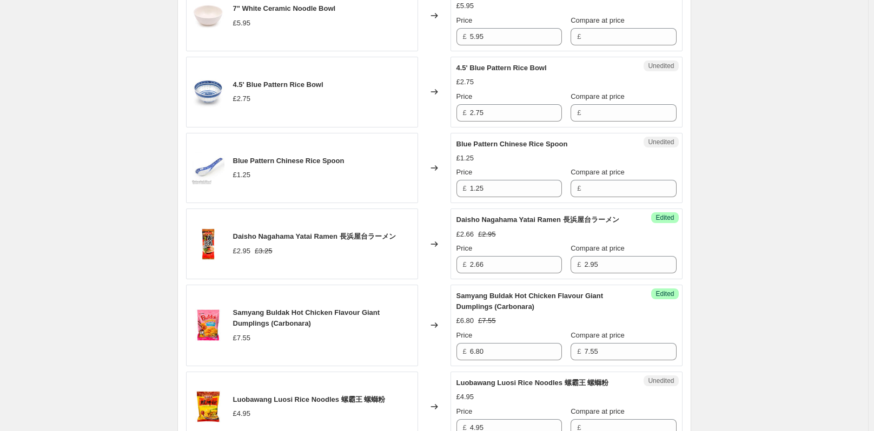
scroll to position [621, 0]
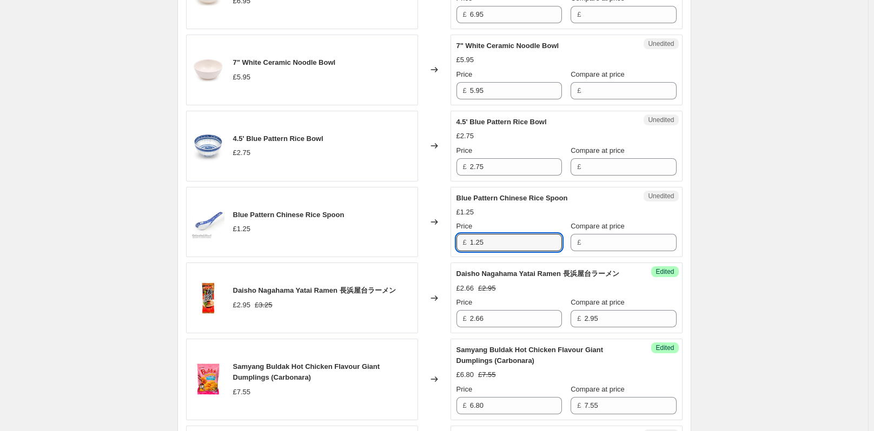
drag, startPoint x: 497, startPoint y: 240, endPoint x: 471, endPoint y: 244, distance: 25.8
click at [470, 244] on div "£ 1.25" at bounding box center [508, 242] width 105 height 17
drag, startPoint x: 507, startPoint y: 242, endPoint x: 445, endPoint y: 249, distance: 62.0
click at [445, 249] on div "Blue Pattern Chinese Rice Spoon £1.25 Changed to Success Edited Blue Pattern Ch…" at bounding box center [434, 222] width 496 height 71
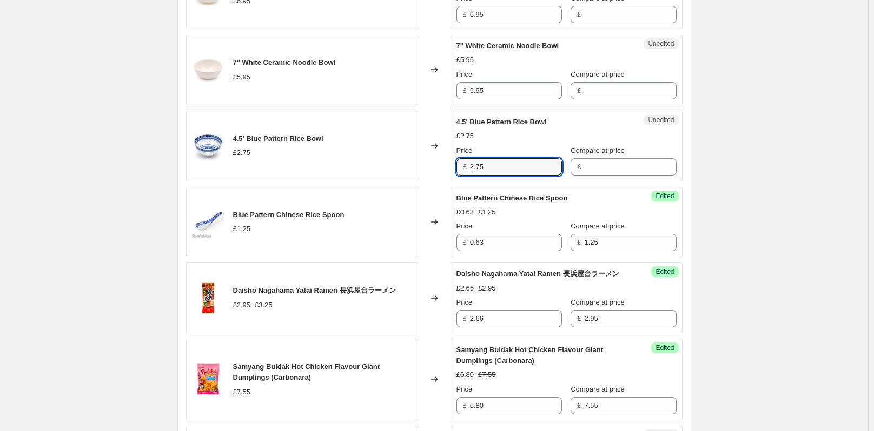
drag, startPoint x: 491, startPoint y: 165, endPoint x: 464, endPoint y: 166, distance: 27.1
click at [464, 166] on div "£ 2.75" at bounding box center [508, 166] width 105 height 17
drag, startPoint x: 412, startPoint y: 178, endPoint x: 403, endPoint y: 179, distance: 9.2
click at [403, 179] on div "4.5' Blue Pattern Rice Bowl £2.75 Changed to Success Edited 4.5' Blue Pattern R…" at bounding box center [434, 146] width 496 height 71
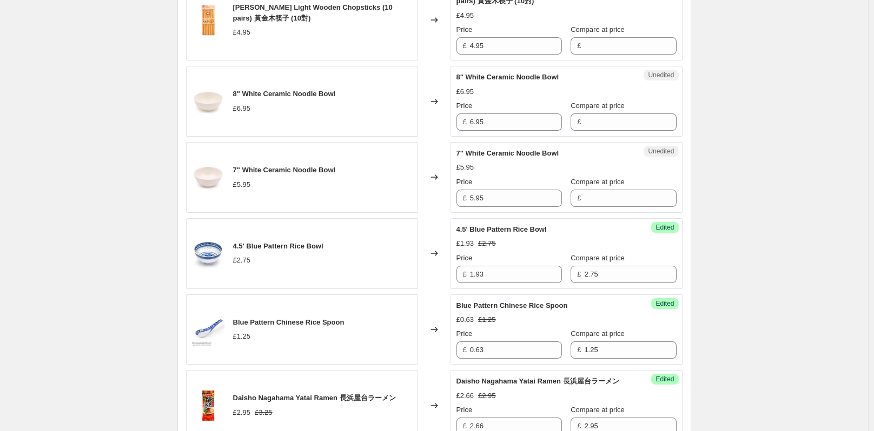
scroll to position [513, 0]
drag, startPoint x: 488, startPoint y: 198, endPoint x: 467, endPoint y: 198, distance: 21.1
click at [467, 198] on div "£ 5.95" at bounding box center [508, 198] width 105 height 17
drag, startPoint x: 521, startPoint y: 196, endPoint x: 455, endPoint y: 196, distance: 66.0
click at [455, 196] on div "Success Edited 7" White Ceramic Noodle Bowl £5.95 Price £ 5.95 Compare at price…" at bounding box center [566, 178] width 232 height 71
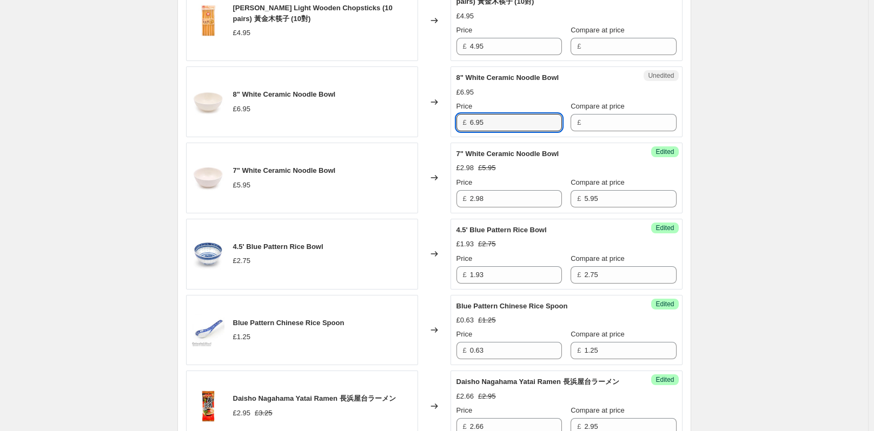
drag, startPoint x: 488, startPoint y: 123, endPoint x: 462, endPoint y: 123, distance: 25.9
click at [462, 123] on div "£ 6.95" at bounding box center [508, 122] width 105 height 17
drag, startPoint x: 471, startPoint y: 126, endPoint x: 452, endPoint y: 125, distance: 19.5
click at [452, 125] on div "8" White Ceramic Noodle Bowl £6.95 Changed to Success Edited 8" White Ceramic N…" at bounding box center [434, 101] width 496 height 71
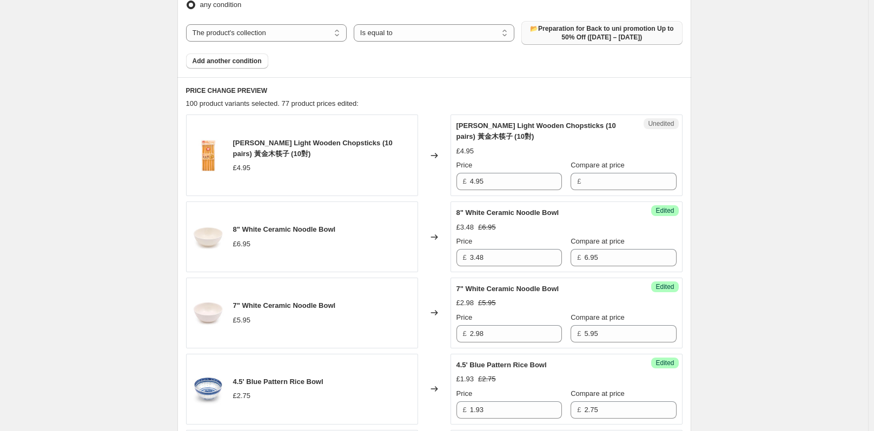
scroll to position [350, 0]
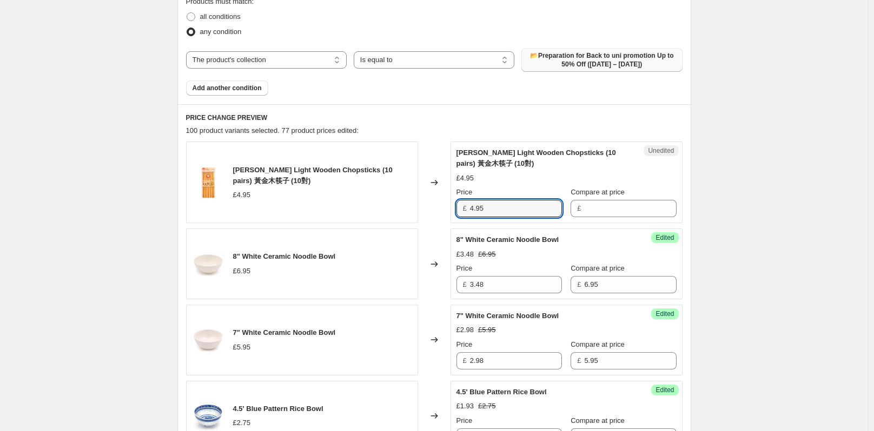
drag, startPoint x: 490, startPoint y: 212, endPoint x: 461, endPoint y: 212, distance: 29.2
click at [461, 212] on div "£ 4.95" at bounding box center [508, 208] width 105 height 17
drag, startPoint x: 500, startPoint y: 209, endPoint x: 437, endPoint y: 208, distance: 62.7
click at [437, 208] on div "Wei Heng Light Wooden Chopsticks (10 pairs) 黃金木筷子 (10對) £4.95 Changed to Succes…" at bounding box center [434, 183] width 496 height 82
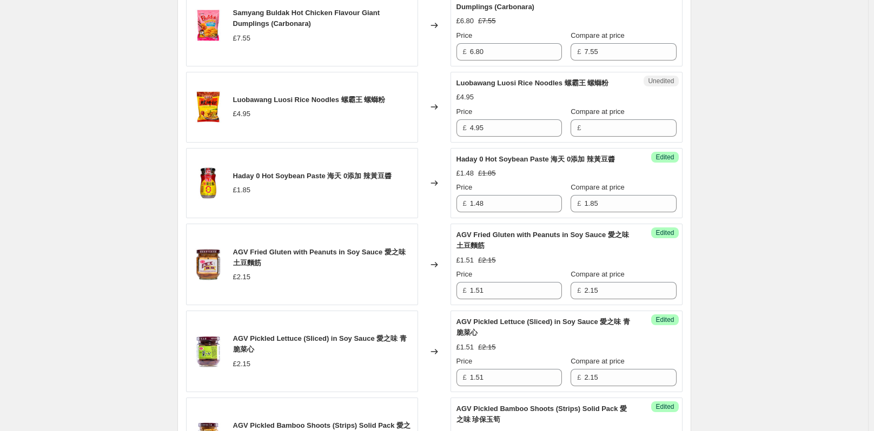
scroll to position [999, 0]
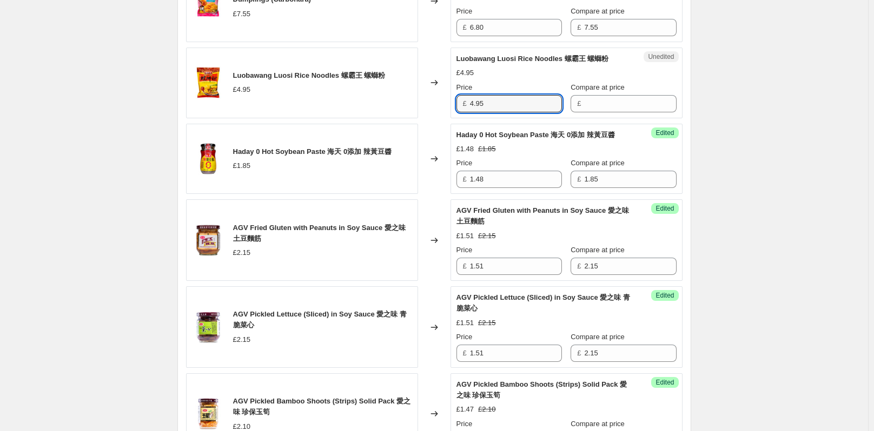
drag, startPoint x: 493, startPoint y: 109, endPoint x: 450, endPoint y: 114, distance: 43.5
click at [450, 114] on div "Luobawang Luosi Rice Noodles 螺霸王 螺螄粉 £4.95 Changed to Unedited Luobawang Luosi …" at bounding box center [434, 83] width 496 height 71
drag, startPoint x: 505, startPoint y: 118, endPoint x: 423, endPoint y: 121, distance: 81.7
click at [426, 118] on div "Luobawang Luosi Rice Noodles 螺霸王 螺螄粉 £4.95 Changed to Success Edited Luobawang …" at bounding box center [434, 83] width 496 height 71
click at [789, 198] on div "Create new price change job. This page is ready Create new price change job Dra…" at bounding box center [434, 165] width 868 height 2328
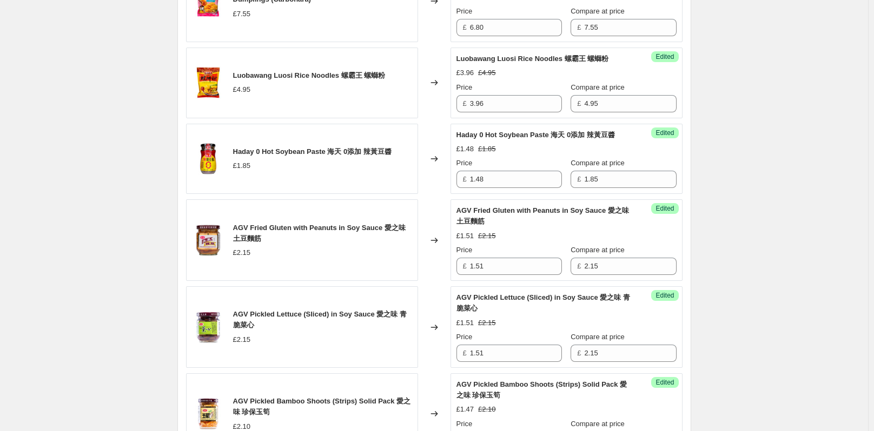
click at [837, 143] on div "Create new price change job. This page is ready Create new price change job Dra…" at bounding box center [434, 165] width 868 height 2328
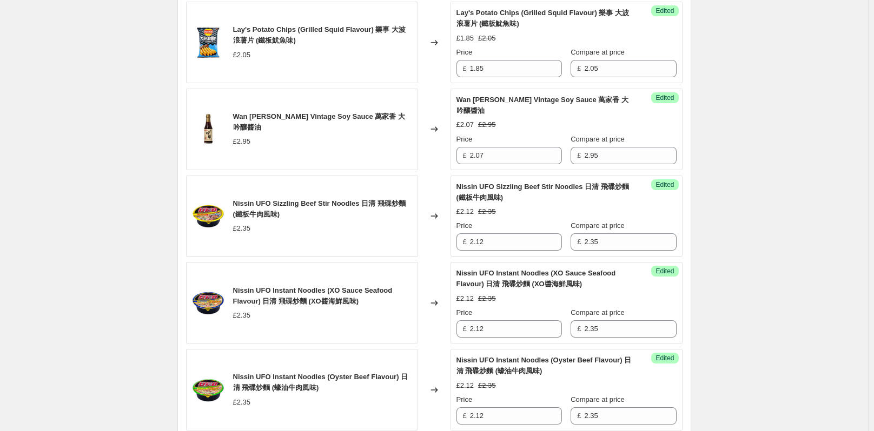
scroll to position [1918, 0]
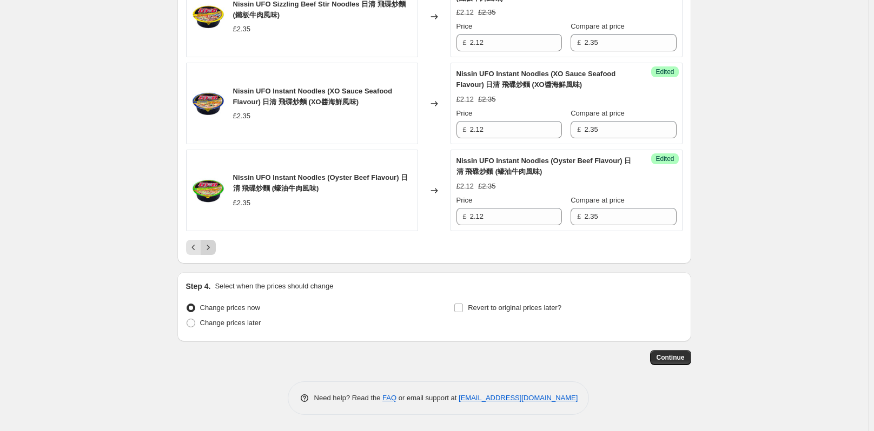
click at [212, 244] on icon "Next" at bounding box center [208, 247] width 11 height 11
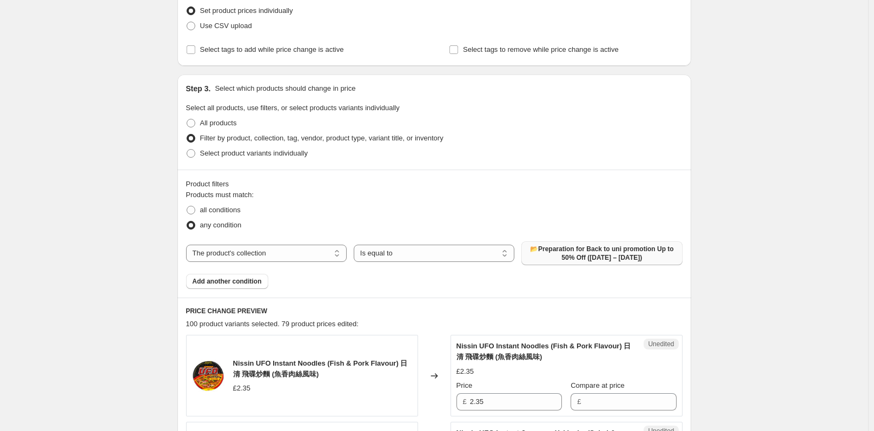
scroll to position [324, 0]
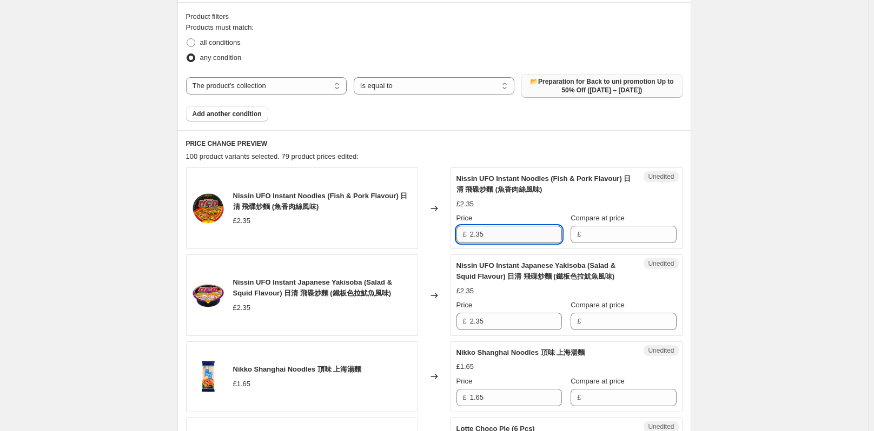
drag, startPoint x: 481, startPoint y: 234, endPoint x: 473, endPoint y: 233, distance: 8.2
click at [465, 233] on div "£ 2.35" at bounding box center [508, 234] width 105 height 17
click at [499, 236] on input "2.35" at bounding box center [516, 234] width 92 height 17
click at [501, 322] on input "2.35" at bounding box center [516, 321] width 92 height 17
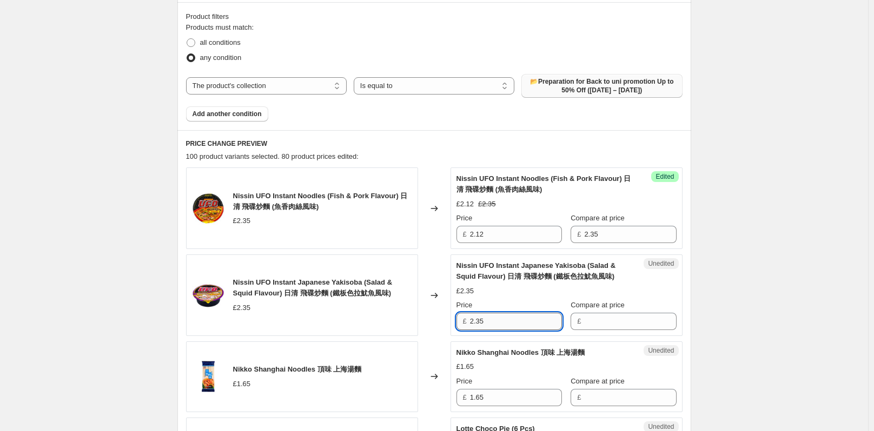
drag, startPoint x: 481, startPoint y: 323, endPoint x: 474, endPoint y: 323, distance: 7.6
click at [474, 323] on input "2.35" at bounding box center [516, 321] width 92 height 17
click at [537, 323] on input "2.35" at bounding box center [516, 321] width 92 height 17
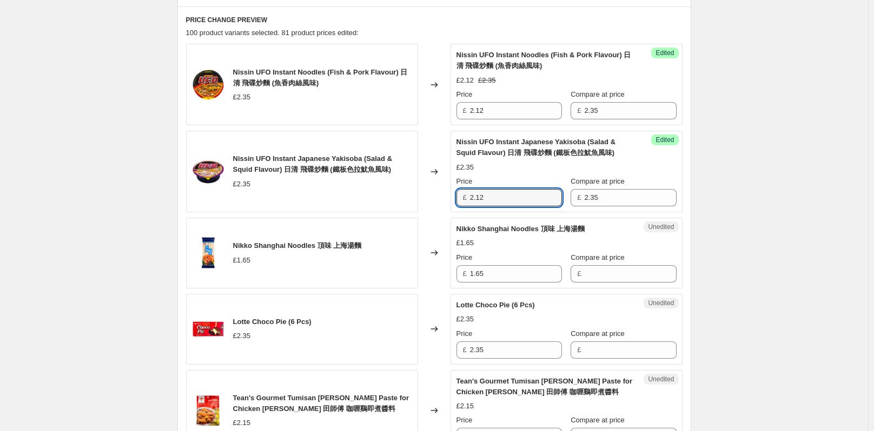
scroll to position [432, 0]
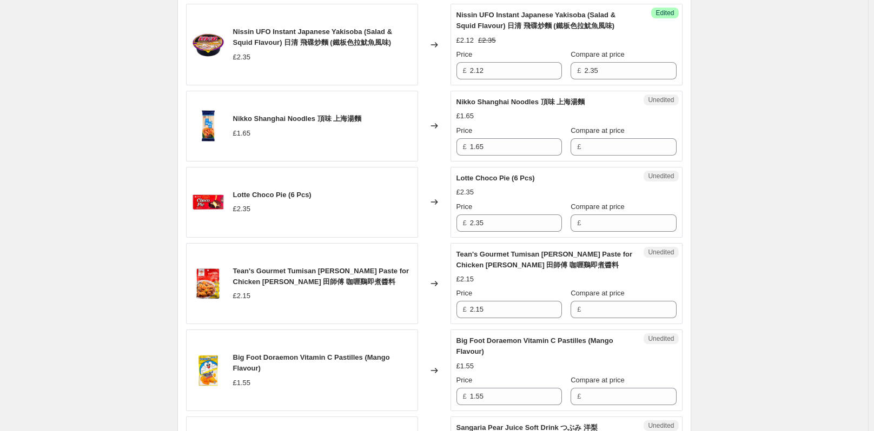
scroll to position [595, 0]
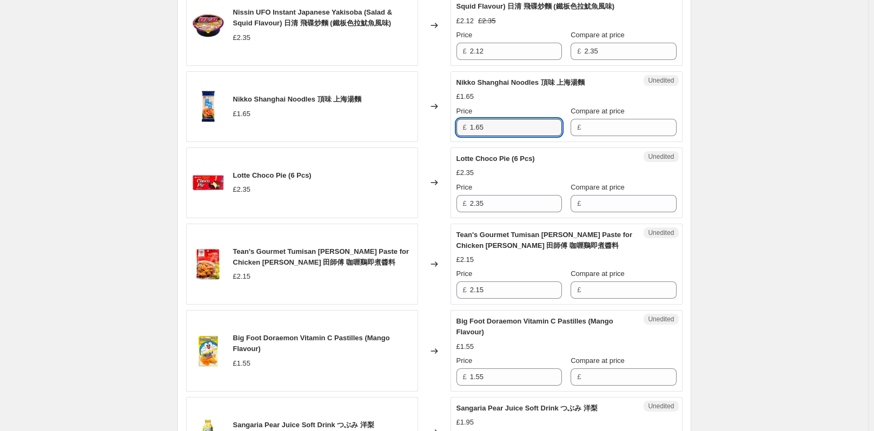
drag, startPoint x: 491, startPoint y: 127, endPoint x: 465, endPoint y: 127, distance: 26.0
click at [465, 127] on div "£ 1.65" at bounding box center [508, 127] width 105 height 17
click at [525, 130] on input "1.65" at bounding box center [516, 127] width 92 height 17
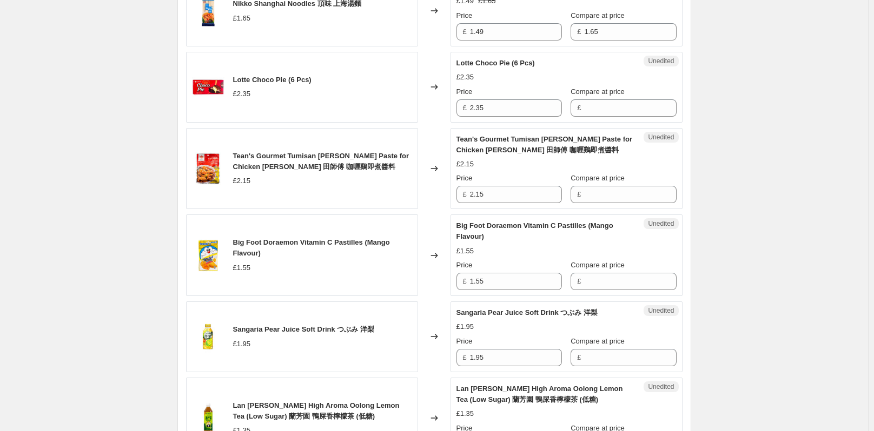
scroll to position [703, 0]
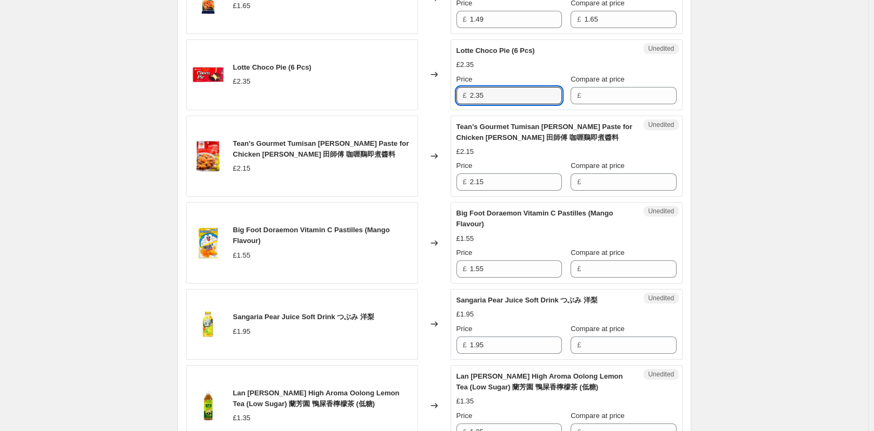
drag, startPoint x: 490, startPoint y: 97, endPoint x: 465, endPoint y: 96, distance: 24.4
click at [465, 96] on div "£ 2.35" at bounding box center [508, 95] width 105 height 17
click at [541, 94] on input "2.35" at bounding box center [516, 95] width 92 height 17
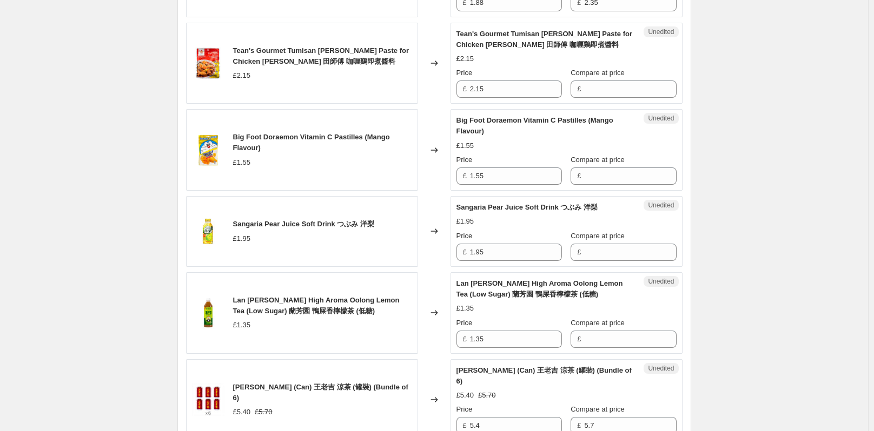
scroll to position [811, 0]
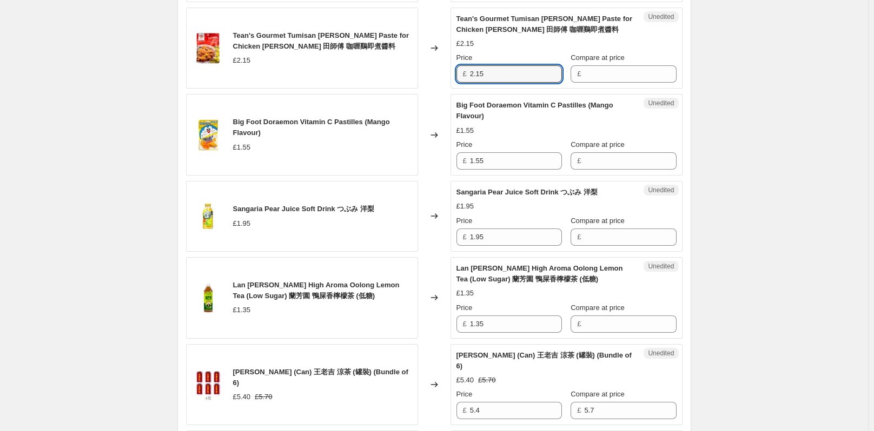
drag, startPoint x: 495, startPoint y: 76, endPoint x: 470, endPoint y: 75, distance: 24.9
click at [470, 75] on div "£ 2.15" at bounding box center [508, 73] width 105 height 17
drag, startPoint x: 432, startPoint y: 72, endPoint x: 409, endPoint y: 70, distance: 22.8
click at [417, 74] on div "Tean's Gourmet Tumisan Kari Ayam Paste for Chicken Curry 田師傅 咖喱鷄即煮醬料 £2.15 Chan…" at bounding box center [434, 49] width 496 height 82
click at [797, 170] on div "Create new price change job. This page is ready Create new price change job Dra…" at bounding box center [434, 331] width 868 height 2285
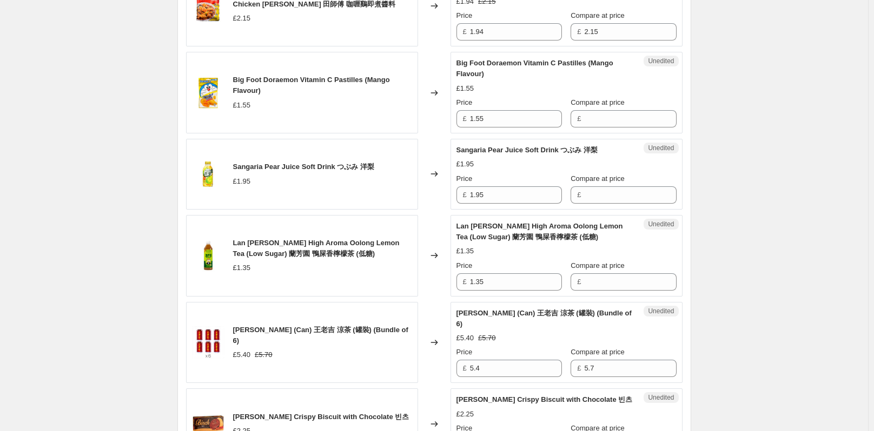
scroll to position [865, 0]
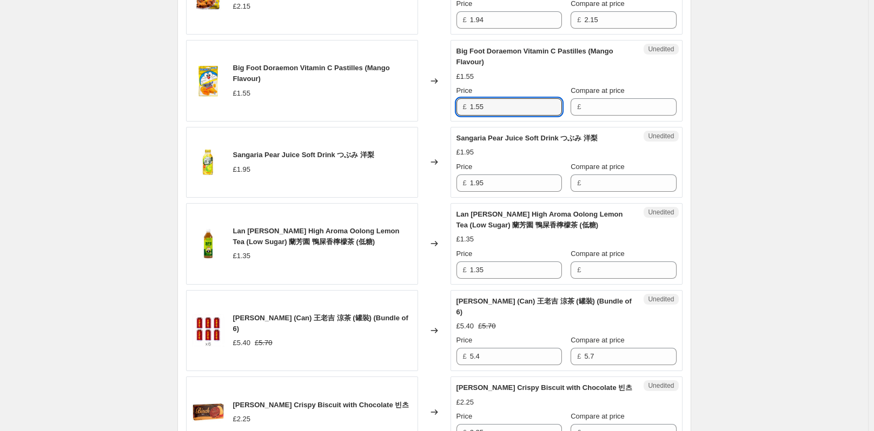
drag, startPoint x: 493, startPoint y: 105, endPoint x: 468, endPoint y: 106, distance: 24.3
click at [468, 106] on div "£ 1.55" at bounding box center [508, 106] width 105 height 17
click at [509, 106] on input "1.55" at bounding box center [516, 106] width 92 height 17
click at [767, 188] on div "Create new price change job. This page is ready Create new price change job Dra…" at bounding box center [434, 277] width 868 height 2285
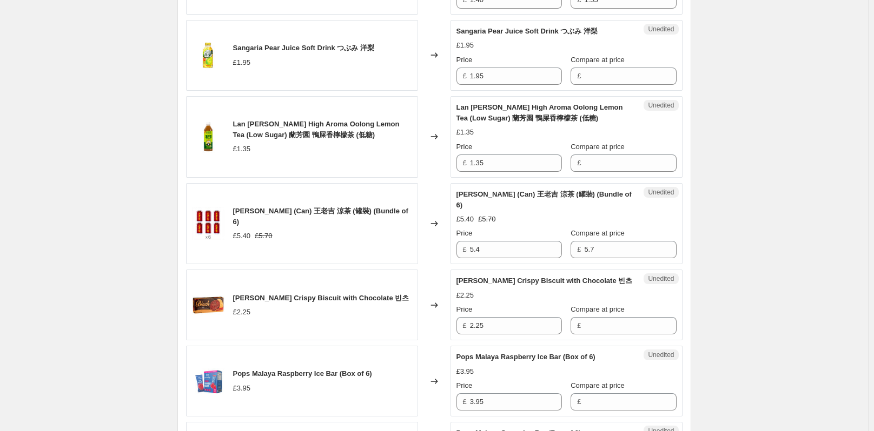
scroll to position [973, 0]
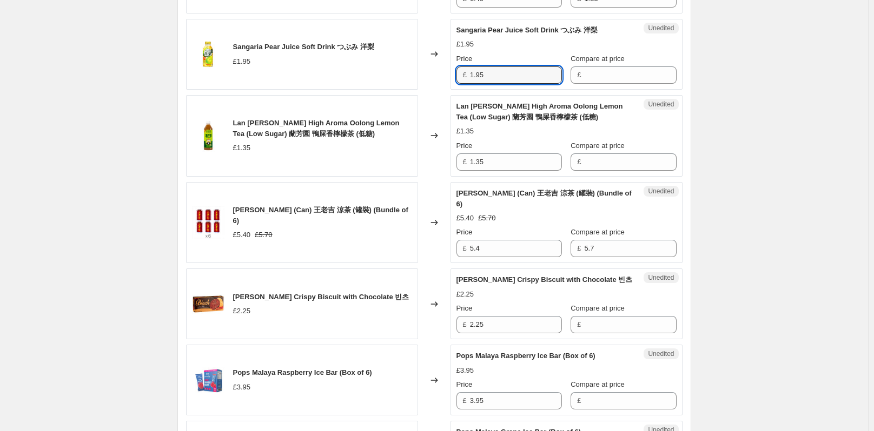
drag, startPoint x: 488, startPoint y: 77, endPoint x: 471, endPoint y: 75, distance: 16.9
click at [471, 75] on div "£ 1.95" at bounding box center [508, 74] width 105 height 17
click at [487, 78] on input "1.95" at bounding box center [516, 74] width 92 height 17
click at [790, 120] on div "Create new price change job. This page is ready Create new price change job Dra…" at bounding box center [434, 169] width 868 height 2285
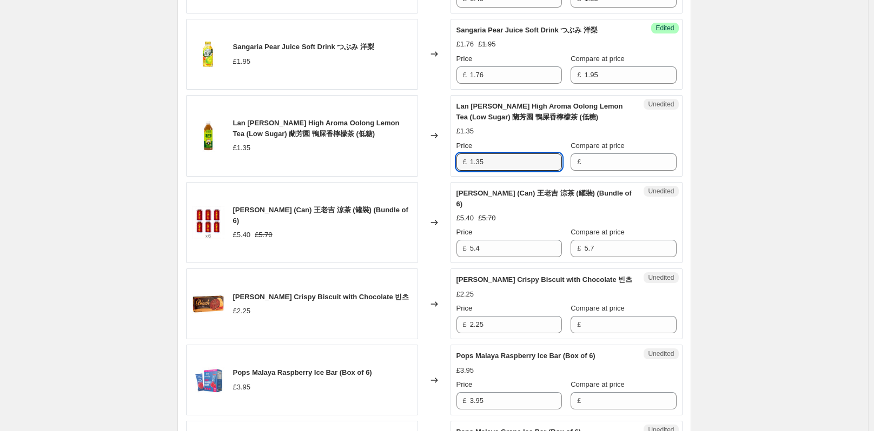
drag, startPoint x: 503, startPoint y: 159, endPoint x: 451, endPoint y: 165, distance: 52.7
click at [451, 165] on div "Lan Fong Yuen High Aroma Oolong Lemon Tea (Low Sugar) 蘭芳園 鴨屎香檸檬茶 (低糖) £1.35 Cha…" at bounding box center [434, 136] width 496 height 82
click at [523, 167] on input "1.35" at bounding box center [516, 162] width 92 height 17
click at [698, 228] on div "Create new price change job. This page is ready Create new price change job Dra…" at bounding box center [434, 169] width 540 height 2285
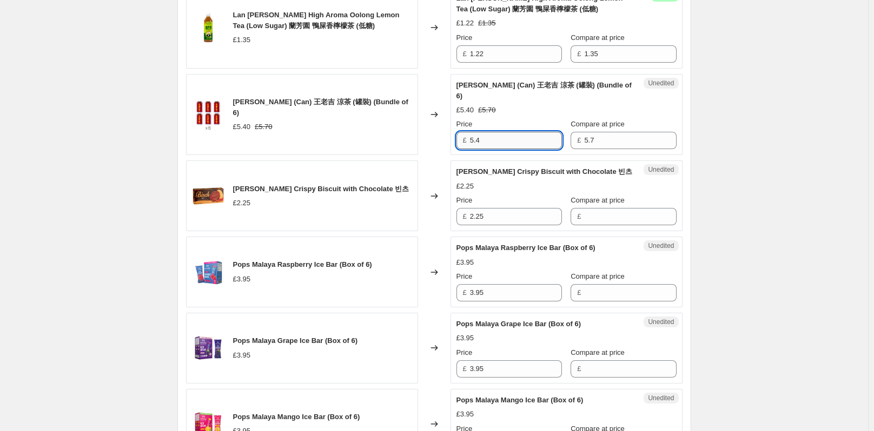
drag, startPoint x: 498, startPoint y: 138, endPoint x: 472, endPoint y: 141, distance: 26.1
click at [471, 141] on div "£ 5.4" at bounding box center [508, 140] width 105 height 17
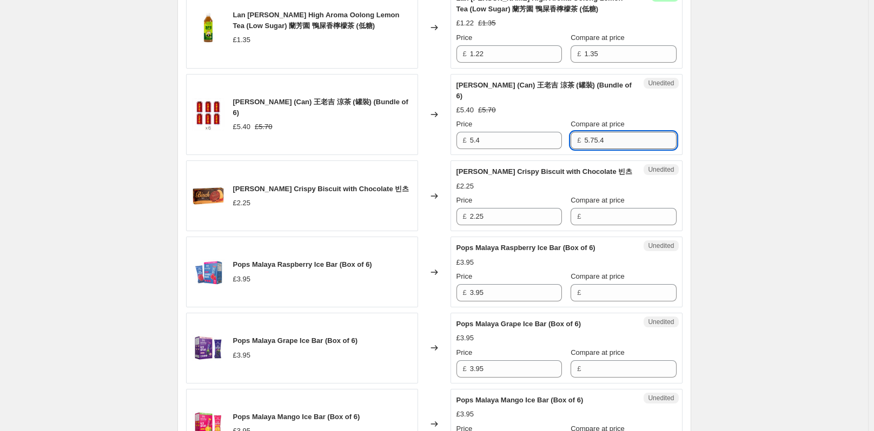
click at [588, 143] on input "5.75.4" at bounding box center [630, 140] width 92 height 17
click at [624, 145] on input "5.4" at bounding box center [630, 140] width 92 height 17
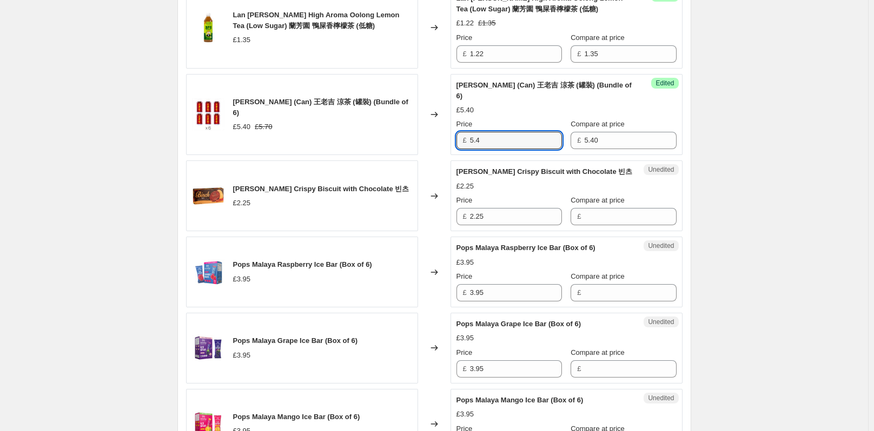
drag, startPoint x: 492, startPoint y: 145, endPoint x: 462, endPoint y: 145, distance: 30.3
click at [462, 145] on div "£ 5.4" at bounding box center [508, 140] width 105 height 17
click at [767, 185] on div "Create new price change job. This page is ready Create new price change job Dra…" at bounding box center [434, 61] width 868 height 2285
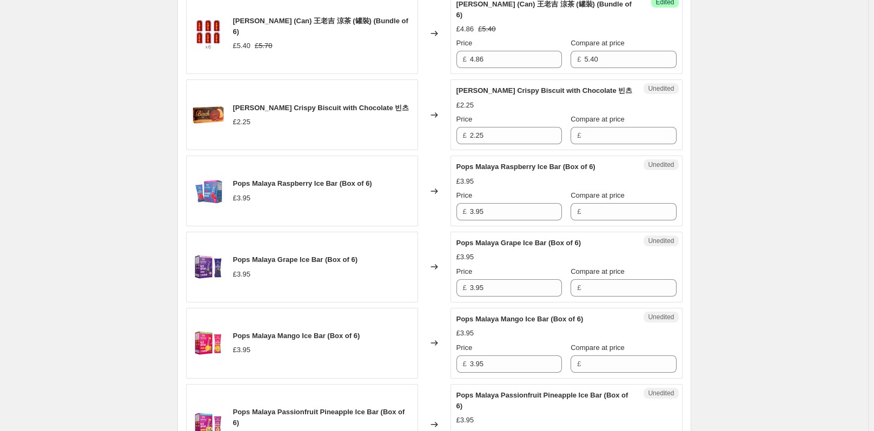
scroll to position [1189, 0]
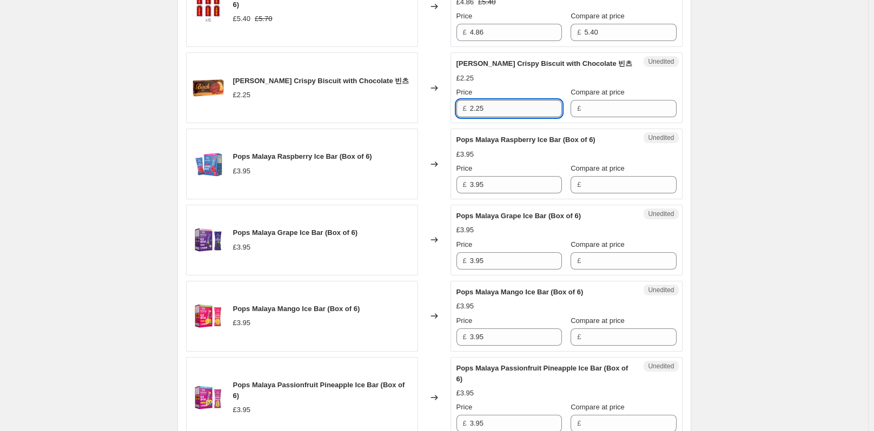
drag, startPoint x: 498, startPoint y: 109, endPoint x: 479, endPoint y: 105, distance: 19.3
click at [467, 108] on div "£ 2.25" at bounding box center [508, 108] width 105 height 17
drag, startPoint x: 455, startPoint y: 110, endPoint x: 405, endPoint y: 106, distance: 50.5
click at [405, 106] on div "Lotte Binch Crispy Biscuit with Chocolate 빈츠 £2.25 Changed to Unedited Lotte Bi…" at bounding box center [434, 87] width 496 height 71
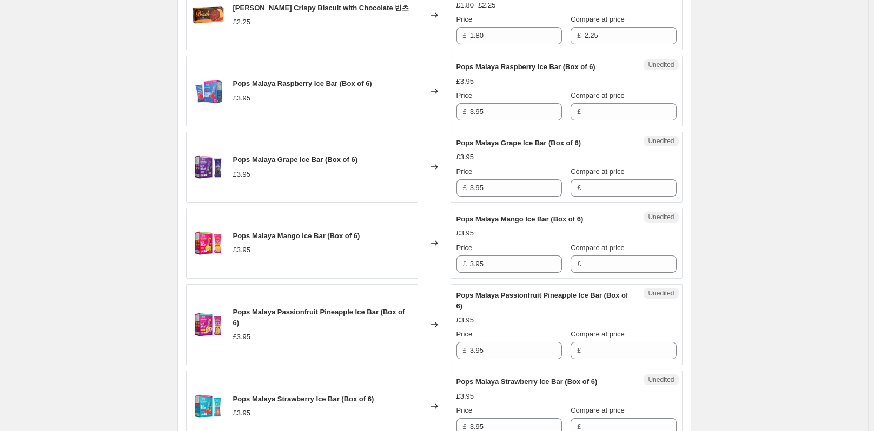
scroll to position [1243, 0]
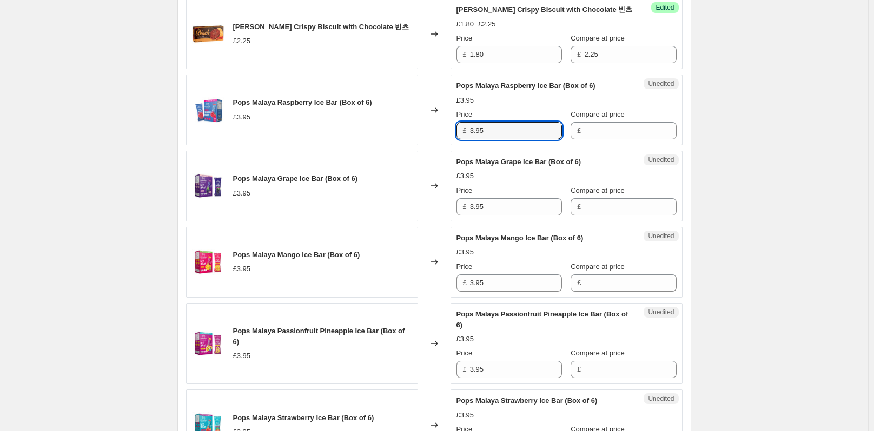
drag, startPoint x: 510, startPoint y: 128, endPoint x: 470, endPoint y: 128, distance: 39.5
click at [470, 128] on div "£ 3.95" at bounding box center [508, 130] width 105 height 17
click at [505, 132] on input "3.95" at bounding box center [516, 130] width 92 height 17
drag, startPoint x: 502, startPoint y: 131, endPoint x: 470, endPoint y: 130, distance: 31.9
click at [470, 130] on div "£ 3.56" at bounding box center [508, 130] width 105 height 17
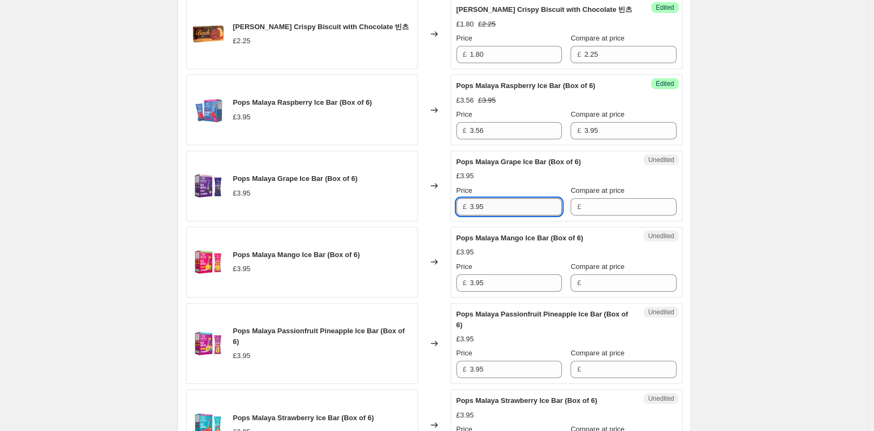
drag, startPoint x: 493, startPoint y: 211, endPoint x: 477, endPoint y: 202, distance: 17.7
click at [471, 207] on div "£ 3.95" at bounding box center [508, 206] width 105 height 17
drag, startPoint x: 516, startPoint y: 208, endPoint x: 463, endPoint y: 211, distance: 53.1
click at [463, 211] on div "£ 3.95" at bounding box center [508, 206] width 105 height 17
paste input "3.56"
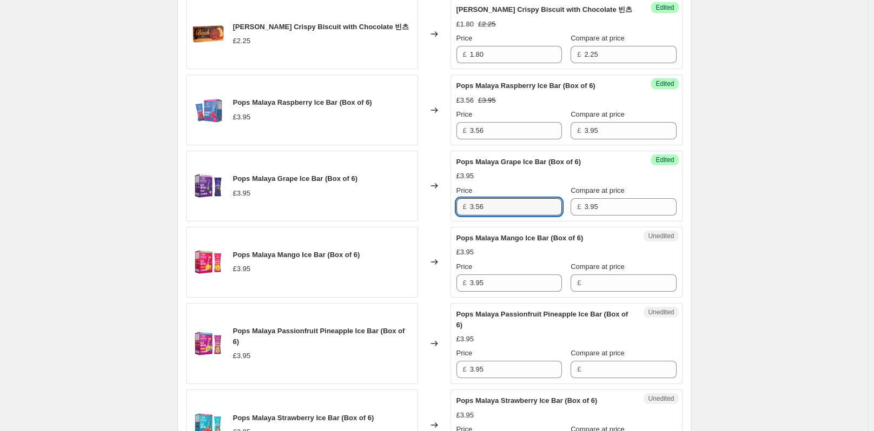
click at [498, 272] on div "Price" at bounding box center [508, 267] width 105 height 11
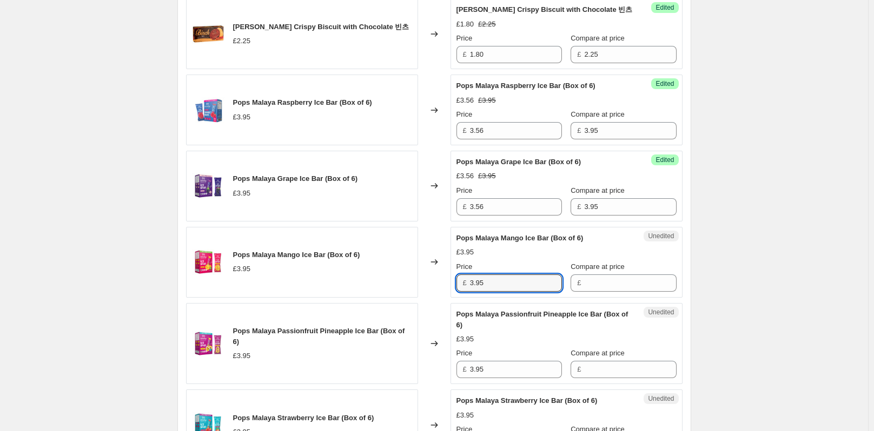
drag, startPoint x: 495, startPoint y: 279, endPoint x: 471, endPoint y: 283, distance: 24.1
click at [471, 283] on div "£ 3.95" at bounding box center [508, 283] width 105 height 17
drag, startPoint x: 497, startPoint y: 287, endPoint x: 462, endPoint y: 290, distance: 35.8
click at [462, 290] on div "£ 3.95" at bounding box center [508, 283] width 105 height 17
paste input "3.56"
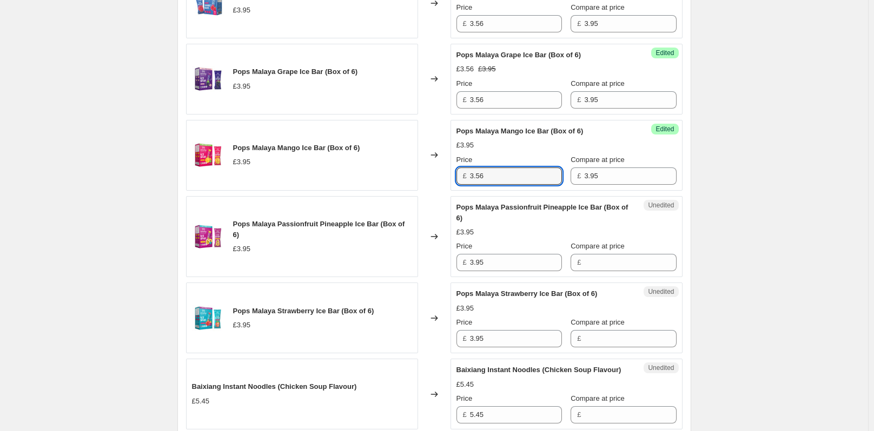
scroll to position [1352, 0]
click at [494, 268] on input "3.95" at bounding box center [516, 261] width 92 height 17
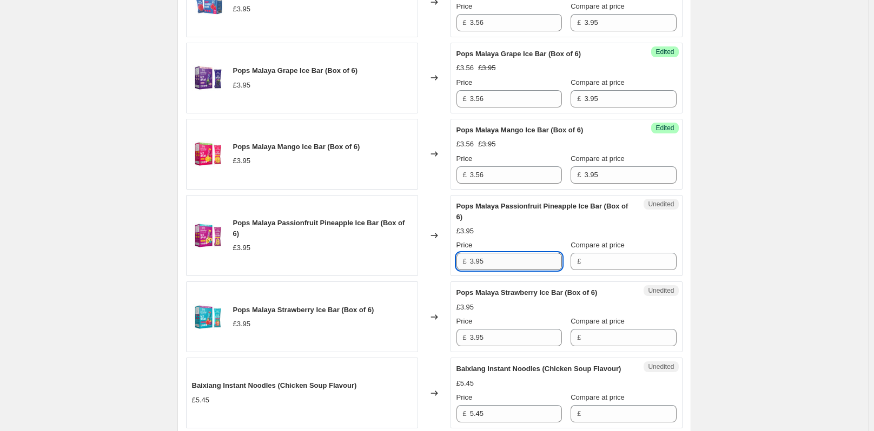
drag, startPoint x: 492, startPoint y: 268, endPoint x: 473, endPoint y: 267, distance: 19.5
click at [473, 267] on input "3.95" at bounding box center [516, 261] width 92 height 17
drag, startPoint x: 500, startPoint y: 269, endPoint x: 467, endPoint y: 269, distance: 32.4
click at [467, 269] on div "£ 3.95" at bounding box center [508, 261] width 105 height 17
paste input "3.56"
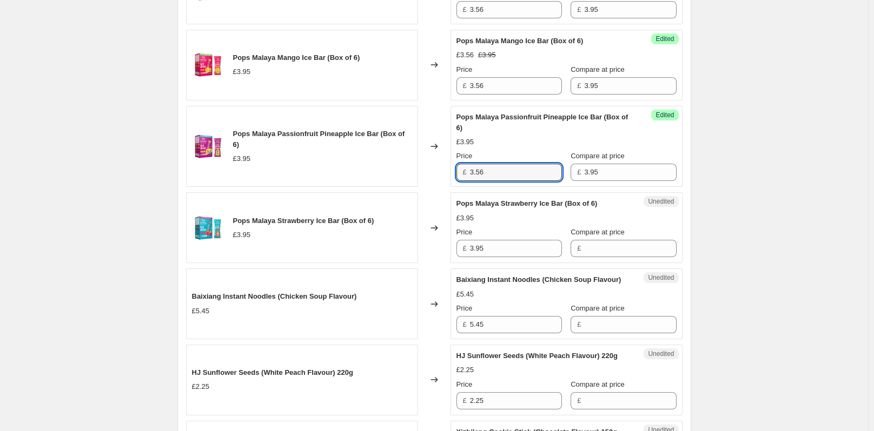
scroll to position [1460, 0]
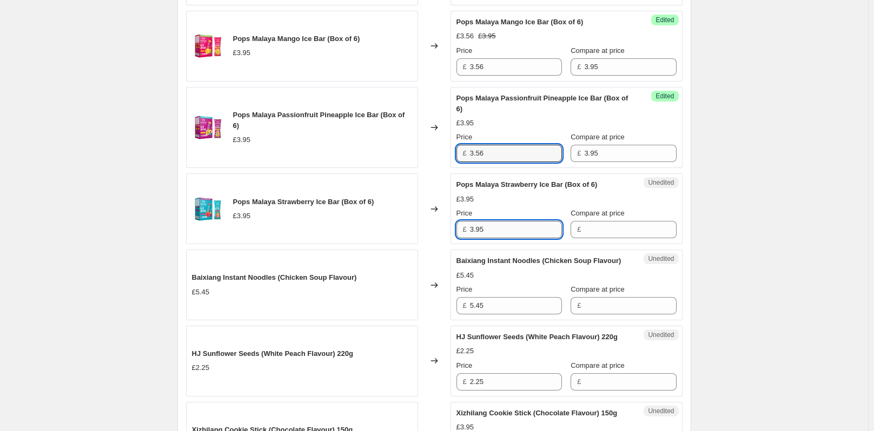
click at [490, 229] on input "3.95" at bounding box center [516, 229] width 92 height 17
drag, startPoint x: 490, startPoint y: 230, endPoint x: 464, endPoint y: 229, distance: 26.0
click at [464, 229] on div "£ 3.95" at bounding box center [508, 229] width 105 height 17
drag, startPoint x: 478, startPoint y: 232, endPoint x: 462, endPoint y: 236, distance: 17.1
click at [462, 236] on div "£ 3.95" at bounding box center [508, 229] width 105 height 17
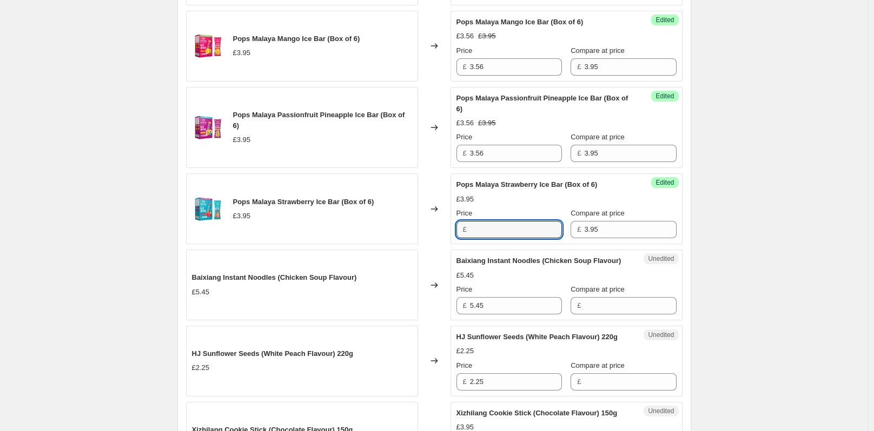
paste input "3.56"
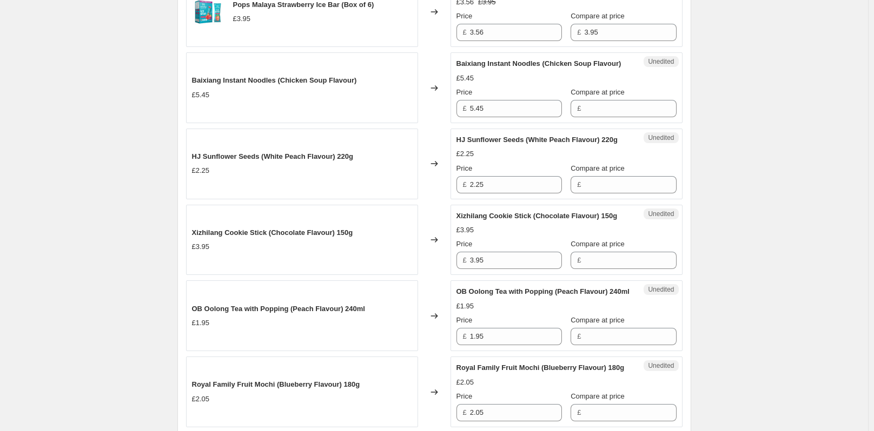
scroll to position [1676, 0]
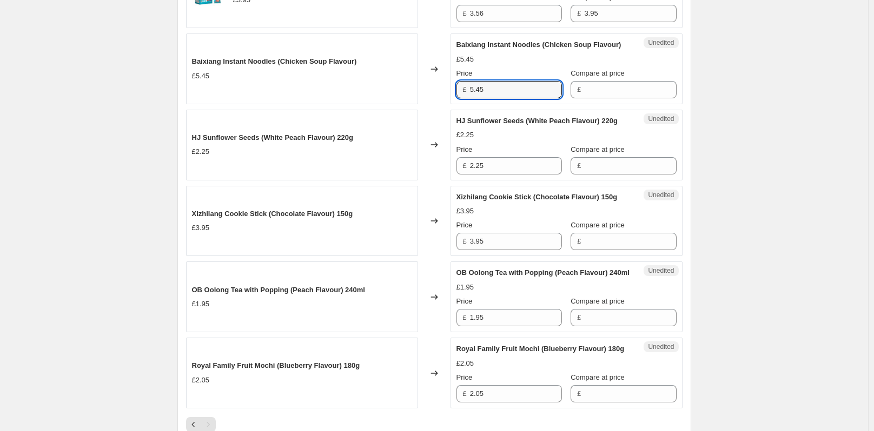
drag, startPoint x: 494, startPoint y: 101, endPoint x: 463, endPoint y: 101, distance: 31.4
click at [463, 98] on div "£ 5.45" at bounding box center [508, 89] width 105 height 17
drag, startPoint x: 511, startPoint y: 103, endPoint x: 452, endPoint y: 106, distance: 58.5
click at [452, 104] on div "Success Edited Baixiang Instant Noodles (Chicken Soup Flavour) £5.45 Price £ 5.…" at bounding box center [566, 69] width 232 height 71
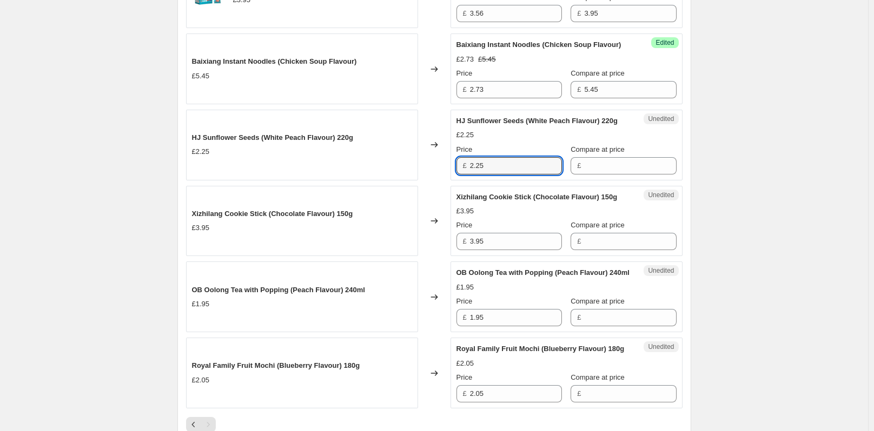
drag, startPoint x: 490, startPoint y: 189, endPoint x: 468, endPoint y: 189, distance: 22.2
click at [468, 175] on div "£ 2.25" at bounding box center [508, 165] width 105 height 17
drag, startPoint x: 517, startPoint y: 182, endPoint x: 422, endPoint y: 203, distance: 98.0
click at [538, 251] on div "Xizhilang Cookie Stick (Chocolate Flavour) 150g £3.95 Price £ 3.95 Compare at p…" at bounding box center [566, 221] width 220 height 59
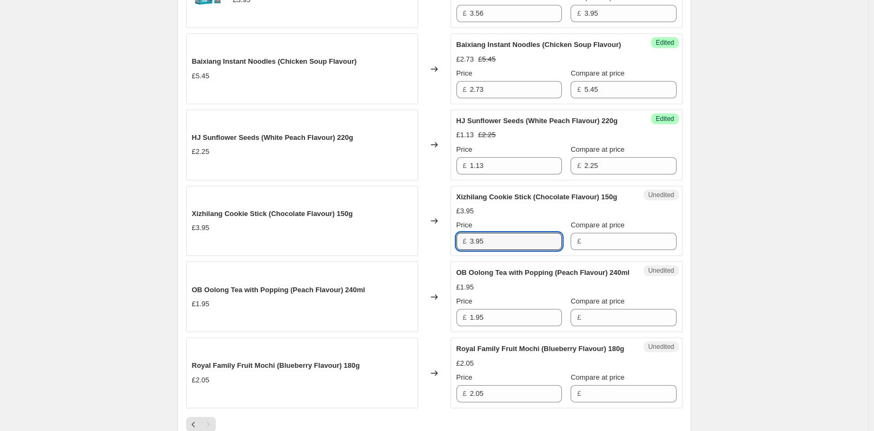
drag, startPoint x: 497, startPoint y: 274, endPoint x: 471, endPoint y: 274, distance: 26.5
click at [471, 250] on div "£ 3.95" at bounding box center [508, 241] width 105 height 17
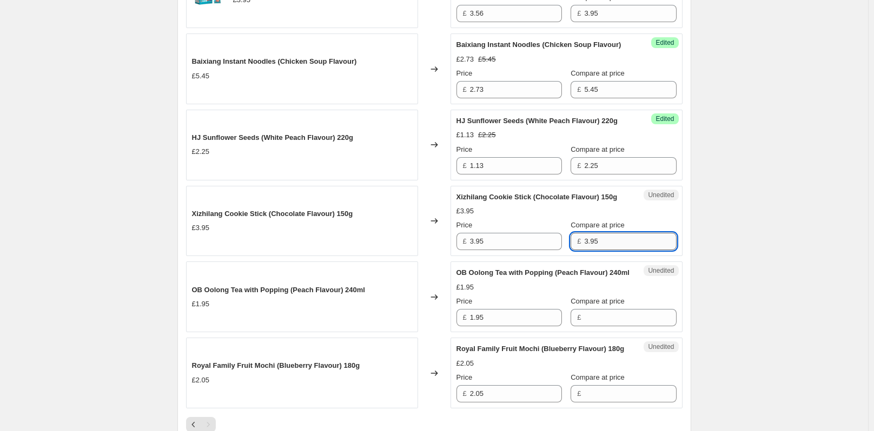
click at [603, 250] on input "3.95" at bounding box center [630, 241] width 92 height 17
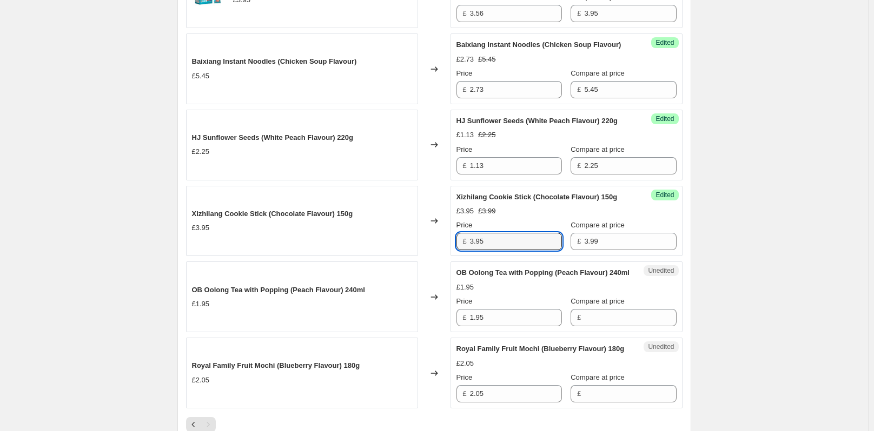
drag, startPoint x: 497, startPoint y: 276, endPoint x: 451, endPoint y: 287, distance: 47.1
click at [451, 257] on div "Xizhilang Cookie Stick (Chocolate Flavour) 150g £3.95 Changed to Success Edited…" at bounding box center [434, 221] width 496 height 71
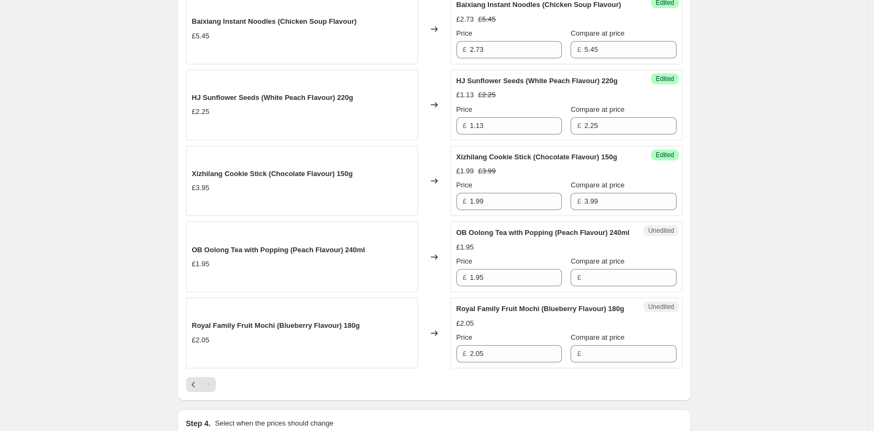
scroll to position [1784, 0]
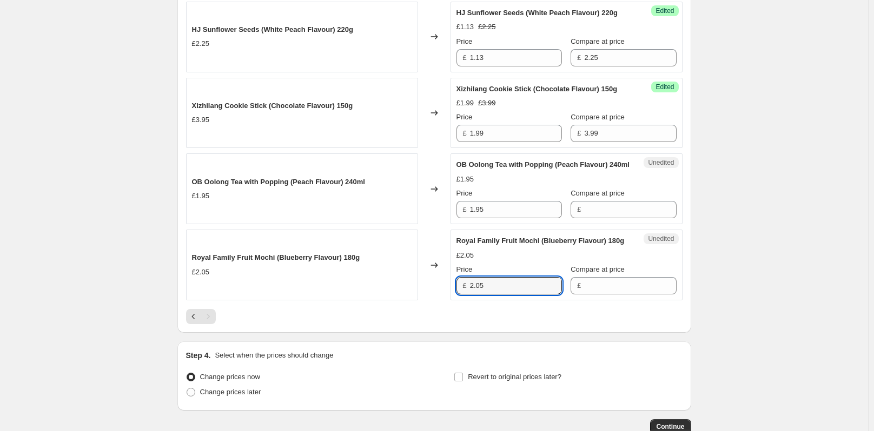
drag, startPoint x: 498, startPoint y: 337, endPoint x: 464, endPoint y: 338, distance: 34.1
click at [464, 295] on div "£ 2.05" at bounding box center [508, 285] width 105 height 17
drag, startPoint x: 495, startPoint y: 338, endPoint x: 435, endPoint y: 352, distance: 61.6
click at [435, 301] on div "Royal Family Fruit Mochi (Blueberry Flavour) 180g £2.05 Changed to Success Edit…" at bounding box center [434, 265] width 496 height 71
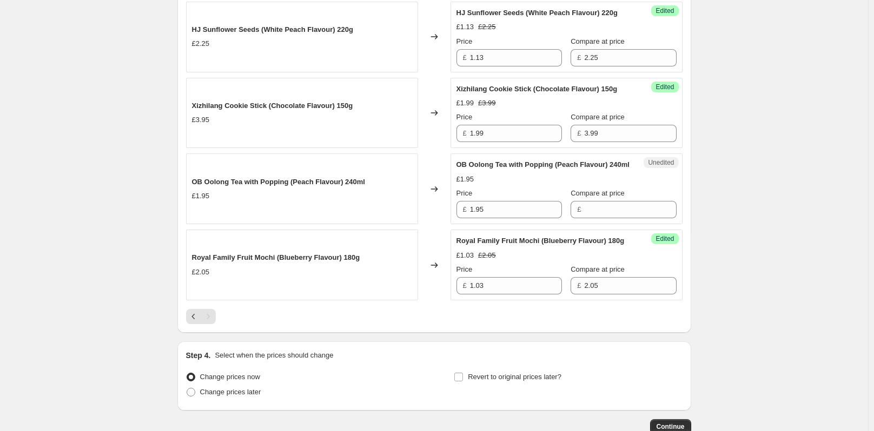
click at [405, 324] on div at bounding box center [434, 316] width 496 height 15
drag, startPoint x: 486, startPoint y: 255, endPoint x: 462, endPoint y: 255, distance: 23.8
click at [462, 218] on div "£ 1.95" at bounding box center [508, 209] width 105 height 17
click at [600, 218] on input "1.95" at bounding box center [630, 209] width 92 height 17
drag, startPoint x: 510, startPoint y: 255, endPoint x: 440, endPoint y: 263, distance: 70.7
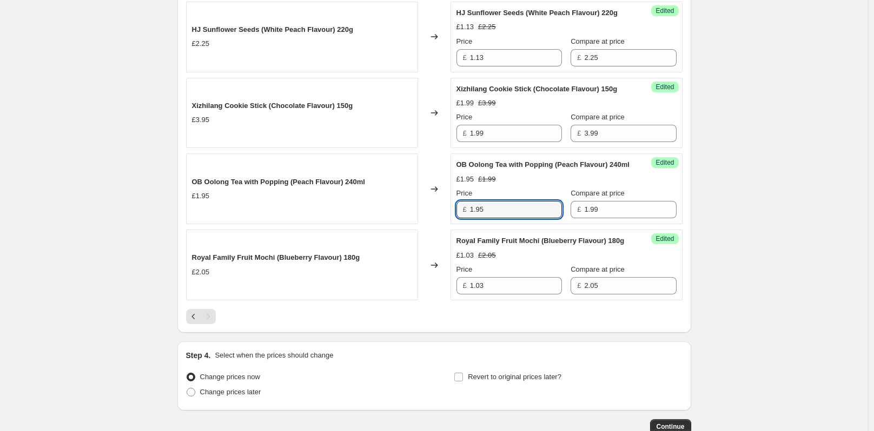
click at [440, 224] on div "OB Oolong Tea with Popping (Peach Flavour) 240ml £1.95 Changed to Success Edite…" at bounding box center [434, 189] width 496 height 71
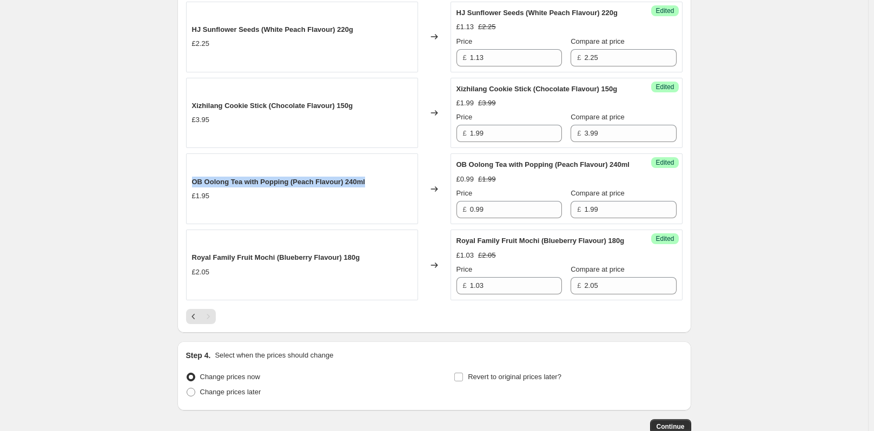
drag, startPoint x: 378, startPoint y: 222, endPoint x: 195, endPoint y: 222, distance: 182.7
click at [195, 222] on div "OB Oolong Tea with Popping (Peach Flavour) 240ml £1.95" at bounding box center [302, 189] width 232 height 71
copy span "OB Oolong Tea with Popping (Peach Flavour) 240ml"
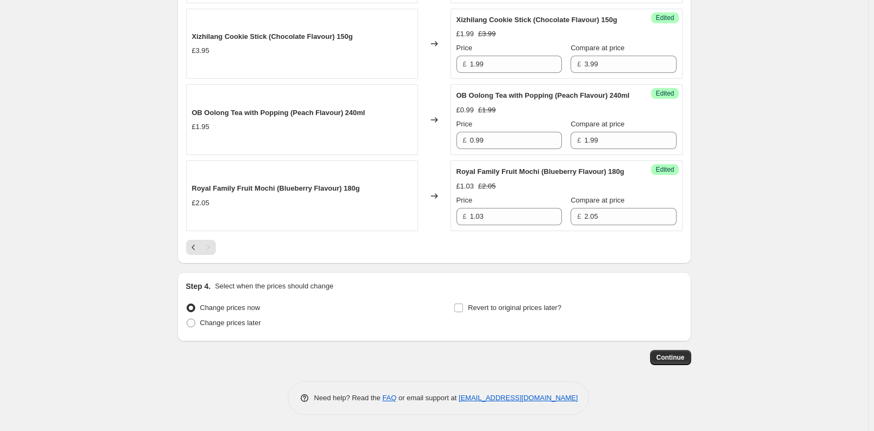
scroll to position [1907, 0]
click at [237, 328] on span "Change prices later" at bounding box center [230, 323] width 61 height 11
click at [187, 320] on input "Change prices later" at bounding box center [187, 319] width 1 height 1
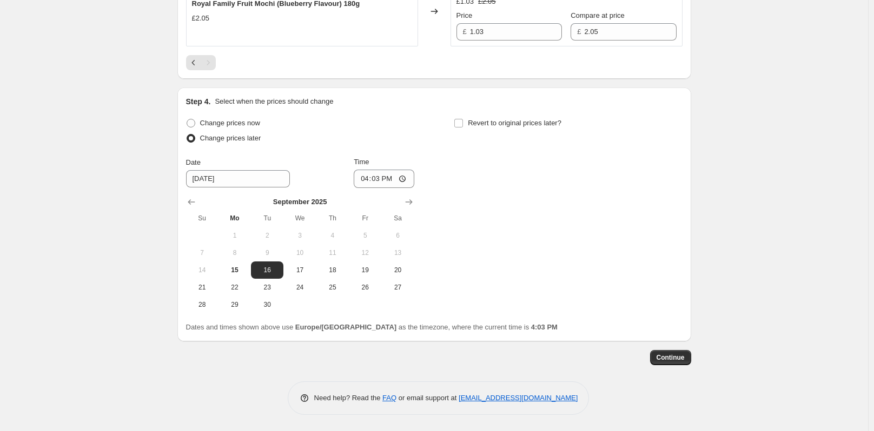
scroll to position [2069, 0]
click at [237, 275] on span "15" at bounding box center [235, 270] width 24 height 9
click at [407, 188] on input "16:03" at bounding box center [384, 179] width 61 height 18
click at [403, 131] on div "Change prices now" at bounding box center [300, 123] width 228 height 15
click at [463, 128] on input "Revert to original prices later?" at bounding box center [458, 123] width 9 height 9
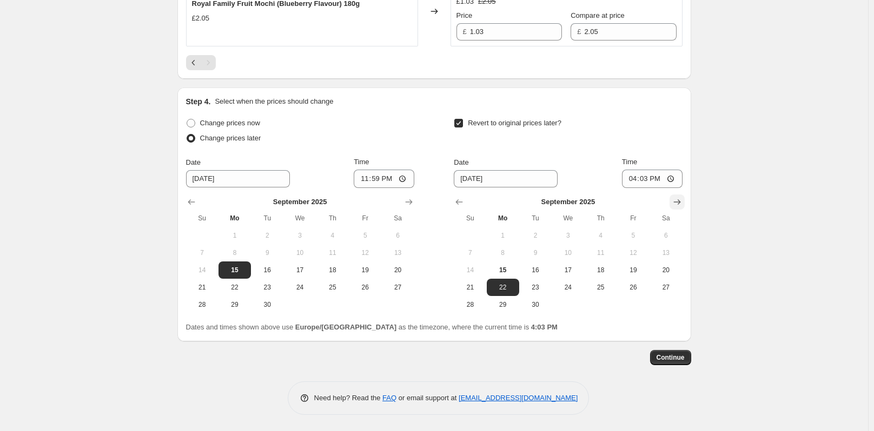
click at [678, 208] on icon "Show next month, October 2025" at bounding box center [676, 202] width 11 height 11
click at [636, 309] on span "31" at bounding box center [633, 305] width 24 height 9
click at [670, 188] on input "16:03" at bounding box center [652, 179] width 61 height 18
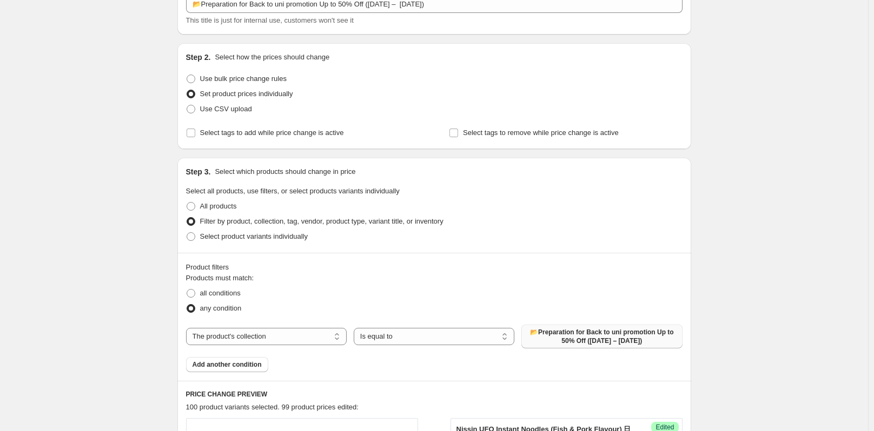
scroll to position [54, 0]
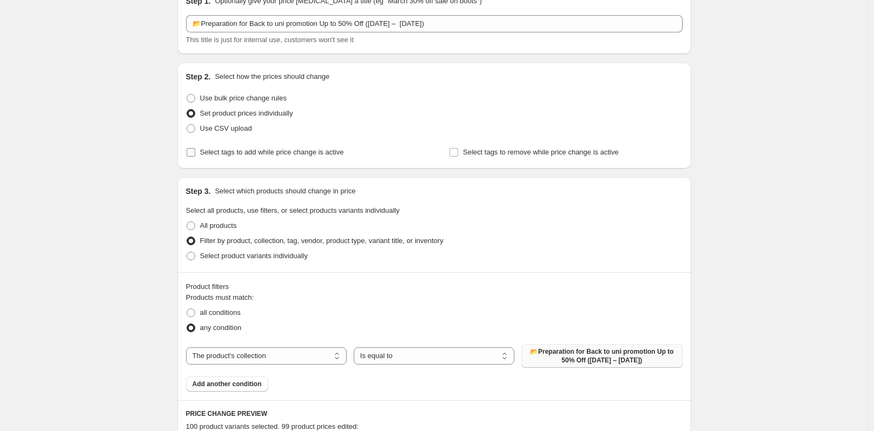
click at [193, 151] on input "Select tags to add while price change is active" at bounding box center [191, 152] width 9 height 9
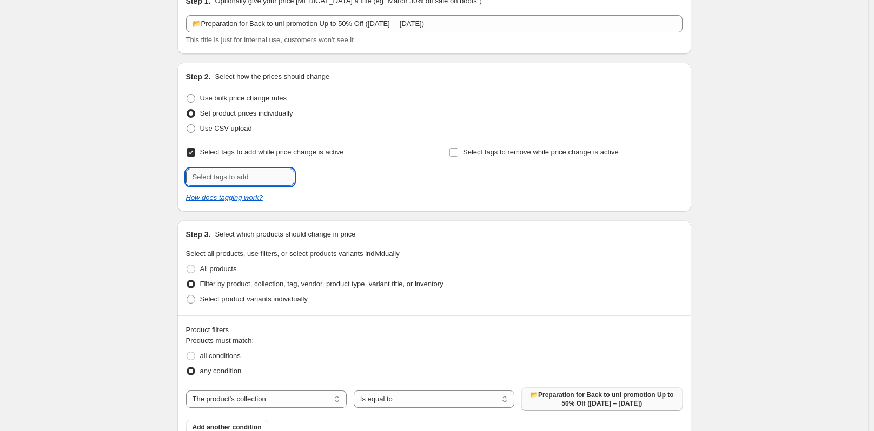
click at [262, 181] on input "text" at bounding box center [240, 177] width 108 height 17
paste input "Back to Uni Special Offer"
click at [331, 177] on span "Back to Uni ..." at bounding box center [338, 176] width 43 height 8
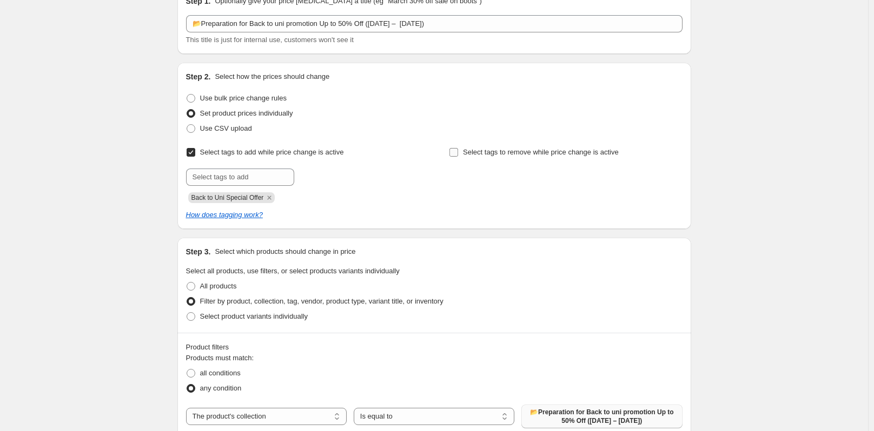
click at [455, 151] on input "Select tags to remove while price change is active" at bounding box center [453, 152] width 9 height 9
click at [523, 175] on input "text" at bounding box center [503, 177] width 108 height 17
paste input "Back to Uni Special Offer"
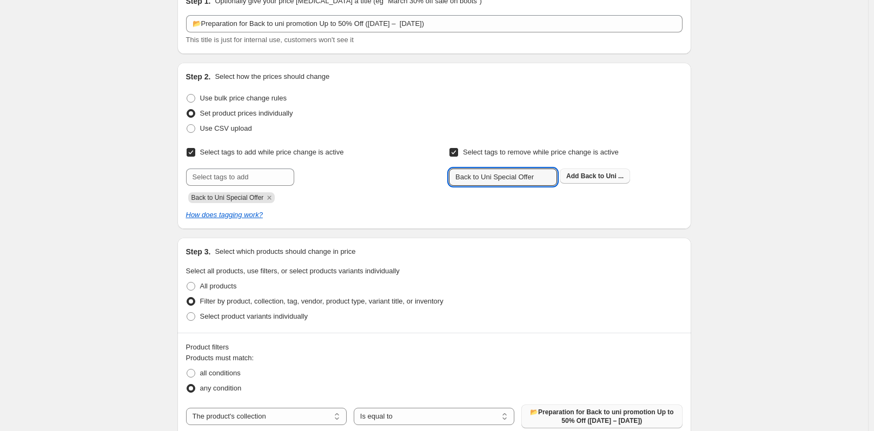
click at [596, 180] on span "Back to Uni ..." at bounding box center [602, 176] width 43 height 8
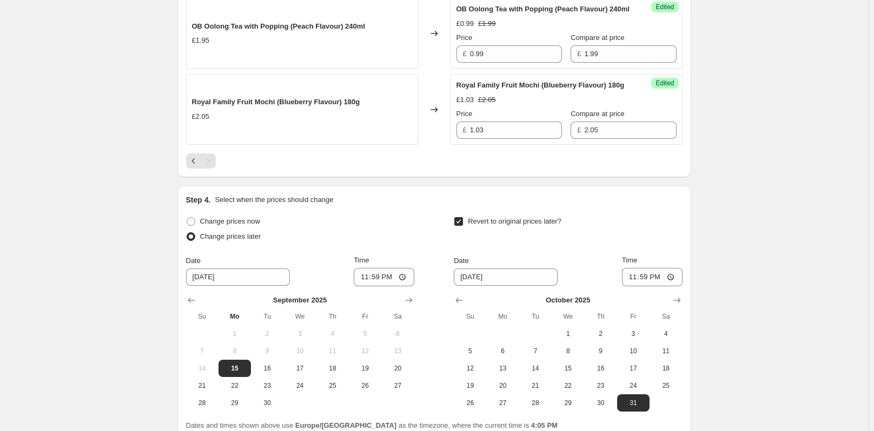
scroll to position [2153, 0]
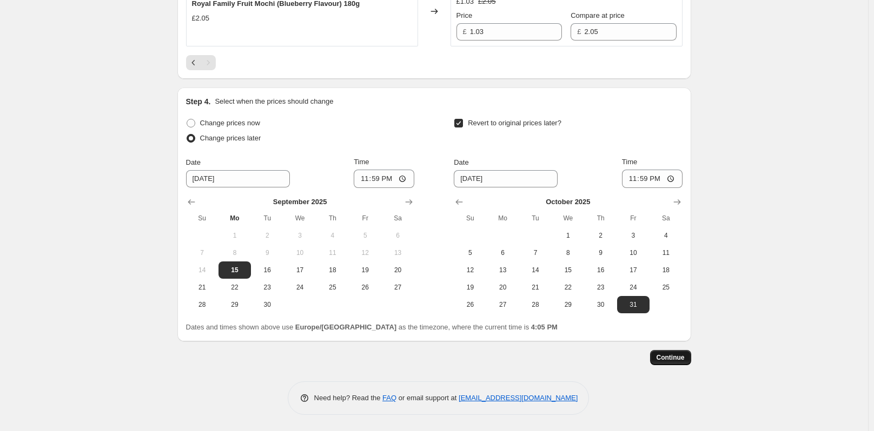
click at [677, 359] on span "Continue" at bounding box center [670, 358] width 28 height 9
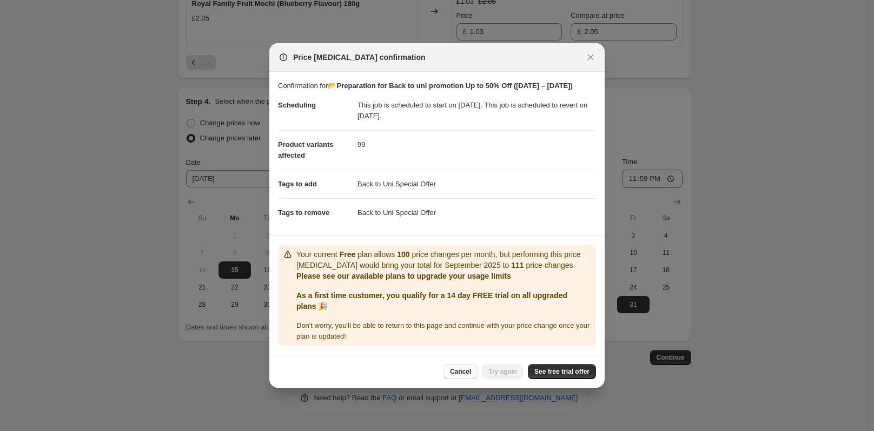
click at [464, 373] on span "Cancel" at bounding box center [460, 372] width 21 height 9
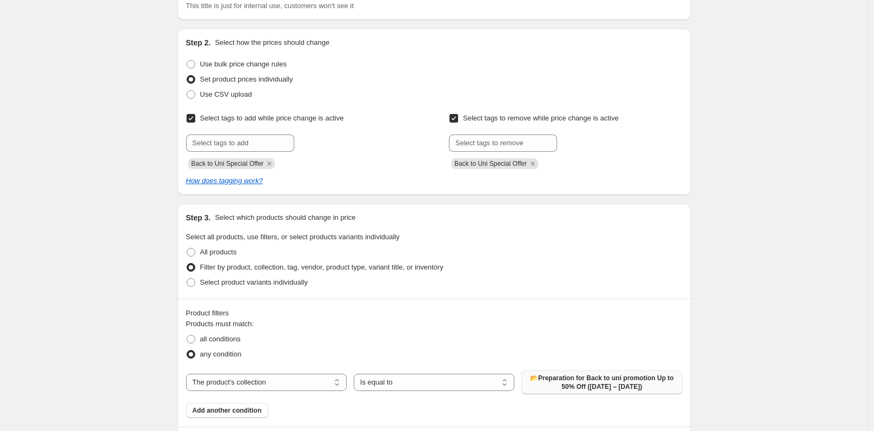
scroll to position [0, 0]
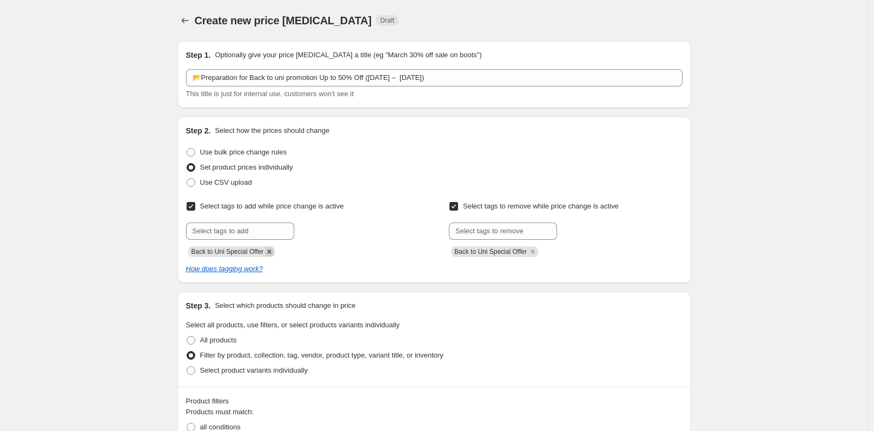
click at [269, 252] on icon "Remove Back to Uni Special Offer" at bounding box center [269, 252] width 10 height 10
click at [264, 232] on input "text" at bounding box center [240, 231] width 108 height 17
paste input "Up to 50% Off"
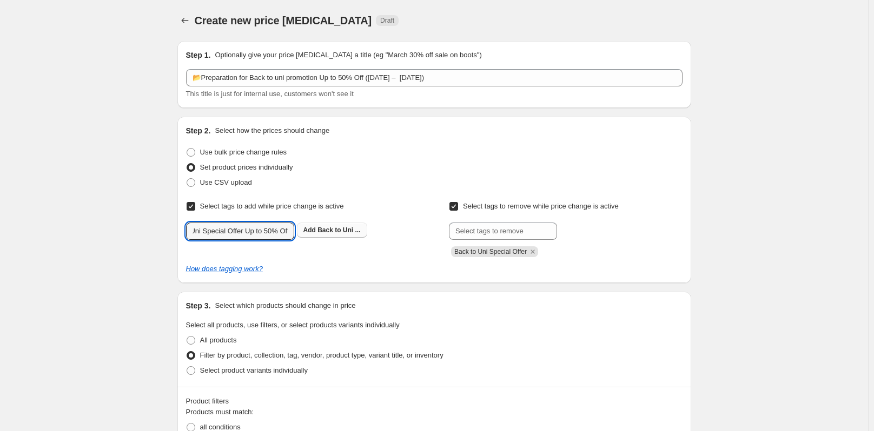
click at [341, 231] on span "Back to Uni ..." at bounding box center [338, 231] width 43 height 8
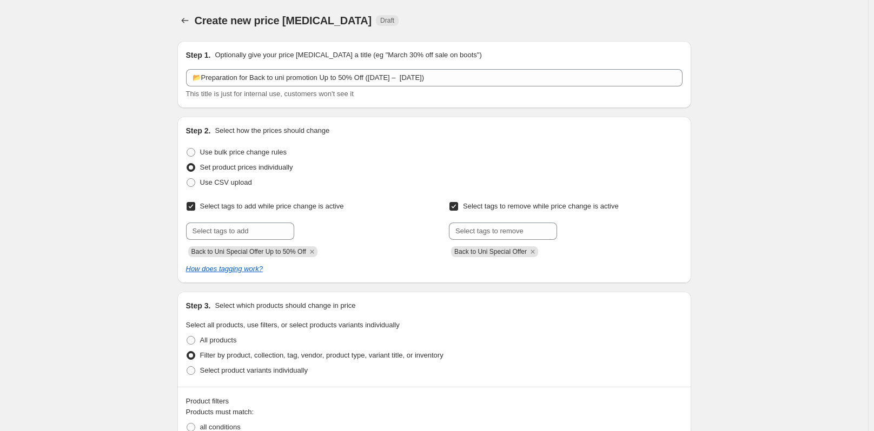
drag, startPoint x: 532, startPoint y: 254, endPoint x: 522, endPoint y: 242, distance: 15.7
click at [530, 251] on icon "Remove Back to Uni Special Offer" at bounding box center [533, 252] width 10 height 10
click at [515, 233] on input "text" at bounding box center [503, 231] width 108 height 17
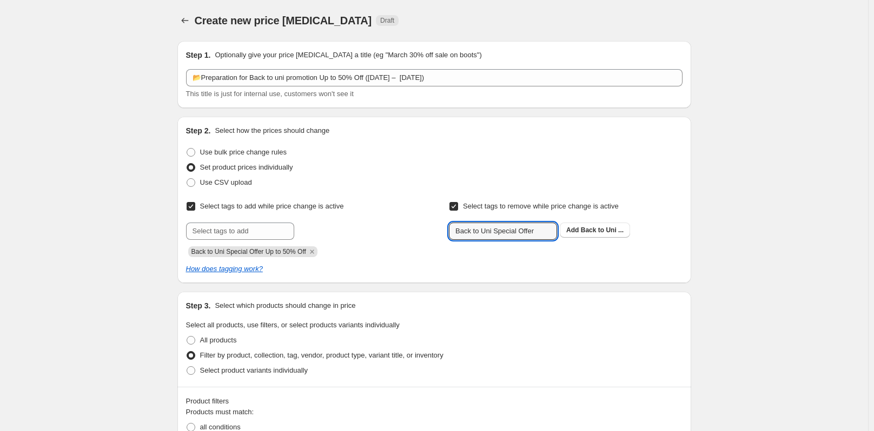
paste input "Up to 50% Off"
click at [601, 230] on span "Back to Uni ..." at bounding box center [602, 231] width 43 height 8
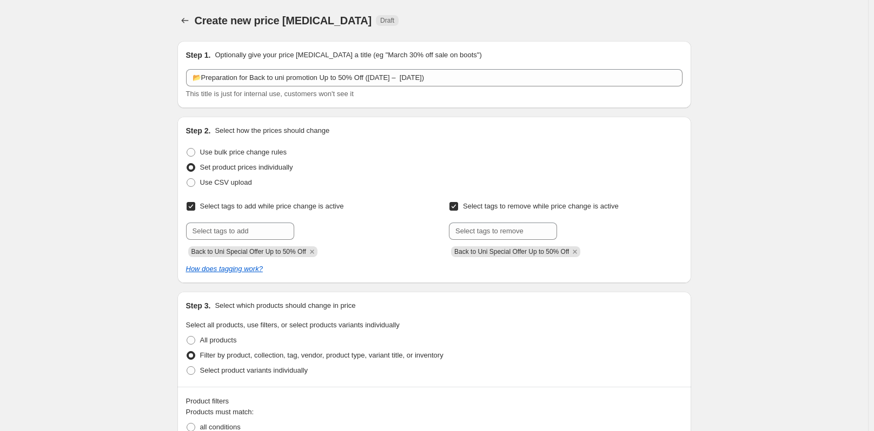
click at [615, 249] on div "Back to Uni Special Offer Up to 50% Off" at bounding box center [565, 250] width 233 height 13
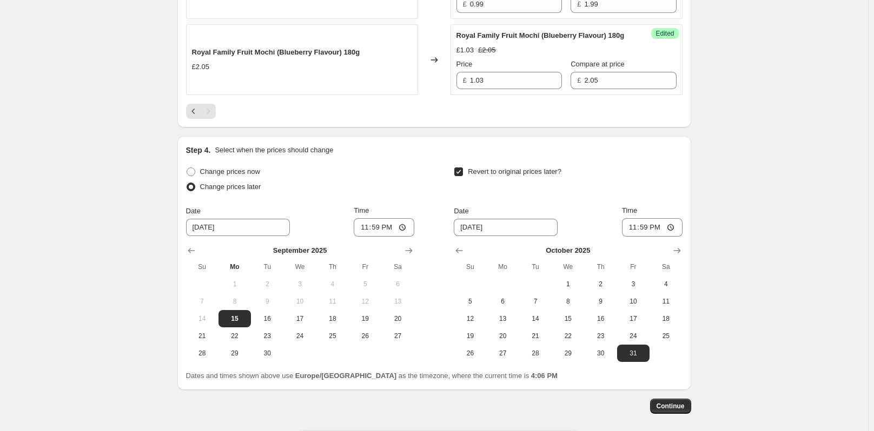
scroll to position [2153, 0]
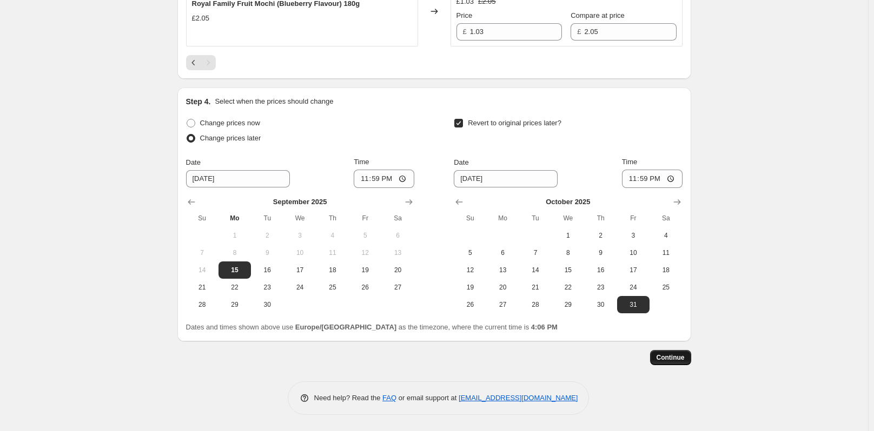
click at [666, 361] on span "Continue" at bounding box center [670, 358] width 28 height 9
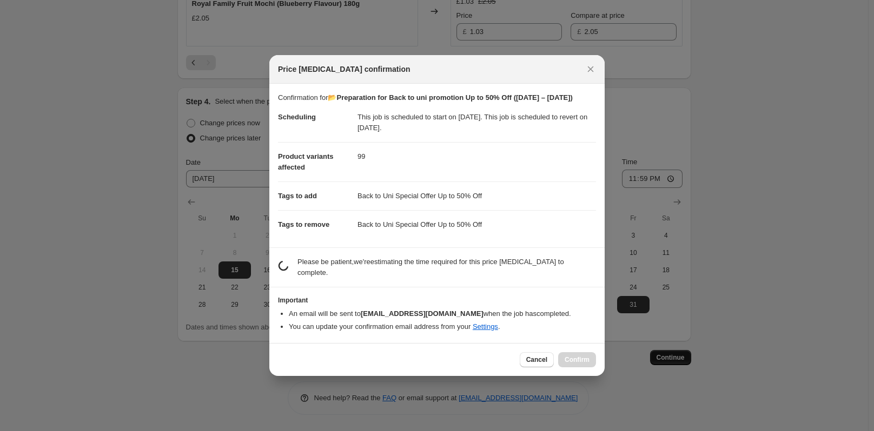
scroll to position [0, 0]
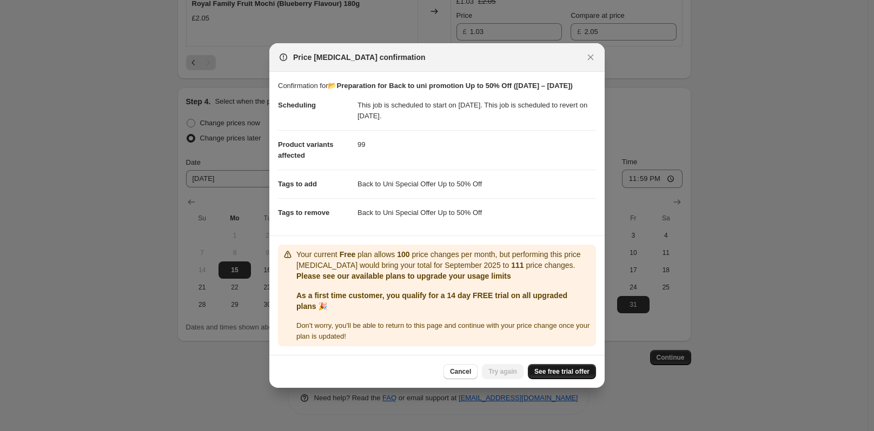
click at [554, 372] on span "See free trial offer" at bounding box center [561, 372] width 55 height 9
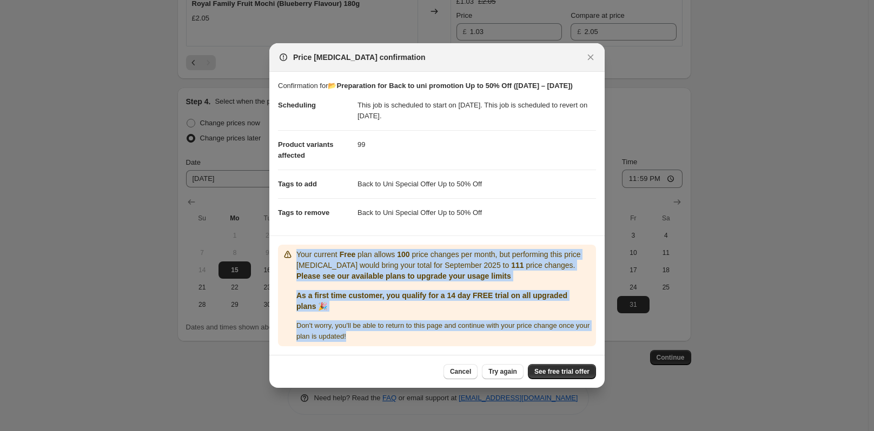
drag, startPoint x: 296, startPoint y: 255, endPoint x: 367, endPoint y: 337, distance: 108.5
click at [367, 337] on div "Your current Free plan allows 100 price changes per month, but performing this …" at bounding box center [436, 295] width 309 height 93
copy div "Your current Free plan allows 100 price changes per month, but performing this …"
click at [504, 374] on span "Try again" at bounding box center [502, 372] width 29 height 9
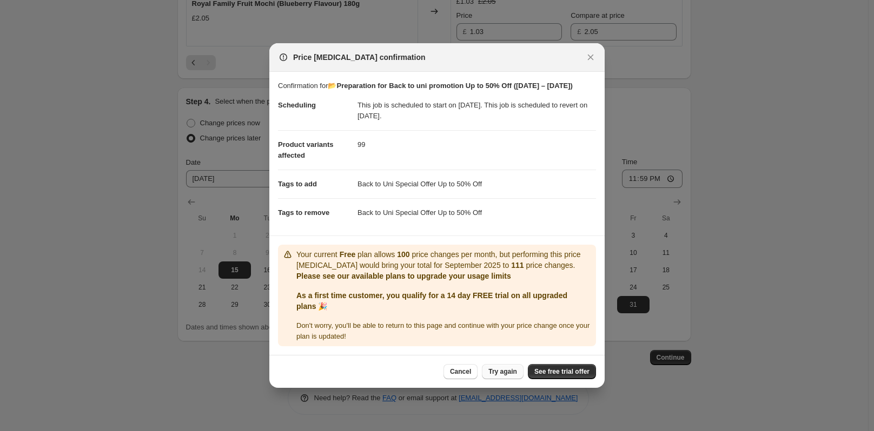
click at [544, 204] on dd "Back to Uni Special Offer Up to 50% Off" at bounding box center [476, 212] width 238 height 29
click at [501, 370] on span "Try again" at bounding box center [502, 372] width 29 height 9
click at [580, 367] on link "See free trial offer" at bounding box center [562, 371] width 68 height 15
drag, startPoint x: 427, startPoint y: 257, endPoint x: 396, endPoint y: 257, distance: 31.4
click at [396, 257] on p "Your current Free plan allows 100 price changes per month, but performing this …" at bounding box center [443, 260] width 295 height 22
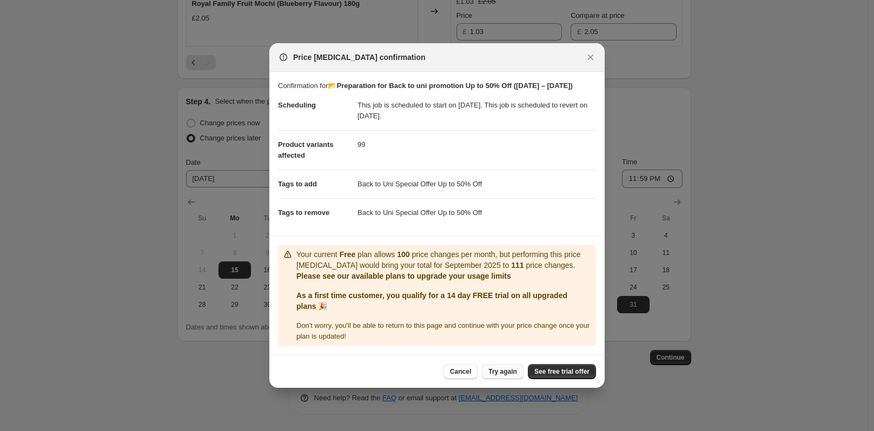
click at [462, 259] on p "Your current Free plan allows 100 price changes per month, but performing this …" at bounding box center [443, 260] width 295 height 22
click at [574, 367] on link "See free trial offer" at bounding box center [562, 371] width 68 height 15
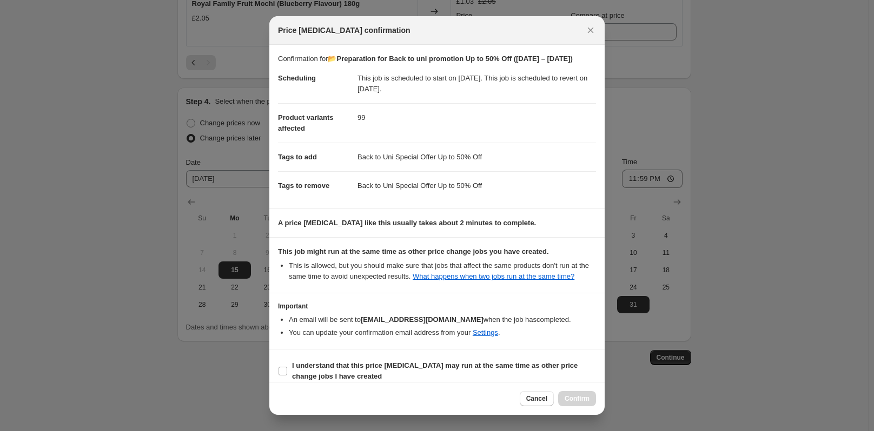
click at [488, 224] on b "A price change job like this usually takes about 2 minutes to complete." at bounding box center [407, 223] width 258 height 8
click at [484, 223] on b "A price change job like this usually takes about 2 minutes to complete." at bounding box center [407, 223] width 258 height 8
click at [285, 372] on input "I understand that this price change job may run at the same time as other price…" at bounding box center [282, 371] width 9 height 9
click at [575, 397] on span "Confirm" at bounding box center [576, 399] width 25 height 9
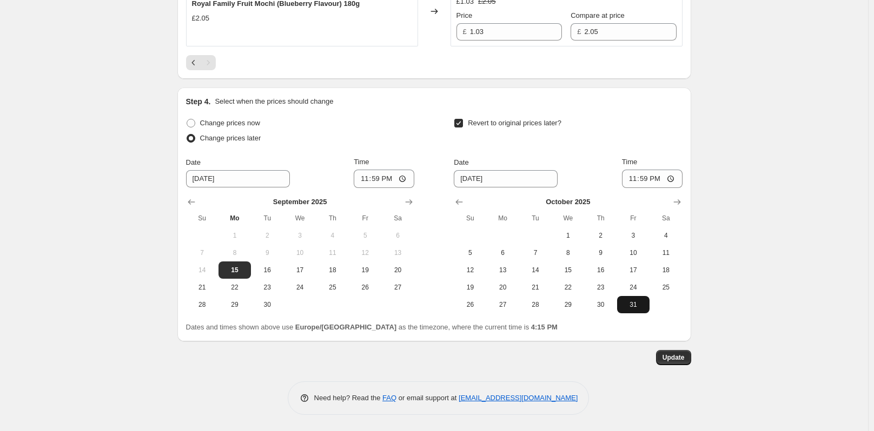
scroll to position [2219, 0]
click at [682, 354] on button "Update" at bounding box center [673, 357] width 35 height 15
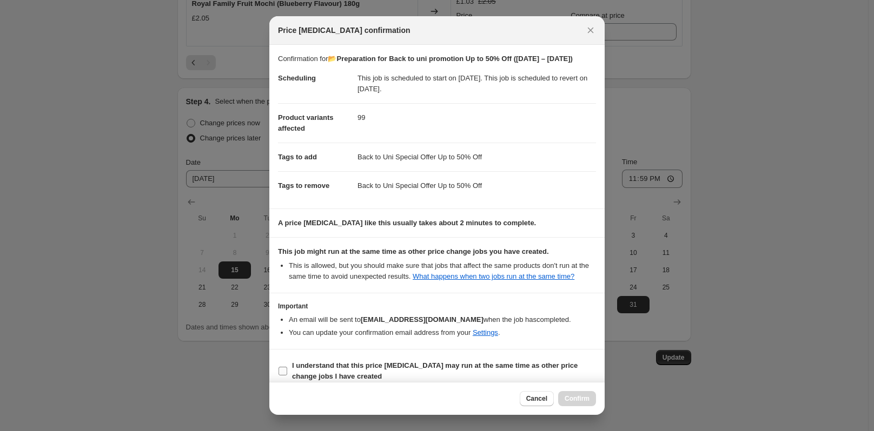
click at [284, 367] on input "I understand that this price change job may run at the same time as other price…" at bounding box center [282, 371] width 9 height 9
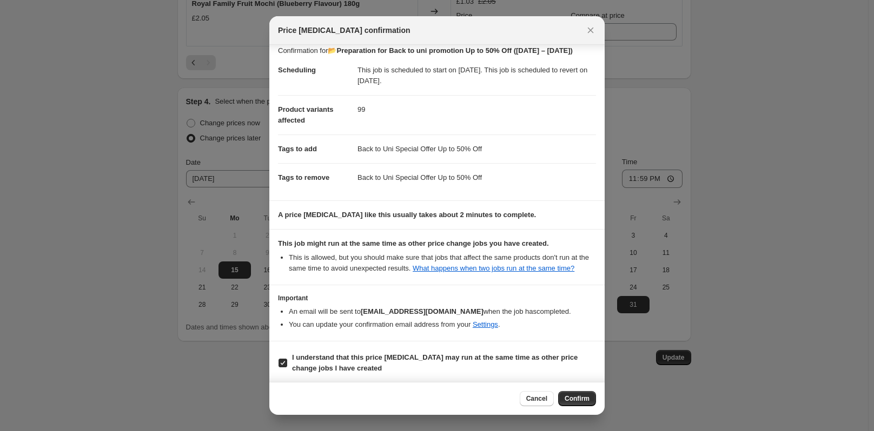
scroll to position [11, 0]
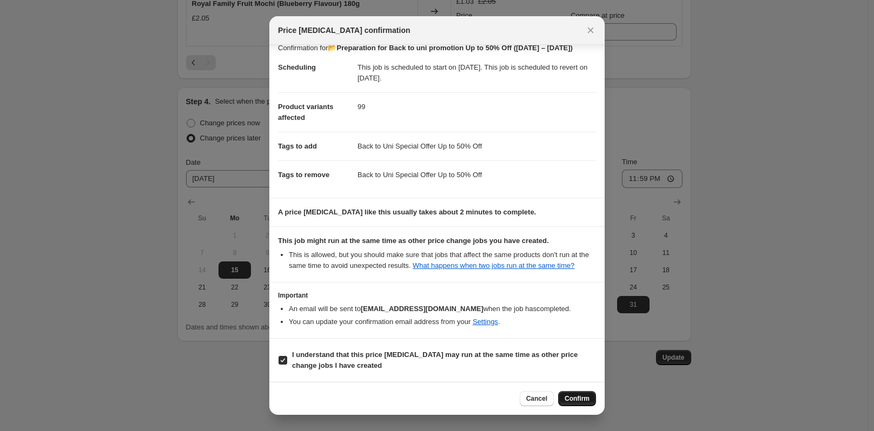
click at [581, 396] on span "Confirm" at bounding box center [576, 399] width 25 height 9
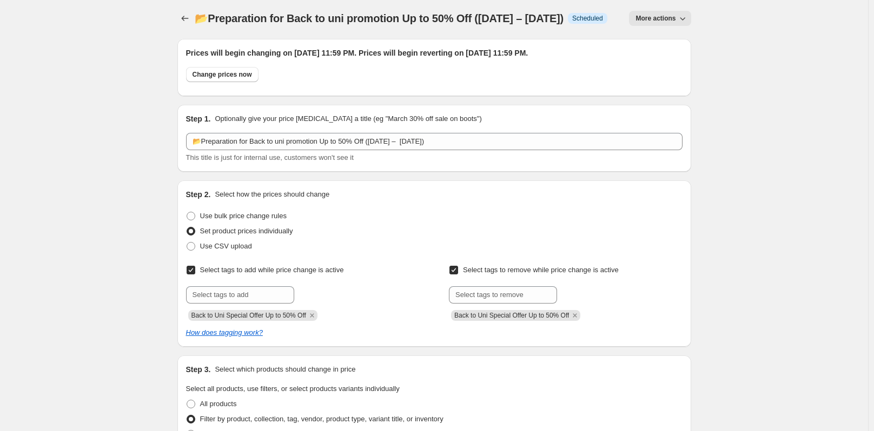
scroll to position [0, 0]
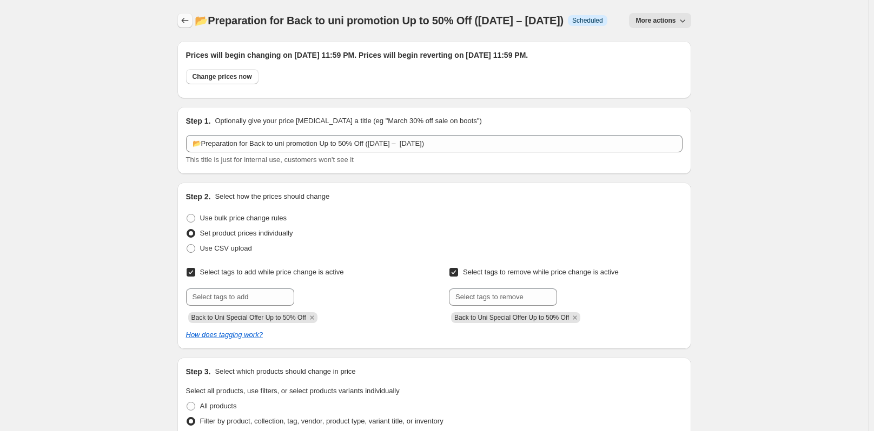
click at [187, 25] on icon "Price change jobs" at bounding box center [184, 20] width 11 height 11
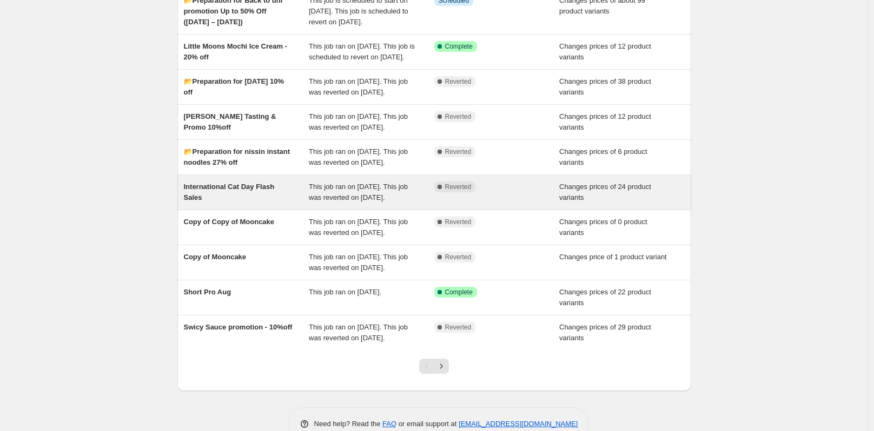
scroll to position [234, 0]
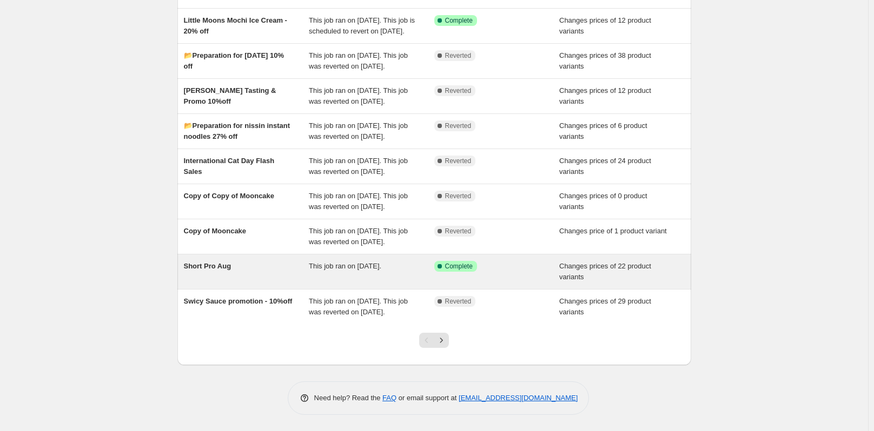
click at [230, 262] on span "Short Pro Aug" at bounding box center [208, 266] width 48 height 8
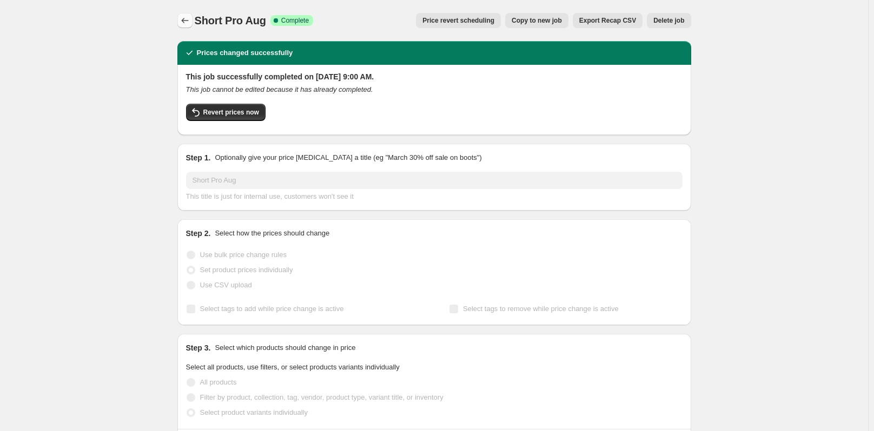
click at [187, 23] on icon "Price change jobs" at bounding box center [184, 20] width 11 height 11
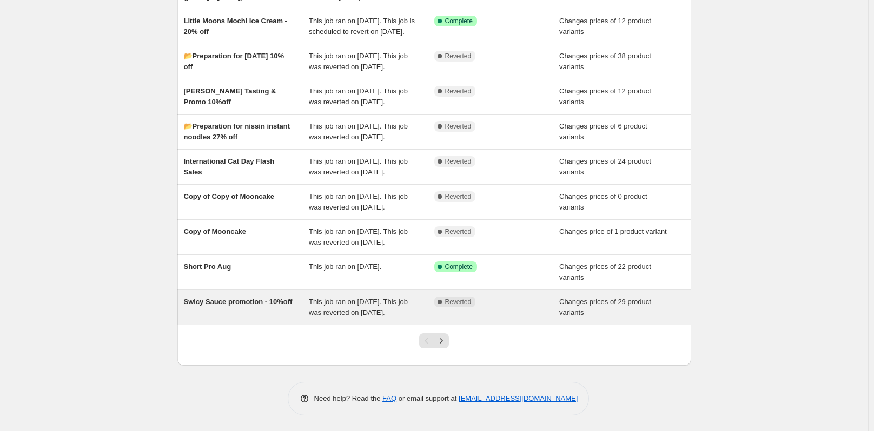
scroll to position [234, 0]
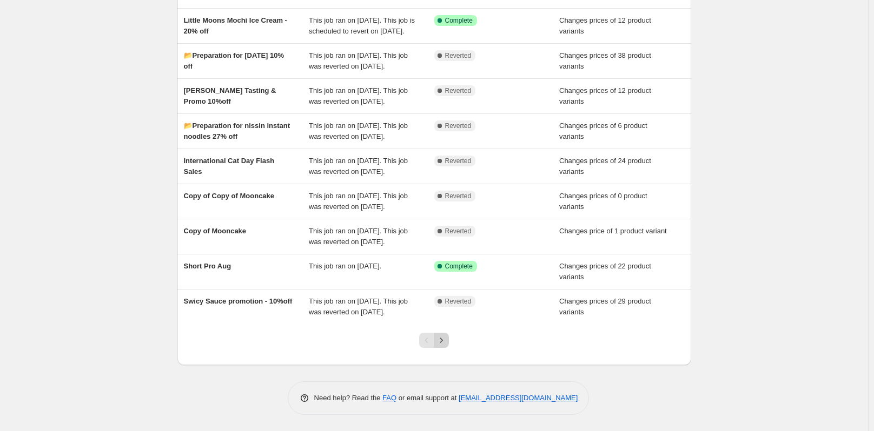
click at [446, 341] on icon "Next" at bounding box center [441, 340] width 11 height 11
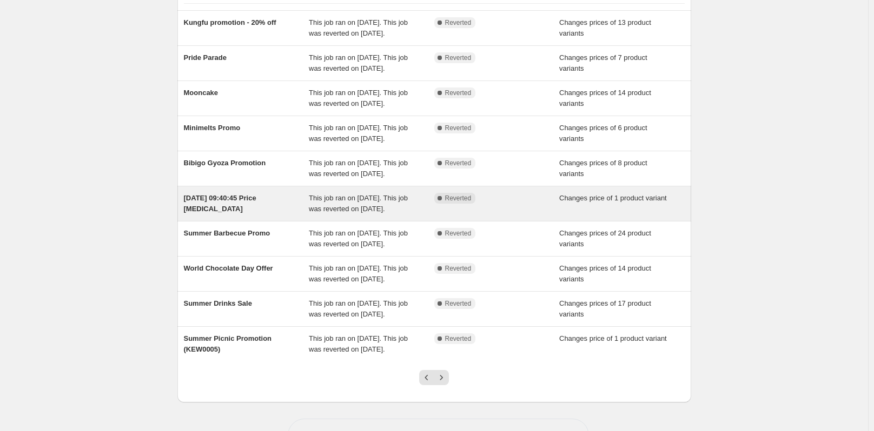
scroll to position [147, 0]
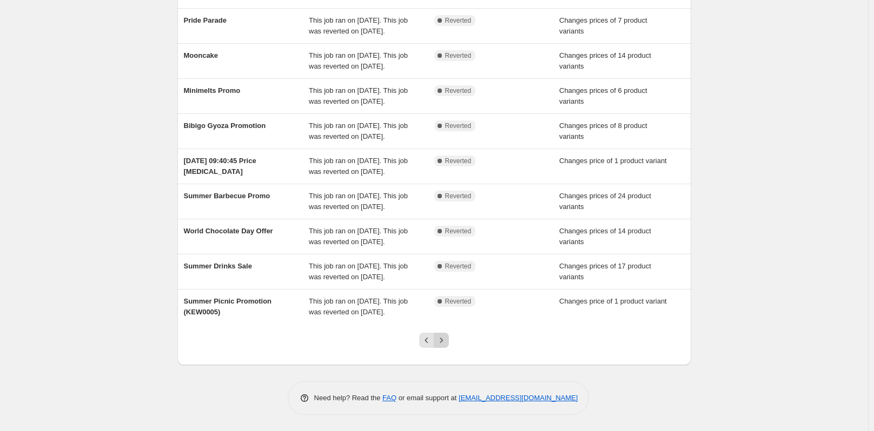
click at [447, 342] on icon "Next" at bounding box center [441, 340] width 11 height 11
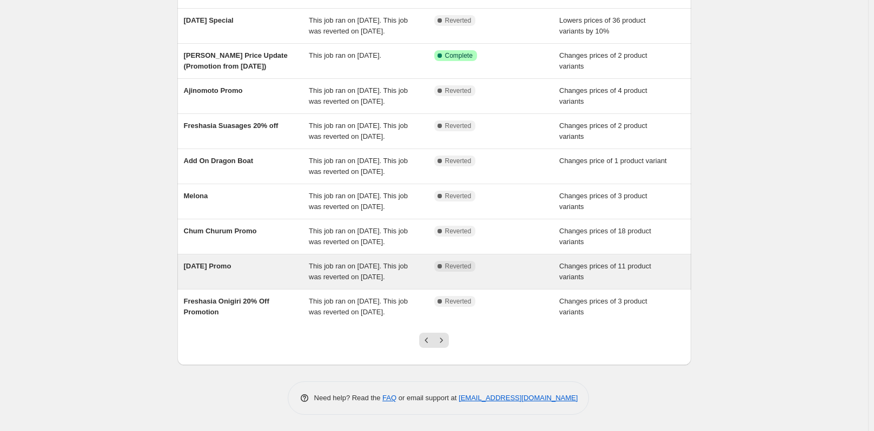
scroll to position [136, 0]
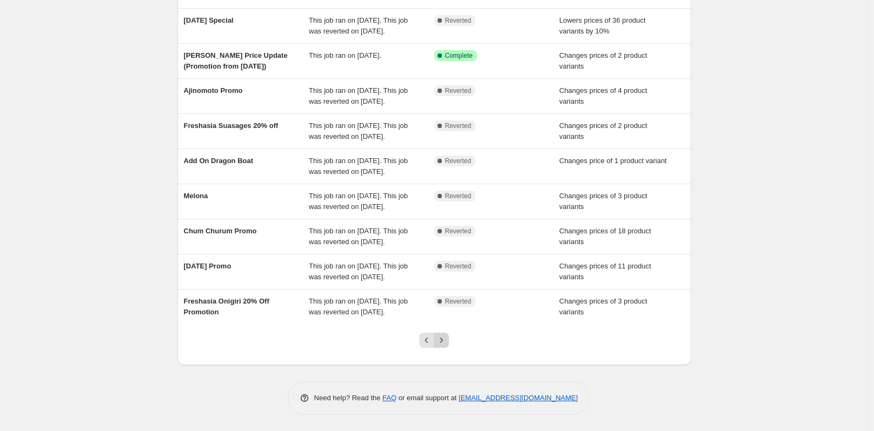
click at [446, 339] on icon "Next" at bounding box center [441, 340] width 11 height 11
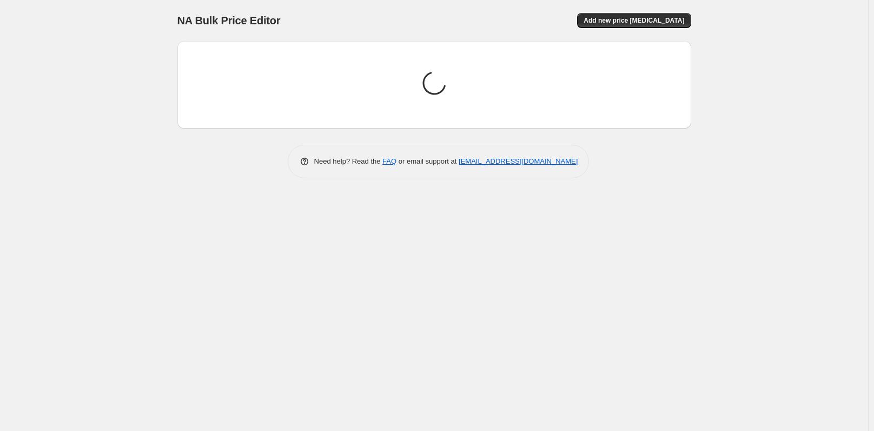
scroll to position [0, 0]
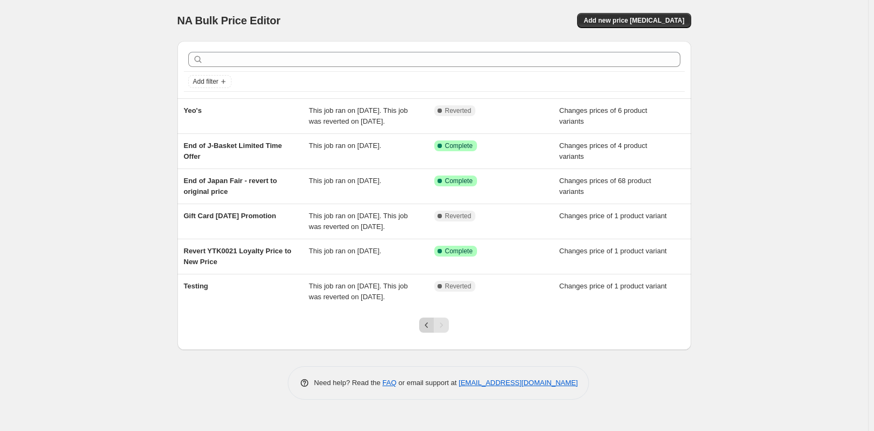
click at [426, 331] on icon "Previous" at bounding box center [426, 325] width 11 height 11
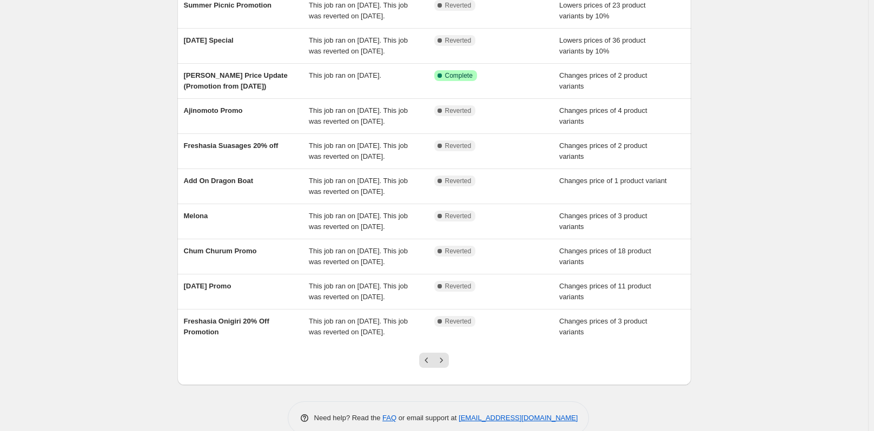
scroll to position [136, 0]
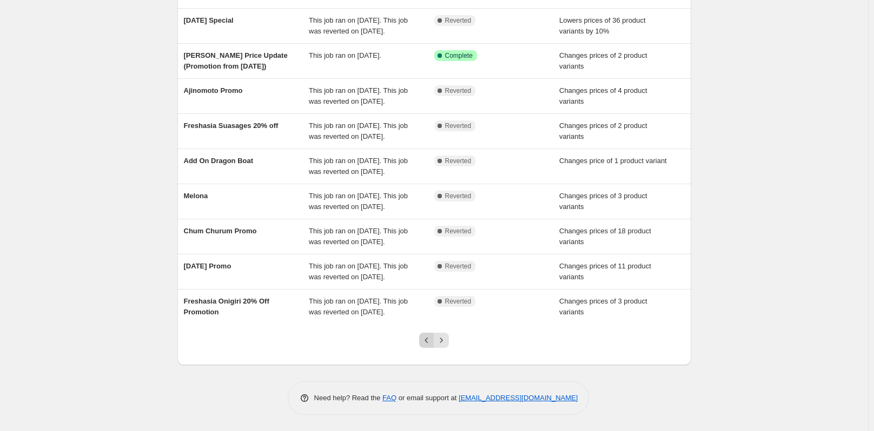
click at [427, 340] on icon "Previous" at bounding box center [426, 340] width 11 height 11
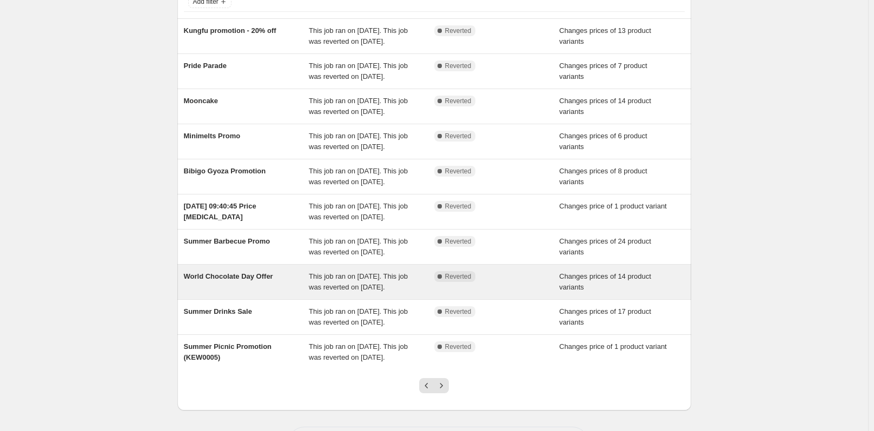
scroll to position [147, 0]
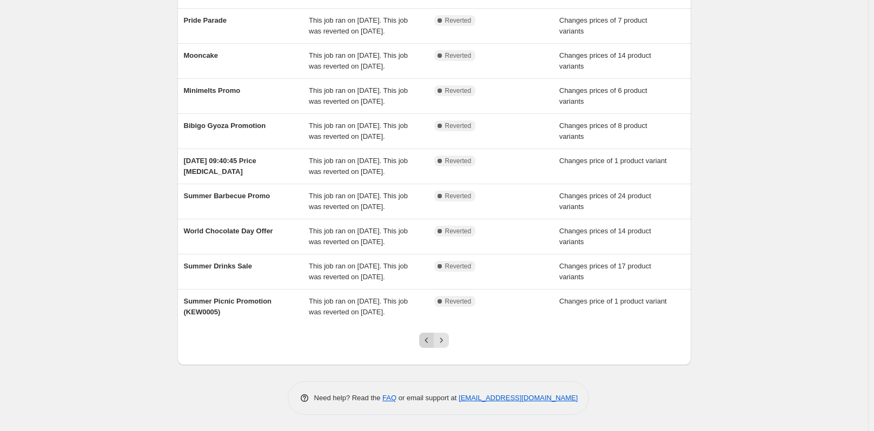
click at [430, 342] on icon "Previous" at bounding box center [426, 340] width 11 height 11
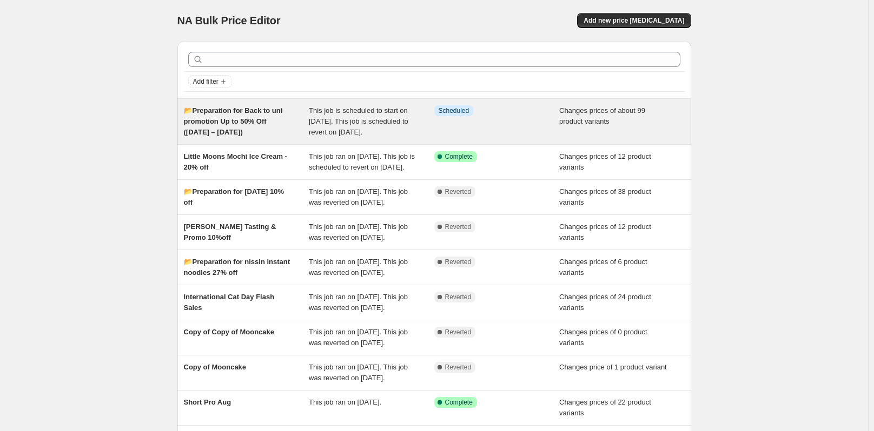
click at [385, 112] on span "This job is scheduled to start on [DATE]. This job is scheduled to revert on [D…" at bounding box center [358, 122] width 99 height 30
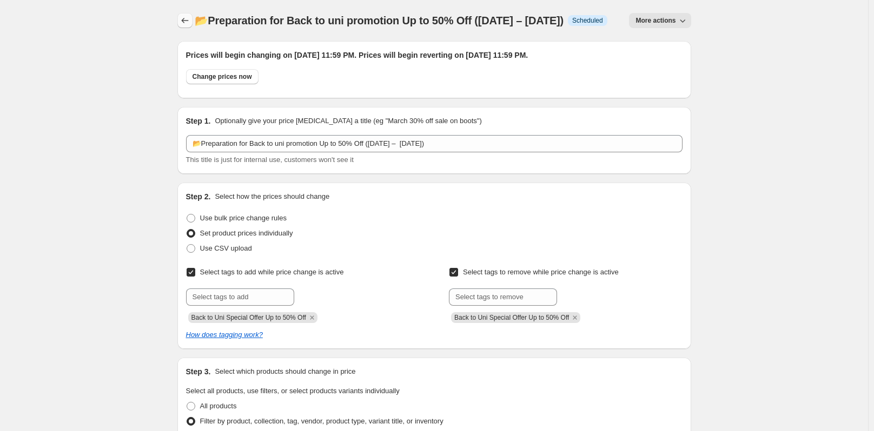
click at [185, 25] on icon "Price change jobs" at bounding box center [184, 20] width 11 height 11
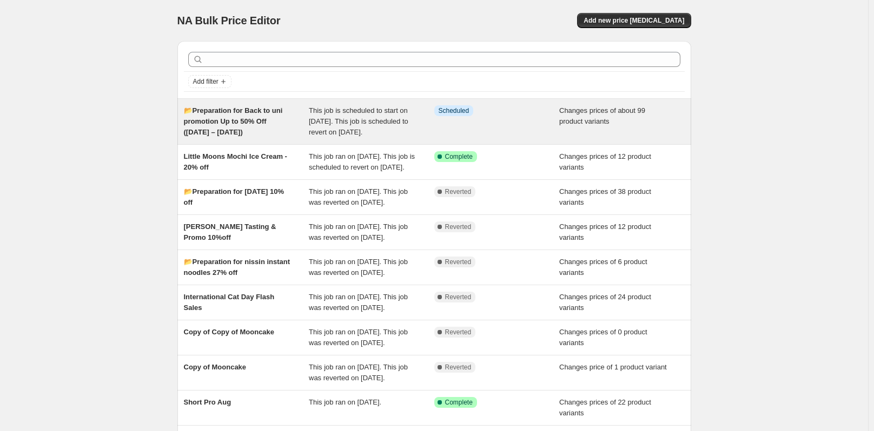
click at [307, 137] on div "📂Preparation for Back to uni promotion Up to 50% Off ([DATE] – [DATE])" at bounding box center [246, 121] width 125 height 32
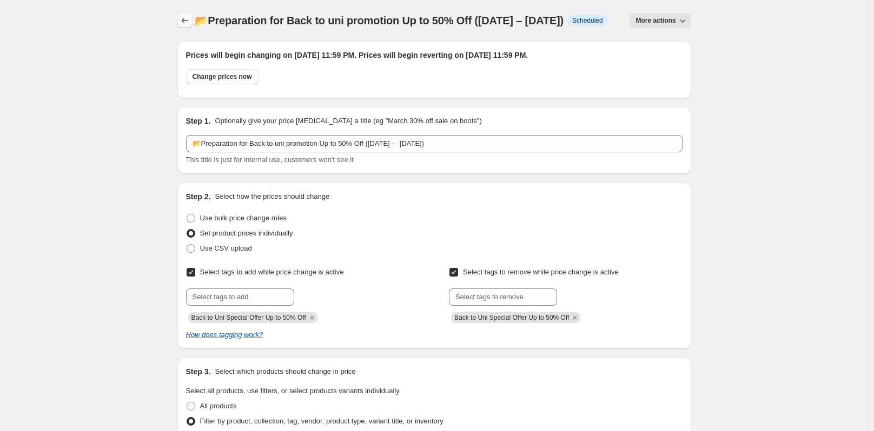
click at [186, 22] on icon "Price change jobs" at bounding box center [184, 20] width 11 height 11
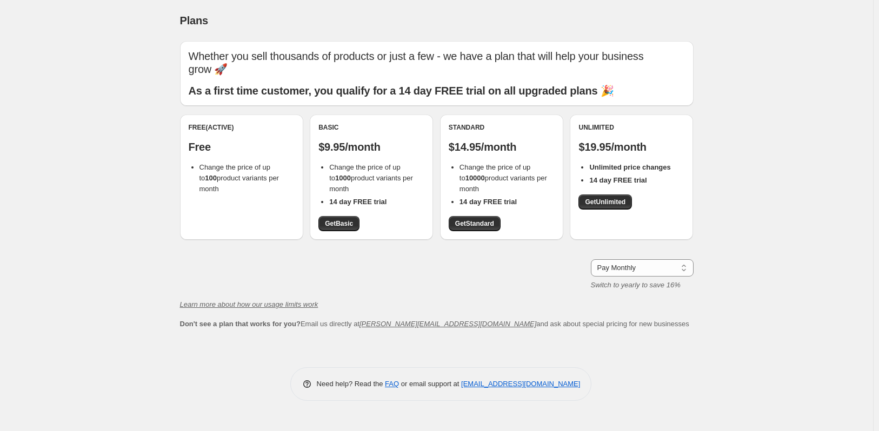
click at [237, 176] on span "Change the price of up to 100 product variants per month" at bounding box center [238, 178] width 79 height 30
drag, startPoint x: 291, startPoint y: 177, endPoint x: 200, endPoint y: 161, distance: 92.8
click at [200, 161] on div "Free (Active) Free Change the price of up to 100 product variants per month" at bounding box center [242, 158] width 106 height 71
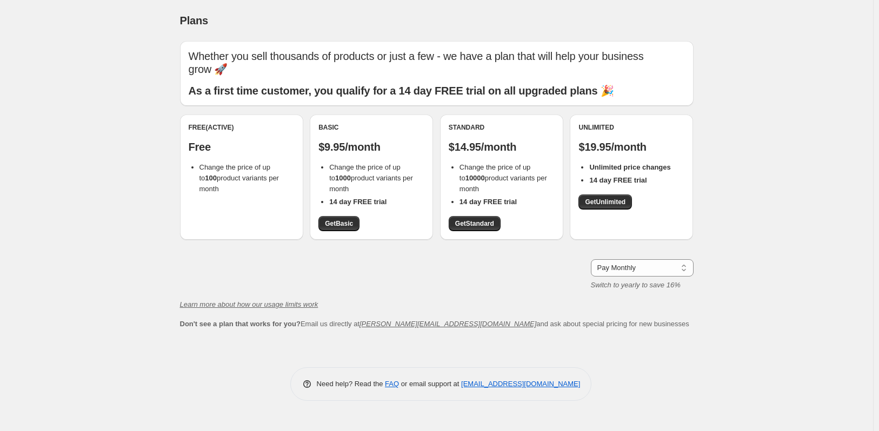
copy span "Change the price of up to 100 product variants per month"
click at [392, 252] on div "Whether you sell thousands of products or just a few - we have a plan that will…" at bounding box center [437, 185] width 514 height 289
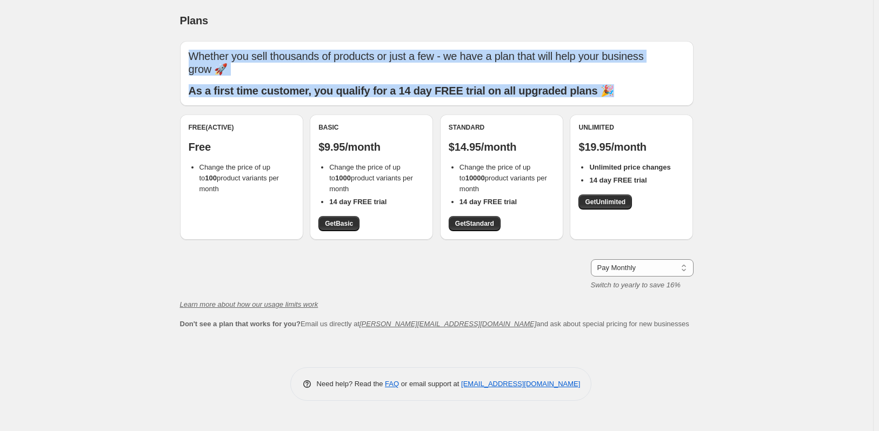
drag, startPoint x: 627, startPoint y: 92, endPoint x: 192, endPoint y: 56, distance: 436.1
click at [192, 56] on div "Whether you sell thousands of products or just a few - we have a plan that will…" at bounding box center [437, 74] width 496 height 48
copy div "Whether you sell thousands of products or just a few - we have a plan that will…"
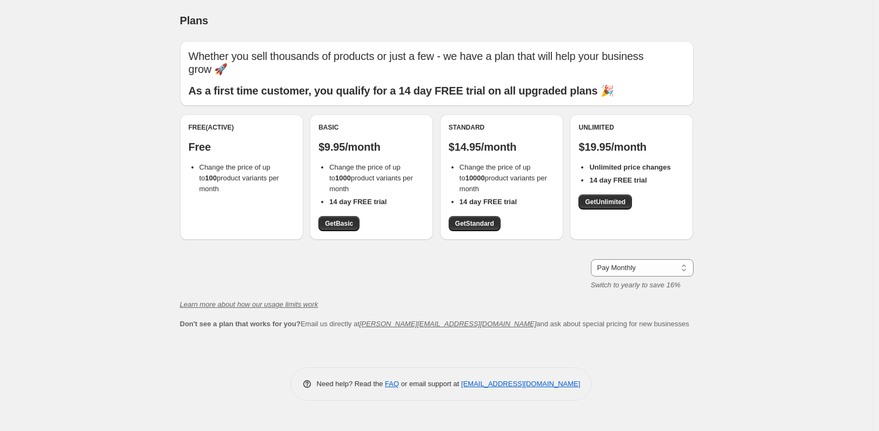
click at [758, 191] on div "Plans. This page is ready Plans Whether you sell thousands of products or just …" at bounding box center [436, 215] width 873 height 431
click at [348, 219] on link "Get Basic" at bounding box center [338, 223] width 41 height 15
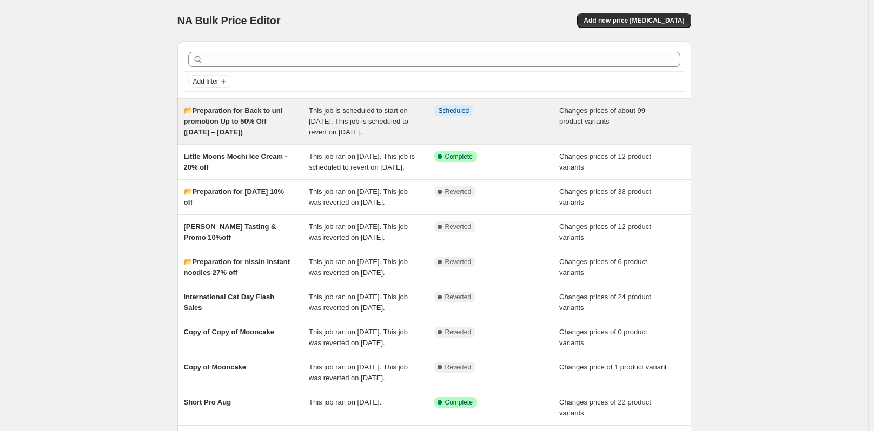
click at [286, 110] on div "📂Preparation for Back to uni promotion Up to 50% Off ([DATE] – [DATE])" at bounding box center [246, 121] width 125 height 32
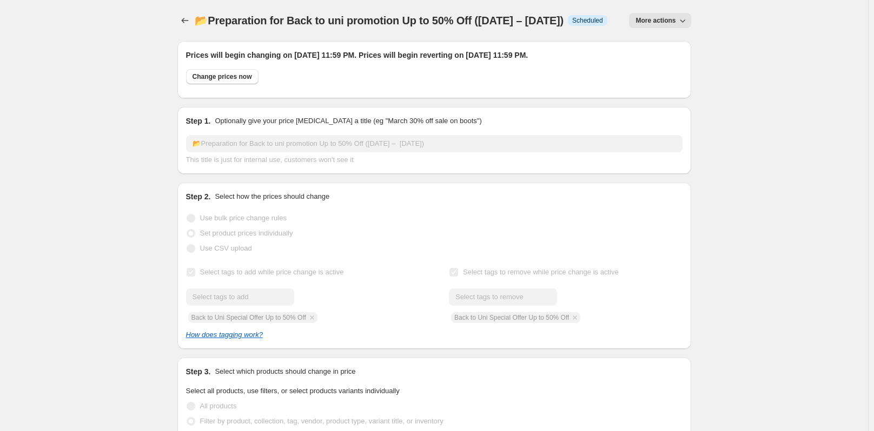
select select "collection"
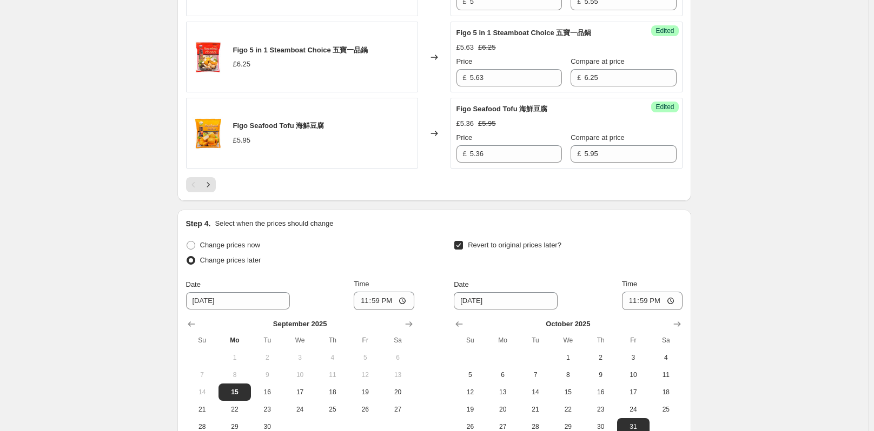
scroll to position [2154, 0]
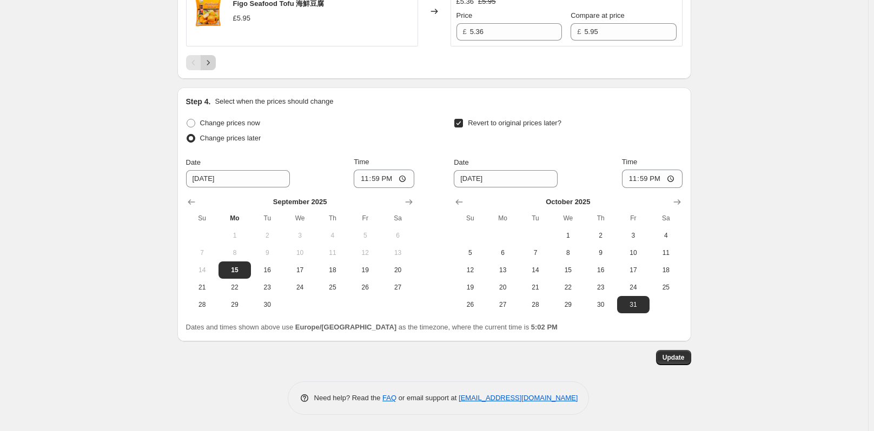
click at [211, 57] on button "Next" at bounding box center [208, 62] width 15 height 15
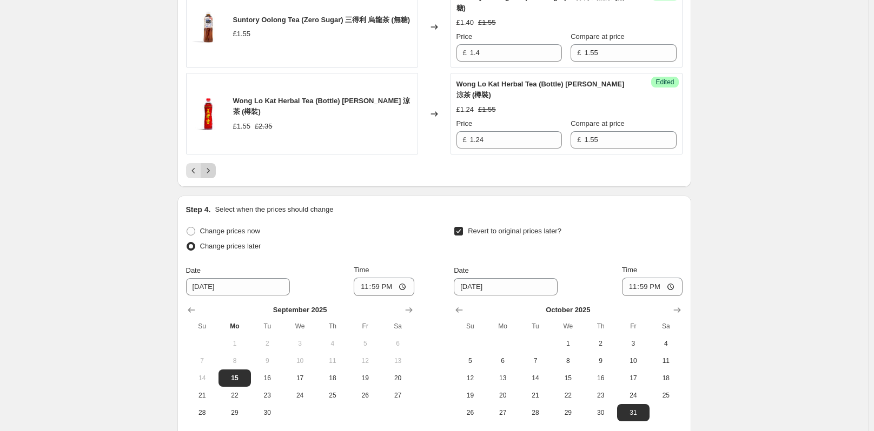
click at [216, 178] on button "Next" at bounding box center [208, 170] width 15 height 15
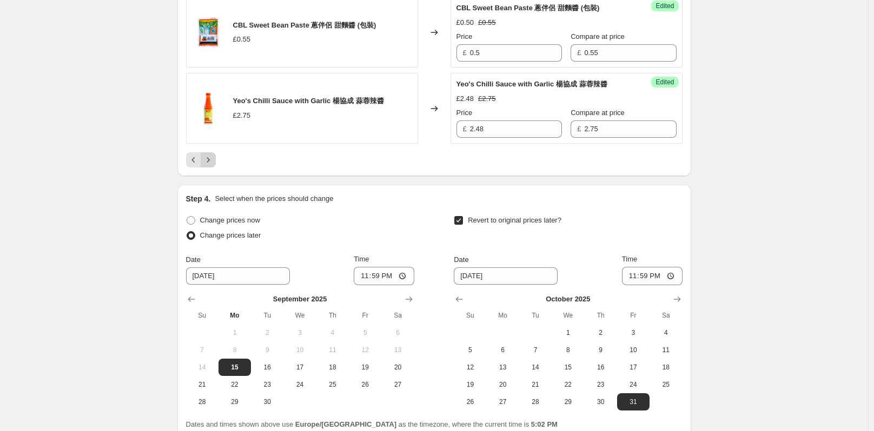
click at [214, 165] on icon "Next" at bounding box center [208, 160] width 11 height 11
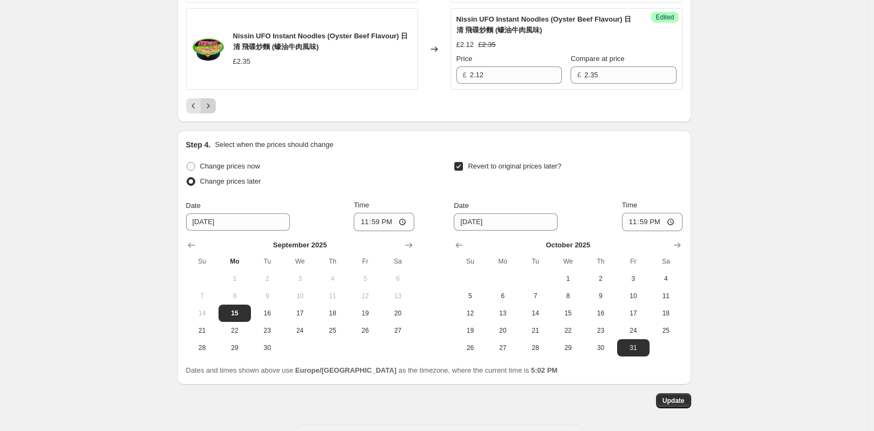
click at [212, 111] on icon "Next" at bounding box center [208, 106] width 11 height 11
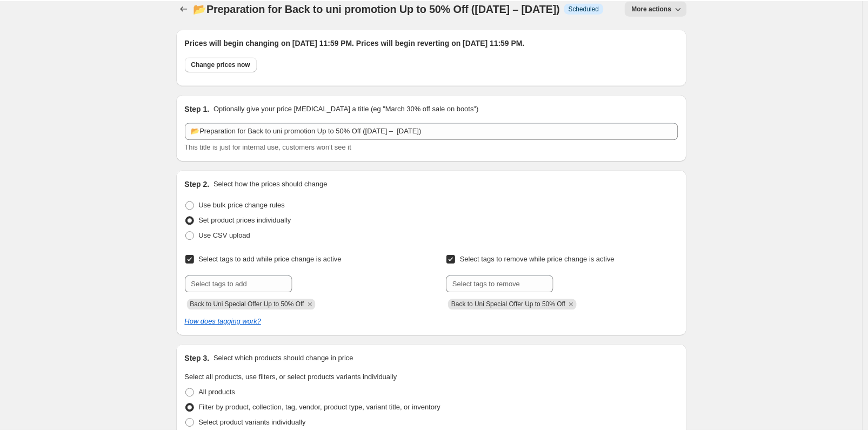
scroll to position [0, 0]
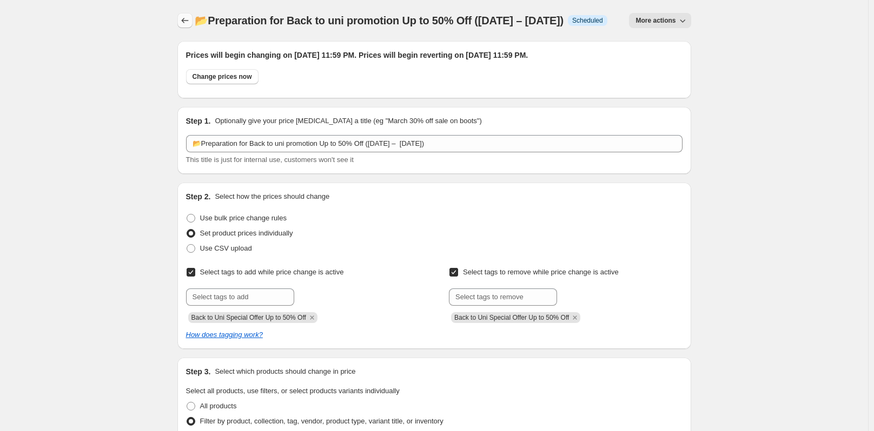
click at [181, 22] on button "Price change jobs" at bounding box center [184, 20] width 15 height 15
